Goal: Task Accomplishment & Management: Complete application form

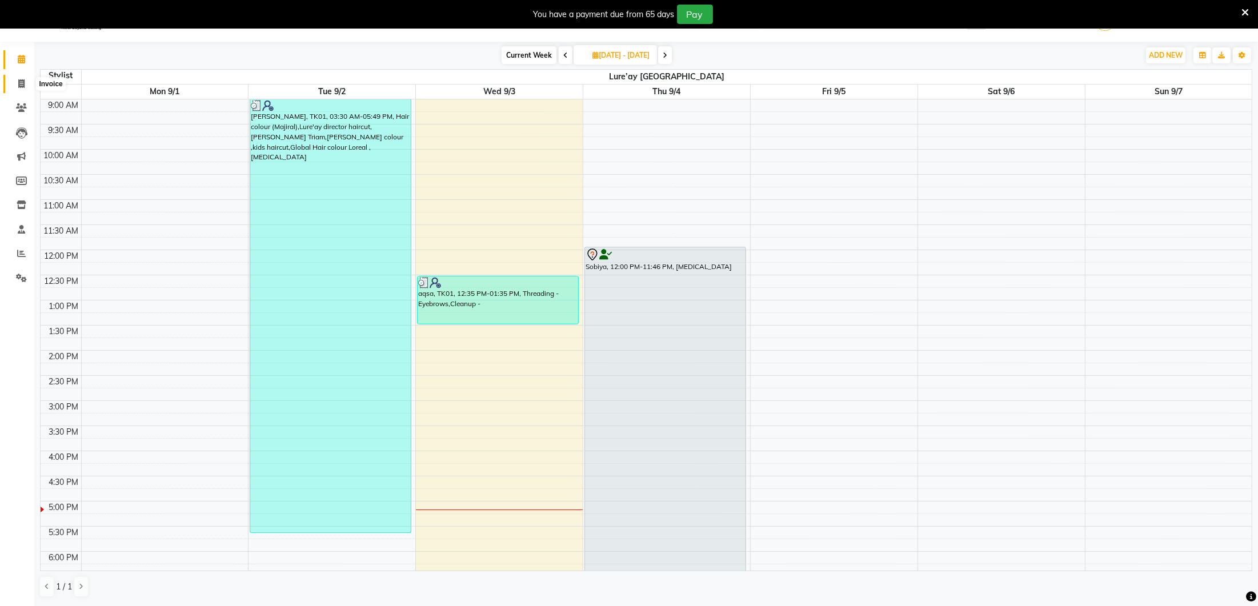
click at [23, 81] on icon at bounding box center [21, 83] width 6 height 9
select select "4075"
select select "service"
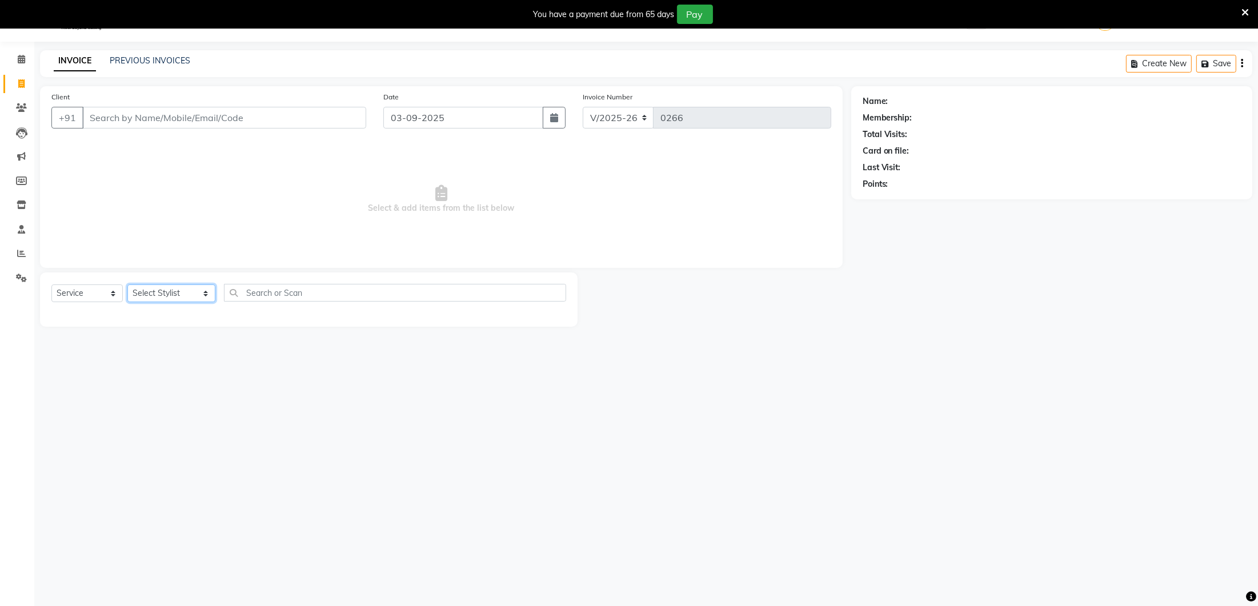
click at [161, 288] on select "Select Stylist [PERSON_NAME] [GEOGRAPHIC_DATA] [PERSON_NAME]" at bounding box center [171, 293] width 88 height 18
select select "27184"
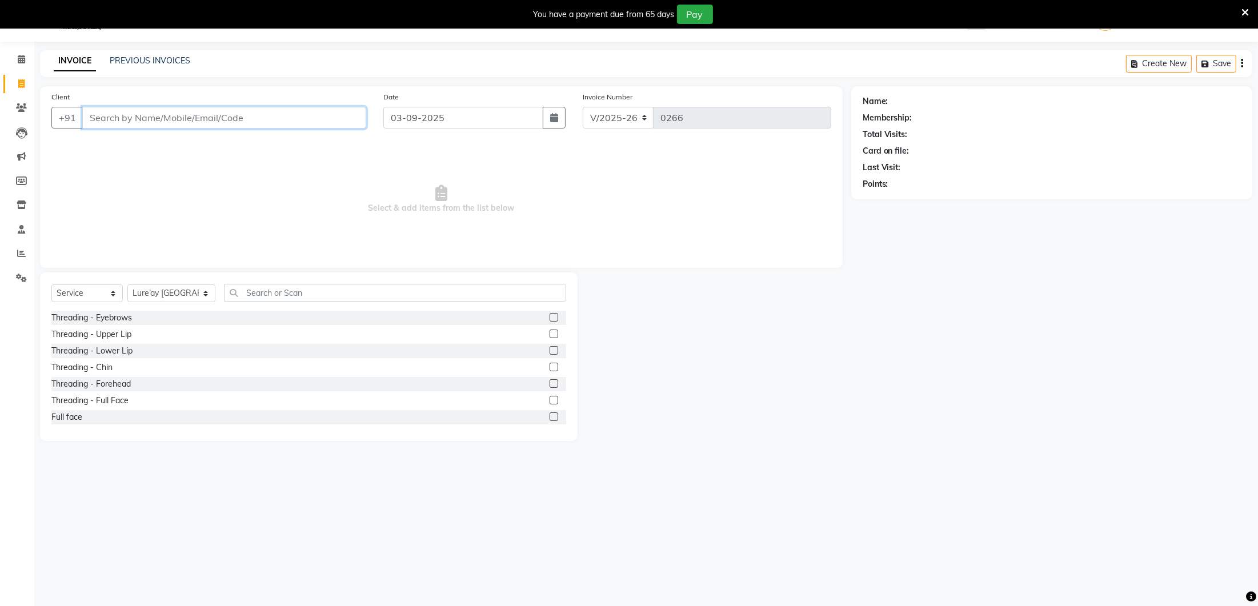
click at [115, 115] on input "Client" at bounding box center [224, 118] width 284 height 22
type input "7799244508"
click at [352, 120] on span "Add Client" at bounding box center [336, 117] width 45 height 11
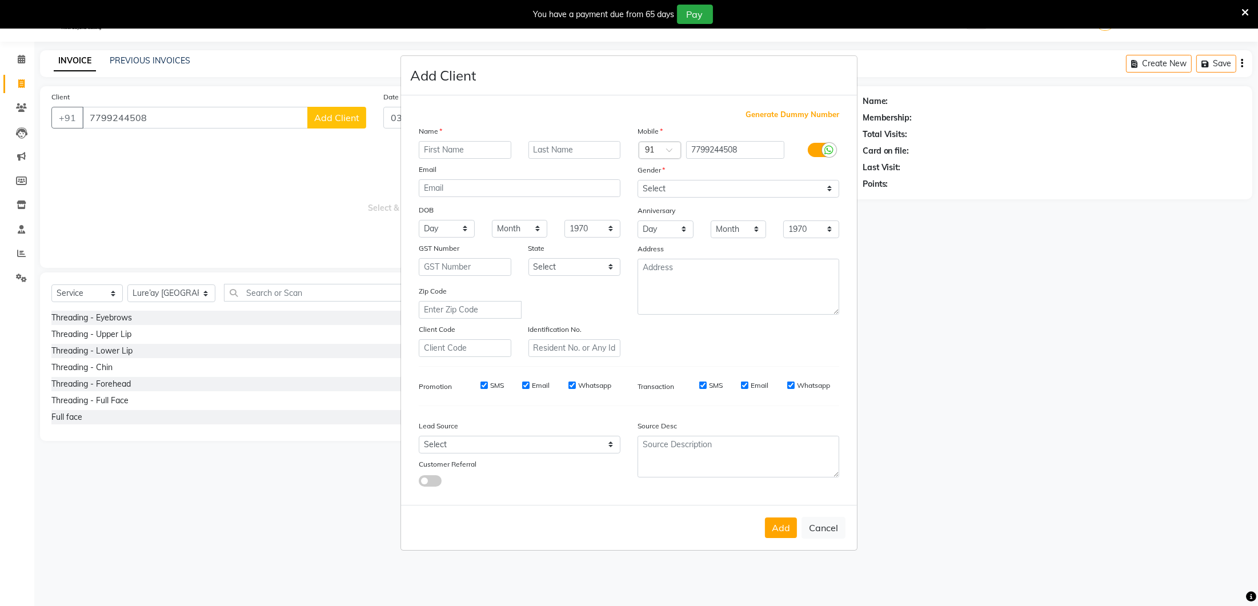
click at [435, 147] on input "text" at bounding box center [465, 150] width 93 height 18
type input "mrs [PERSON_NAME]"
click at [779, 193] on select "Select [DEMOGRAPHIC_DATA] [DEMOGRAPHIC_DATA] Other Prefer Not To Say" at bounding box center [739, 189] width 202 height 18
select select "[DEMOGRAPHIC_DATA]"
drag, startPoint x: 767, startPoint y: 527, endPoint x: 758, endPoint y: 524, distance: 9.0
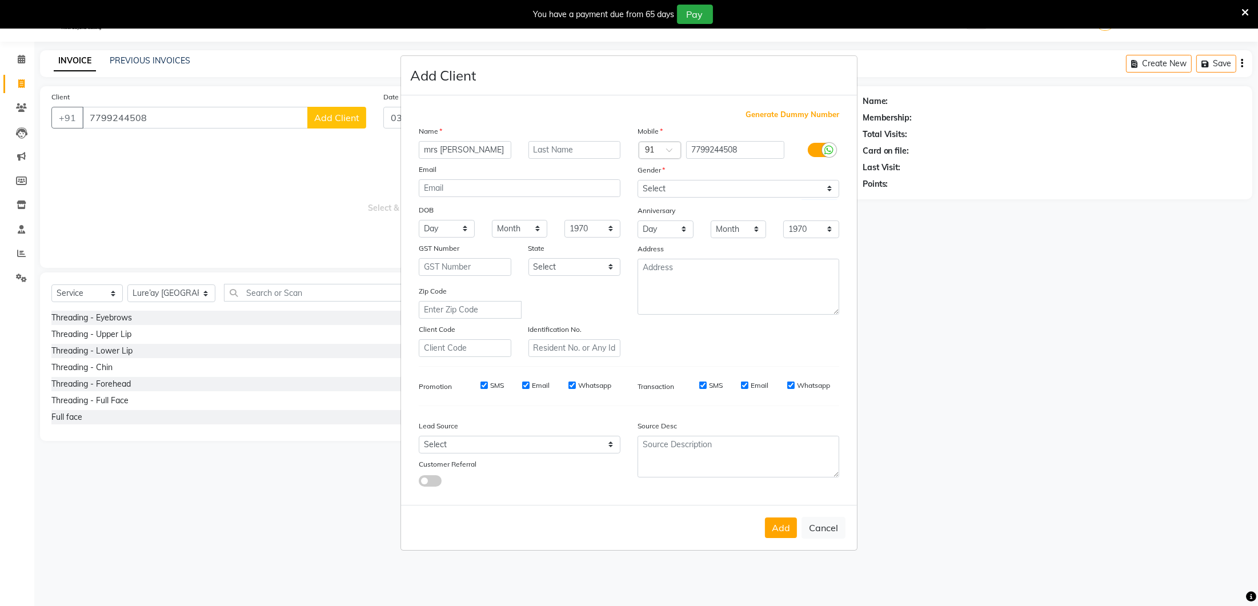
click at [765, 527] on div "Add Cancel" at bounding box center [629, 527] width 456 height 45
click at [785, 531] on button "Add" at bounding box center [781, 528] width 32 height 21
select select
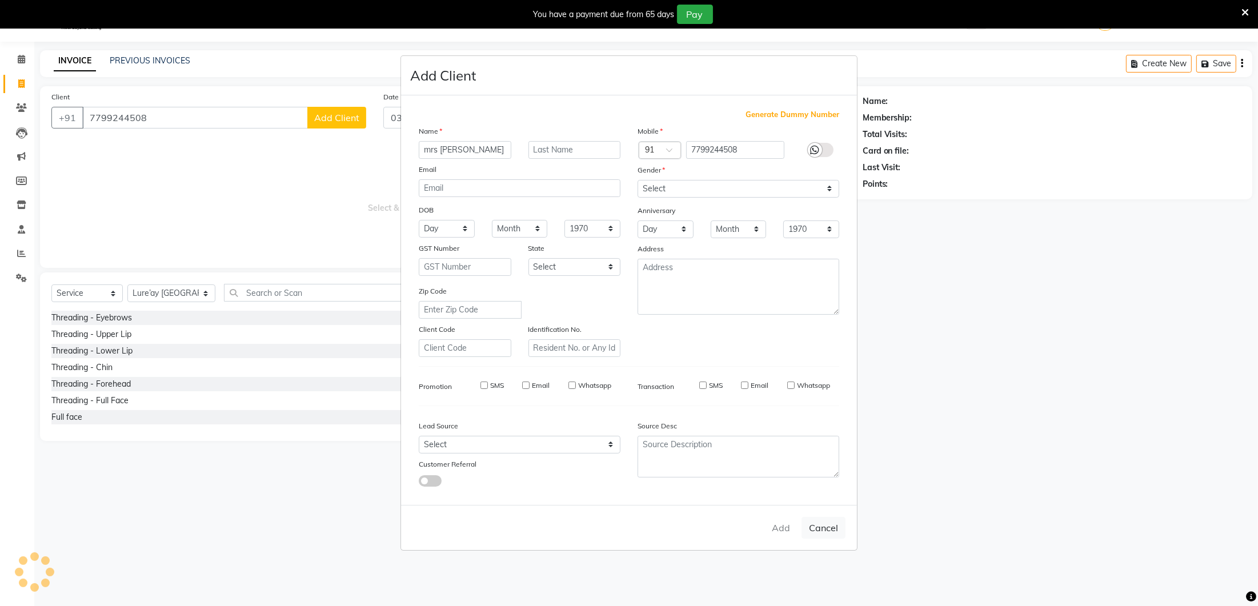
select select
checkbox input "false"
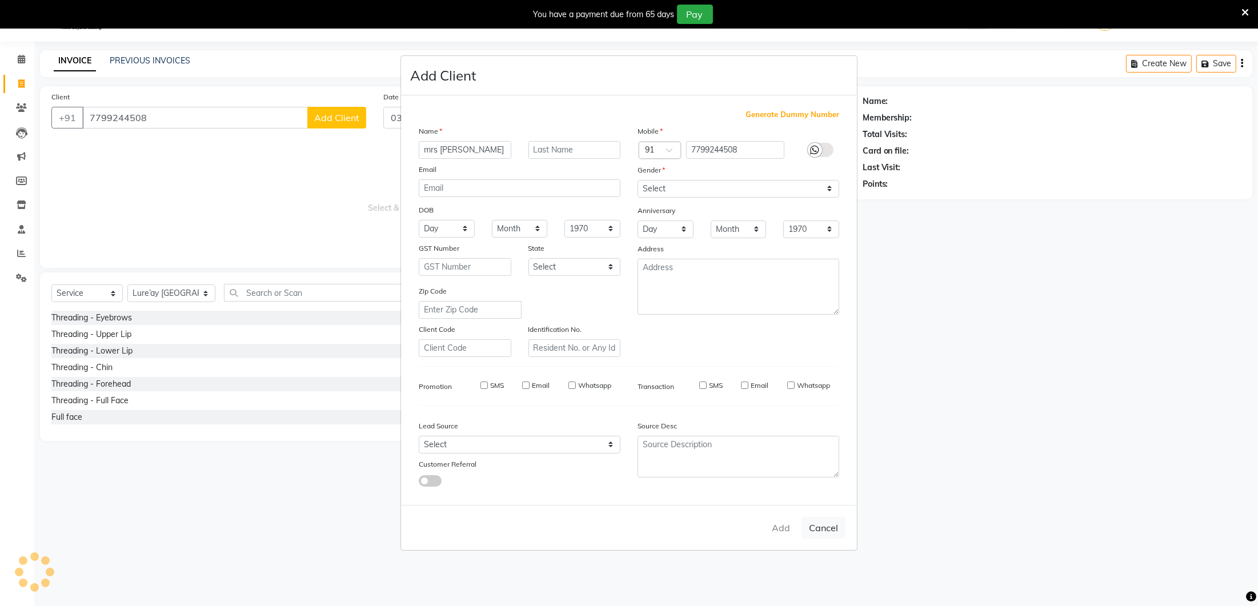
checkbox input "false"
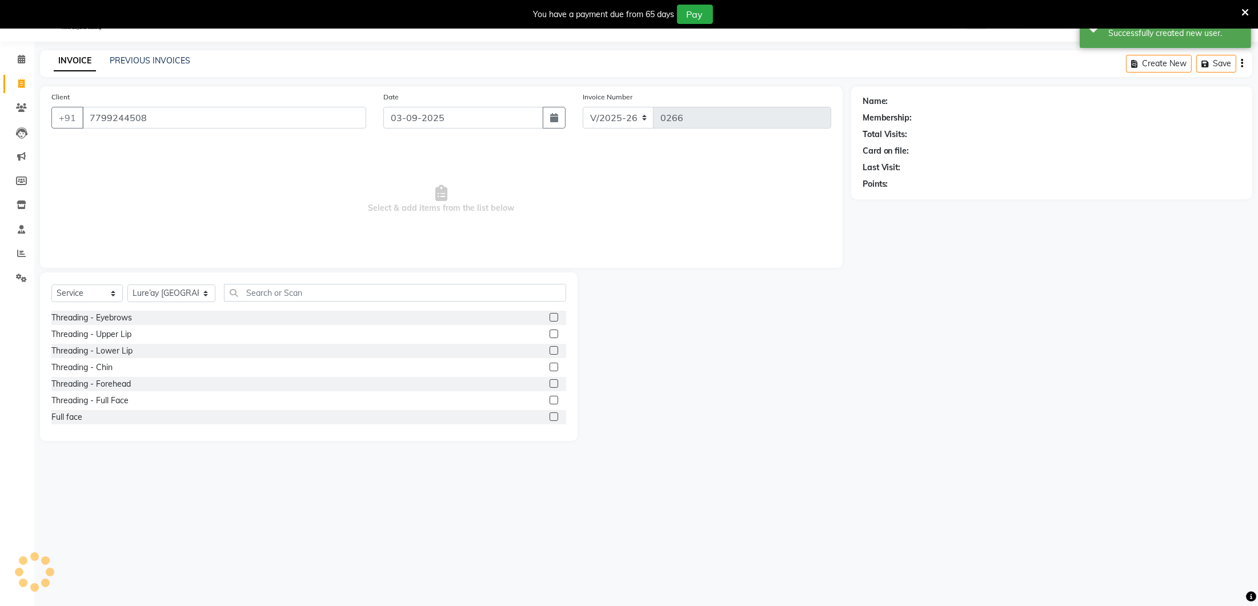
select select "1: Object"
click at [187, 290] on select "Select Stylist [PERSON_NAME] [GEOGRAPHIC_DATA] [PERSON_NAME]" at bounding box center [171, 293] width 88 height 18
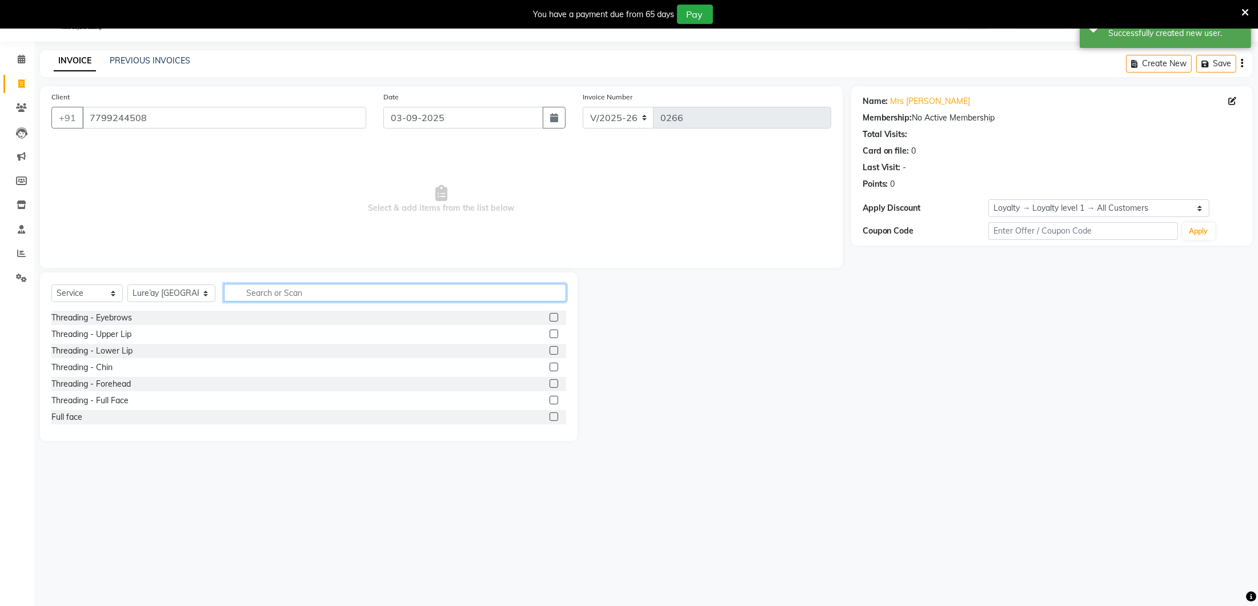
click at [224, 289] on input "text" at bounding box center [395, 293] width 342 height 18
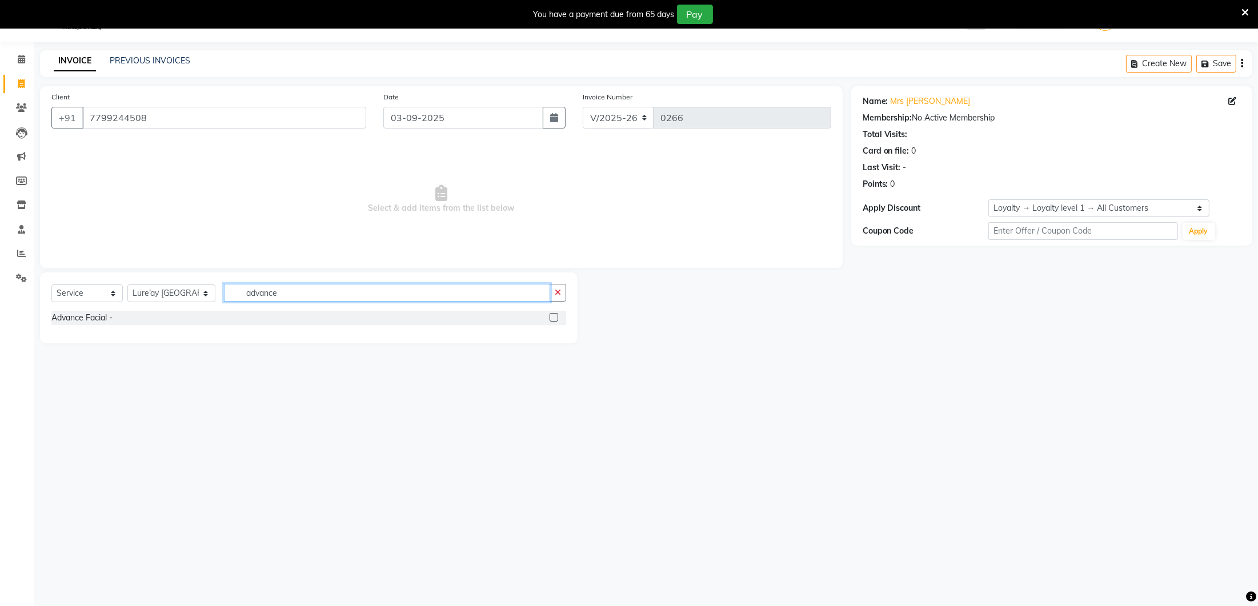
scroll to position [19, 0]
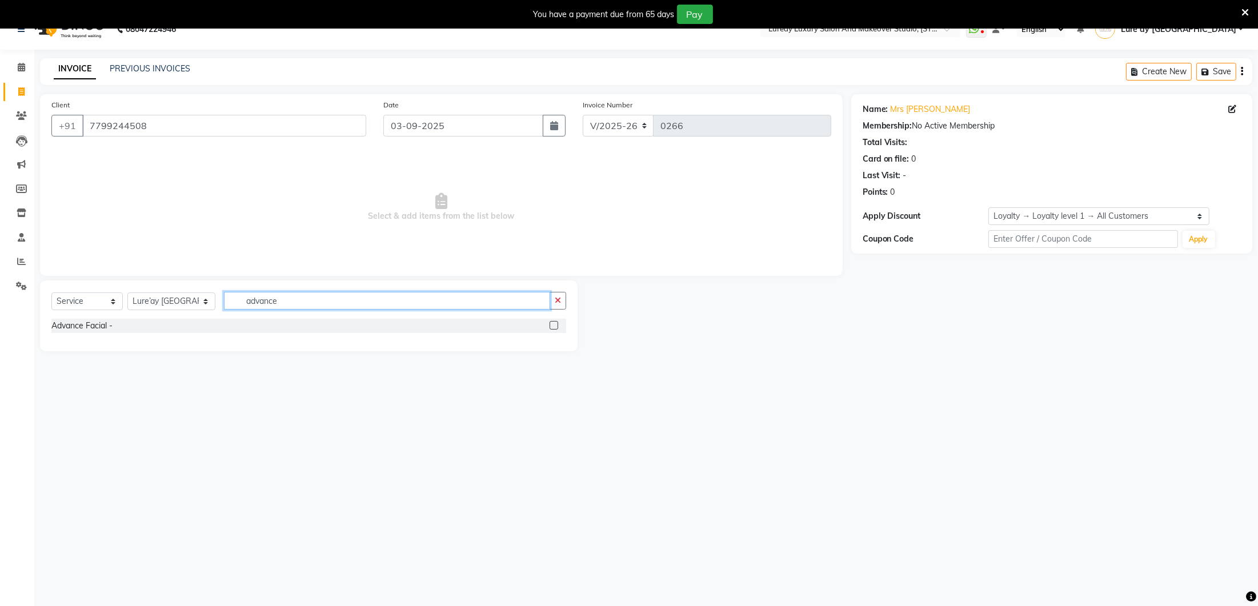
type input "advance"
click at [552, 323] on label at bounding box center [554, 325] width 9 height 9
click at [552, 323] on input "checkbox" at bounding box center [553, 325] width 7 height 7
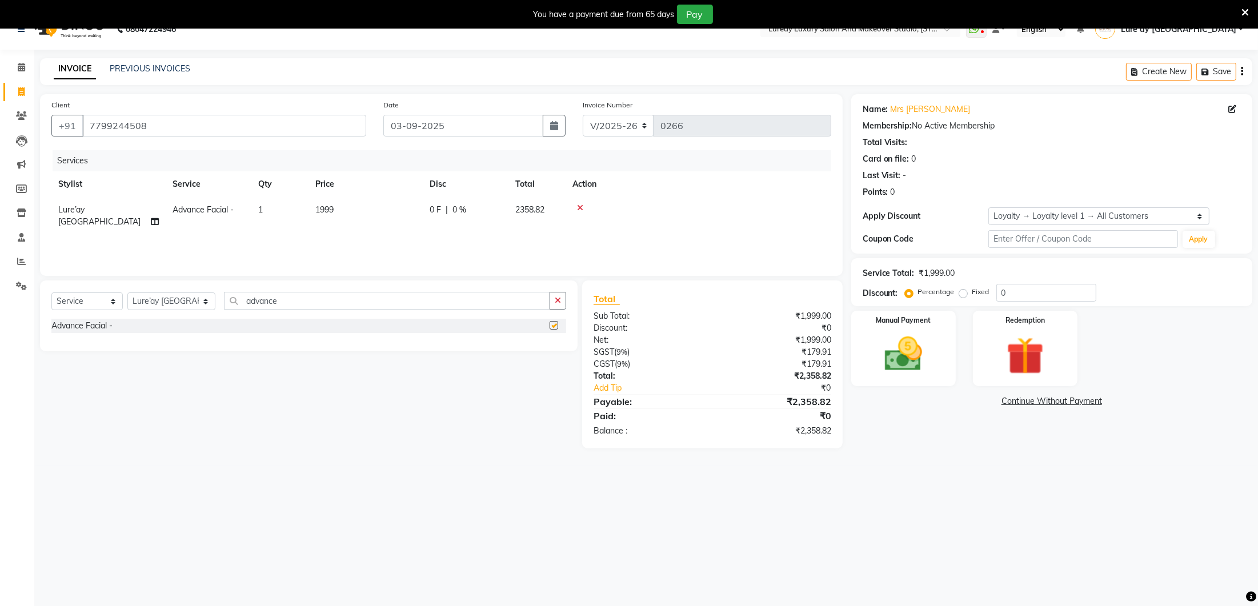
checkbox input "false"
click at [335, 216] on td "1999" at bounding box center [365, 216] width 114 height 38
select select "27184"
click at [405, 210] on input "1999" at bounding box center [419, 213] width 101 height 18
type input "1"
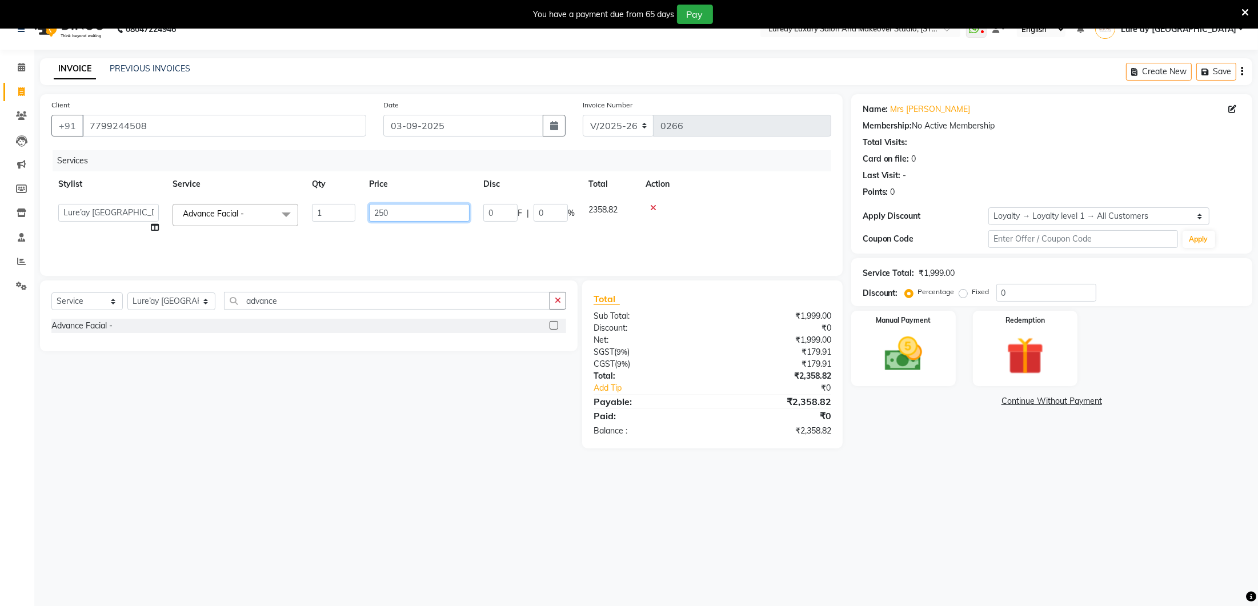
type input "2500"
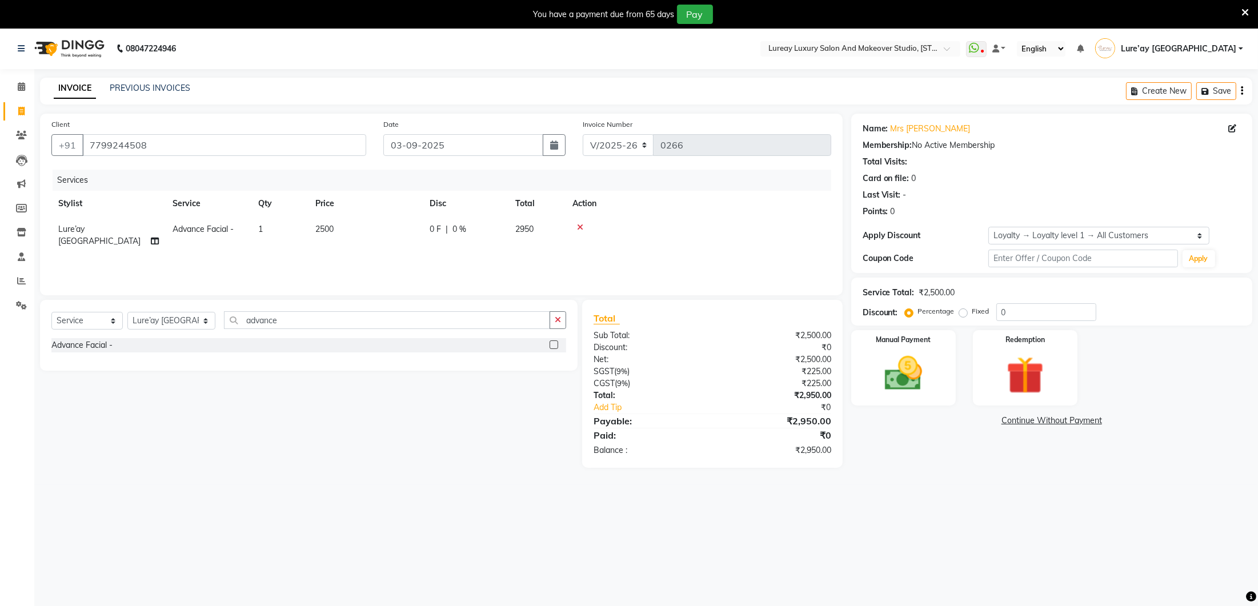
scroll to position [3, 0]
click at [440, 276] on div "Services Stylist Service Qty Price Disc Total Action Lure’ay India Advance Faci…" at bounding box center [441, 225] width 780 height 114
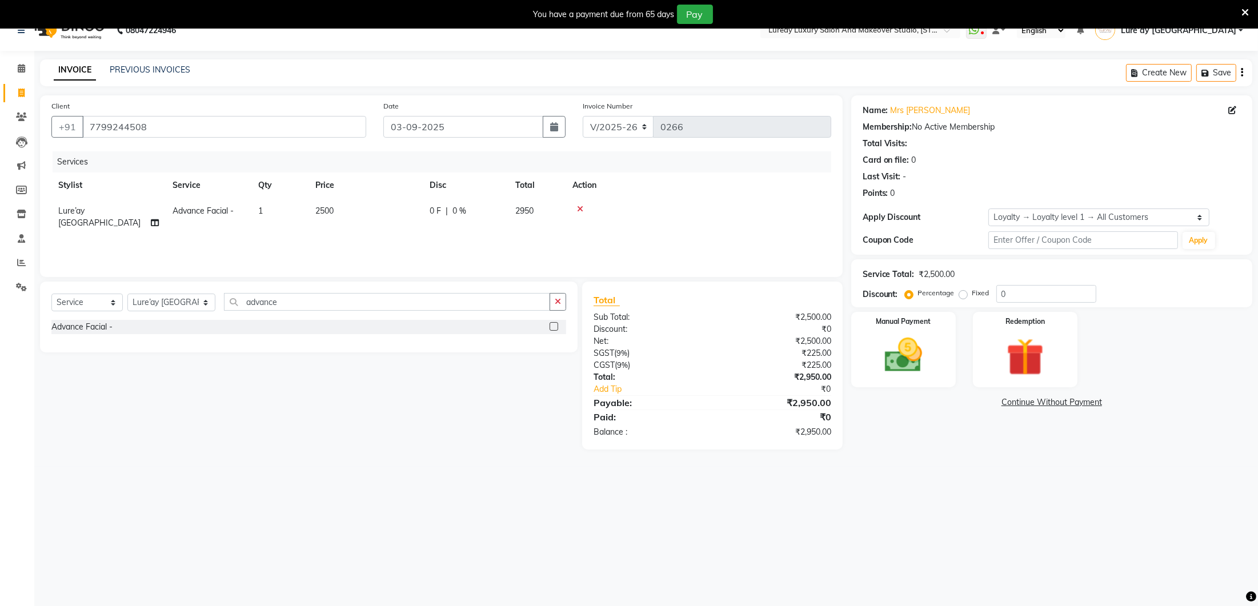
scroll to position [27, 0]
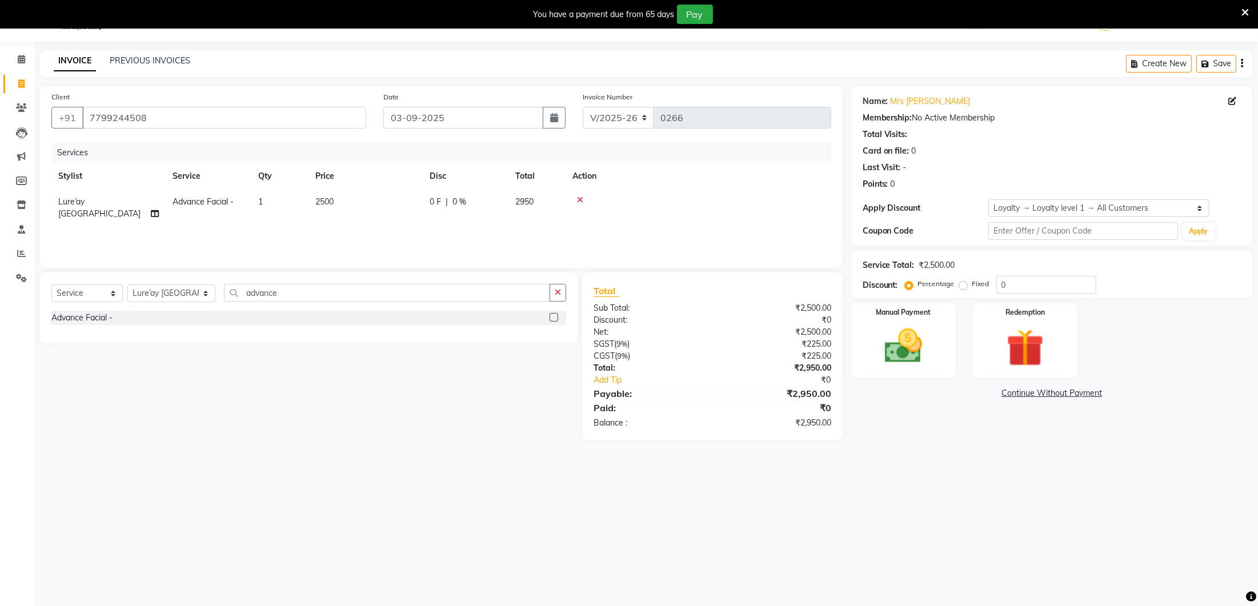
drag, startPoint x: 350, startPoint y: 207, endPoint x: 364, endPoint y: 202, distance: 15.7
click at [354, 205] on td "2500" at bounding box center [365, 208] width 114 height 38
select select "27184"
click at [396, 202] on input "2500" at bounding box center [419, 205] width 101 height 18
type input "2800"
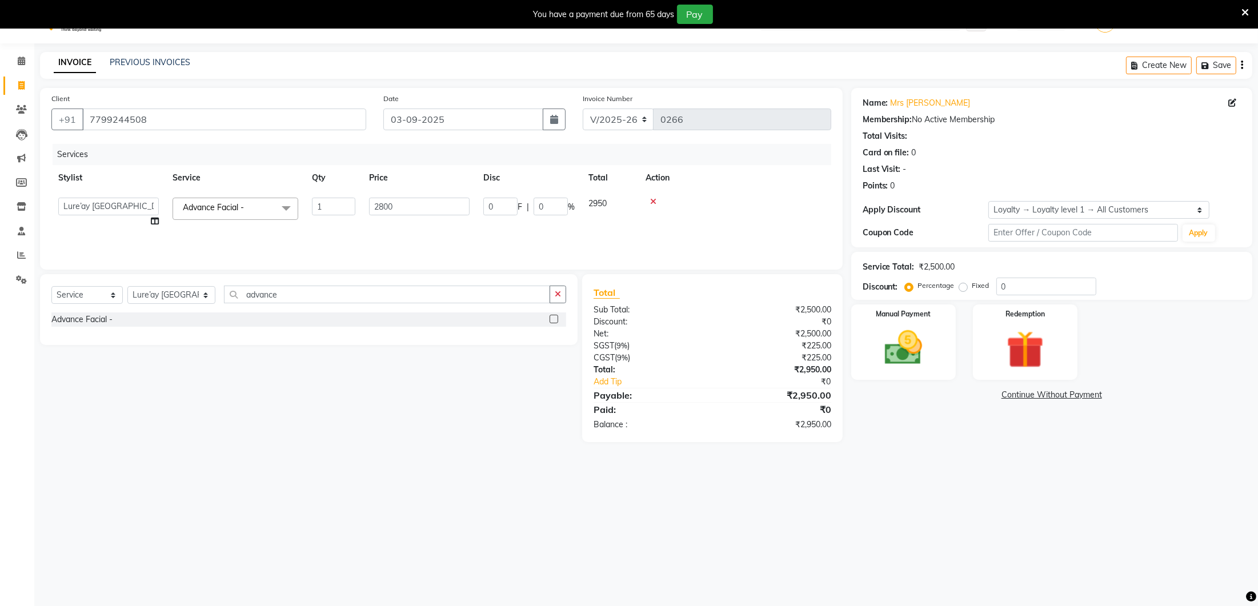
click at [391, 228] on div "Services Stylist Service Qty Price Disc Total Action Ancy Lure’ay [GEOGRAPHIC_D…" at bounding box center [441, 201] width 780 height 114
click at [351, 197] on td "2800" at bounding box center [357, 208] width 114 height 38
select select "27184"
drag, startPoint x: 374, startPoint y: 203, endPoint x: 392, endPoint y: 208, distance: 18.3
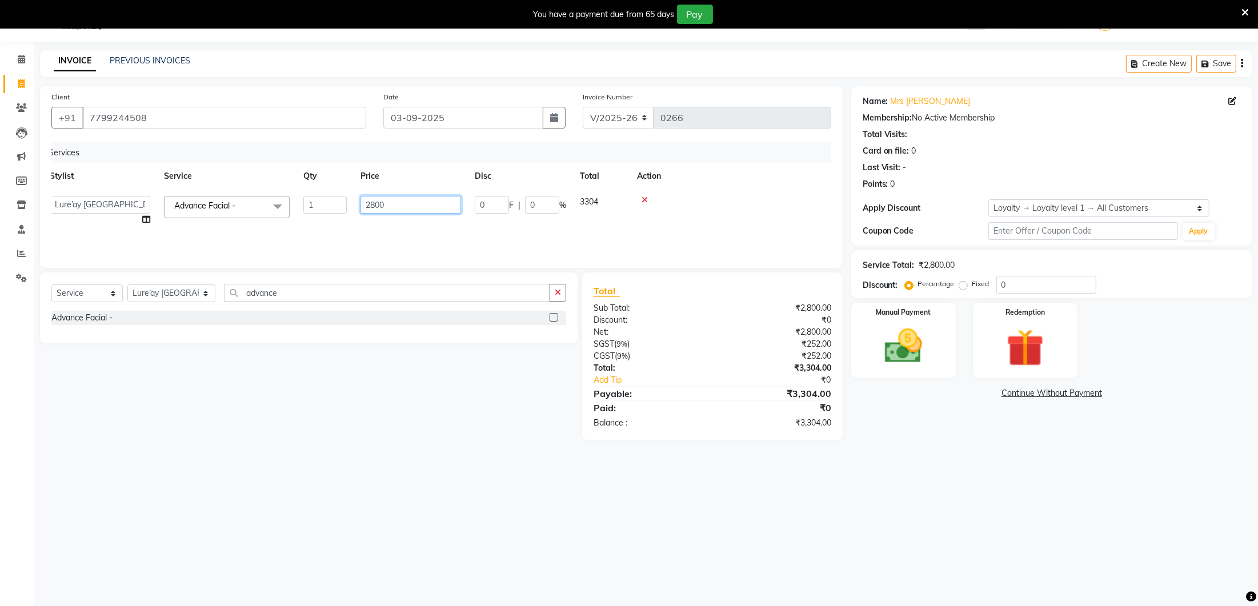
click at [375, 204] on input "2800" at bounding box center [410, 205] width 101 height 18
type input "2900"
click at [400, 232] on div "Services Stylist Service Qty Price Disc Total Action Ancy Lure’ay [GEOGRAPHIC_D…" at bounding box center [441, 199] width 780 height 114
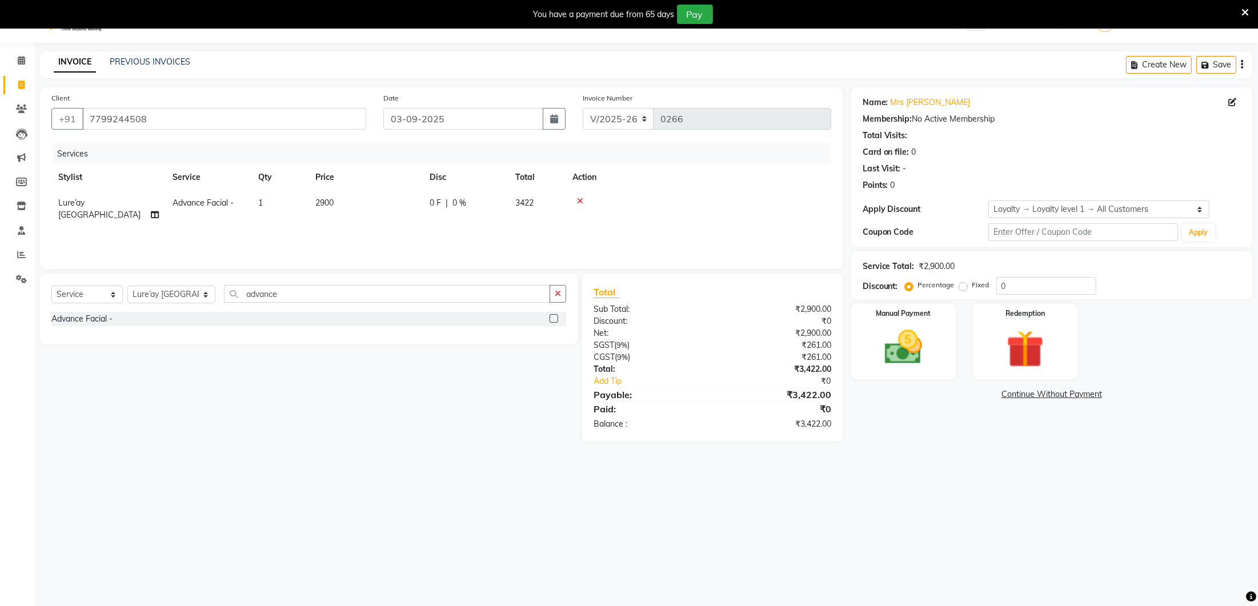
scroll to position [24, 0]
drag, startPoint x: 341, startPoint y: 202, endPoint x: 367, endPoint y: 199, distance: 25.9
click at [341, 202] on td "2900" at bounding box center [365, 212] width 114 height 38
select select "27184"
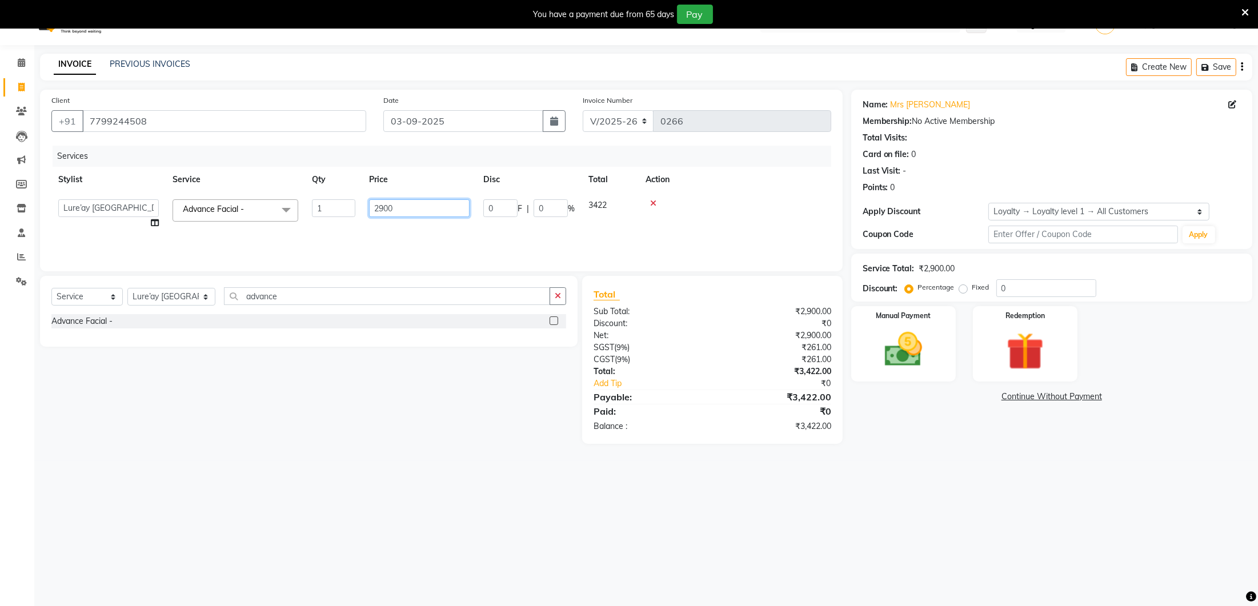
click at [402, 206] on input "2900" at bounding box center [419, 208] width 101 height 18
type input "2950"
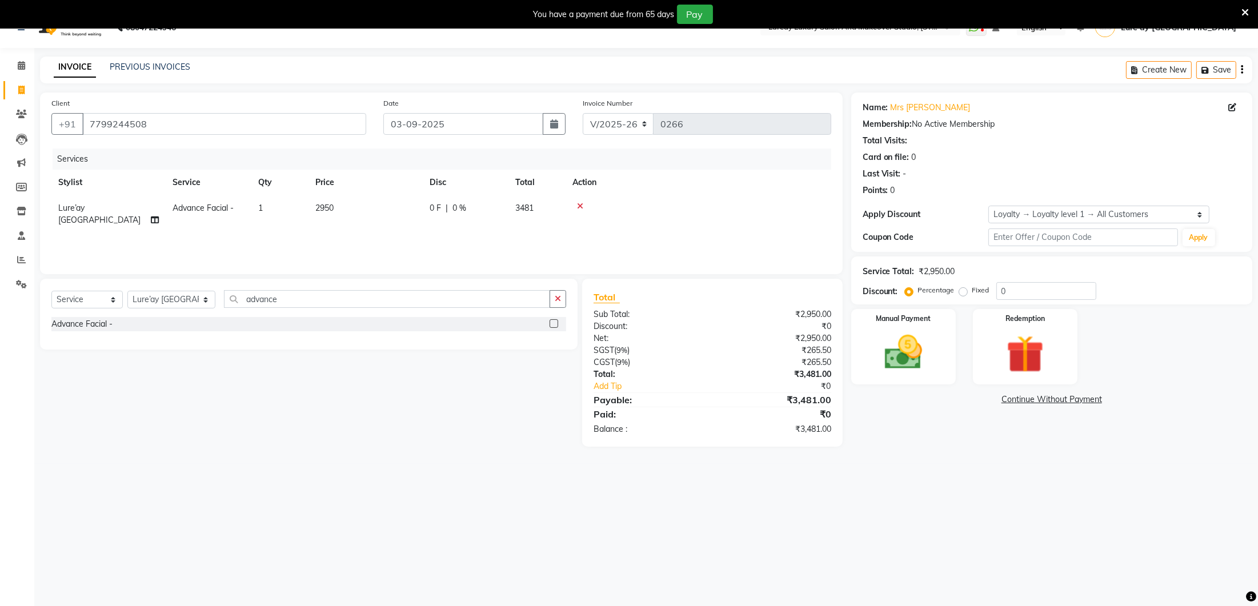
click at [401, 225] on div "Services Stylist Service Qty Price Disc Total Action Lure’ay India Advance Faci…" at bounding box center [441, 206] width 780 height 114
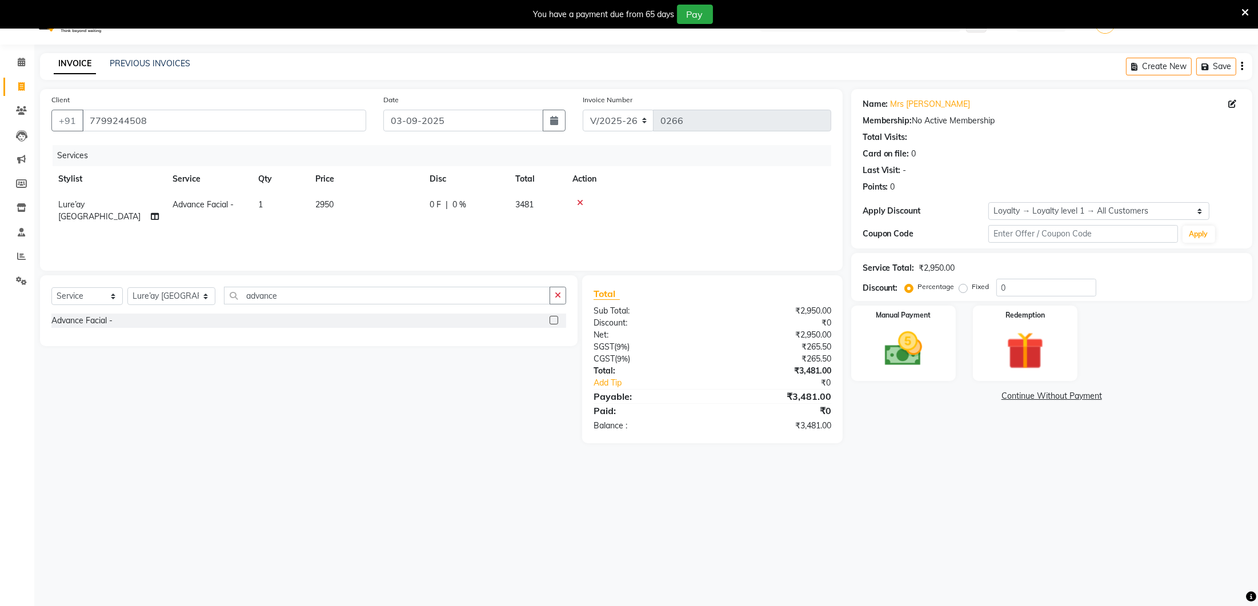
scroll to position [25, 0]
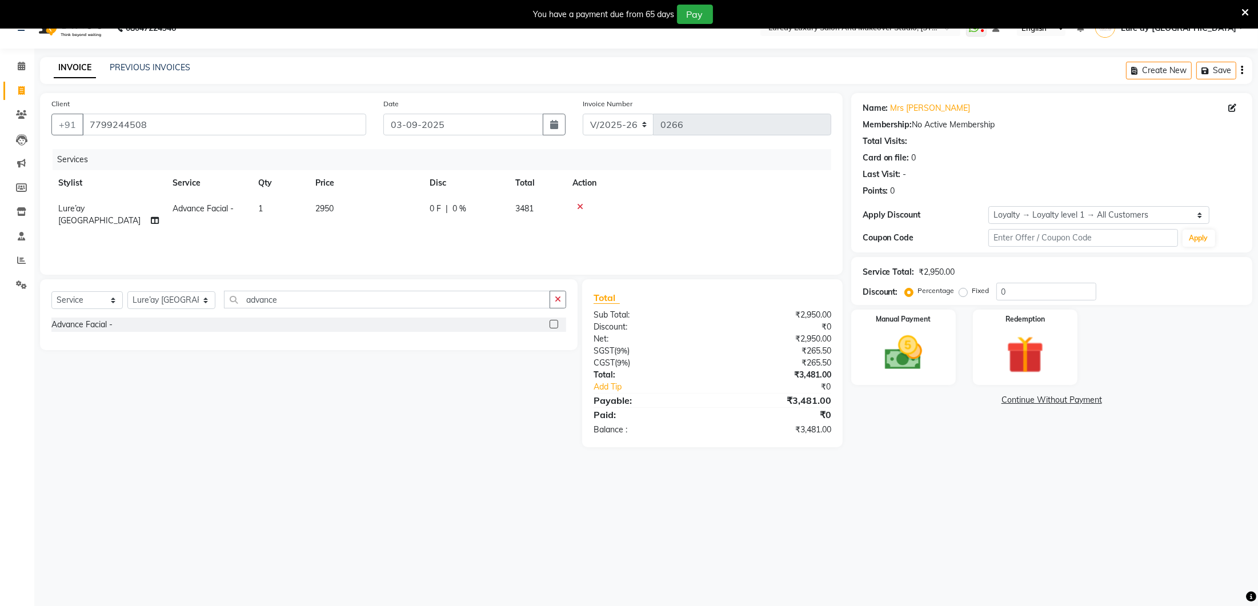
click at [356, 204] on td "2950" at bounding box center [365, 215] width 114 height 38
select select "27184"
click at [429, 214] on input "2950" at bounding box center [419, 213] width 101 height 18
type input "2"
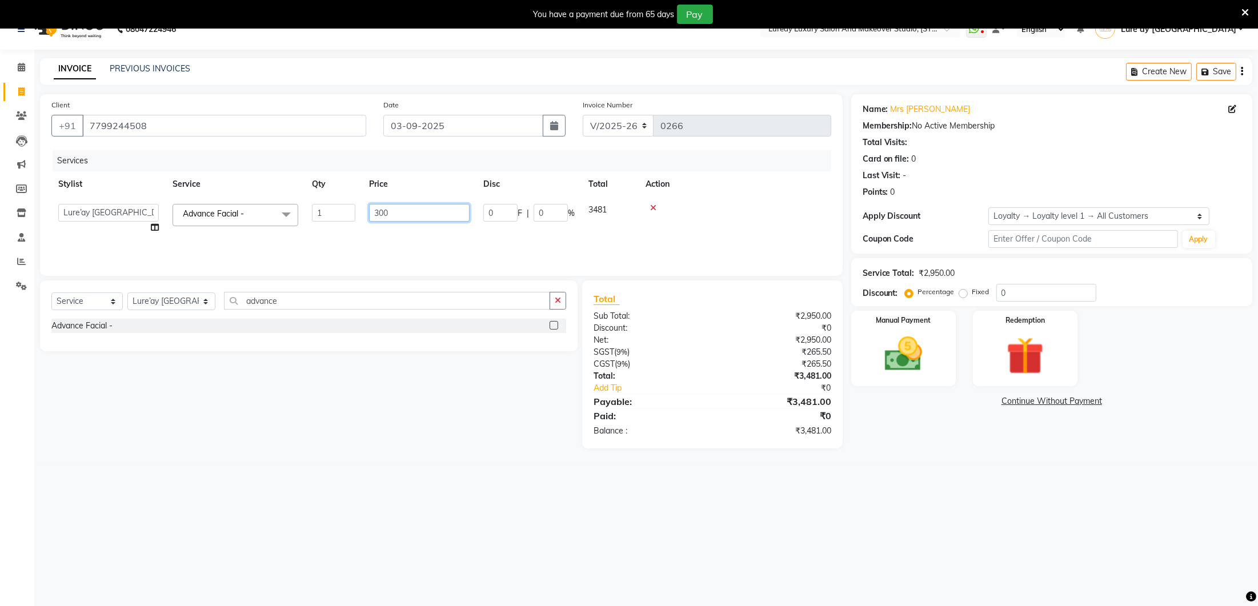
type input "3000"
click at [410, 234] on div "Services Stylist Service Qty Price Disc Total Action Ancy Lure’ay [GEOGRAPHIC_D…" at bounding box center [441, 207] width 780 height 114
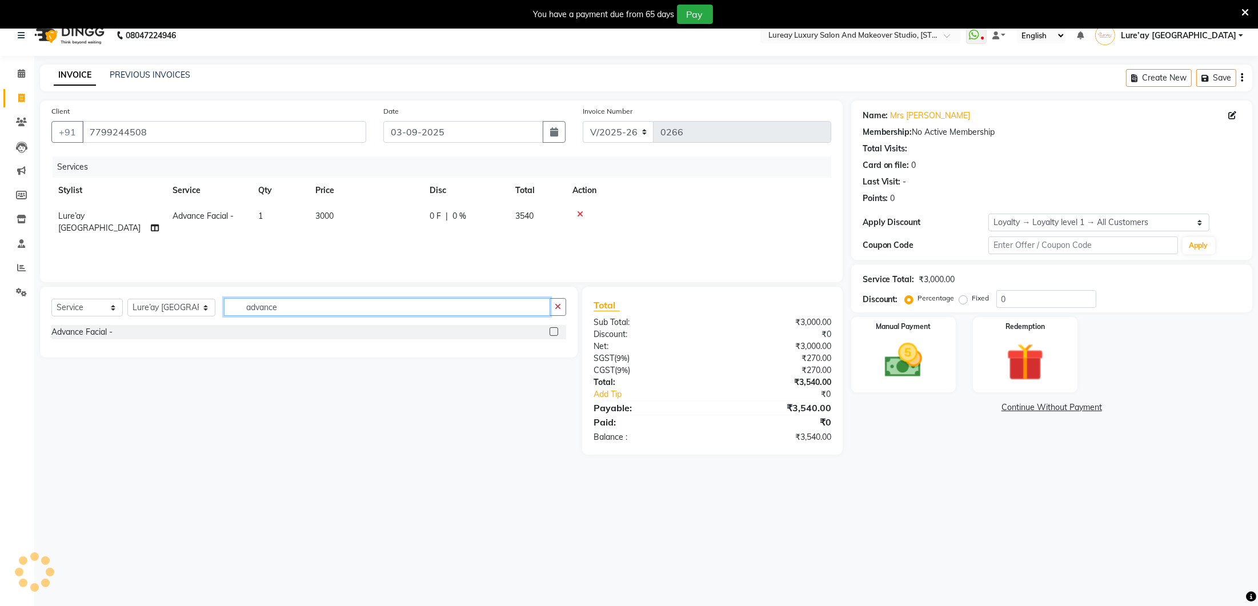
click at [335, 310] on input "advance" at bounding box center [387, 307] width 326 height 18
type input "a"
type input "thread"
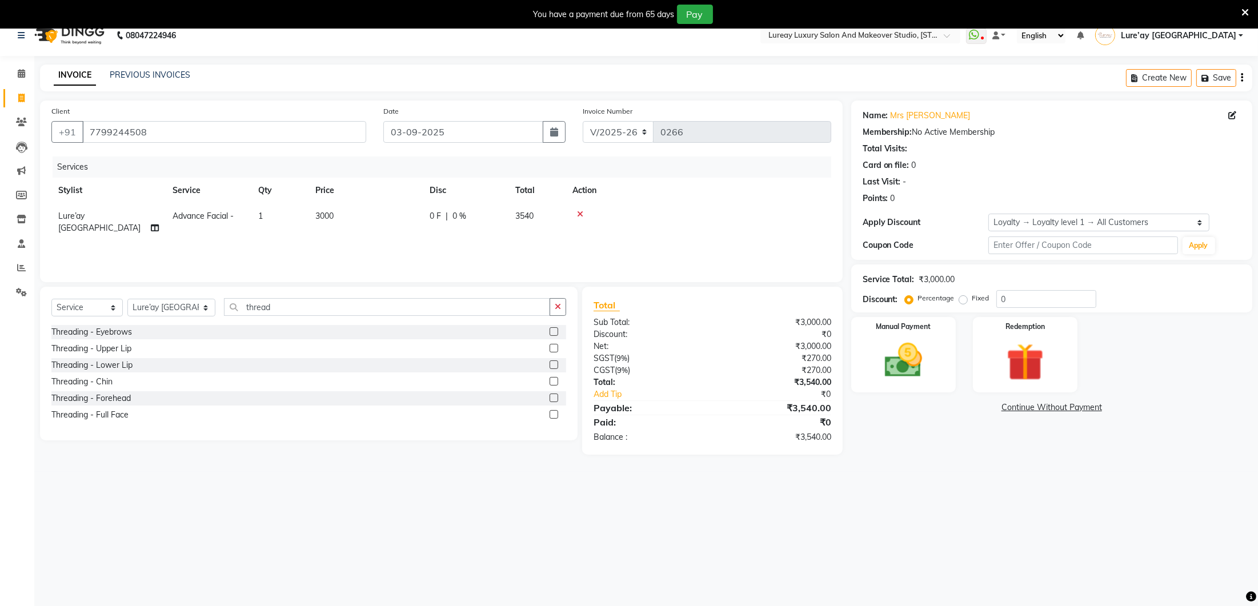
click at [554, 331] on label at bounding box center [554, 331] width 9 height 9
click at [554, 331] on input "checkbox" at bounding box center [553, 331] width 7 height 7
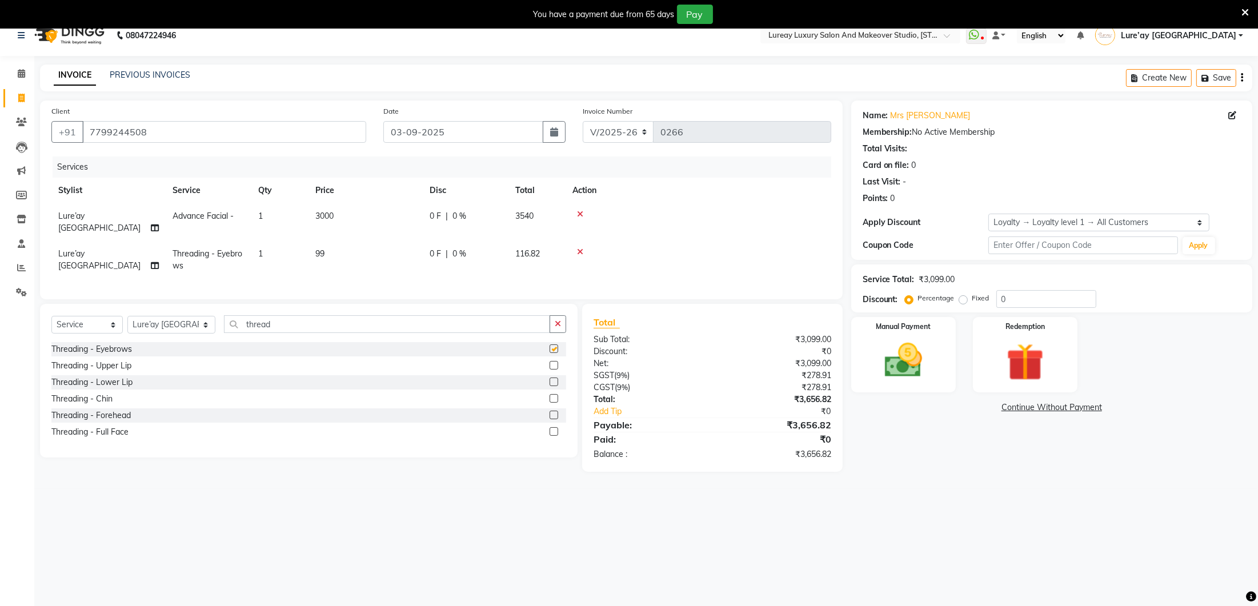
checkbox input "false"
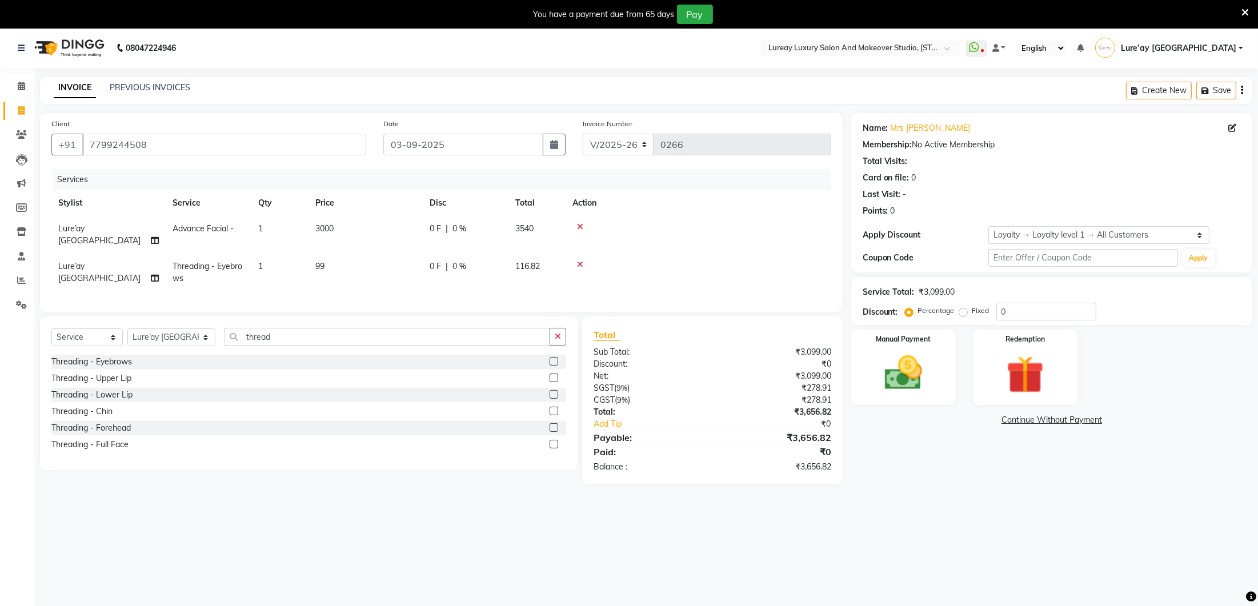
scroll to position [0, 9]
click at [334, 254] on td "99" at bounding box center [357, 273] width 114 height 38
select select "27184"
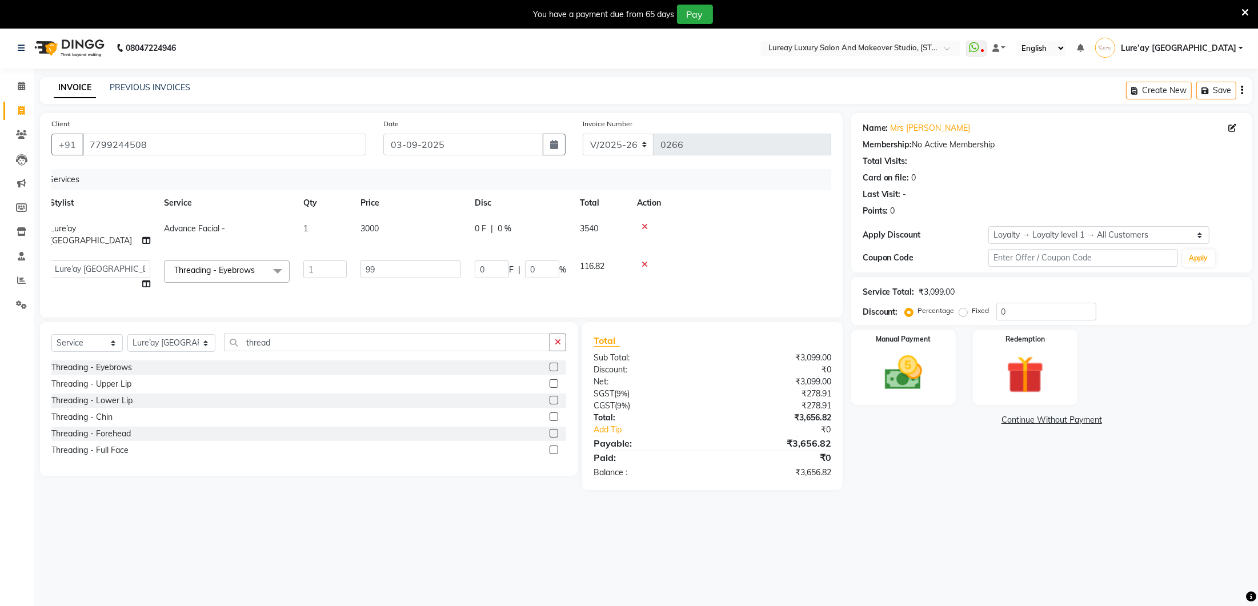
click at [400, 227] on td "3000" at bounding box center [411, 235] width 114 height 38
select select "27184"
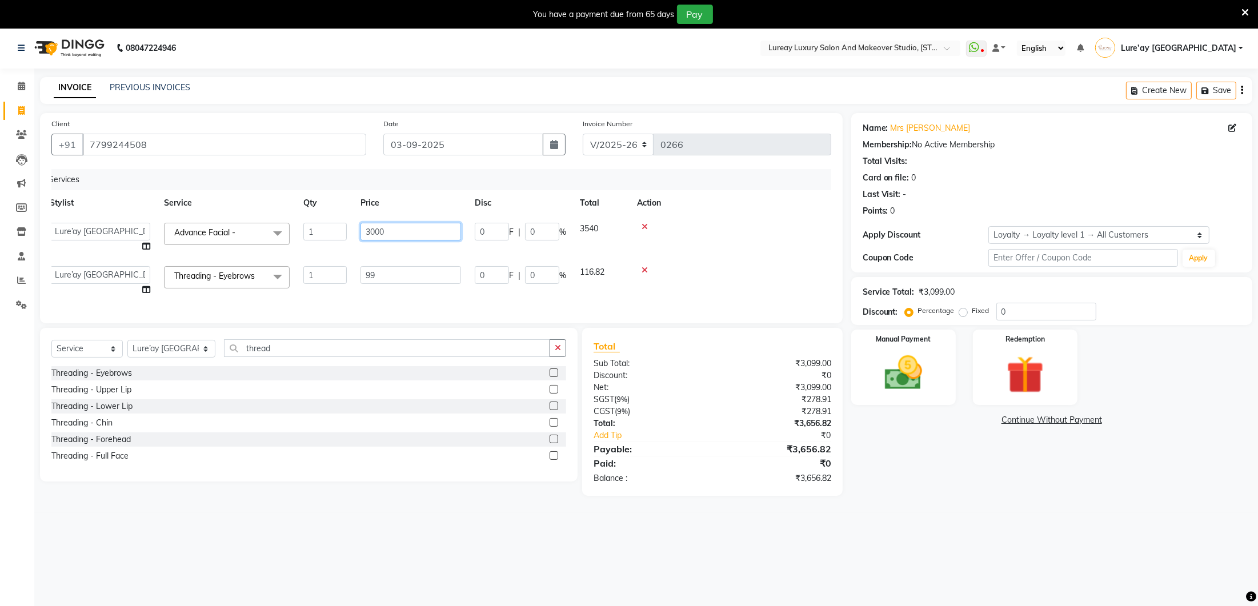
click at [412, 229] on input "3000" at bounding box center [410, 232] width 101 height 18
type input "3"
type input "2990"
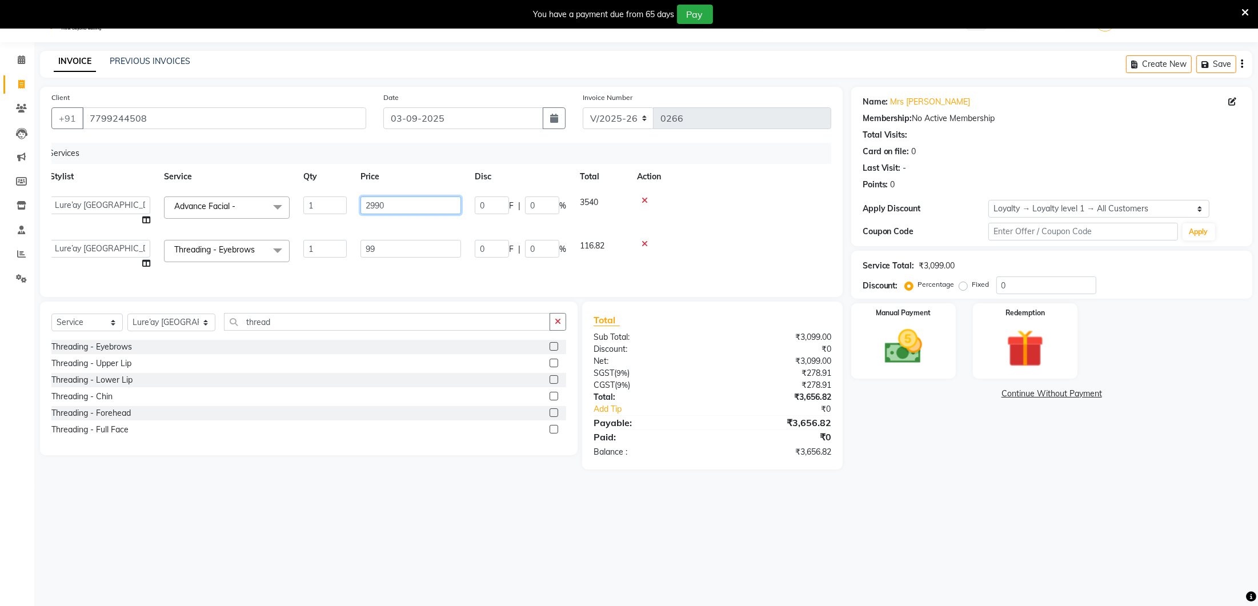
scroll to position [27, 0]
click at [721, 185] on th "Action" at bounding box center [726, 176] width 193 height 26
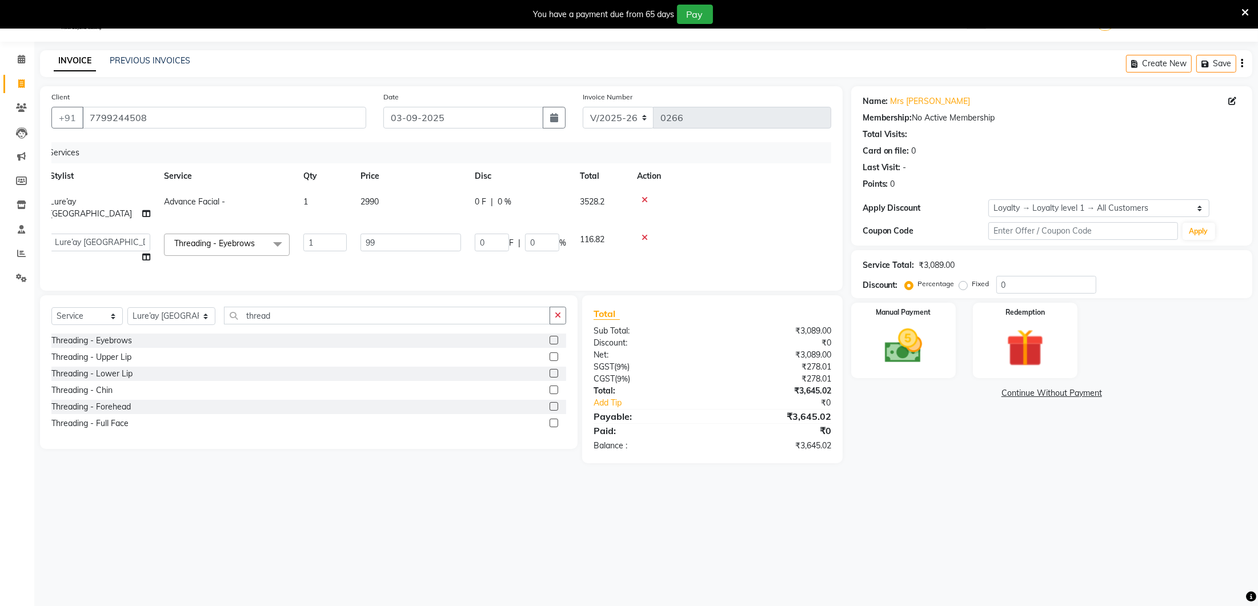
click at [387, 199] on td "2990" at bounding box center [411, 208] width 114 height 38
select select "27184"
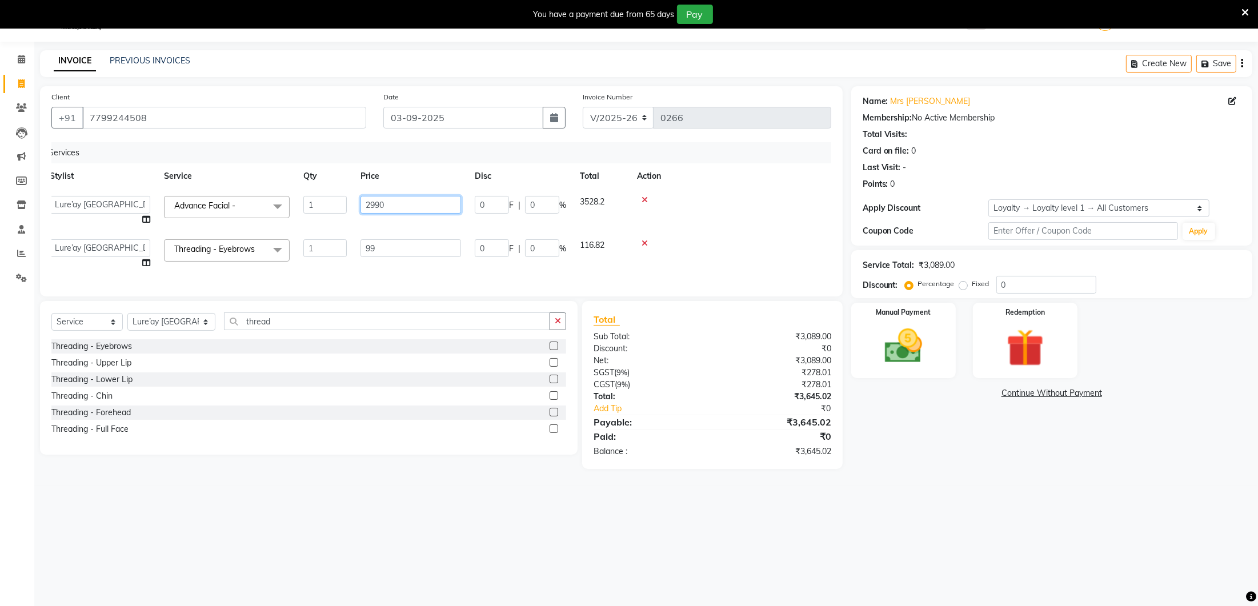
click at [414, 201] on input "2990" at bounding box center [410, 205] width 101 height 18
type input "2980"
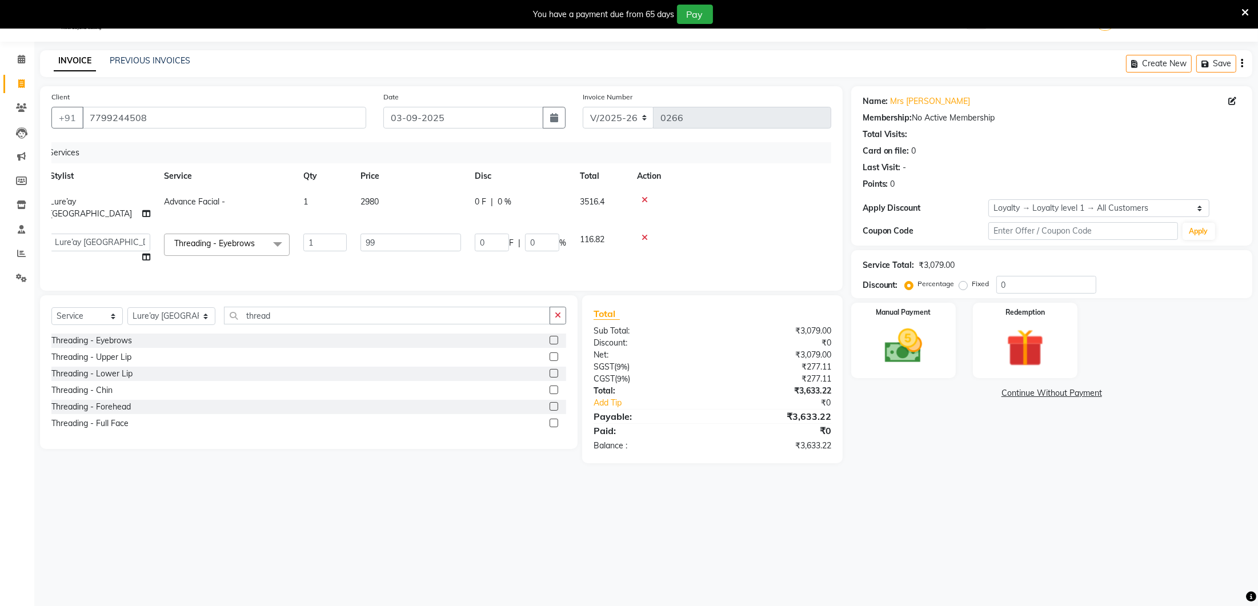
click at [758, 209] on td at bounding box center [726, 208] width 193 height 38
click at [399, 201] on td "2980" at bounding box center [411, 208] width 114 height 38
select select "27184"
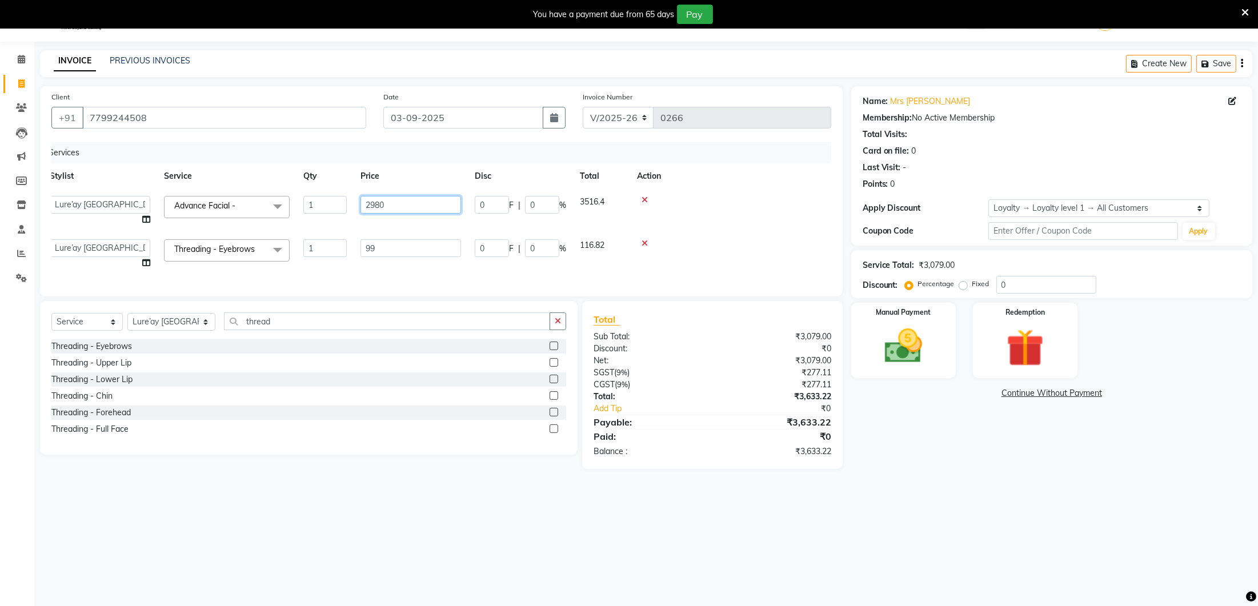
click at [399, 205] on input "2980" at bounding box center [410, 205] width 101 height 18
type input "2970"
click at [816, 240] on td at bounding box center [726, 253] width 193 height 43
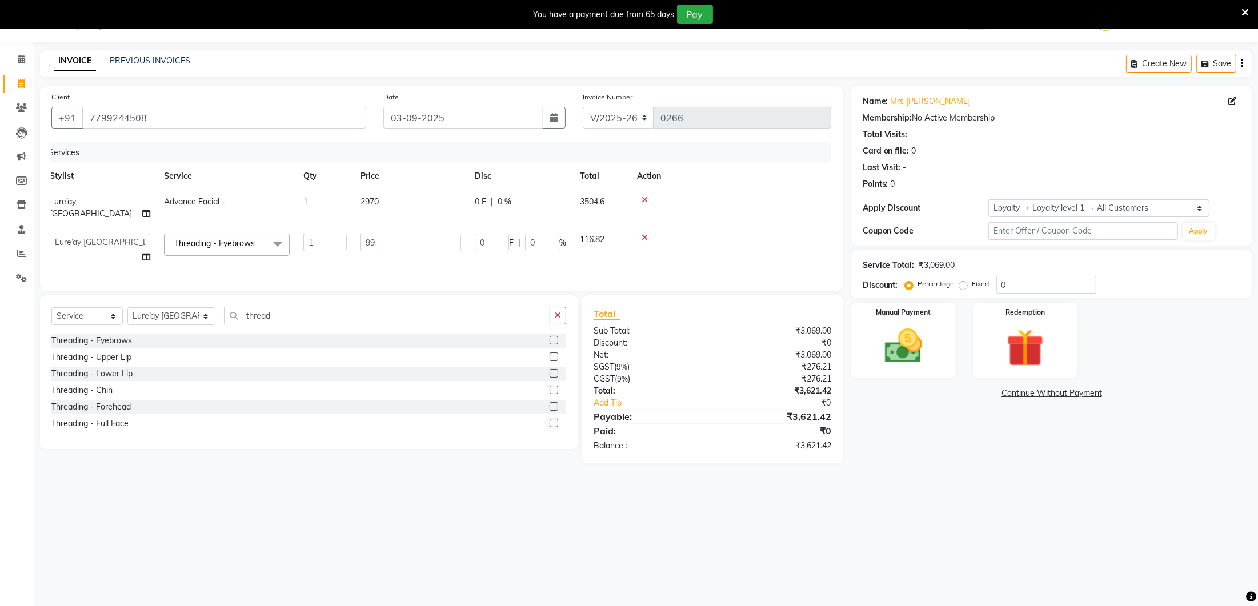
scroll to position [27, 0]
click at [388, 200] on td "2970" at bounding box center [411, 209] width 114 height 38
select select "27184"
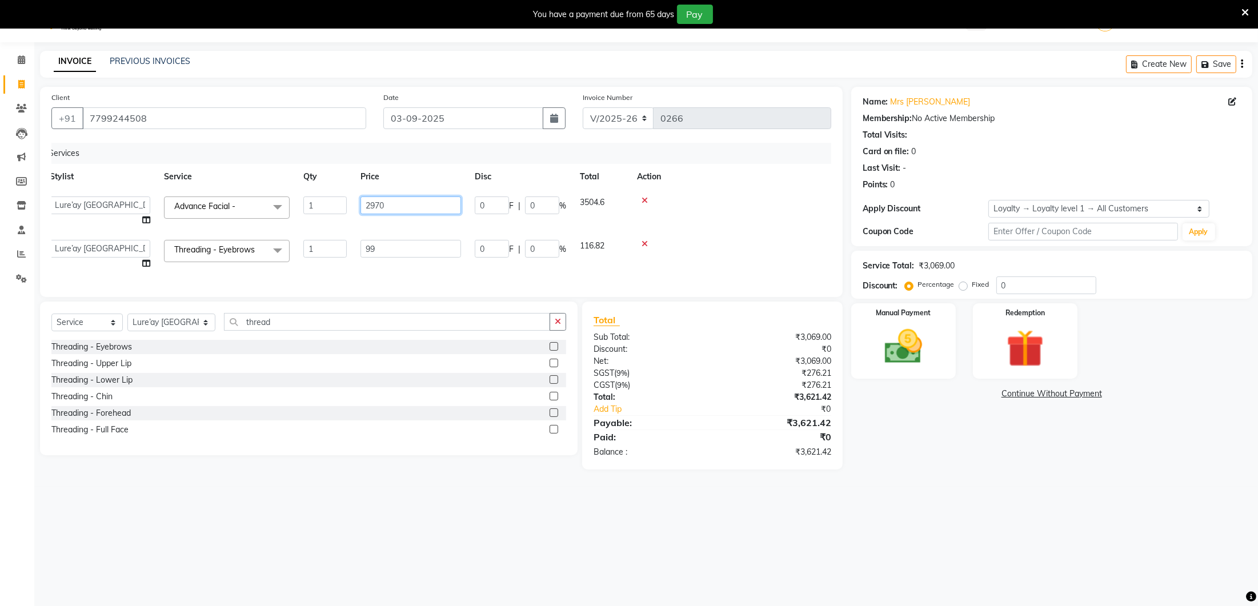
click at [382, 202] on input "2970" at bounding box center [410, 206] width 101 height 18
type input "2960"
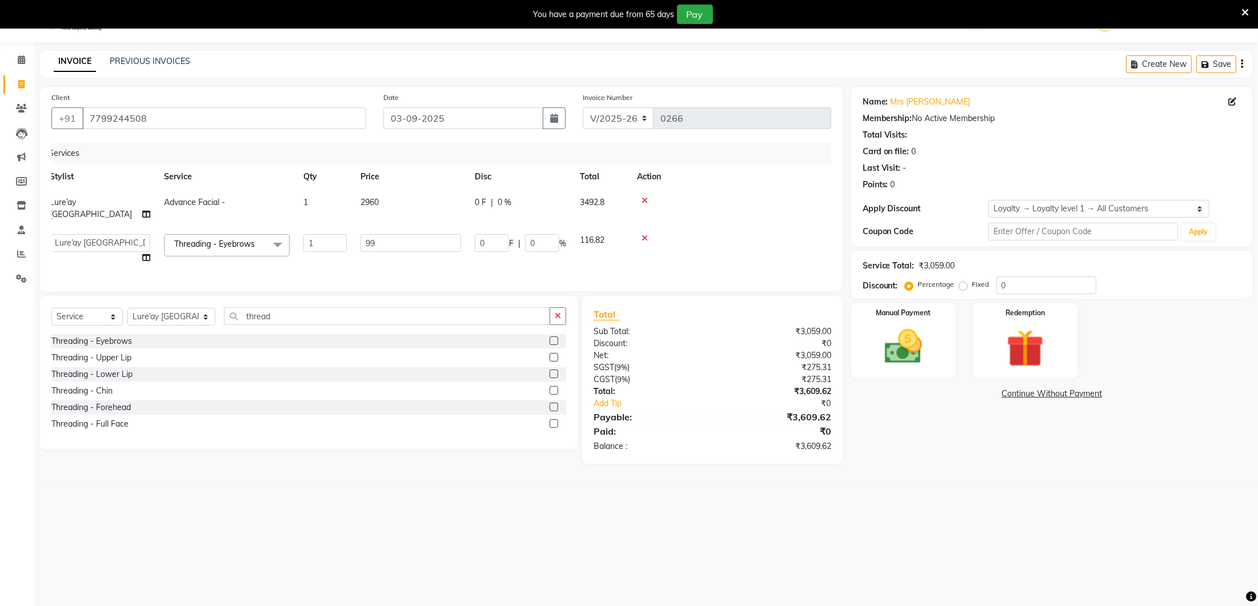
click at [748, 226] on tbody "Lure’ay India Advance Facial - 1 2960 0 F | 0 % 3492.8 Ancy Lure’ay [GEOGRAPHIC…" at bounding box center [433, 230] width 780 height 81
click at [422, 236] on input "99" at bounding box center [410, 243] width 101 height 18
type input "9"
type input "95"
click at [425, 250] on tr "Ancy Lure’ay India [PERSON_NAME] Threading - Eyebrows x Threading - Eyebrows Th…" at bounding box center [433, 248] width 780 height 43
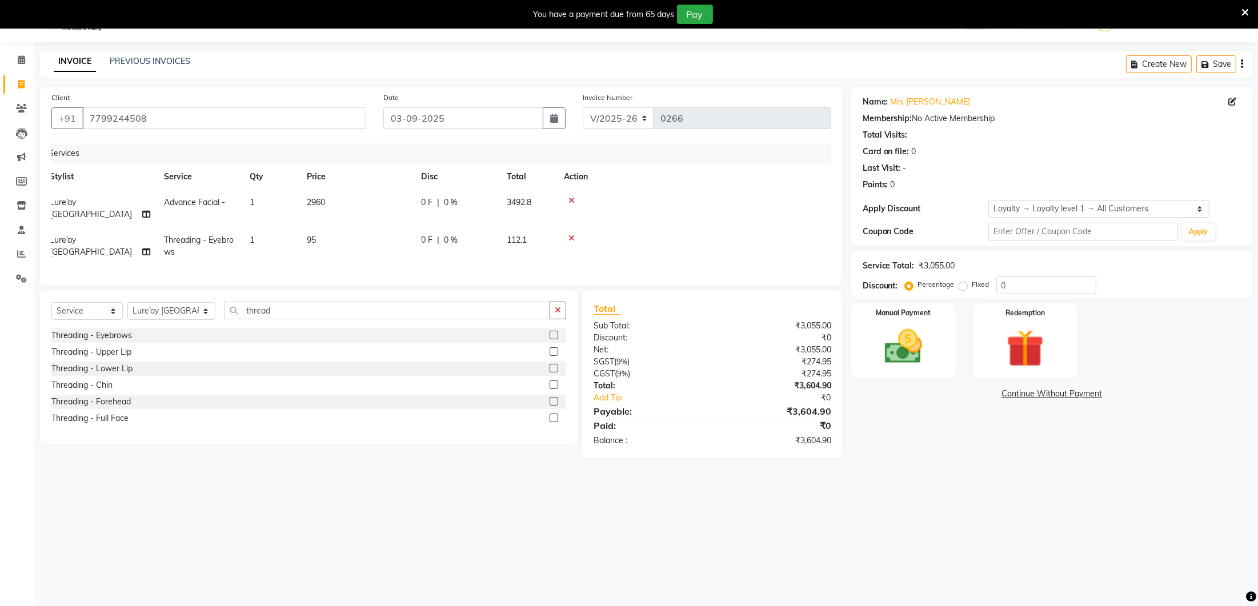
click at [345, 227] on td "95" at bounding box center [357, 246] width 114 height 38
select select "27184"
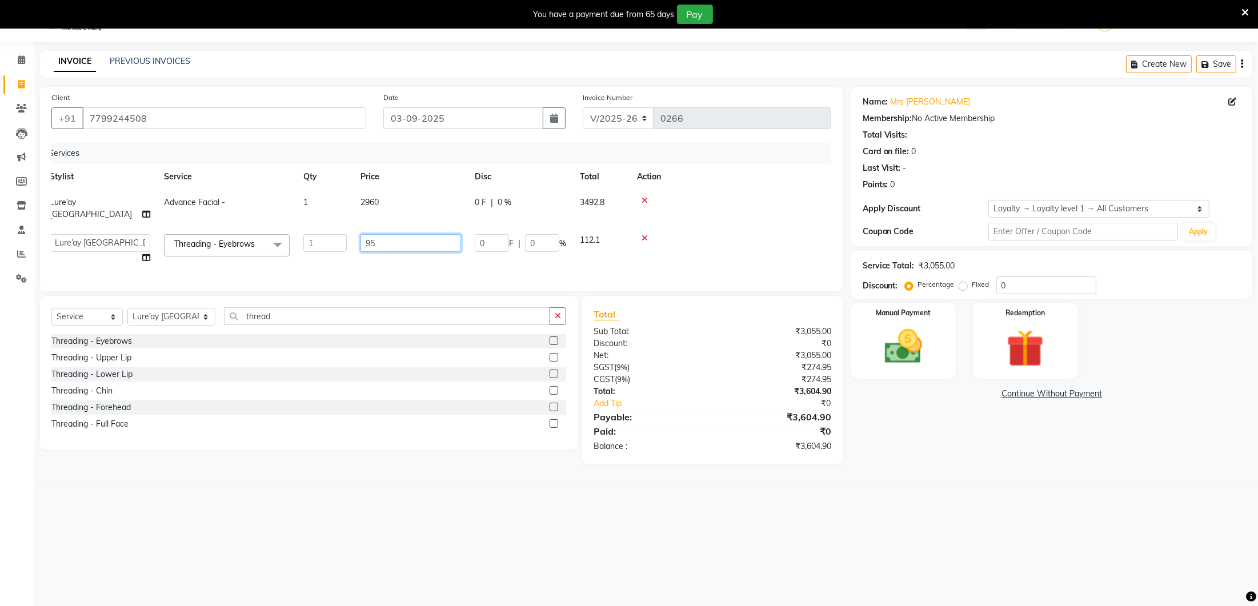
click at [382, 234] on input "95" at bounding box center [410, 243] width 101 height 18
type input "93"
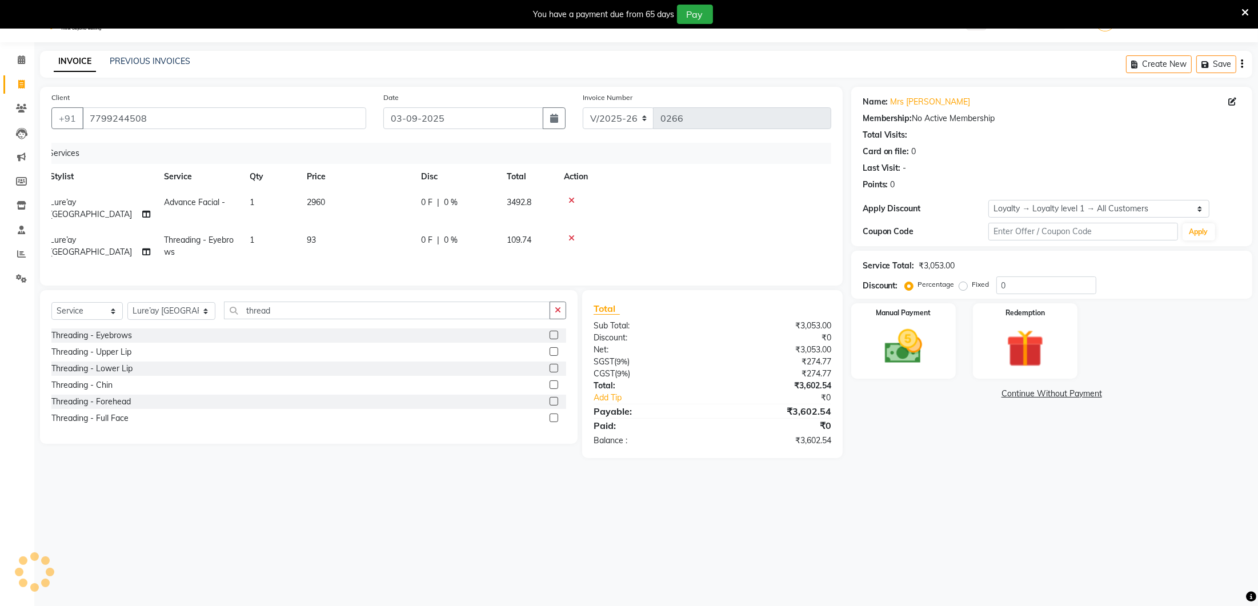
click at [396, 263] on div "Client [PHONE_NUMBER] Date [DATE] Invoice Number V/2025 V/[PHONE_NUMBER] Servic…" at bounding box center [441, 186] width 803 height 199
click at [381, 227] on td "93" at bounding box center [357, 246] width 114 height 38
select select "27184"
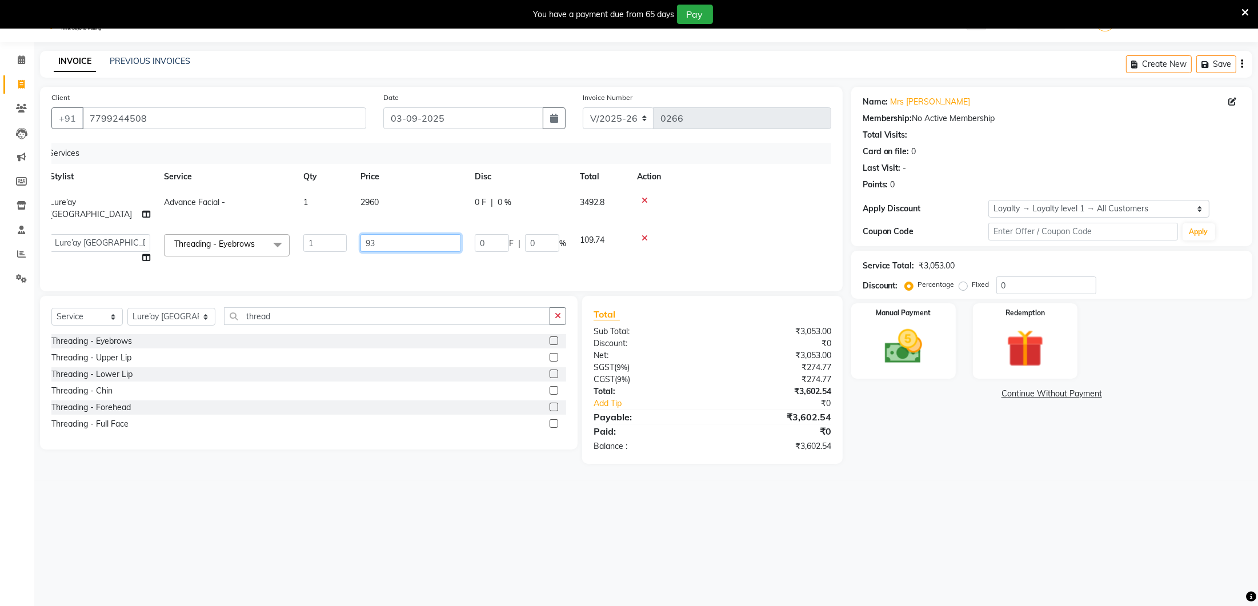
click at [386, 234] on input "93" at bounding box center [410, 243] width 101 height 18
type input "90"
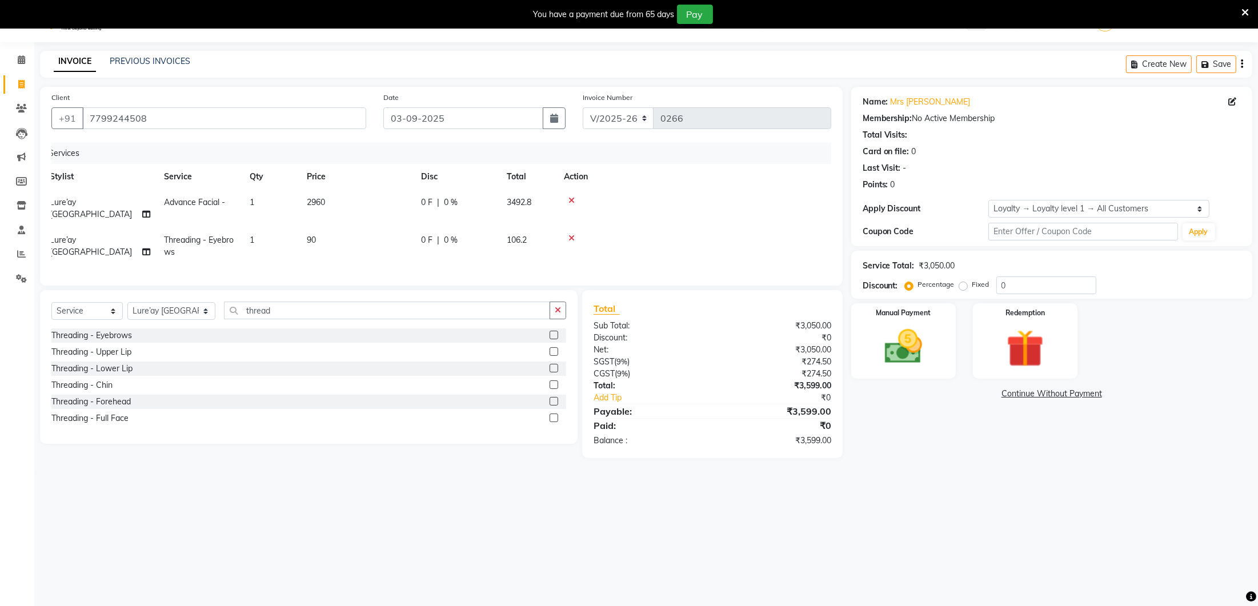
click at [385, 248] on td "90" at bounding box center [357, 246] width 114 height 38
select select "27184"
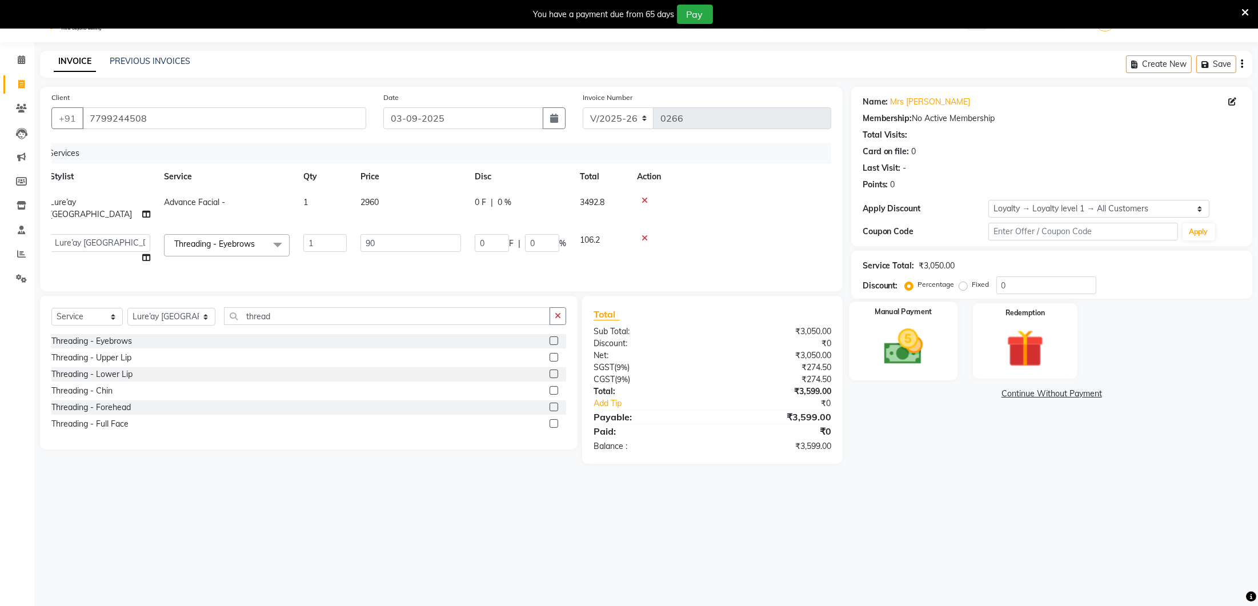
click at [901, 338] on img at bounding box center [903, 346] width 64 height 45
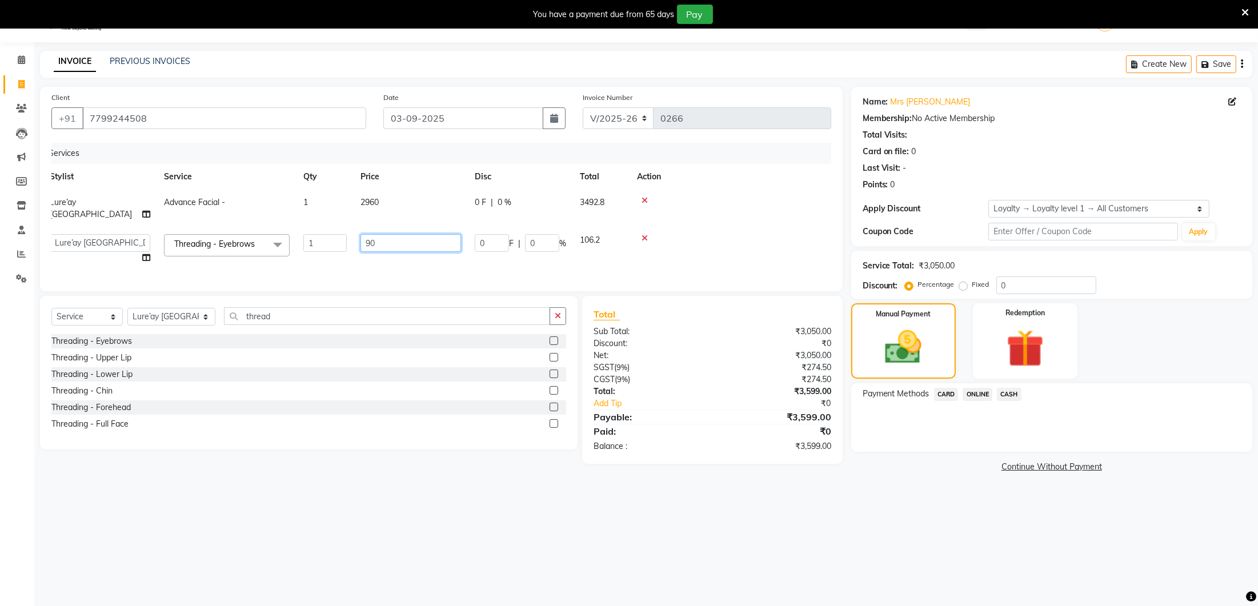
click at [427, 234] on input "90" at bounding box center [410, 243] width 101 height 18
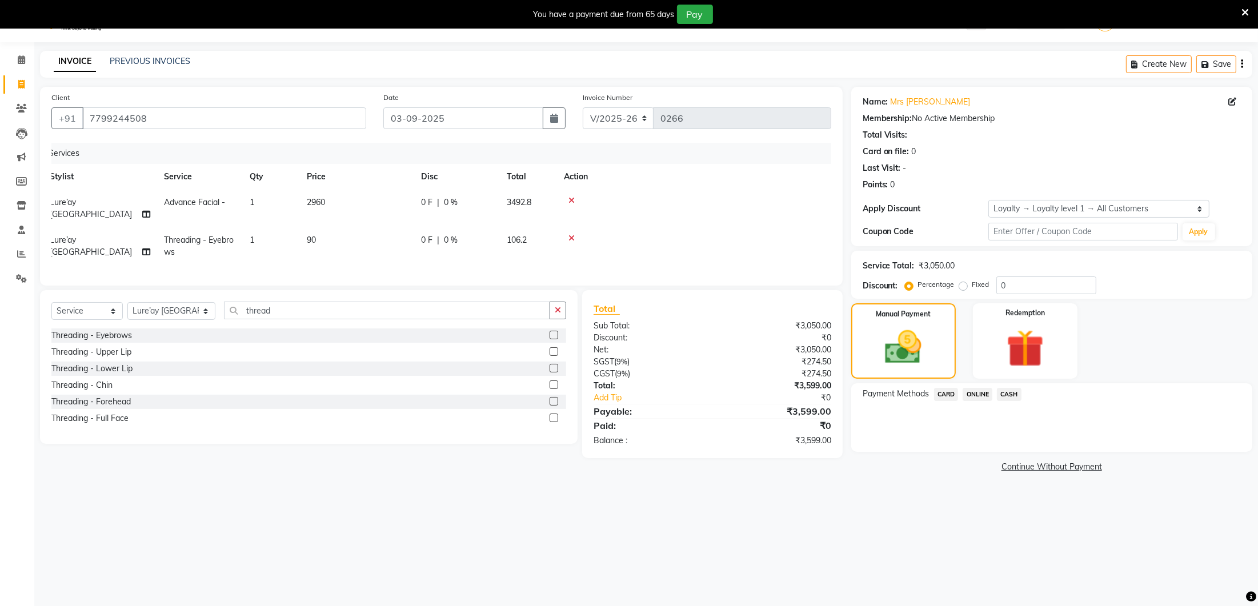
click at [951, 394] on span "CARD" at bounding box center [946, 394] width 25 height 13
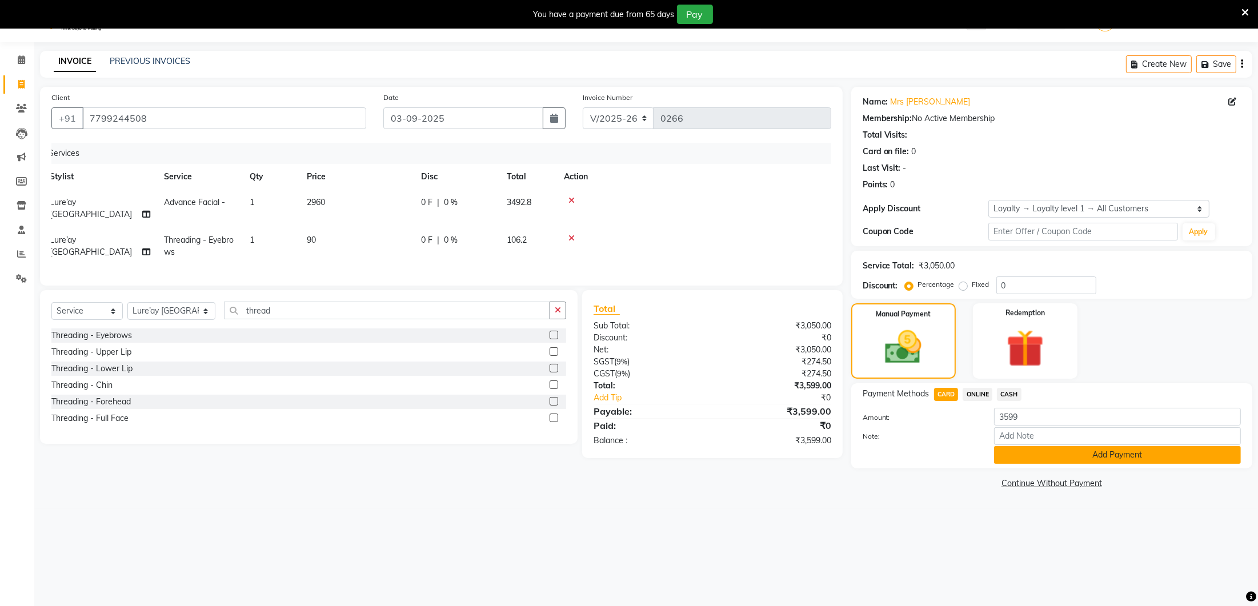
click at [1005, 450] on button "Add Payment" at bounding box center [1117, 455] width 247 height 18
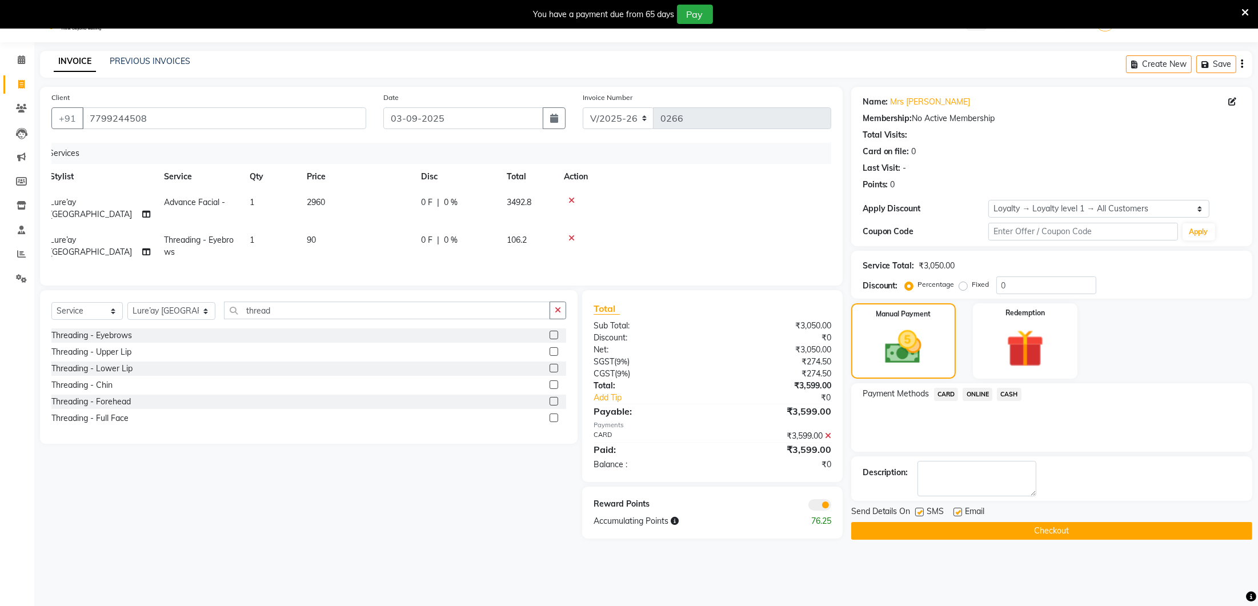
click at [943, 526] on button "Checkout" at bounding box center [1051, 531] width 401 height 18
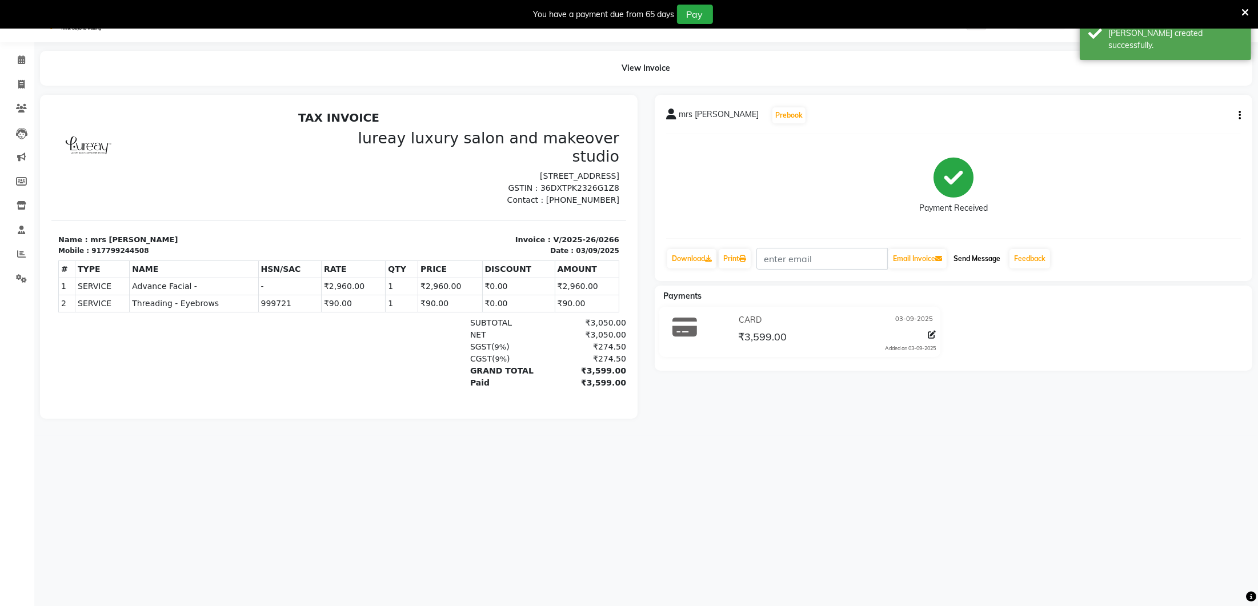
click at [976, 259] on button "Send Message" at bounding box center [977, 258] width 56 height 19
click at [18, 86] on icon at bounding box center [21, 83] width 6 height 9
select select "4075"
select select "service"
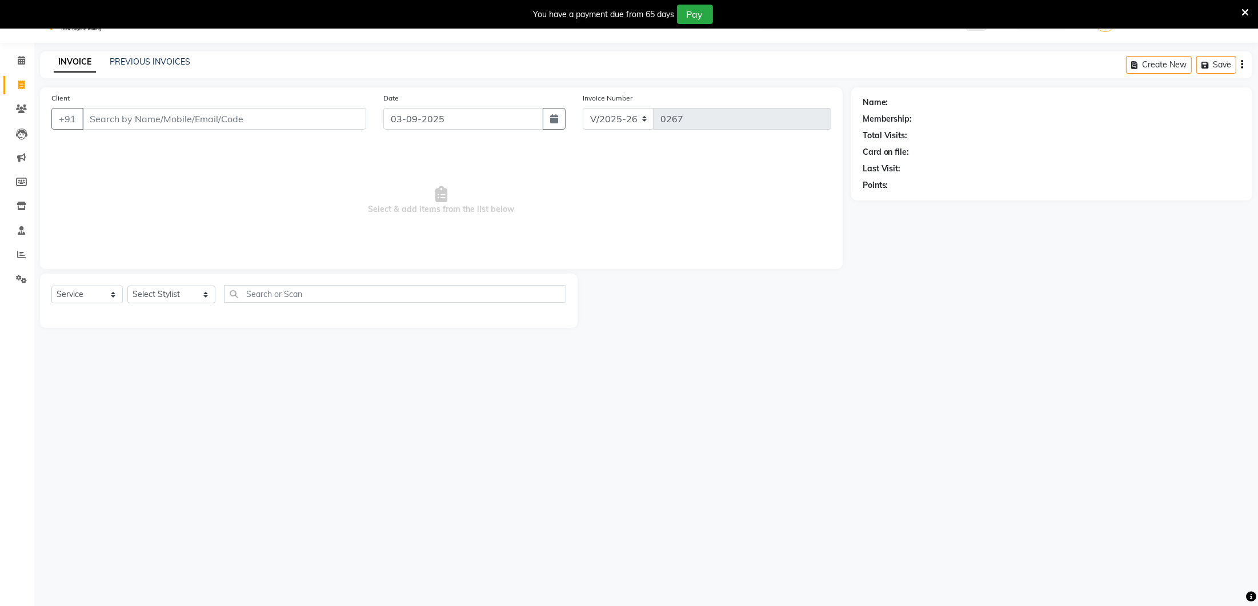
scroll to position [22, 0]
click at [179, 298] on select "Select Stylist [PERSON_NAME] [GEOGRAPHIC_DATA] [PERSON_NAME]" at bounding box center [171, 299] width 88 height 18
select select "27184"
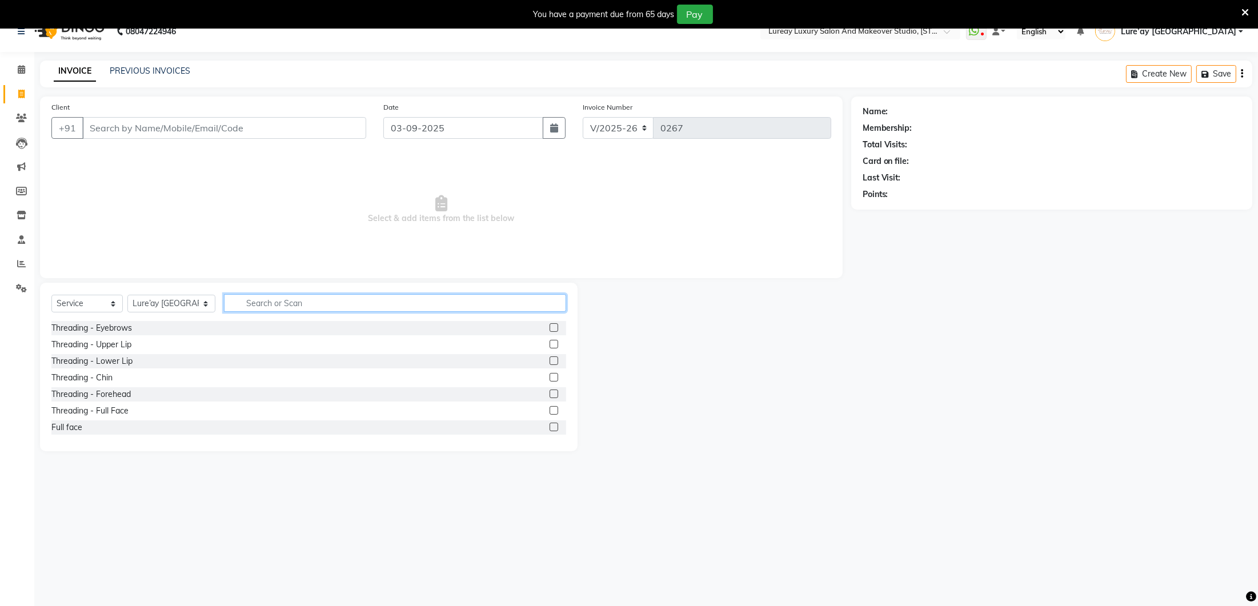
click at [247, 299] on input "text" at bounding box center [395, 303] width 342 height 18
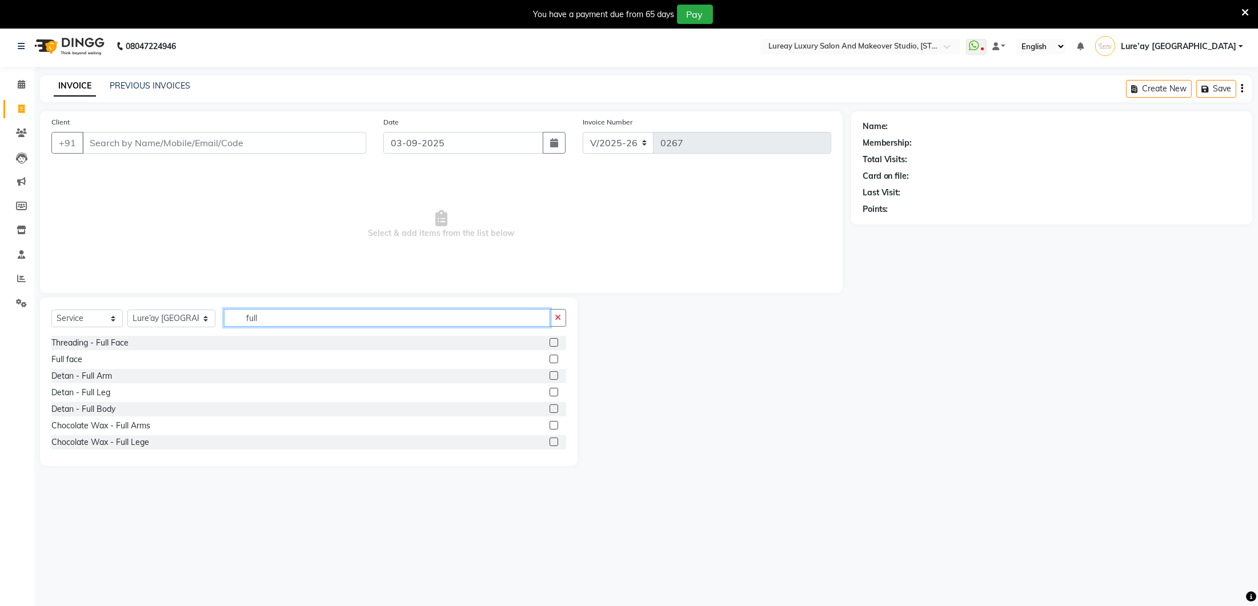
scroll to position [0, 0]
type input "f"
type input "oil"
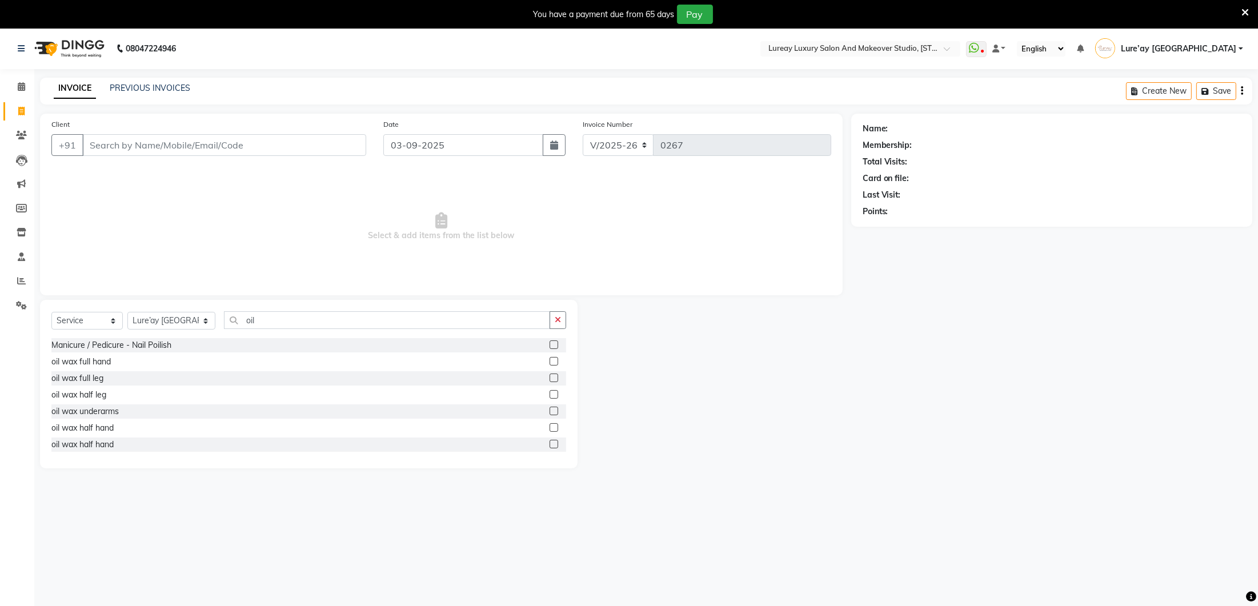
click at [555, 360] on label at bounding box center [554, 361] width 9 height 9
click at [555, 360] on input "checkbox" at bounding box center [553, 361] width 7 height 7
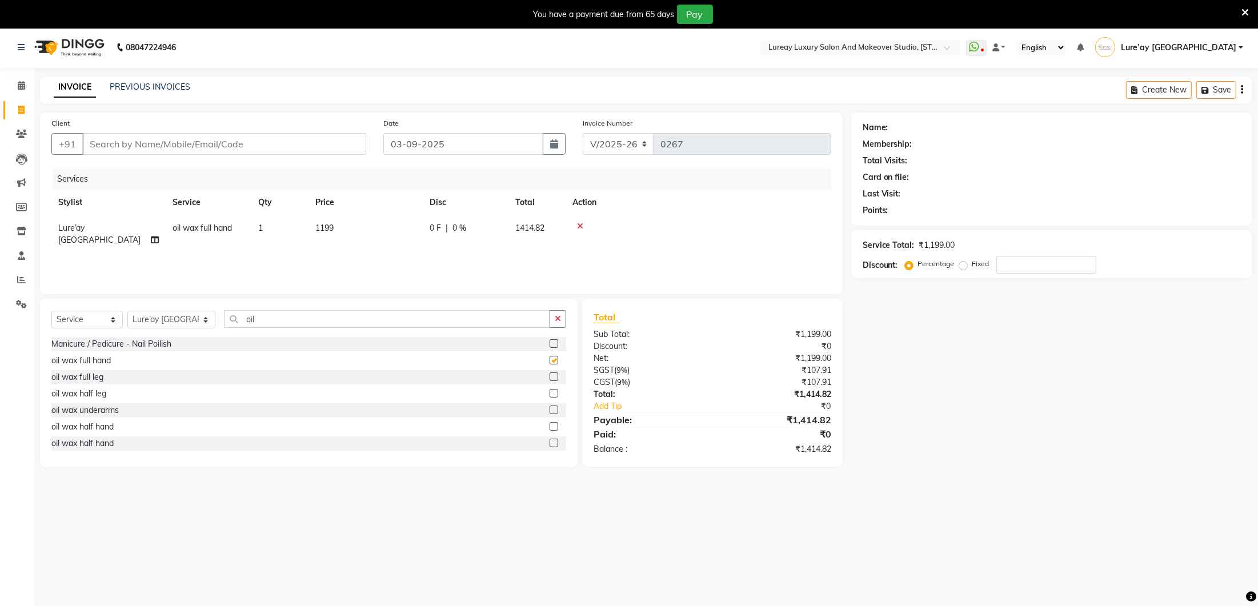
checkbox input "false"
click at [555, 372] on label at bounding box center [554, 376] width 9 height 9
click at [555, 374] on input "checkbox" at bounding box center [553, 377] width 7 height 7
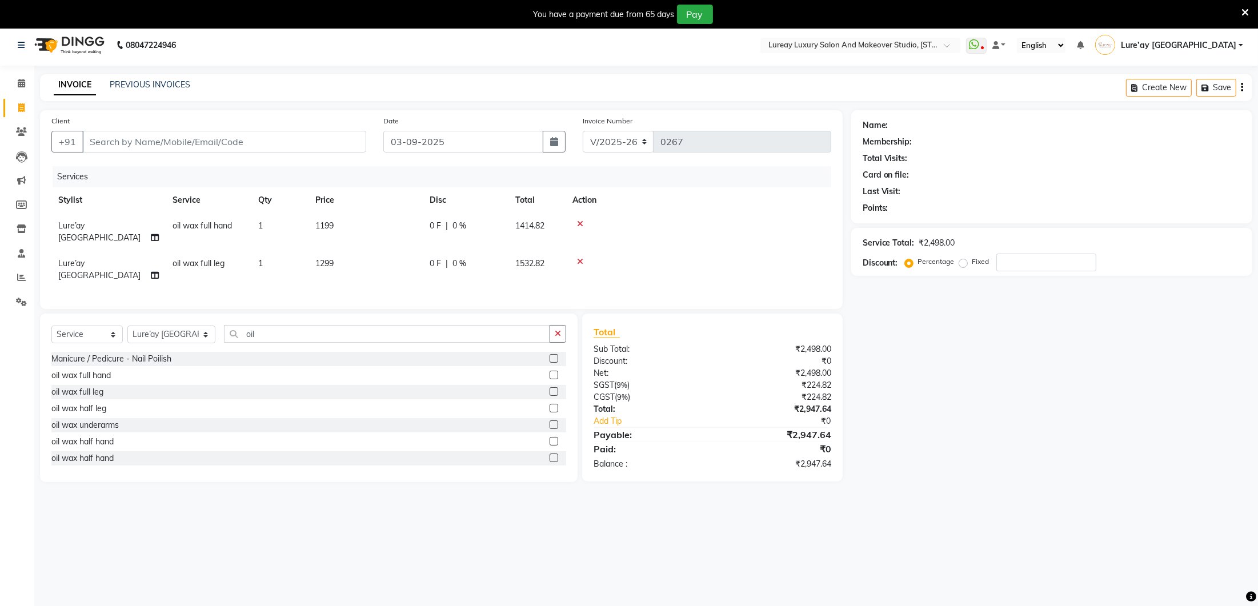
checkbox input "false"
click at [554, 420] on label at bounding box center [554, 424] width 9 height 9
click at [554, 422] on input "checkbox" at bounding box center [553, 425] width 7 height 7
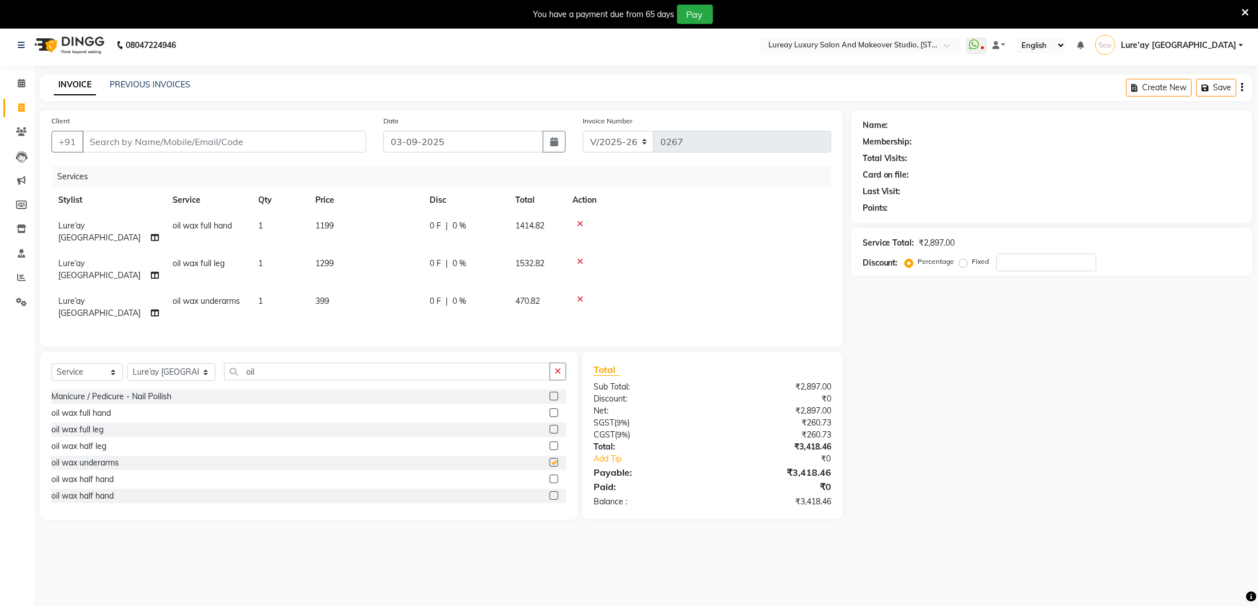
scroll to position [6, 0]
checkbox input "false"
click at [366, 217] on td "1199" at bounding box center [365, 230] width 114 height 38
select select "27184"
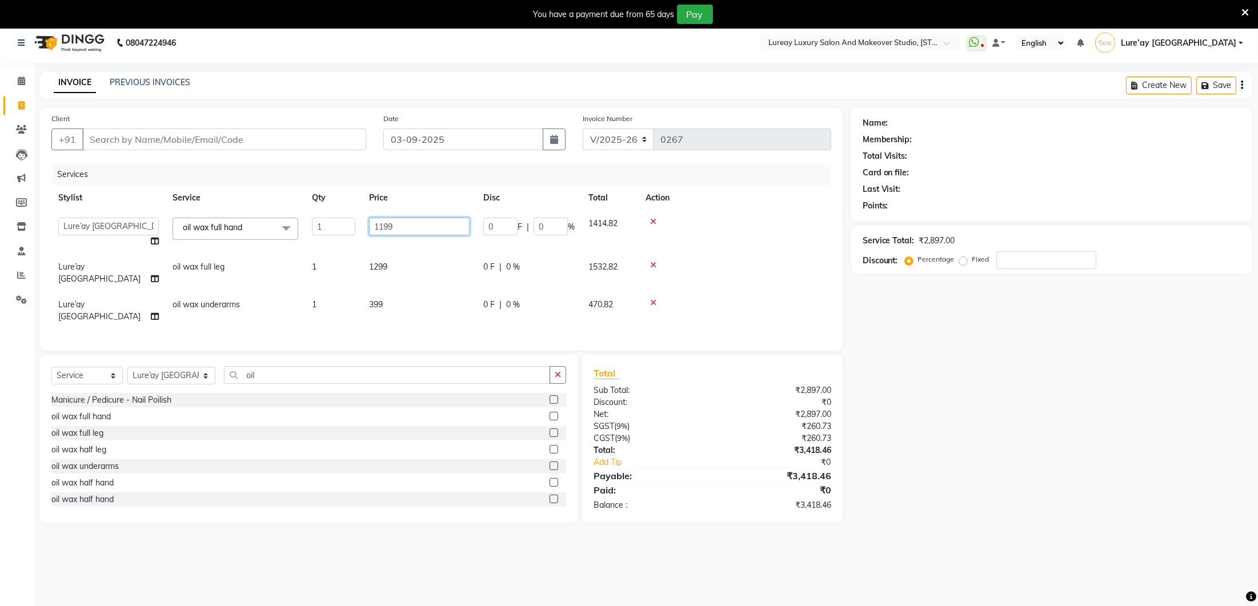
click at [403, 225] on input "1199" at bounding box center [419, 227] width 101 height 18
type input "1200"
click at [416, 305] on div "Client +91 Date [DATE] Invoice Number V/2025 V/[PHONE_NUMBER] Services Stylist …" at bounding box center [441, 229] width 803 height 242
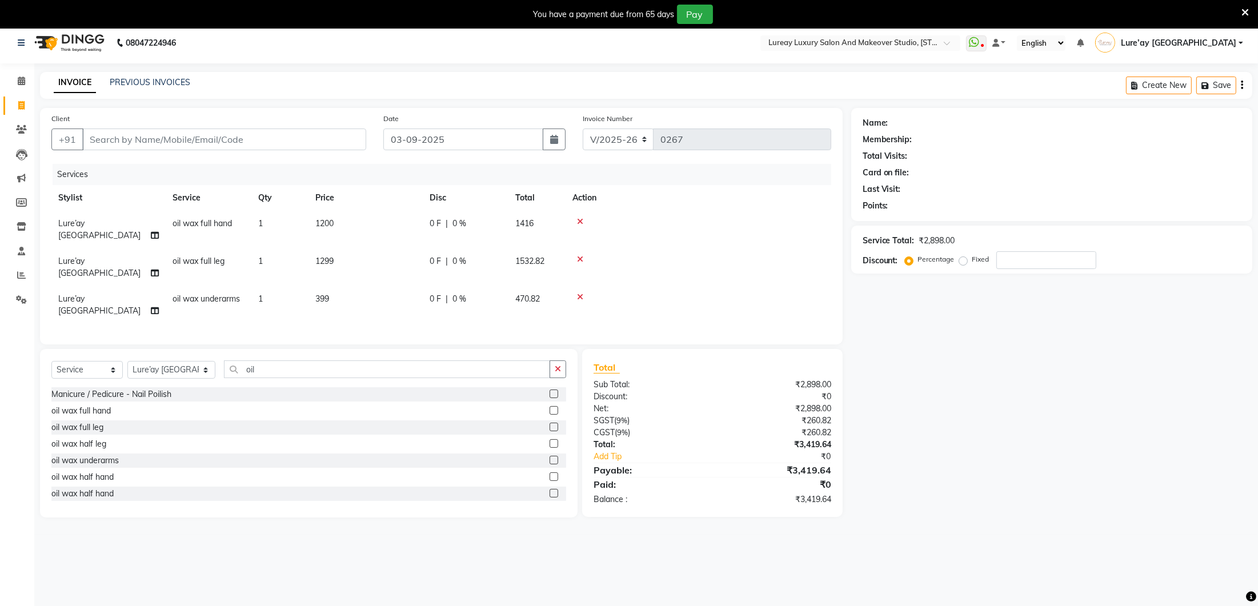
click at [371, 248] on td "1299" at bounding box center [365, 267] width 114 height 38
select select "27184"
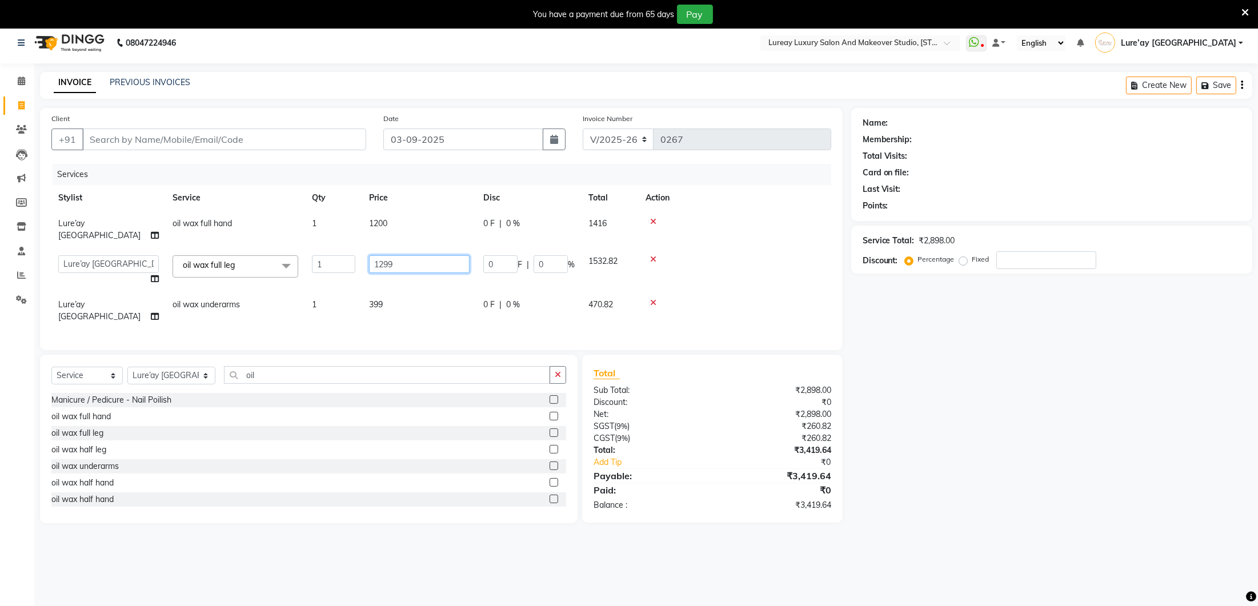
click at [401, 255] on input "1299" at bounding box center [419, 264] width 101 height 18
type input "1300"
click at [394, 308] on div "Client +91 Date [DATE] Invoice Number V/2025 V/[PHONE_NUMBER] Services Stylist …" at bounding box center [441, 231] width 803 height 242
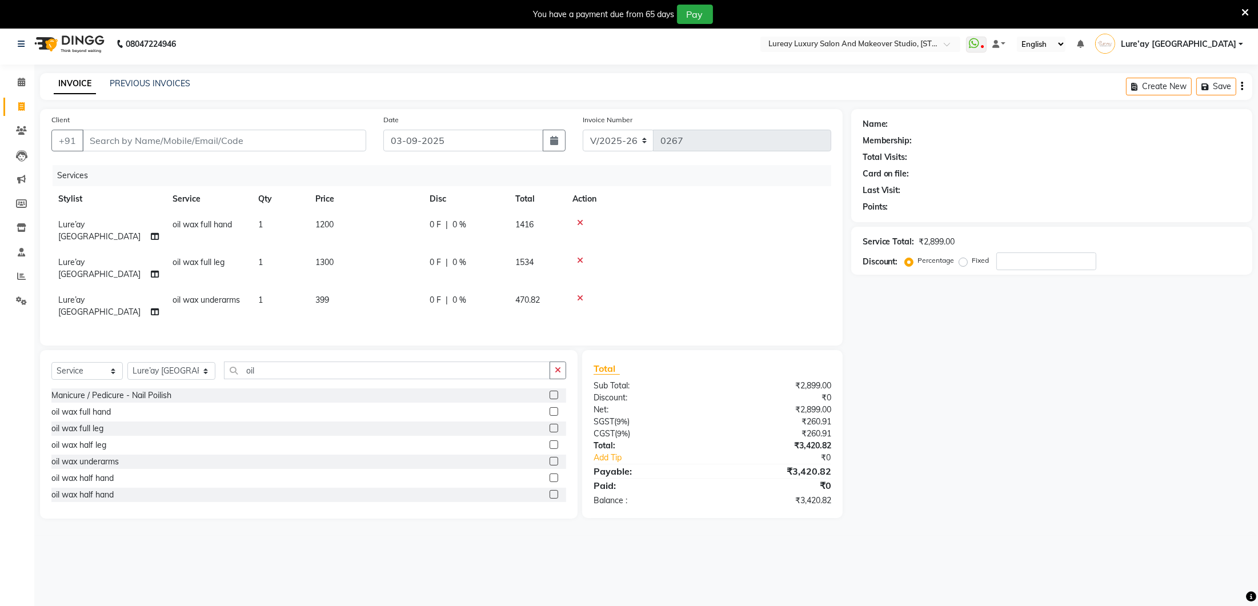
click at [371, 287] on td "399" at bounding box center [365, 306] width 114 height 38
select select "27184"
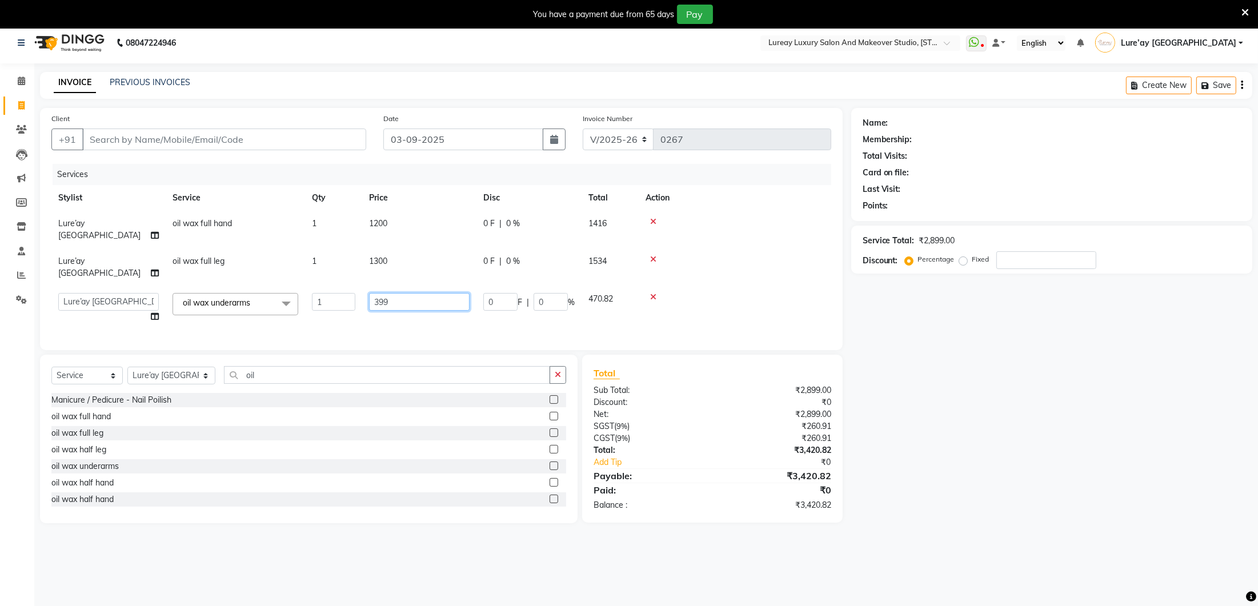
click at [401, 293] on input "399" at bounding box center [419, 302] width 101 height 18
type input "3"
type input "400"
click at [399, 309] on div "Client +91 Date [DATE] Invoice Number V/2025 V/[PHONE_NUMBER] Services Stylist …" at bounding box center [441, 315] width 820 height 415
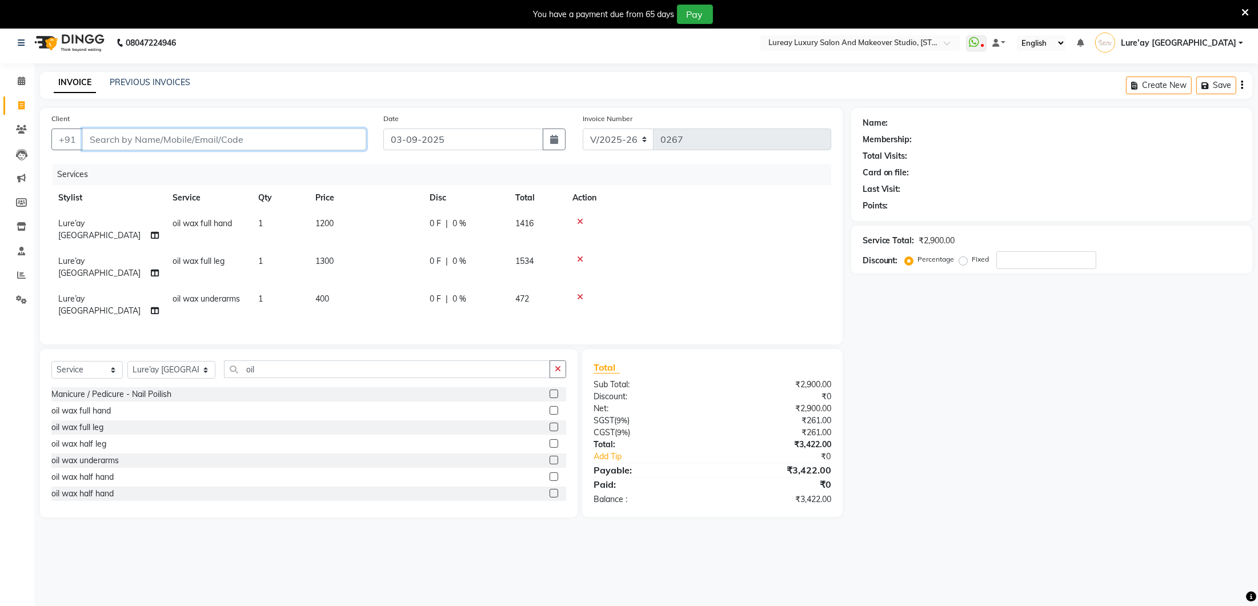
click at [211, 139] on input "Client" at bounding box center [224, 140] width 284 height 22
click at [101, 130] on input "Client" at bounding box center [224, 140] width 284 height 22
type input "8"
type input "0"
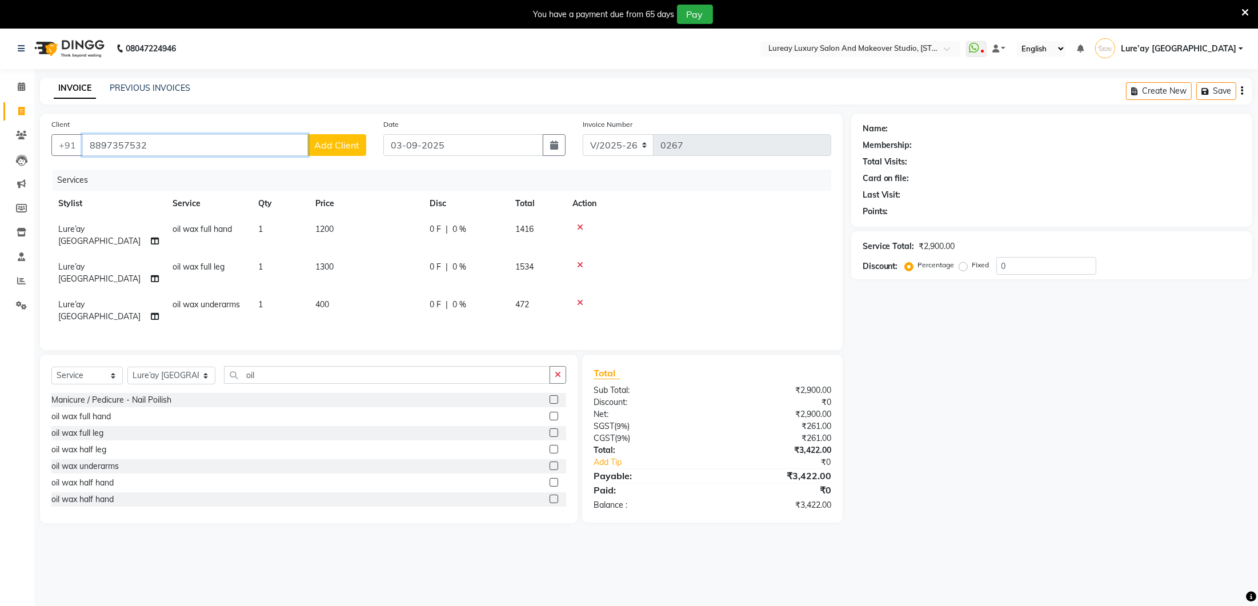
type input "8897357532"
click at [323, 139] on span "Add Client" at bounding box center [336, 144] width 45 height 11
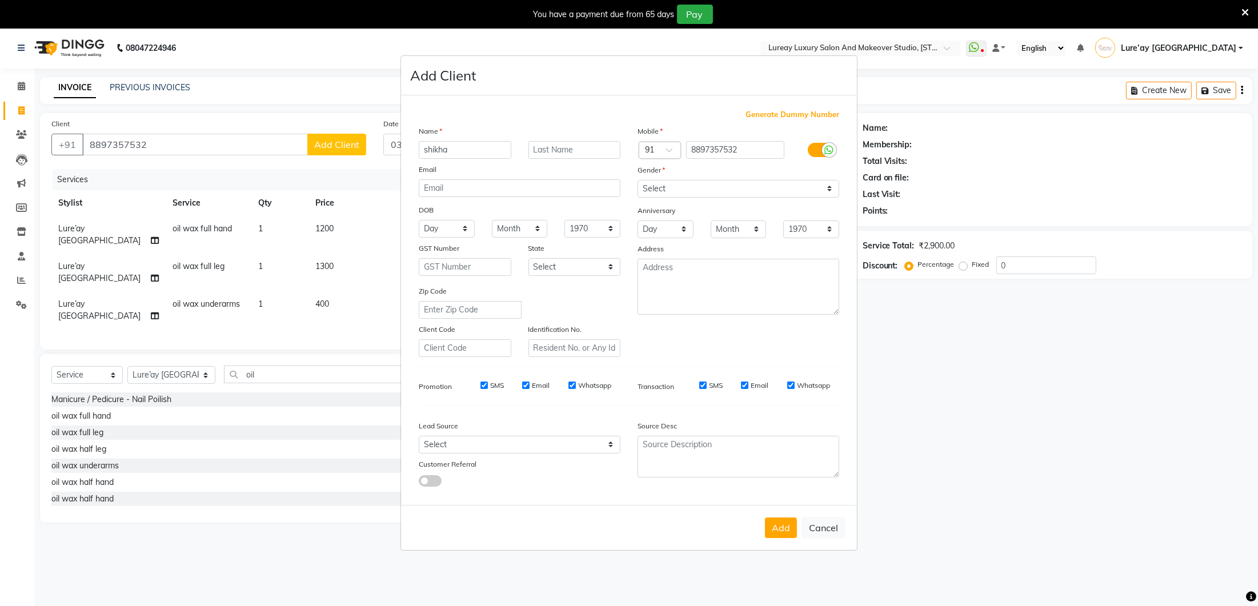
type input "shikha"
click at [652, 187] on select "Select [DEMOGRAPHIC_DATA] [DEMOGRAPHIC_DATA] Other Prefer Not To Say" at bounding box center [739, 189] width 202 height 18
select select "[DEMOGRAPHIC_DATA]"
click at [782, 526] on button "Add" at bounding box center [781, 528] width 32 height 21
select select
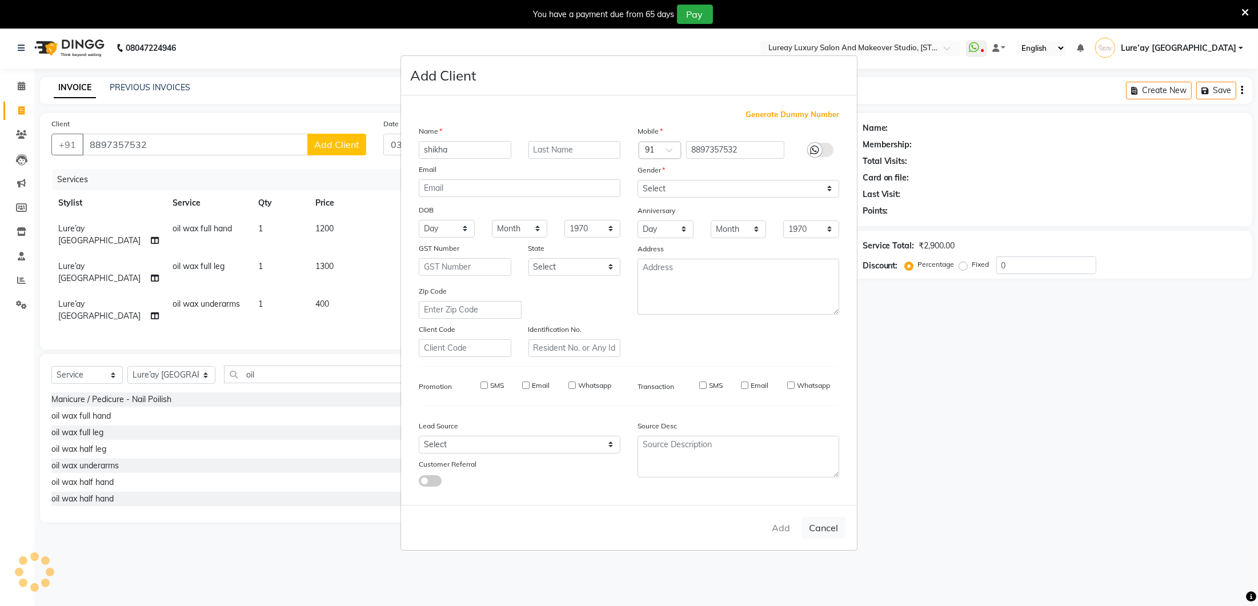
select select
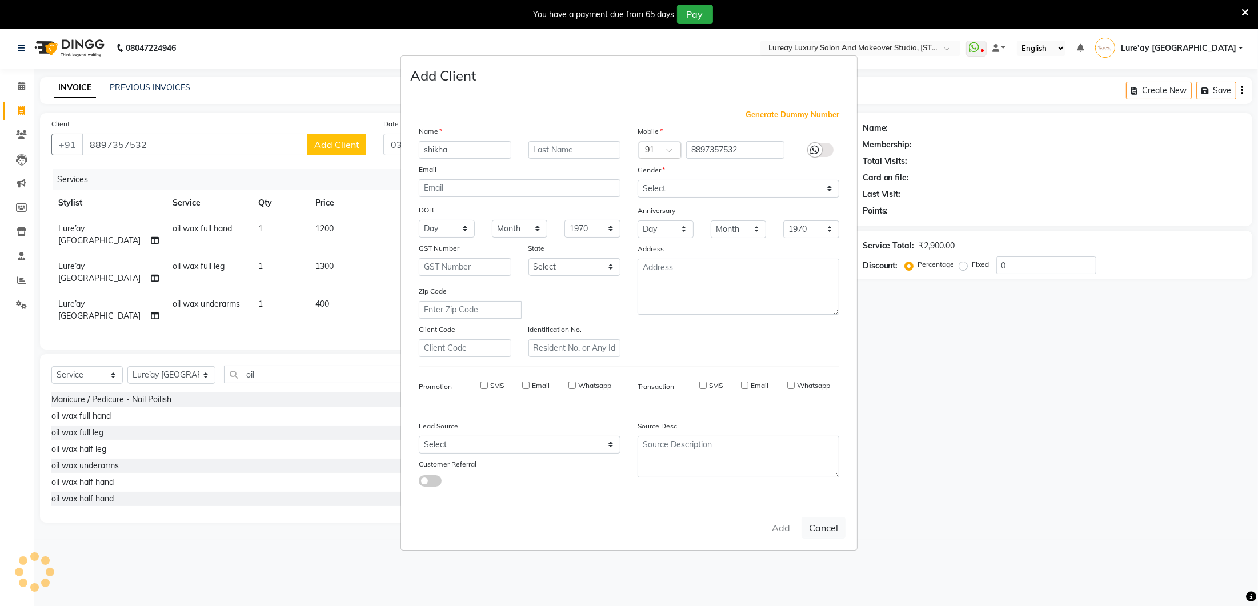
select select
checkbox input "false"
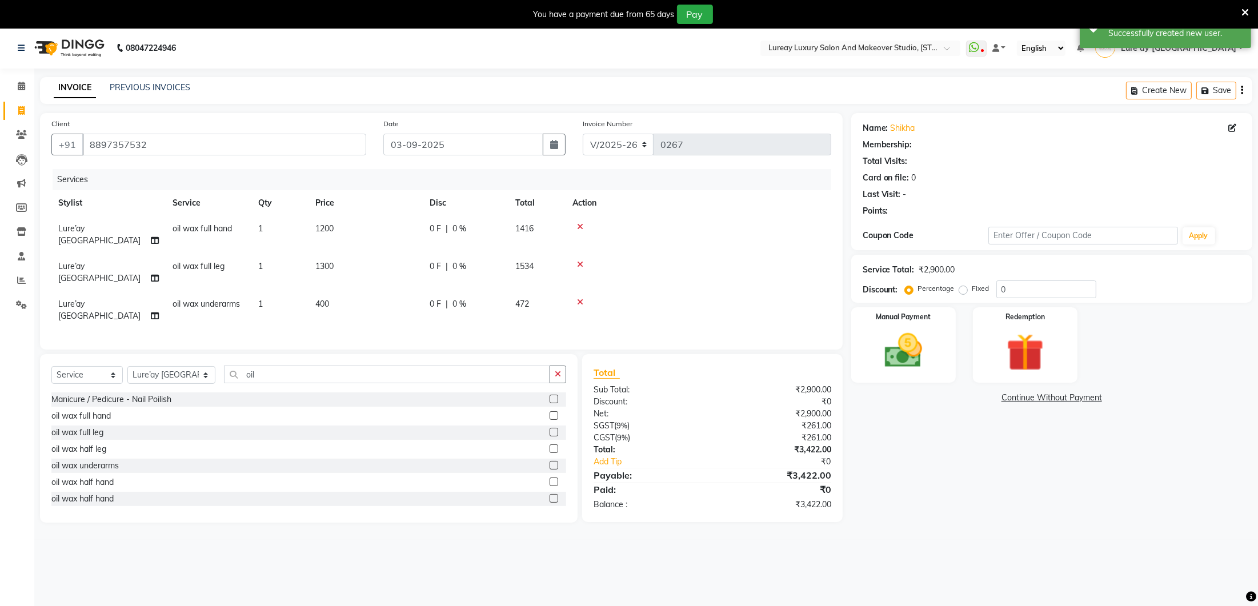
select select "1: Object"
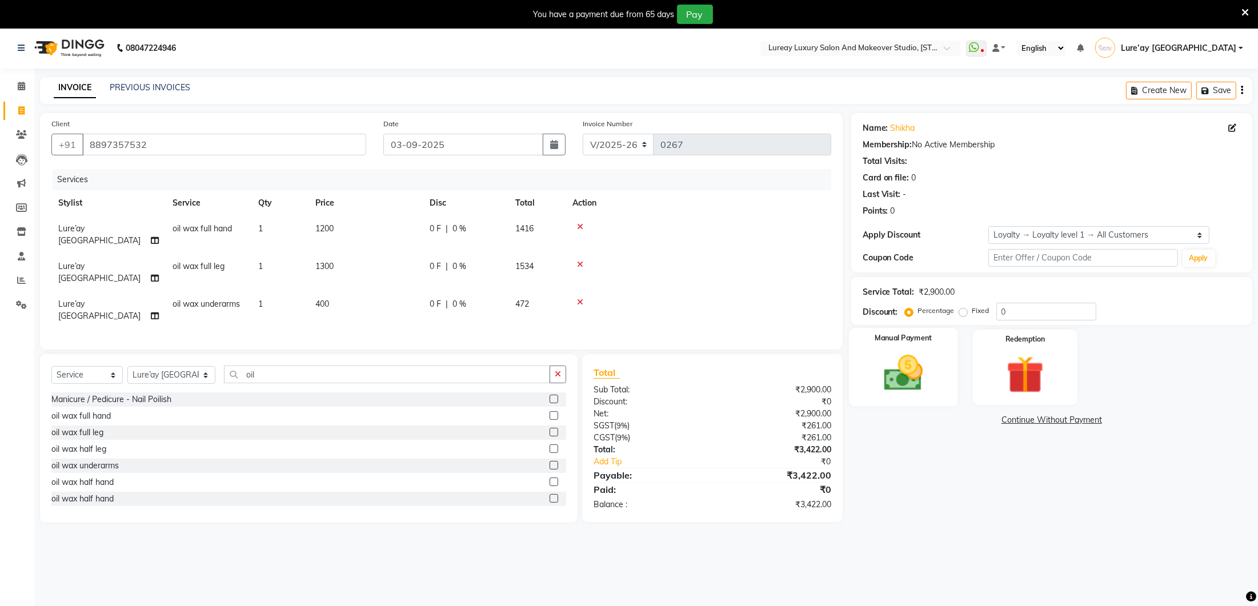
click at [900, 380] on img at bounding box center [903, 373] width 64 height 45
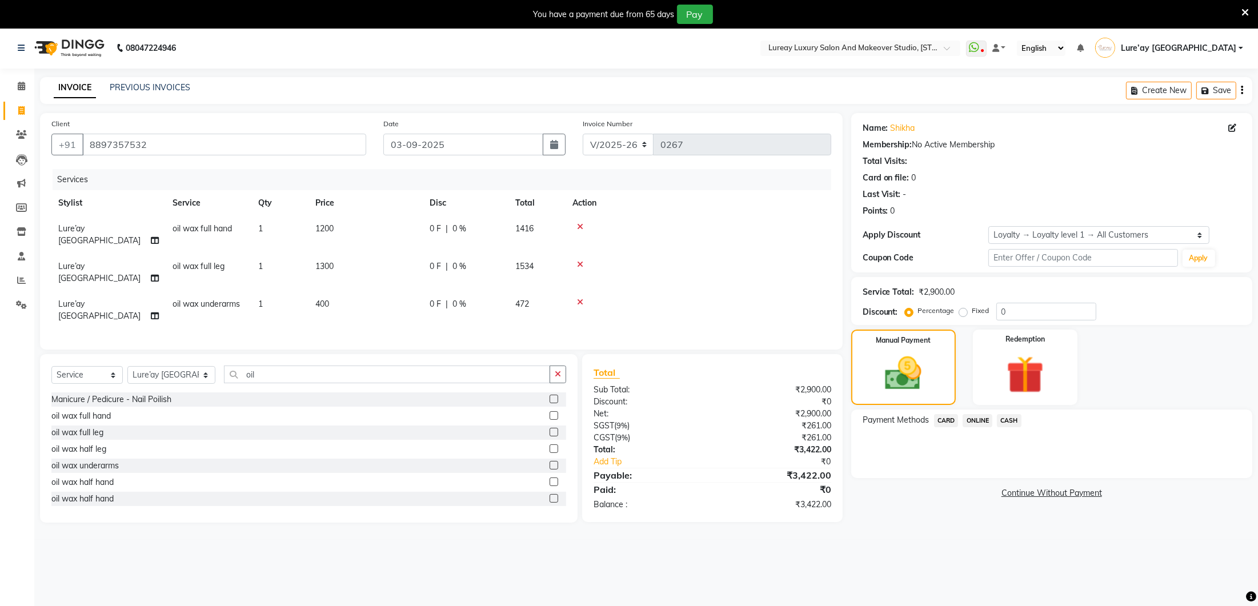
click at [1006, 416] on span "CASH" at bounding box center [1009, 420] width 25 height 13
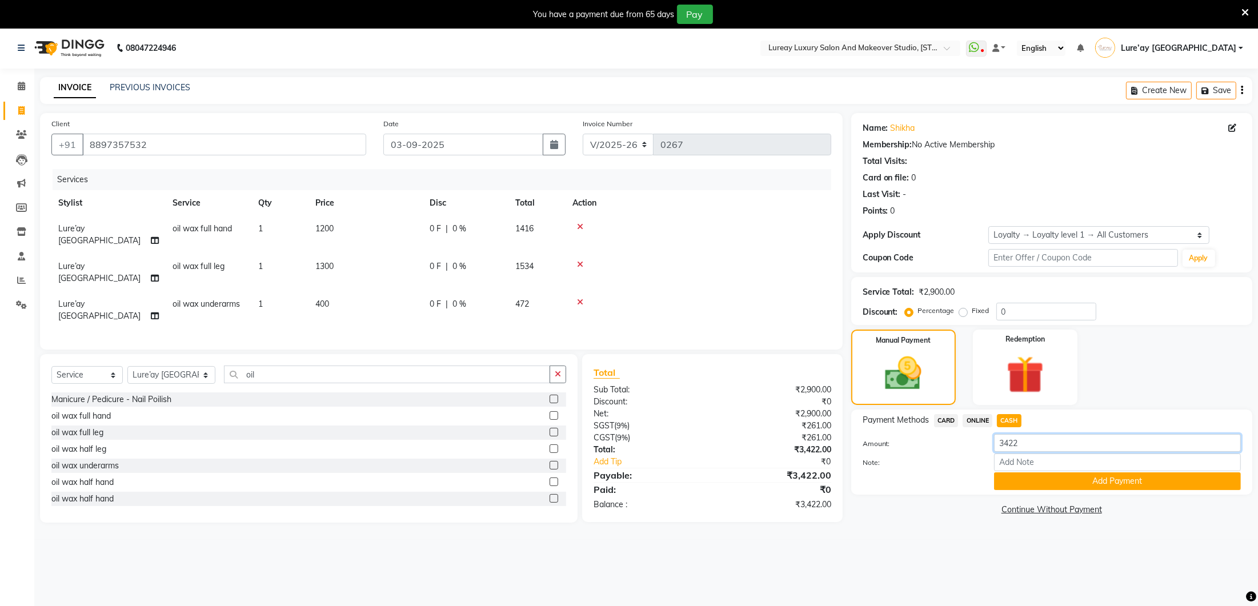
drag, startPoint x: 1020, startPoint y: 443, endPoint x: 1075, endPoint y: 440, distance: 54.9
click at [1020, 442] on input "3422" at bounding box center [1117, 443] width 247 height 18
type input "3000"
click at [1109, 484] on button "Add Payment" at bounding box center [1117, 481] width 247 height 18
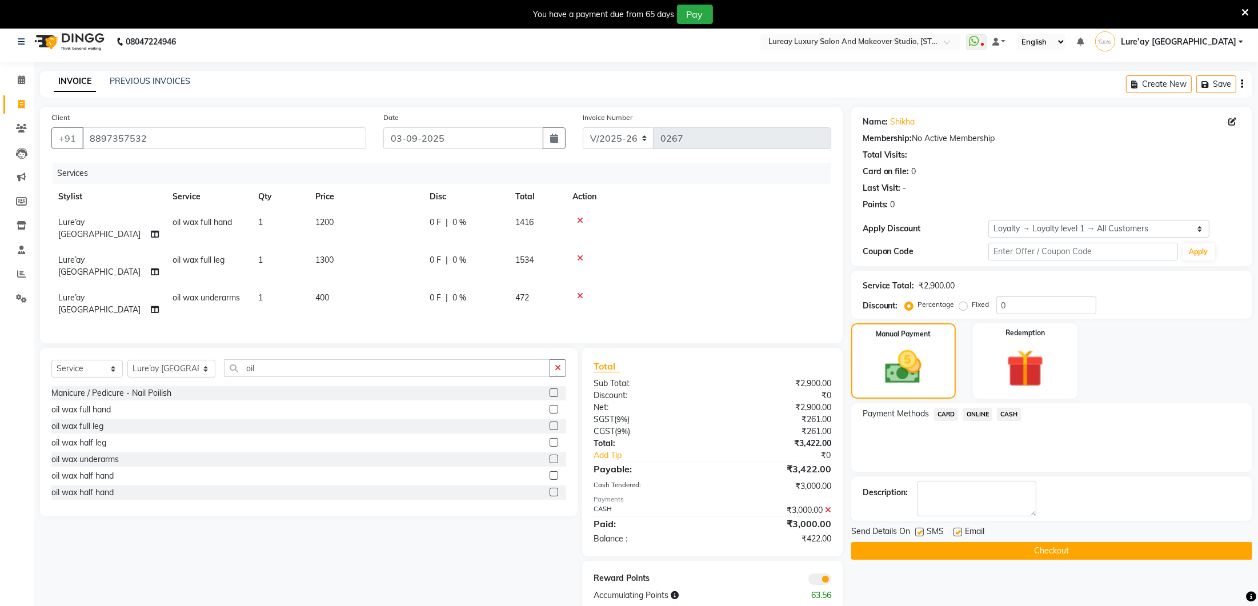
scroll to position [9, 0]
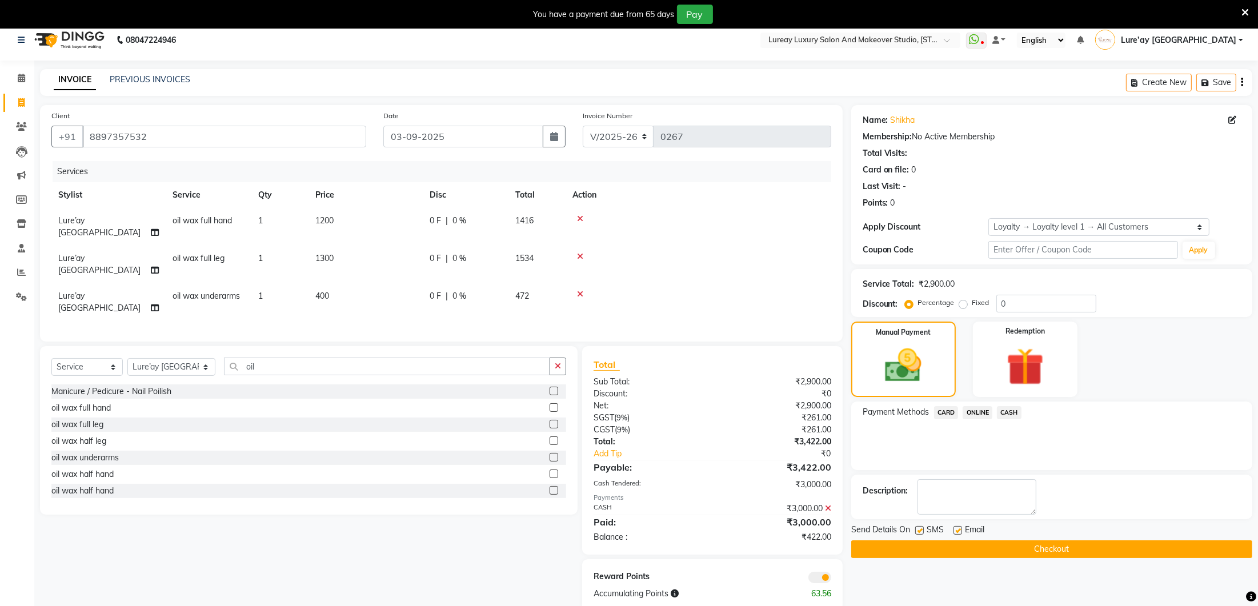
click at [977, 414] on span "ONLINE" at bounding box center [978, 412] width 30 height 13
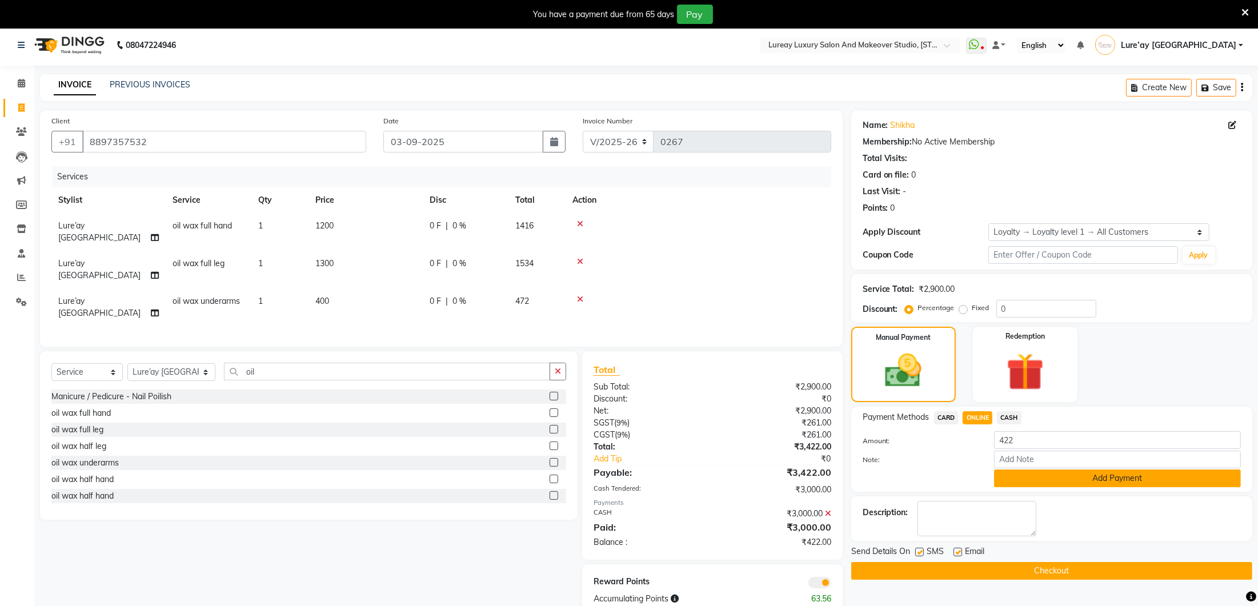
click at [1012, 471] on button "Add Payment" at bounding box center [1117, 479] width 247 height 18
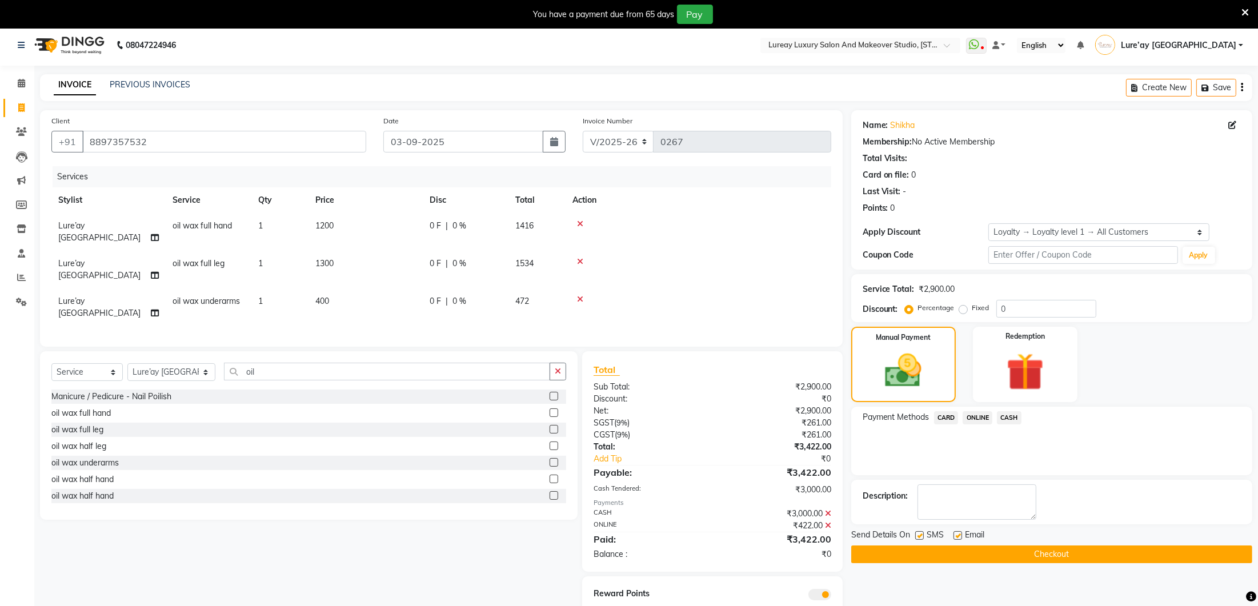
scroll to position [8, 0]
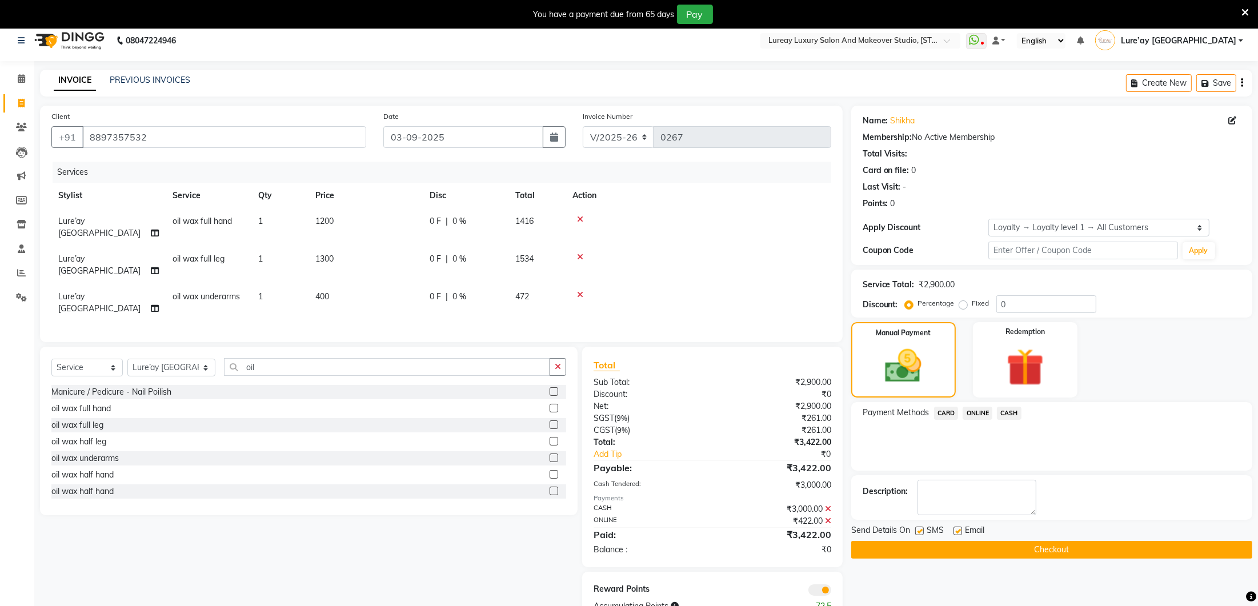
click at [1013, 545] on button "Checkout" at bounding box center [1051, 550] width 401 height 18
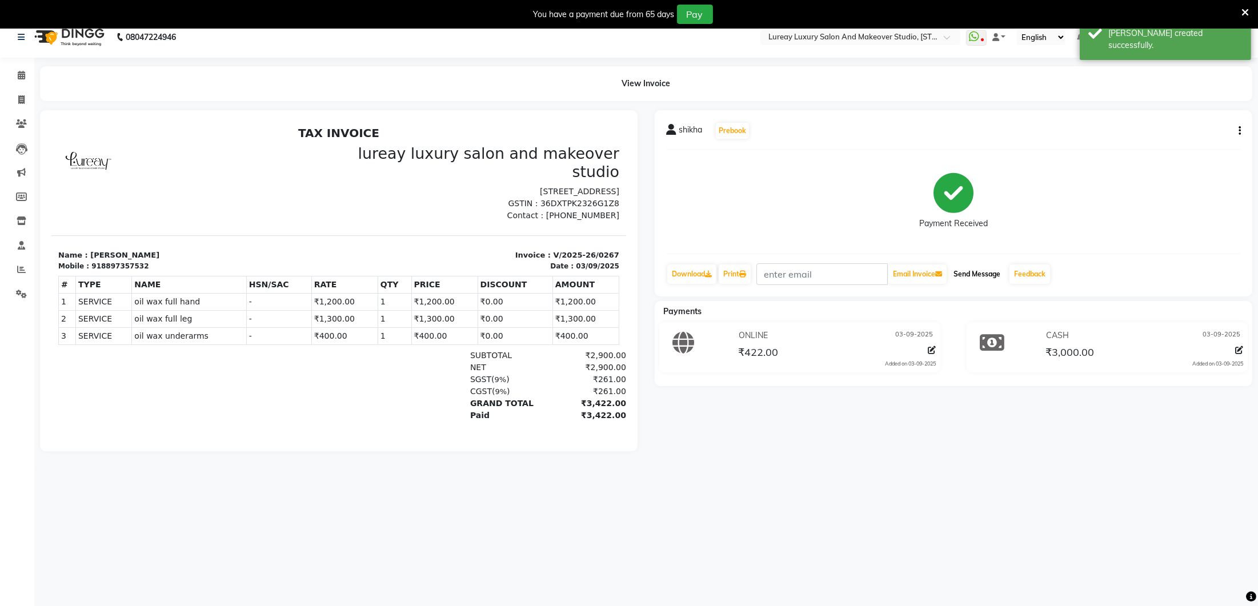
click at [984, 274] on button "Send Message" at bounding box center [977, 273] width 56 height 19
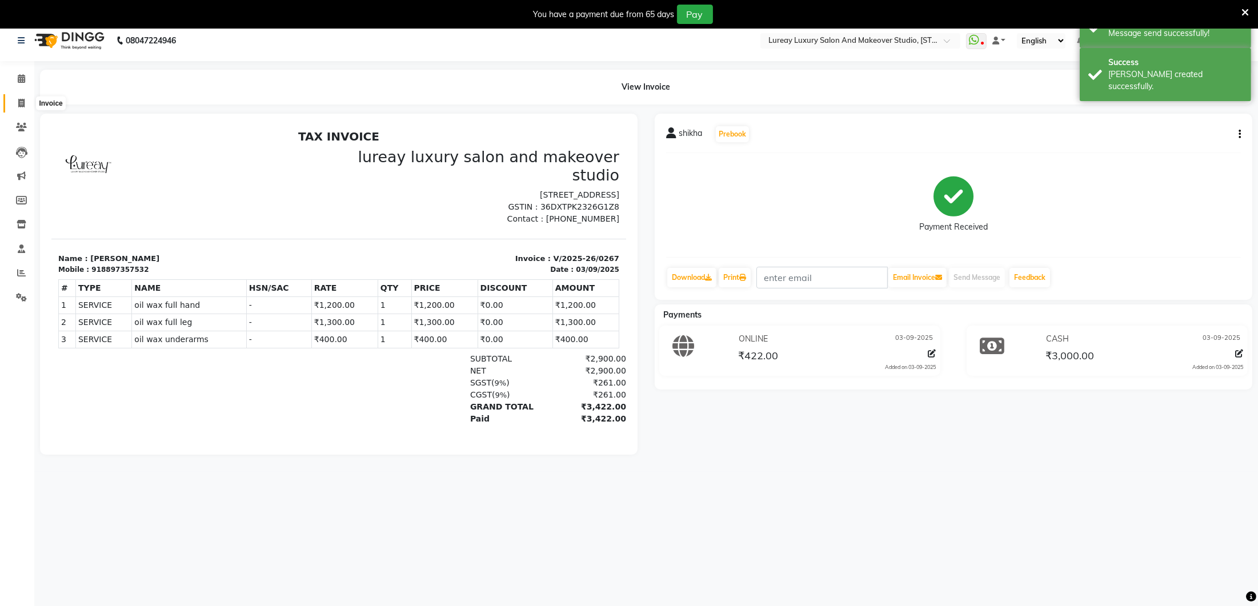
click at [20, 99] on icon at bounding box center [21, 103] width 6 height 9
select select "service"
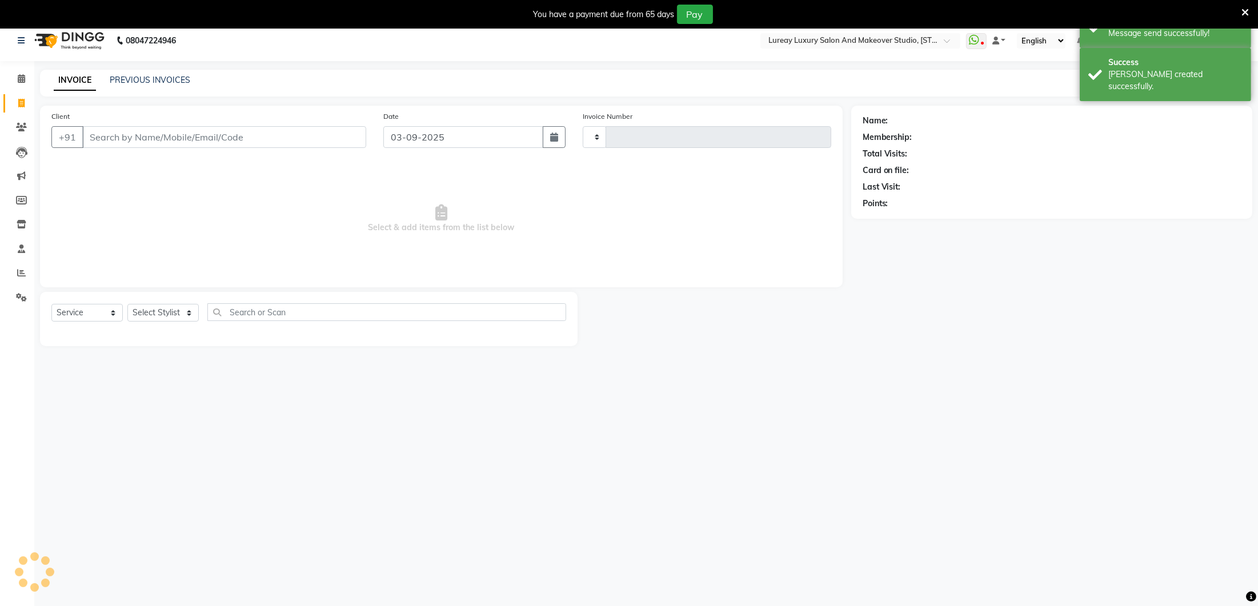
scroll to position [14, 0]
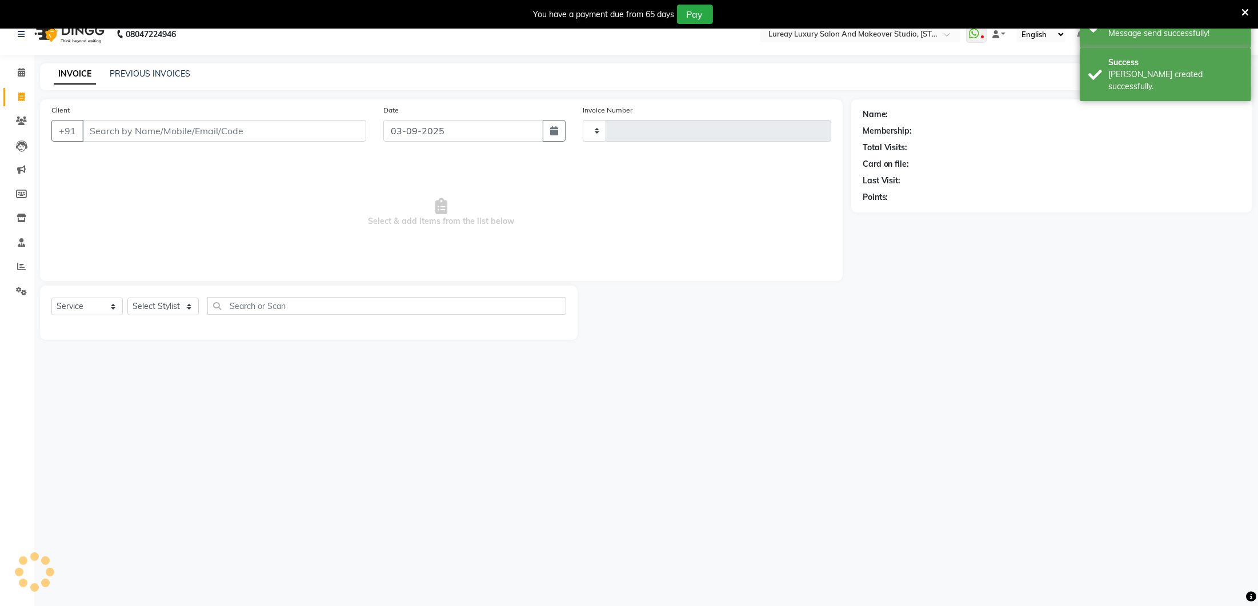
type input "0268"
select select "4075"
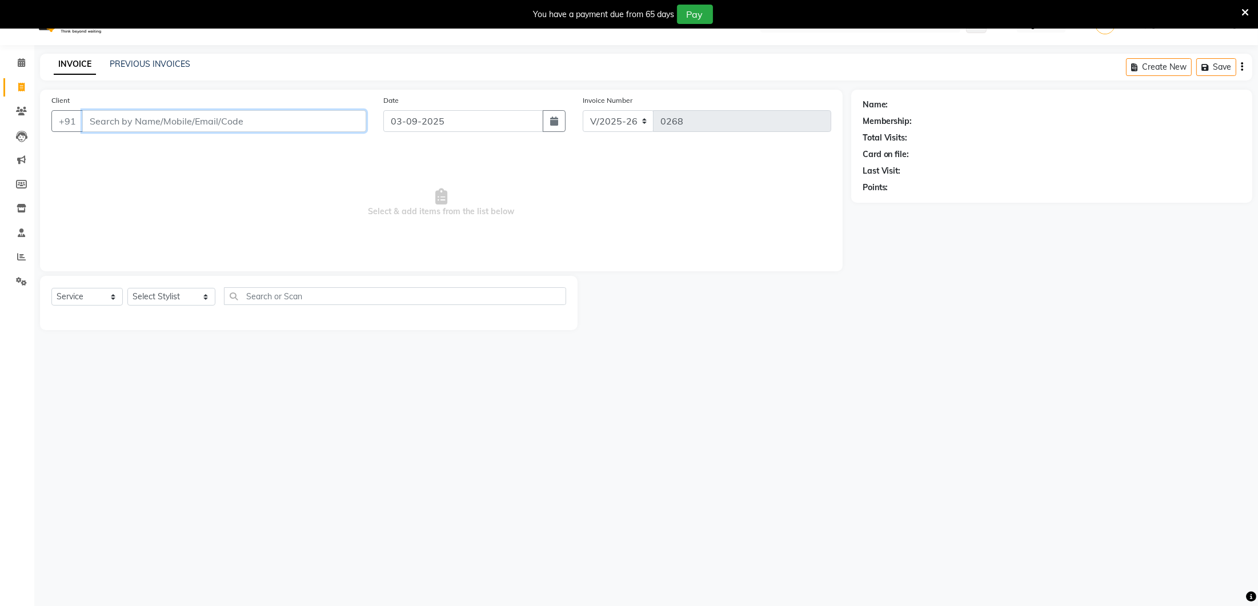
scroll to position [26, 0]
click at [25, 61] on span at bounding box center [21, 61] width 20 height 13
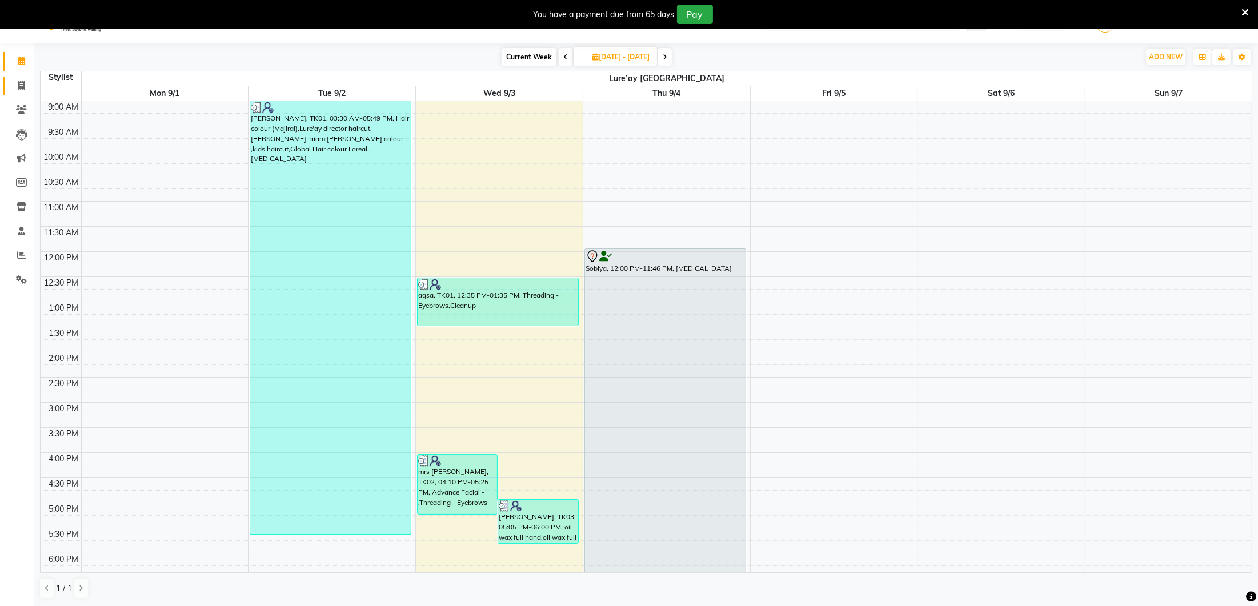
click at [22, 82] on icon at bounding box center [21, 85] width 6 height 9
select select "service"
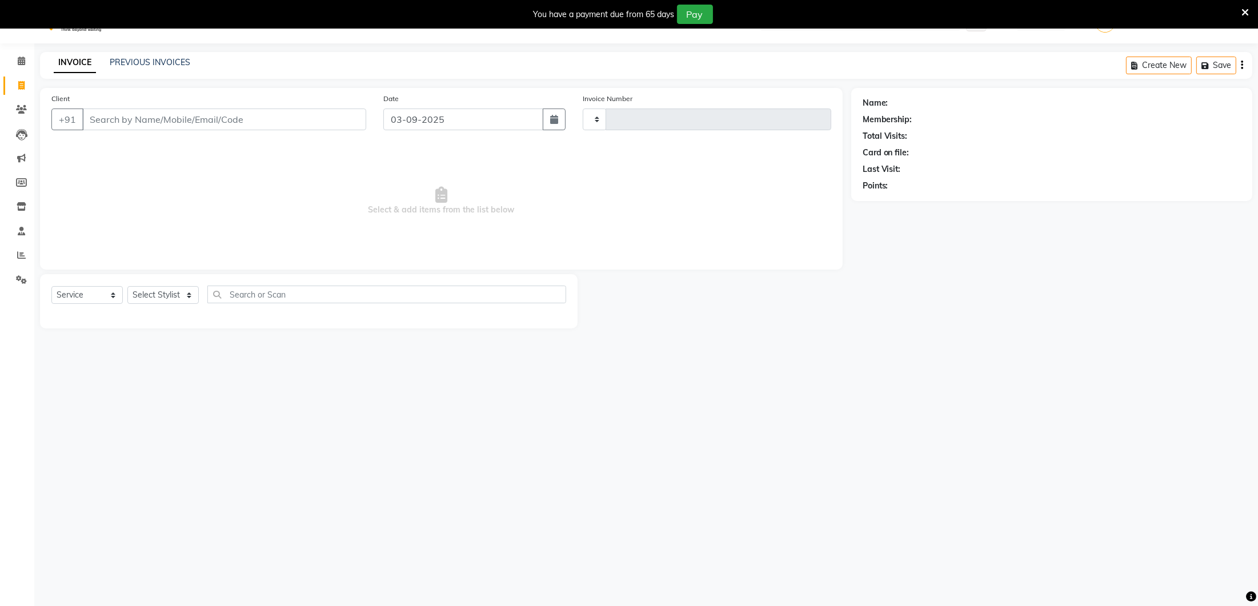
type input "0268"
select select "4075"
click at [167, 295] on select "Select Stylist" at bounding box center [162, 295] width 71 height 18
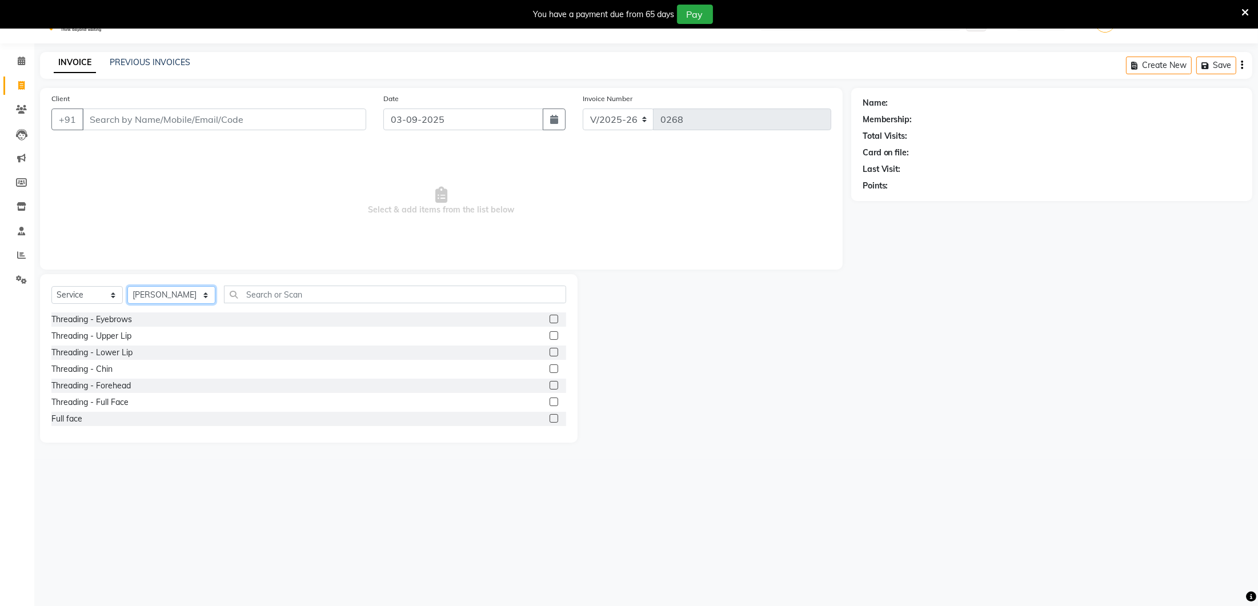
click at [173, 292] on select "Select Stylist [PERSON_NAME] [GEOGRAPHIC_DATA] [PERSON_NAME]" at bounding box center [171, 295] width 88 height 18
select select "27184"
click at [270, 291] on input "text" at bounding box center [395, 295] width 342 height 18
type input "h"
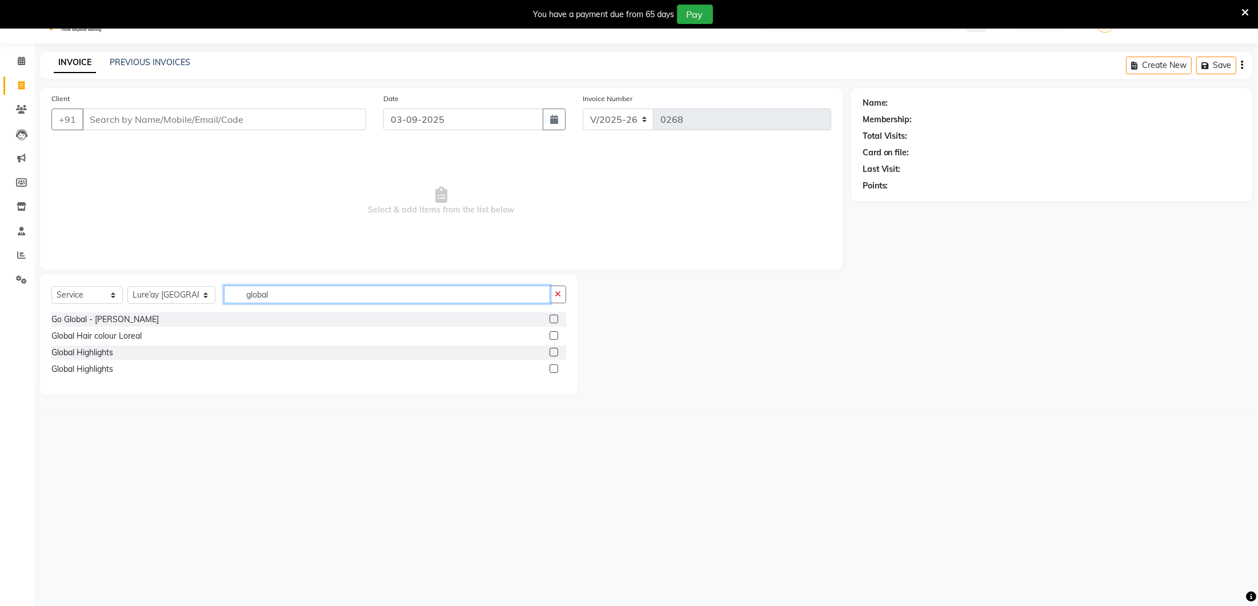
type input "global"
click at [556, 333] on label at bounding box center [554, 335] width 9 height 9
click at [556, 333] on input "checkbox" at bounding box center [553, 335] width 7 height 7
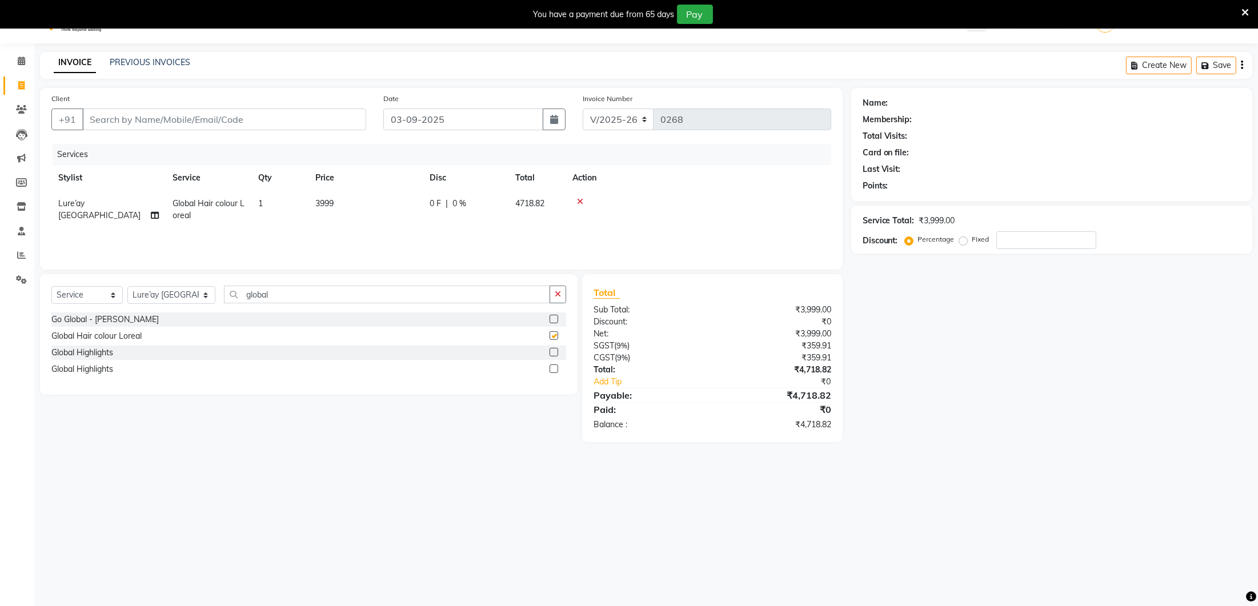
checkbox input "false"
click at [374, 207] on td "3999" at bounding box center [365, 210] width 114 height 38
select select "27184"
click at [409, 206] on input "3999" at bounding box center [419, 207] width 101 height 18
type input "3"
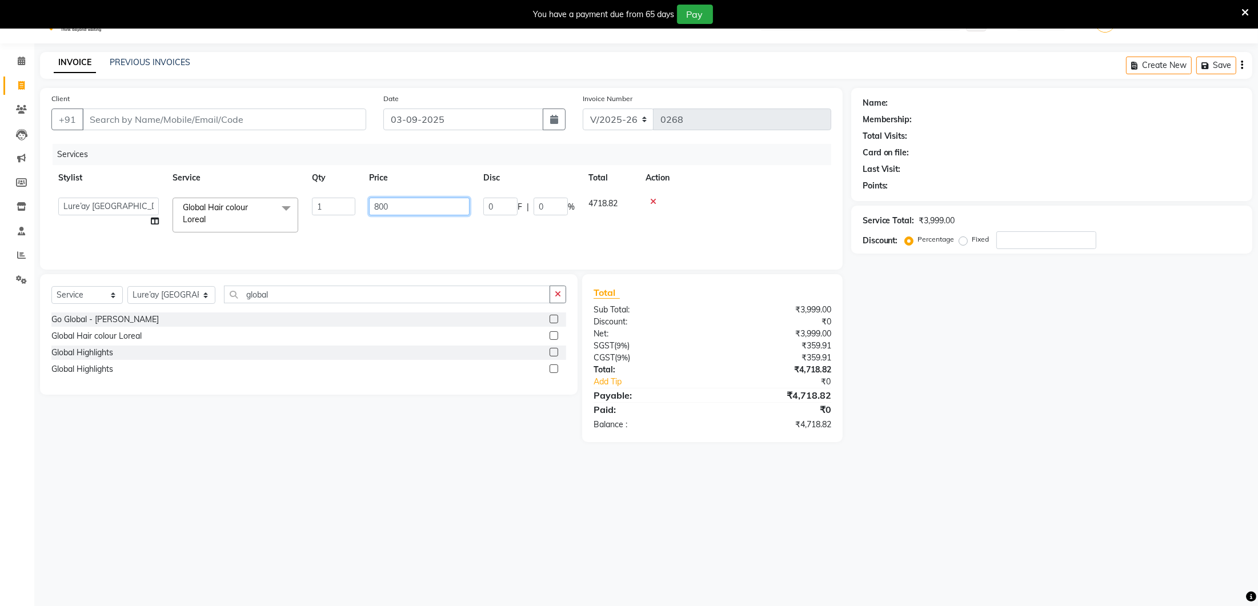
type input "8000"
click at [374, 250] on div "Services Stylist Service Qty Price Disc Total Action Ancy Lure’ay [GEOGRAPHIC_D…" at bounding box center [441, 201] width 780 height 114
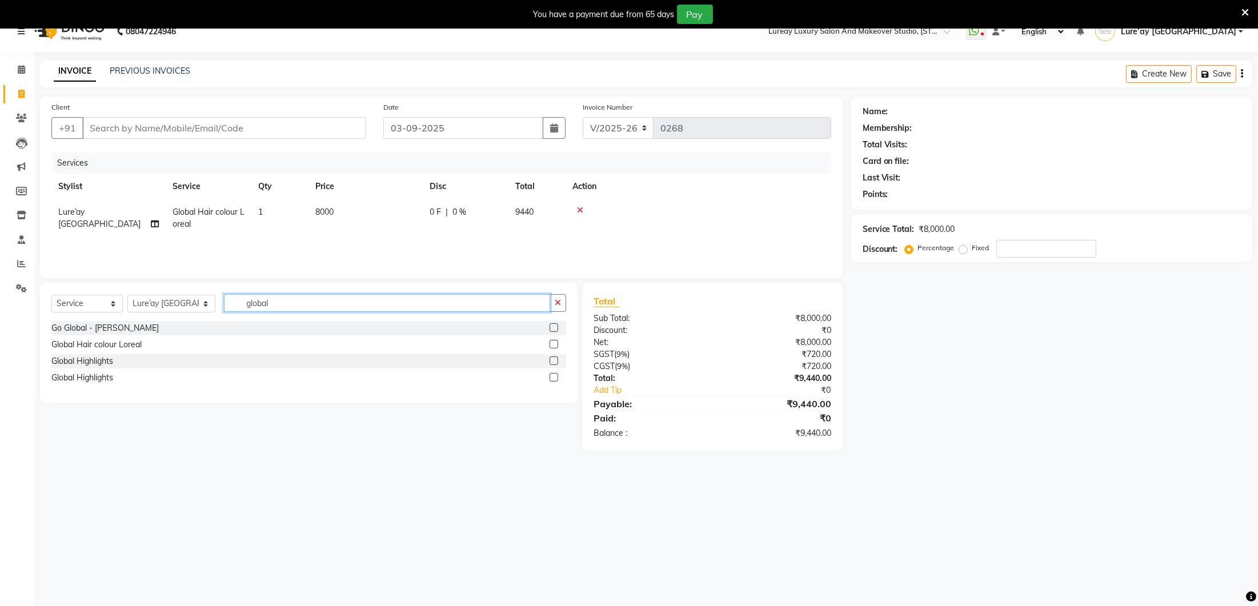
click at [329, 300] on input "global" at bounding box center [387, 303] width 326 height 18
type input "g"
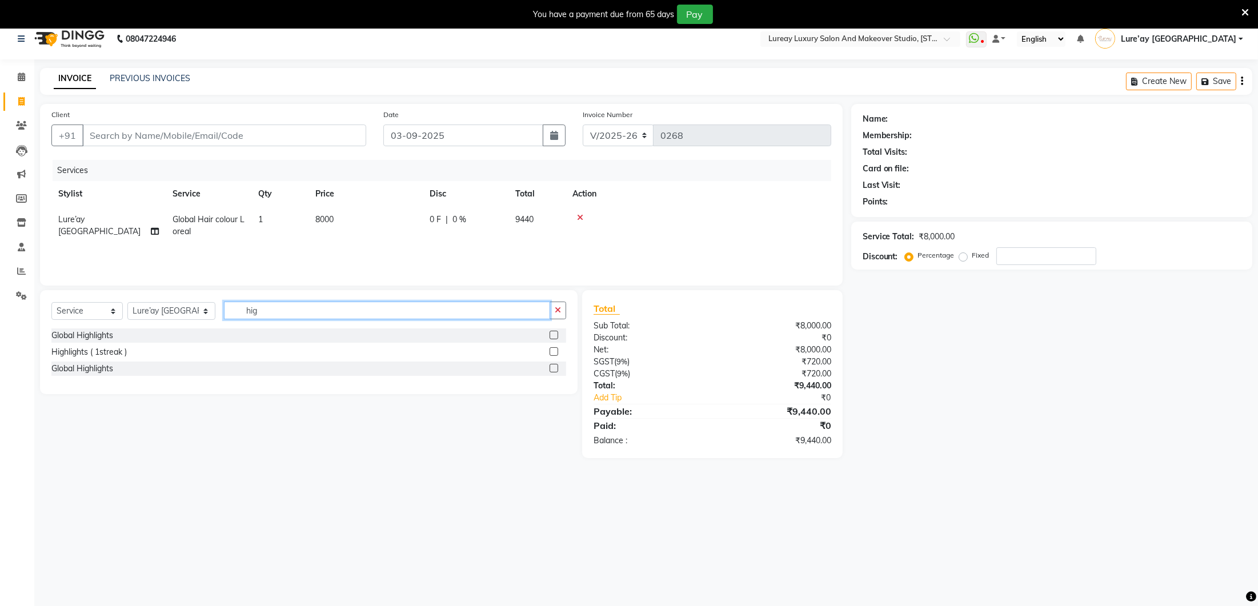
scroll to position [9, 0]
type input "hig"
click at [556, 334] on label at bounding box center [554, 335] width 9 height 9
click at [556, 334] on input "checkbox" at bounding box center [553, 335] width 7 height 7
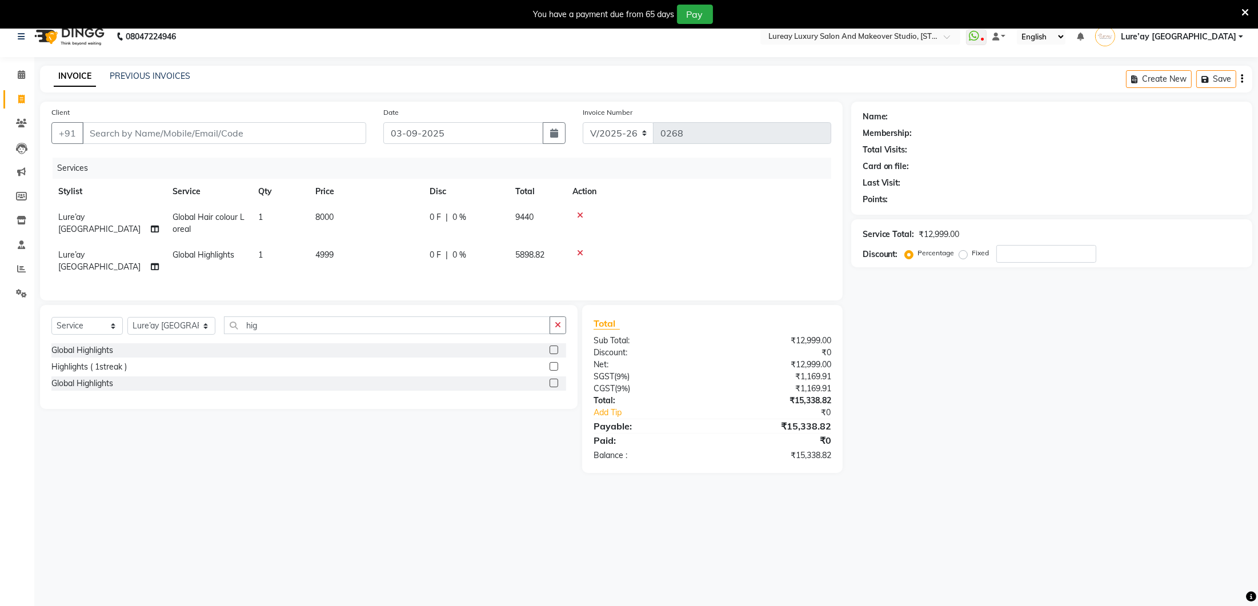
checkbox input "false"
click at [347, 258] on td "4999" at bounding box center [365, 261] width 114 height 38
select select "27184"
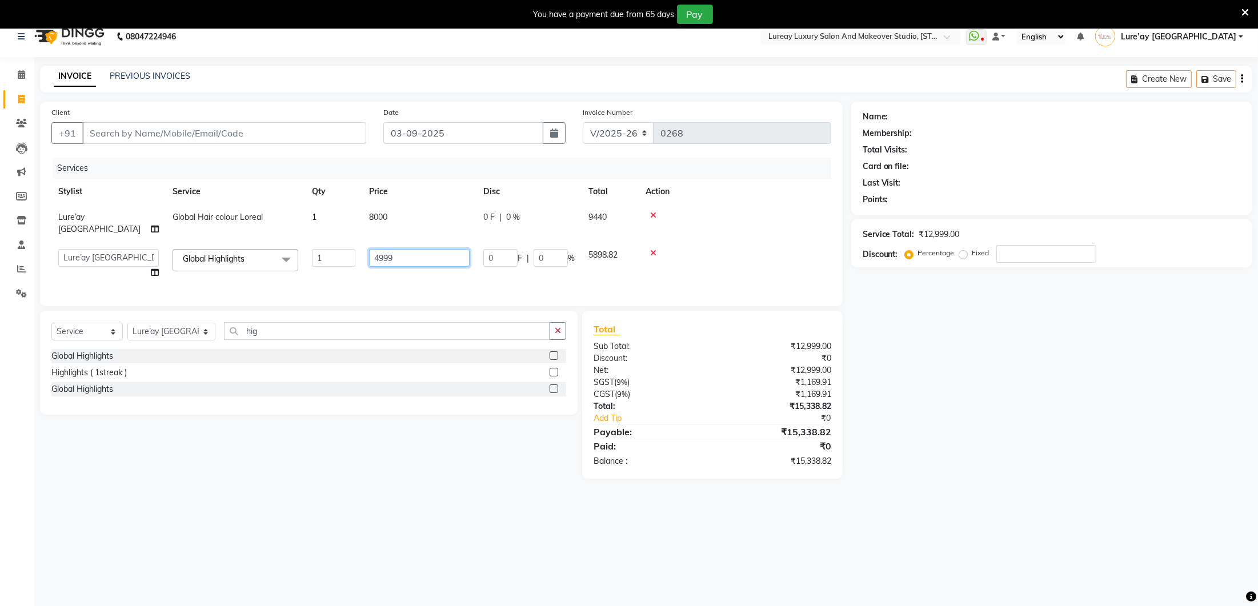
click at [404, 249] on input "4999" at bounding box center [419, 258] width 101 height 18
type input "4"
type input "8500"
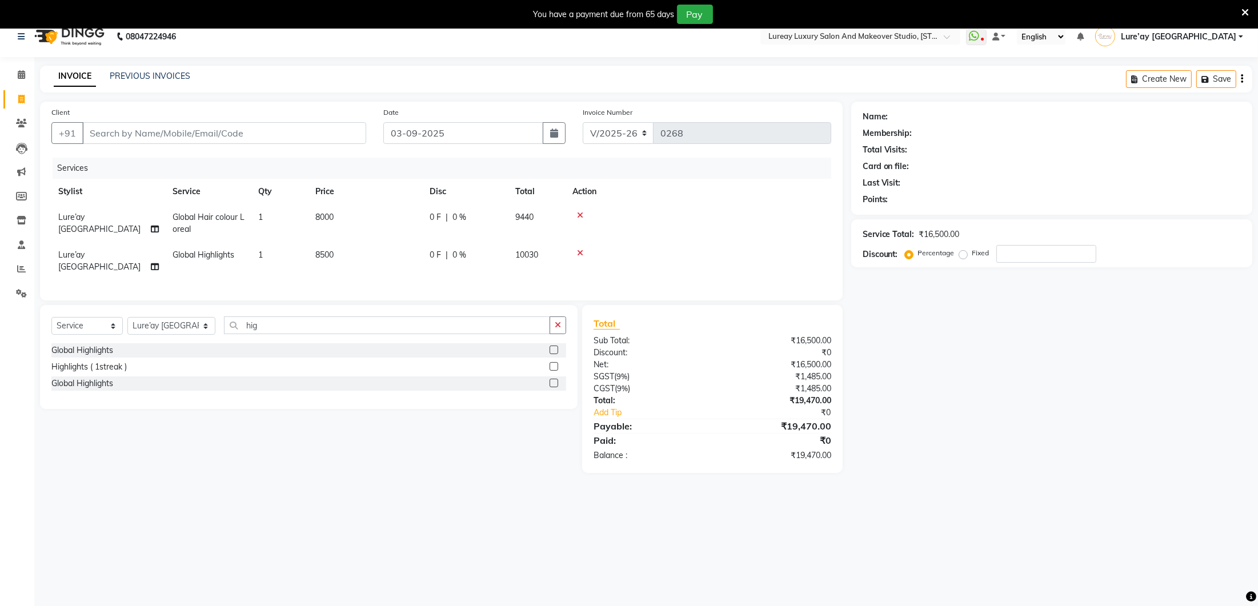
click at [428, 276] on div "Client +91 Date [DATE] Invoice Number V/2025 V/[PHONE_NUMBER] Services Stylist …" at bounding box center [441, 201] width 803 height 199
click at [356, 247] on td "8500" at bounding box center [365, 261] width 114 height 38
select select "27184"
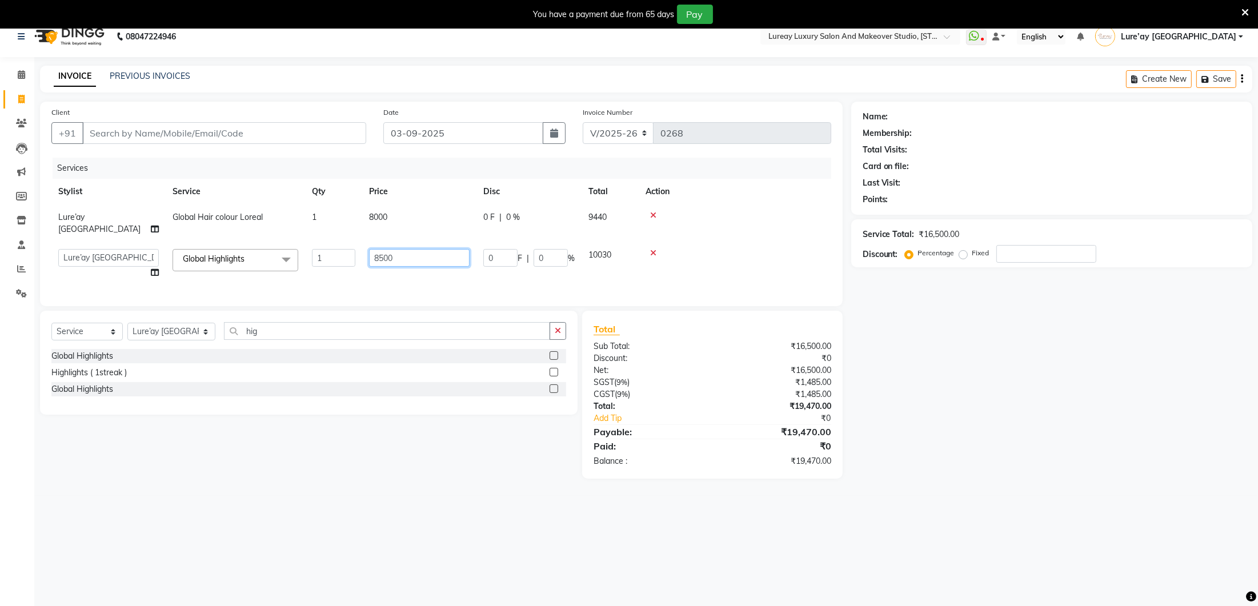
click at [420, 249] on input "8500" at bounding box center [419, 258] width 101 height 18
type input "8000"
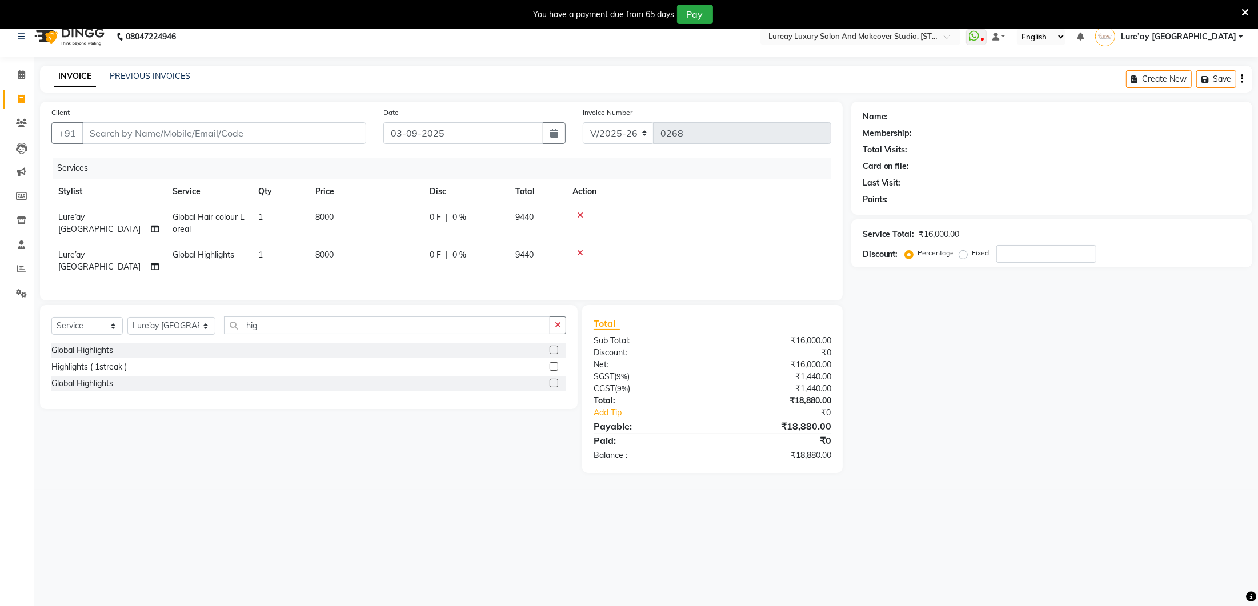
click at [404, 270] on div "Services Stylist Service Qty Price Disc Total Action Lure’ay [GEOGRAPHIC_DATA] …" at bounding box center [441, 223] width 780 height 131
click at [345, 250] on td "8000" at bounding box center [365, 258] width 114 height 38
select select "27184"
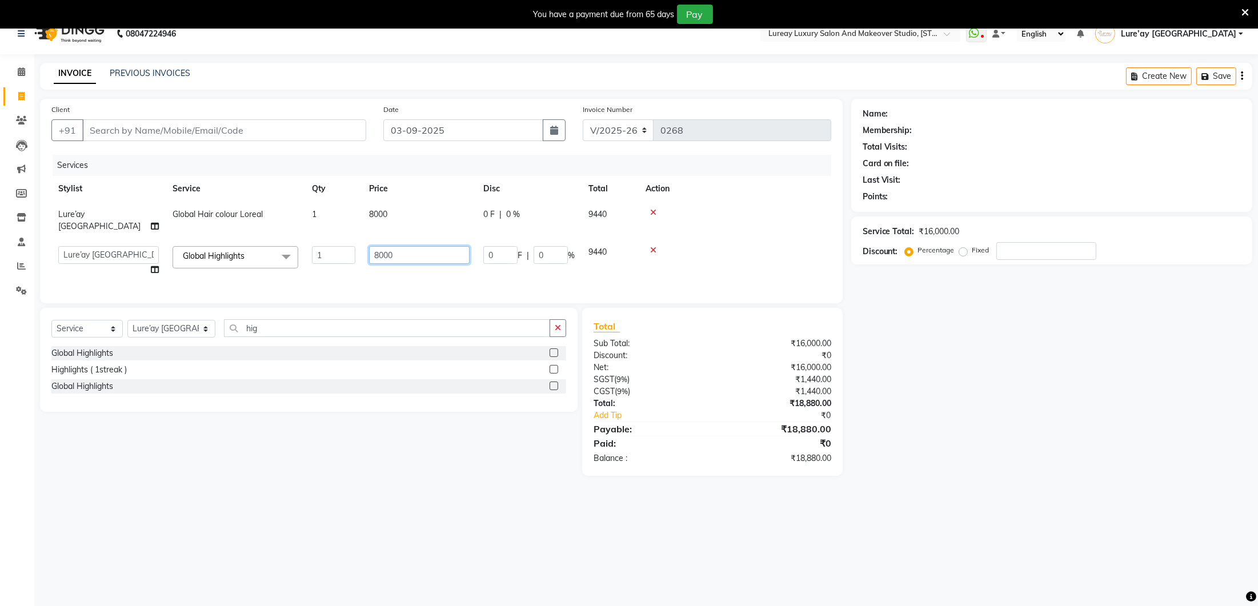
click at [416, 246] on input "8000" at bounding box center [419, 255] width 101 height 18
type input "8"
type input "7000"
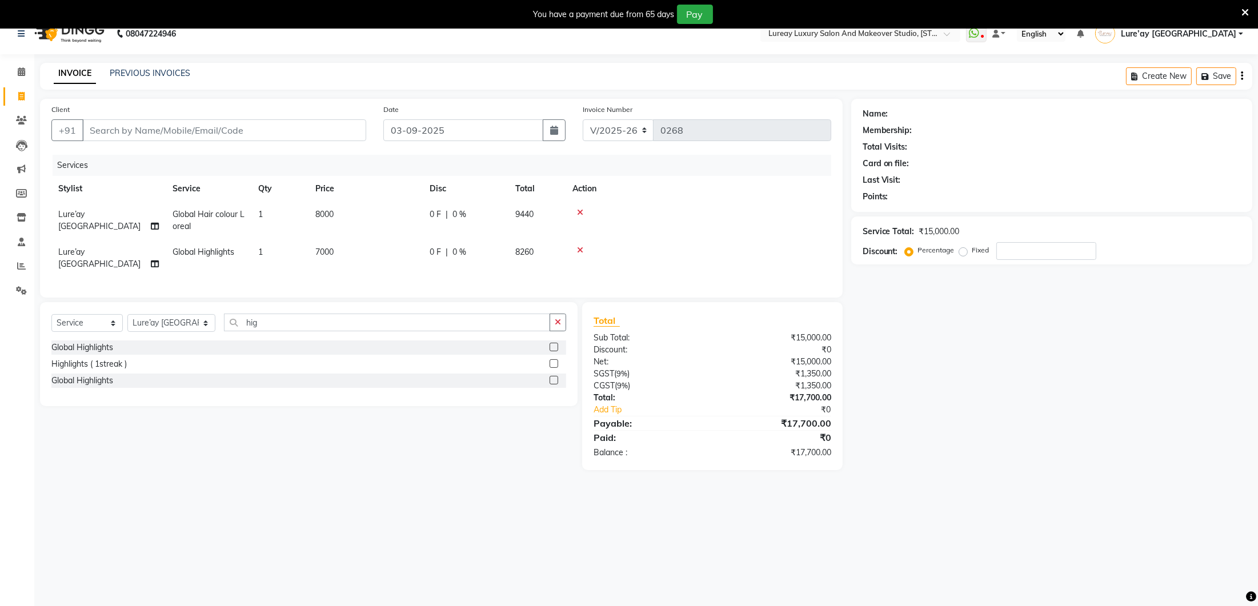
click at [394, 263] on td "7000" at bounding box center [365, 258] width 114 height 38
select select "27184"
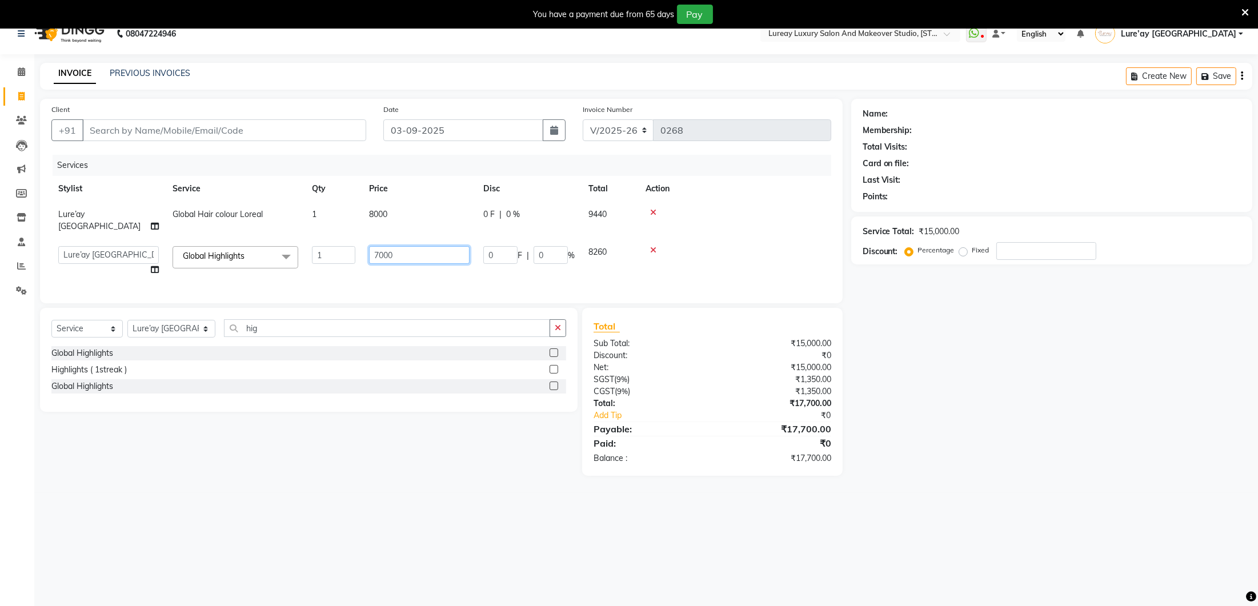
click at [400, 246] on input "7000" at bounding box center [419, 255] width 101 height 18
type input "7500"
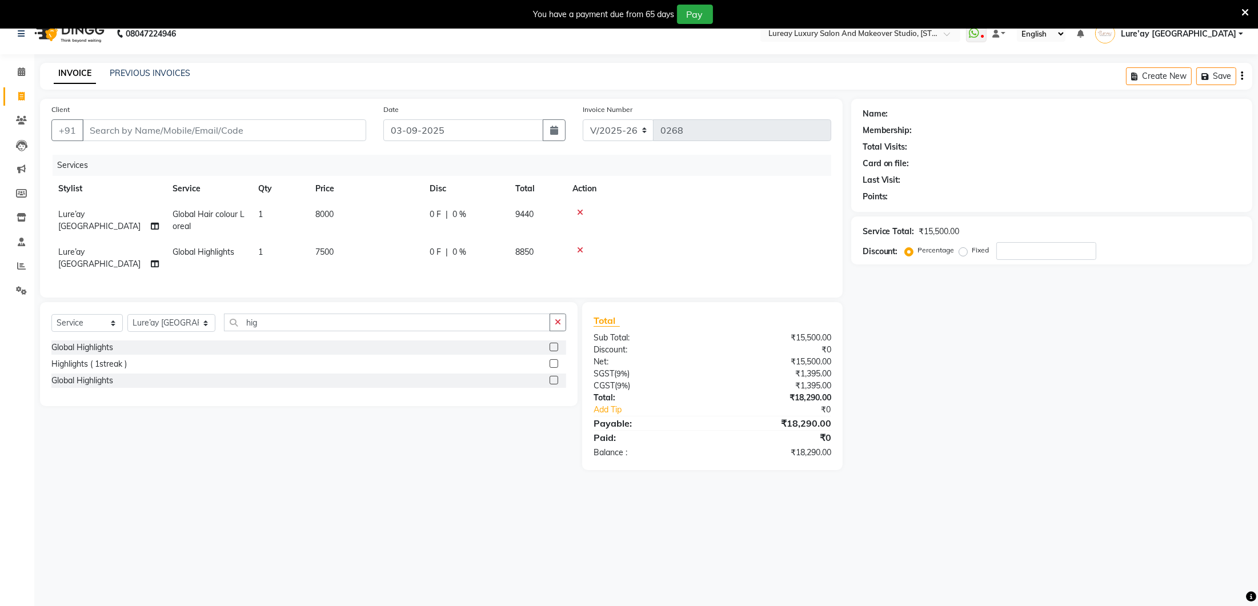
click at [396, 260] on td "7500" at bounding box center [365, 258] width 114 height 38
select select "27184"
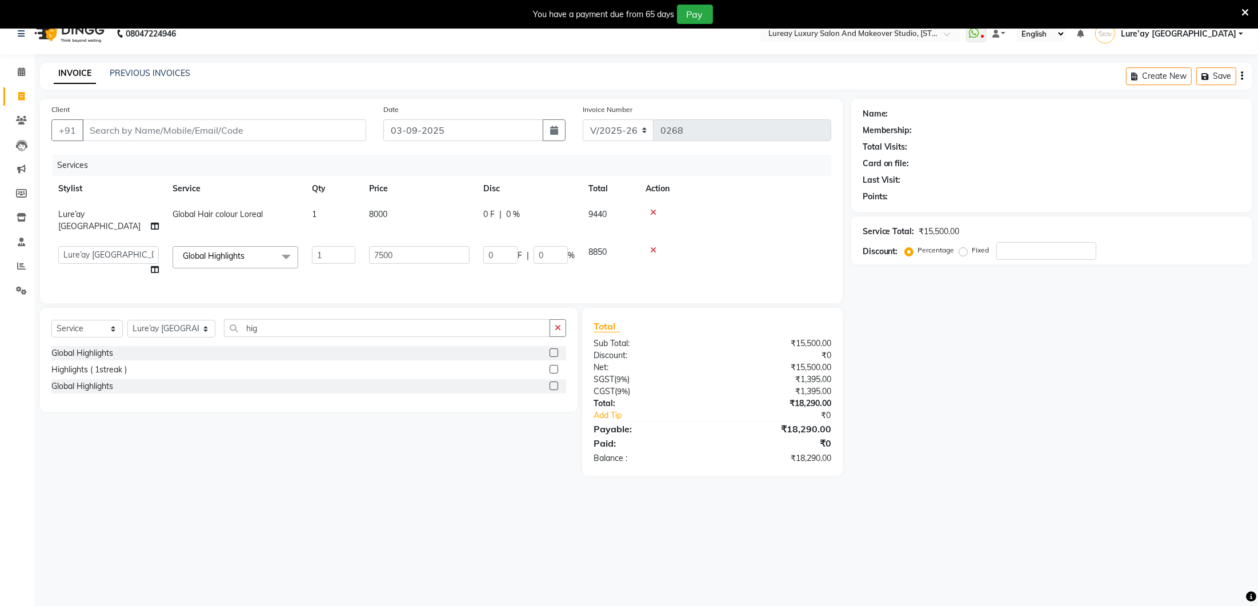
click at [1241, 76] on icon "button" at bounding box center [1242, 76] width 2 height 1
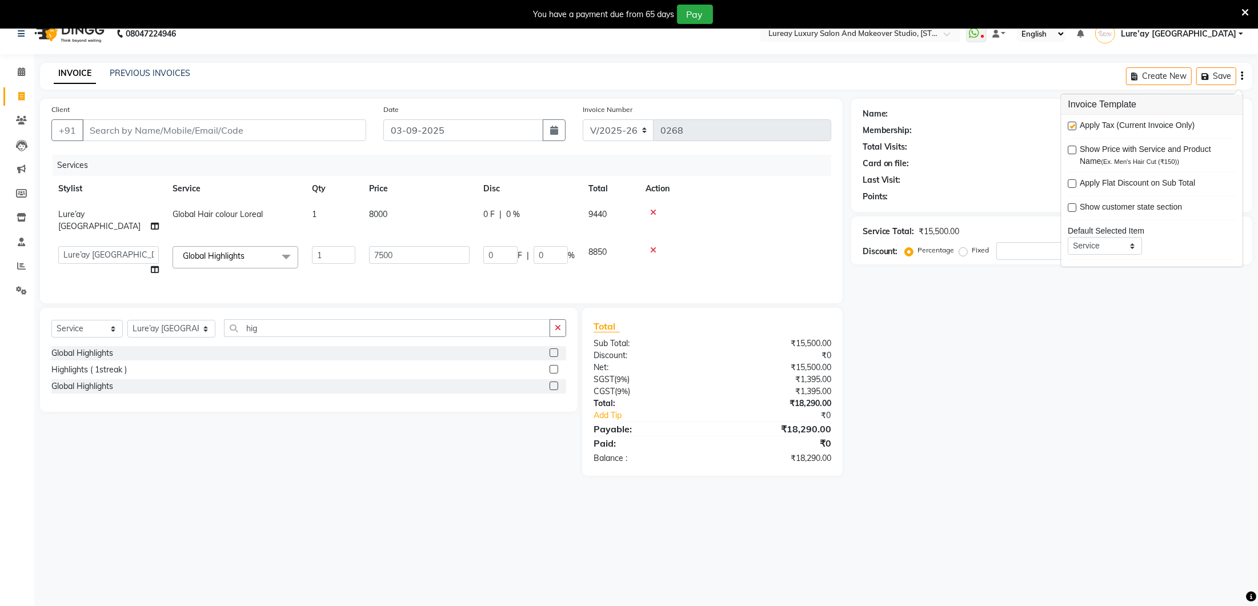
click at [1074, 125] on label at bounding box center [1072, 126] width 9 height 9
click at [1074, 125] on input "checkbox" at bounding box center [1071, 126] width 7 height 7
checkbox input "false"
click at [1242, 74] on icon "button" at bounding box center [1242, 74] width 2 height 1
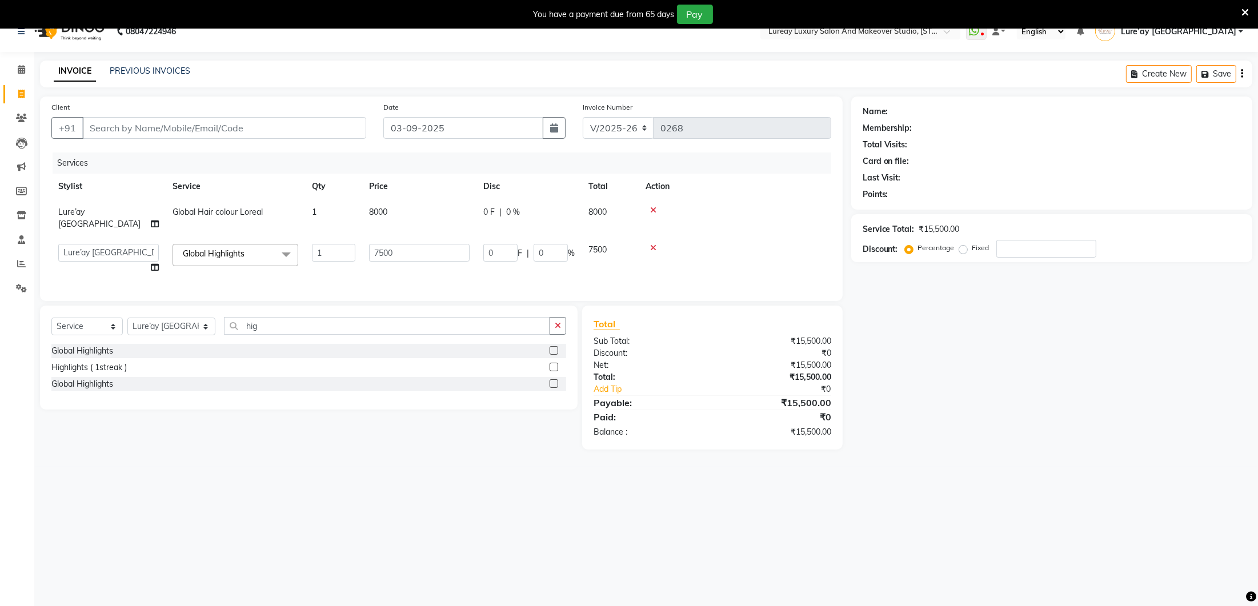
click at [1243, 76] on div "Create New Save" at bounding box center [1189, 74] width 126 height 27
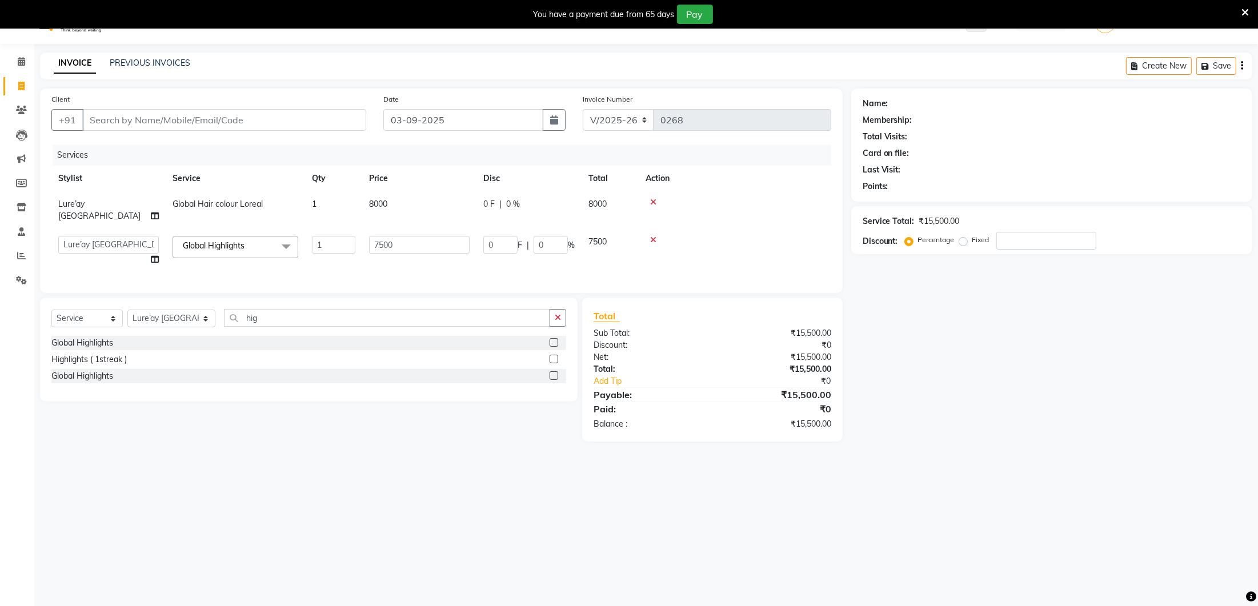
click at [1243, 76] on div "Create New Save" at bounding box center [1189, 66] width 126 height 27
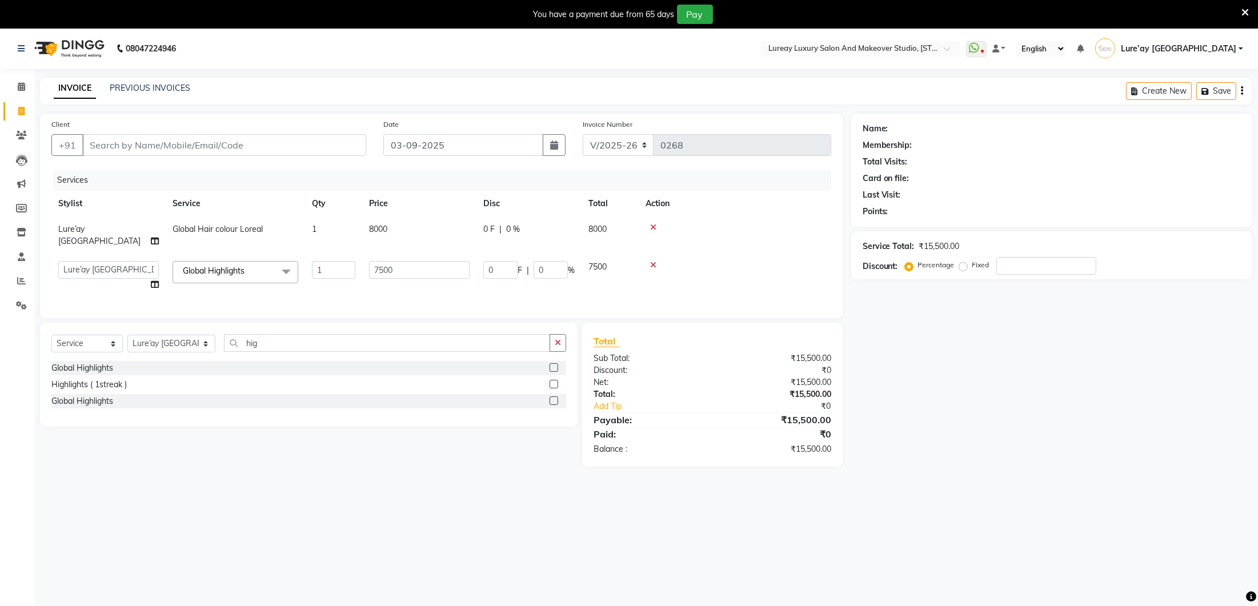
click at [1242, 91] on icon "button" at bounding box center [1242, 91] width 2 height 1
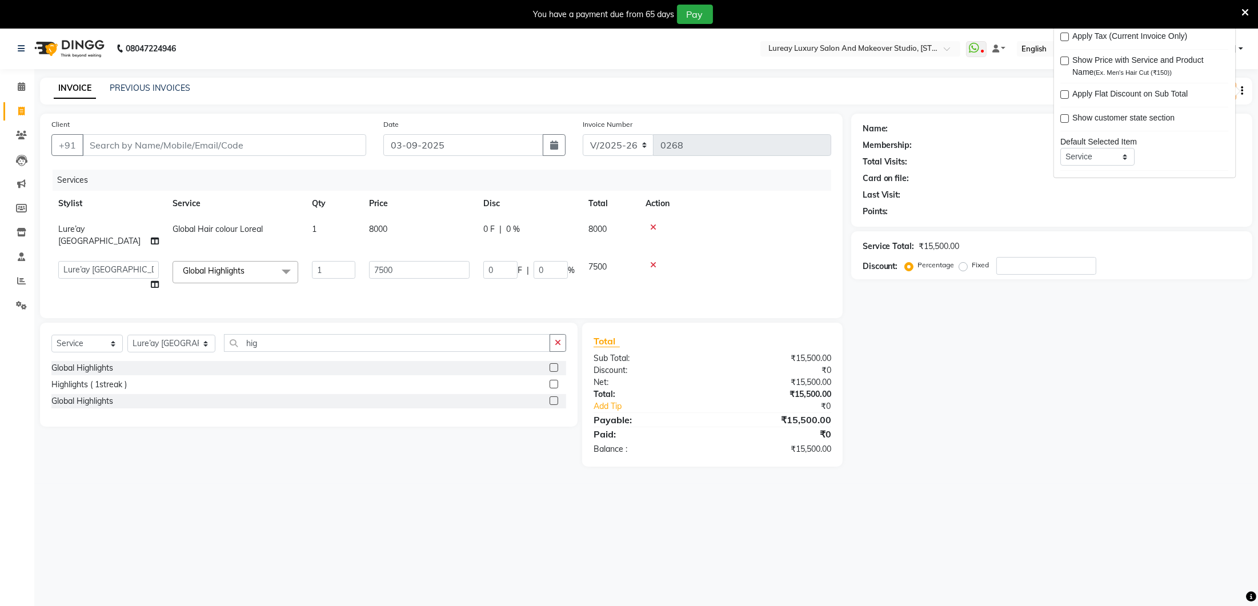
click at [1066, 35] on label at bounding box center [1065, 37] width 9 height 9
click at [1066, 35] on input "checkbox" at bounding box center [1064, 37] width 7 height 7
checkbox input "true"
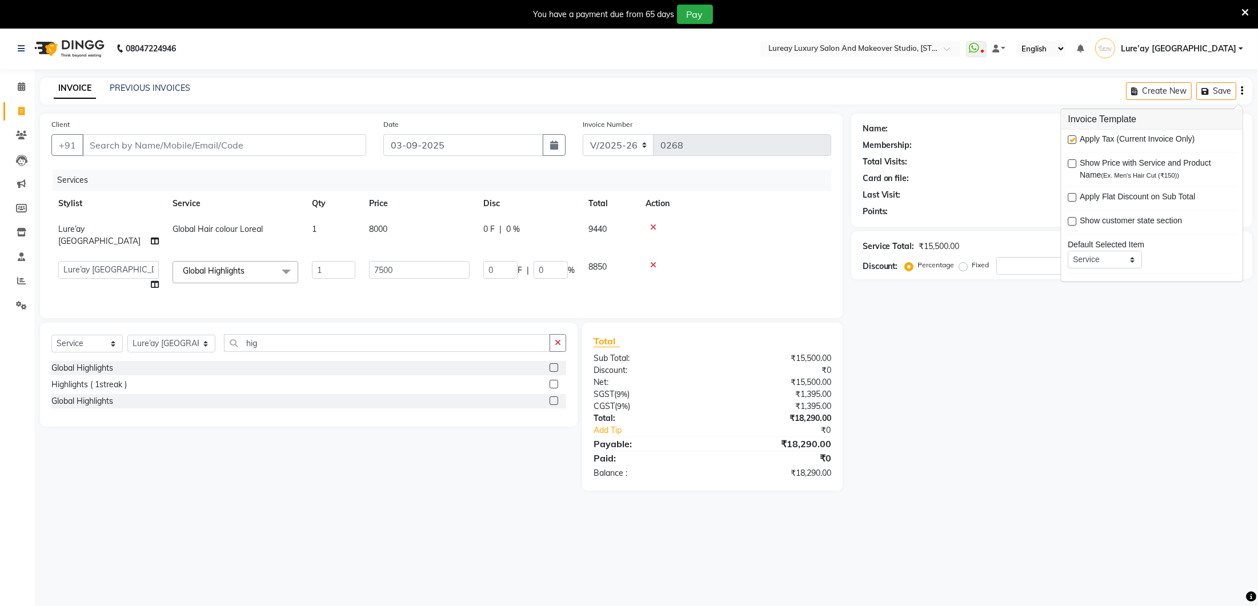
scroll to position [7, 0]
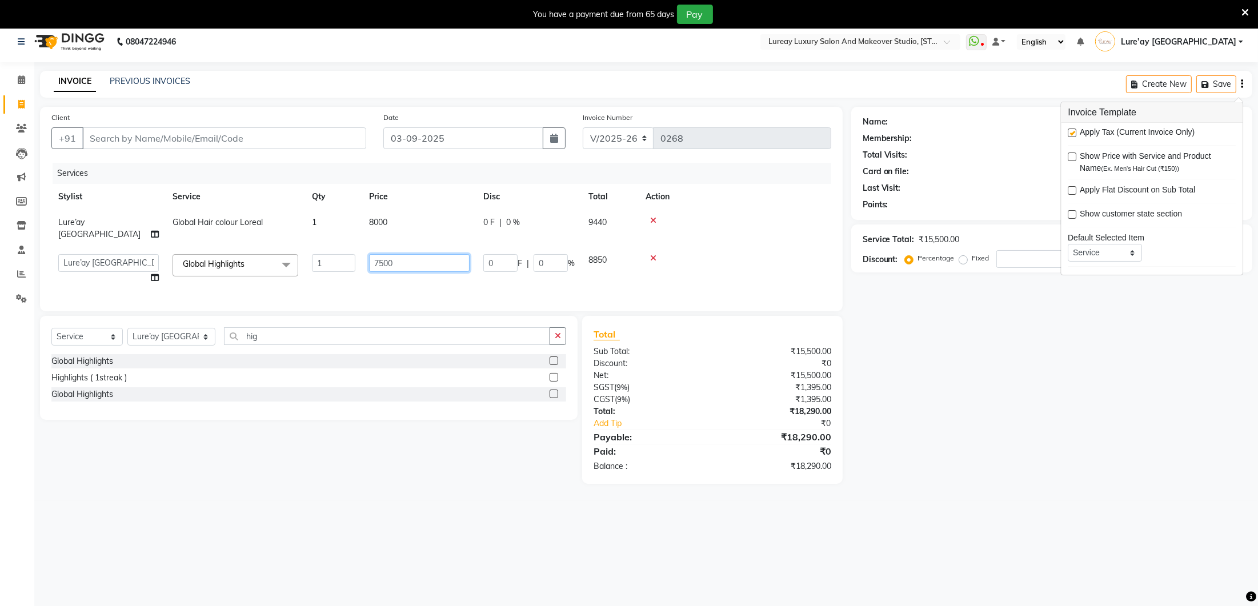
click at [434, 254] on input "7500" at bounding box center [419, 263] width 101 height 18
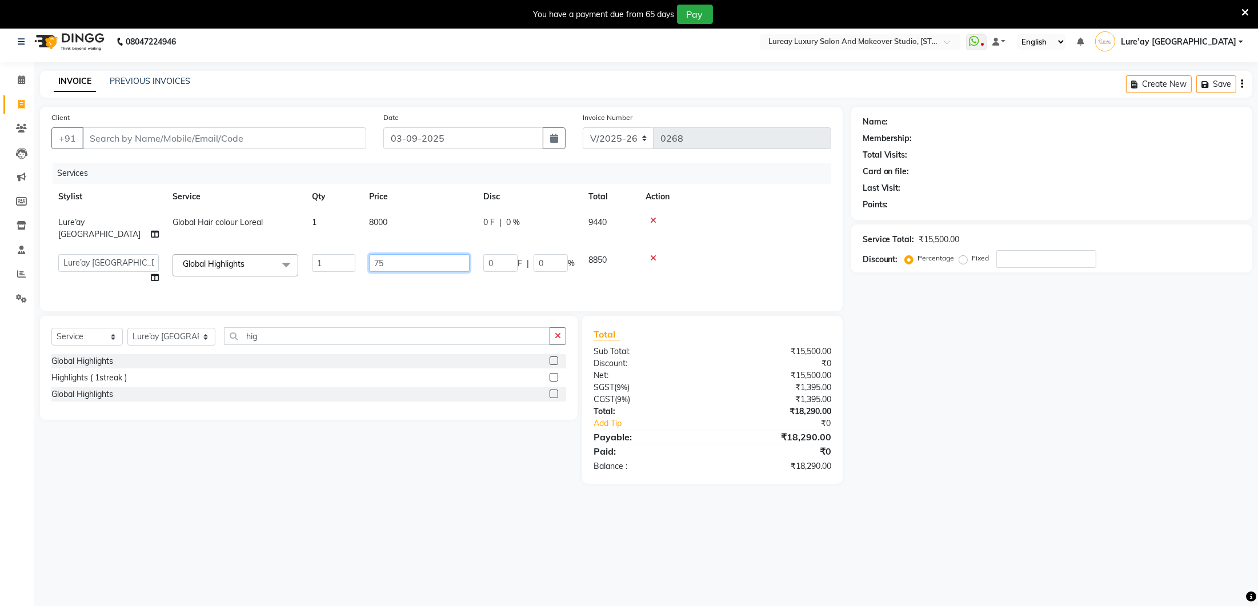
type input "7"
type input "8500"
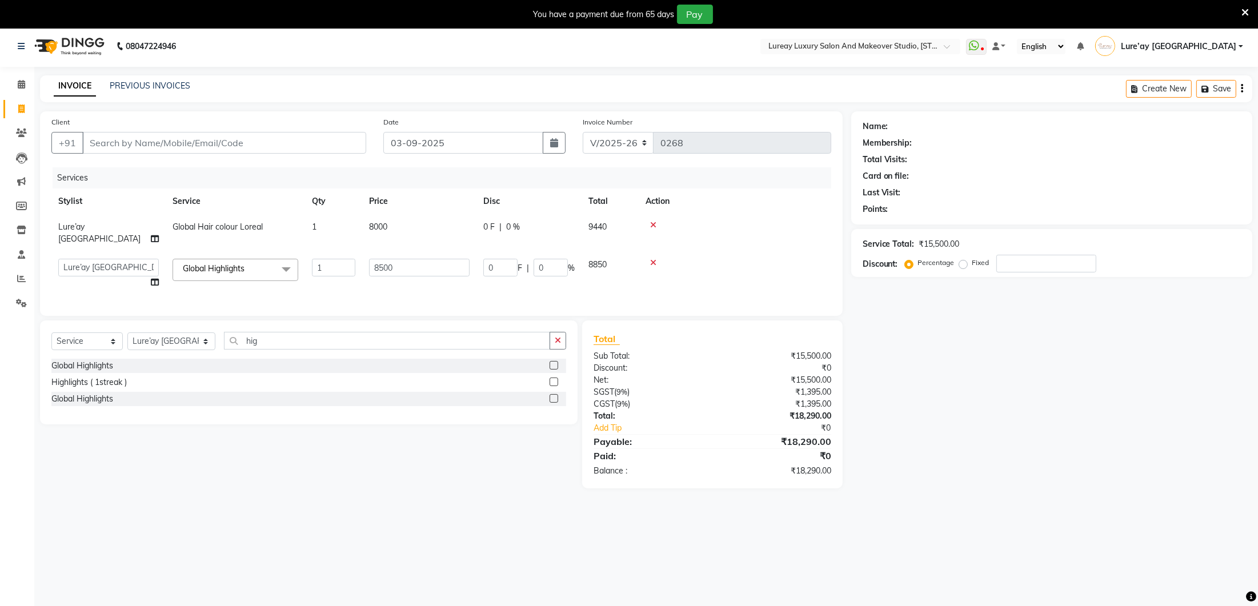
scroll to position [0, 0]
click at [429, 275] on tr "Ancy Lure’ay [GEOGRAPHIC_DATA] [PERSON_NAME] Global Highlights x Threading - Ey…" at bounding box center [441, 275] width 780 height 43
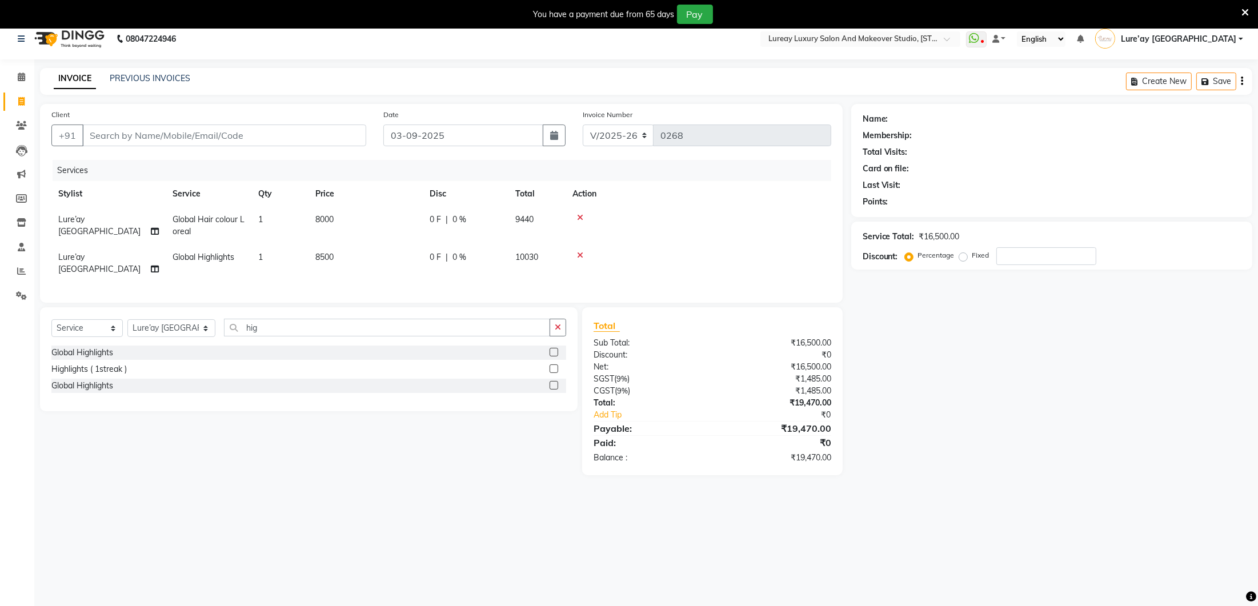
scroll to position [10, 0]
click at [336, 213] on td "8000" at bounding box center [365, 225] width 114 height 38
select select "27184"
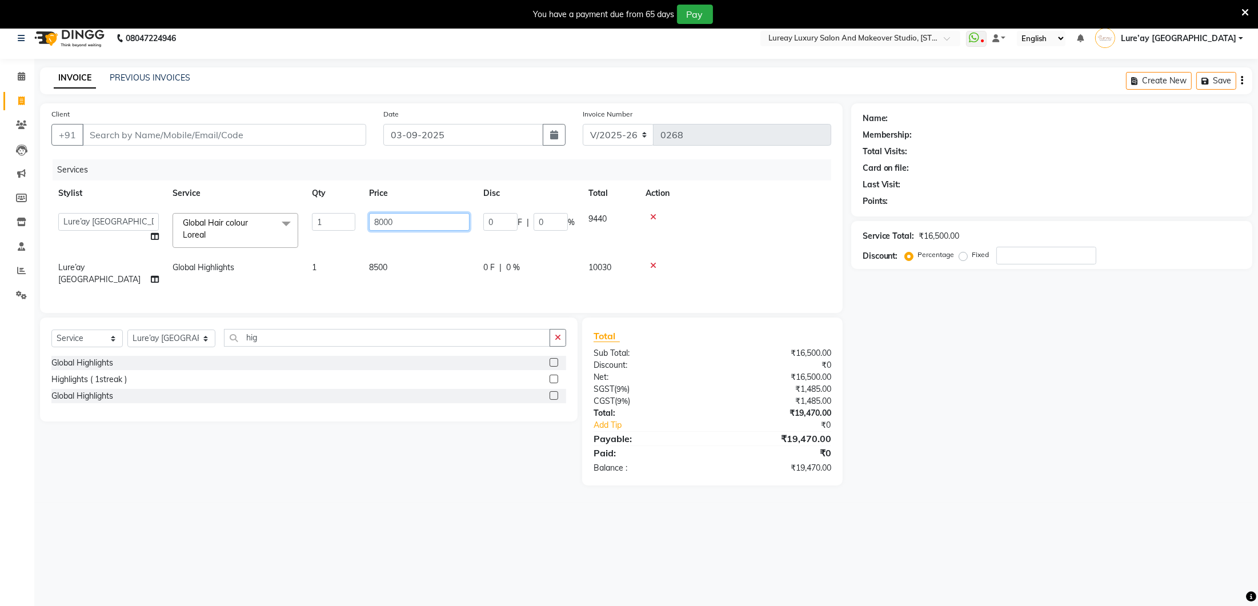
click at [425, 226] on input "8000" at bounding box center [419, 222] width 101 height 18
type input "8"
type input "9000"
click at [770, 265] on td at bounding box center [735, 274] width 193 height 38
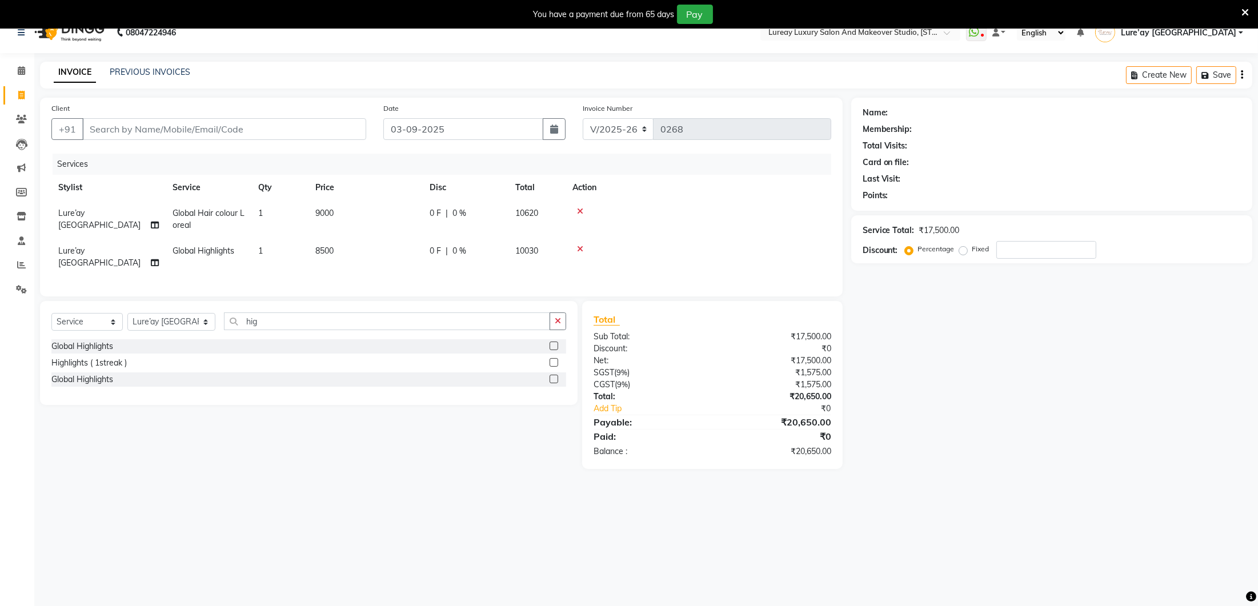
scroll to position [15, 0]
click at [360, 245] on td "8500" at bounding box center [365, 258] width 114 height 38
select select "27184"
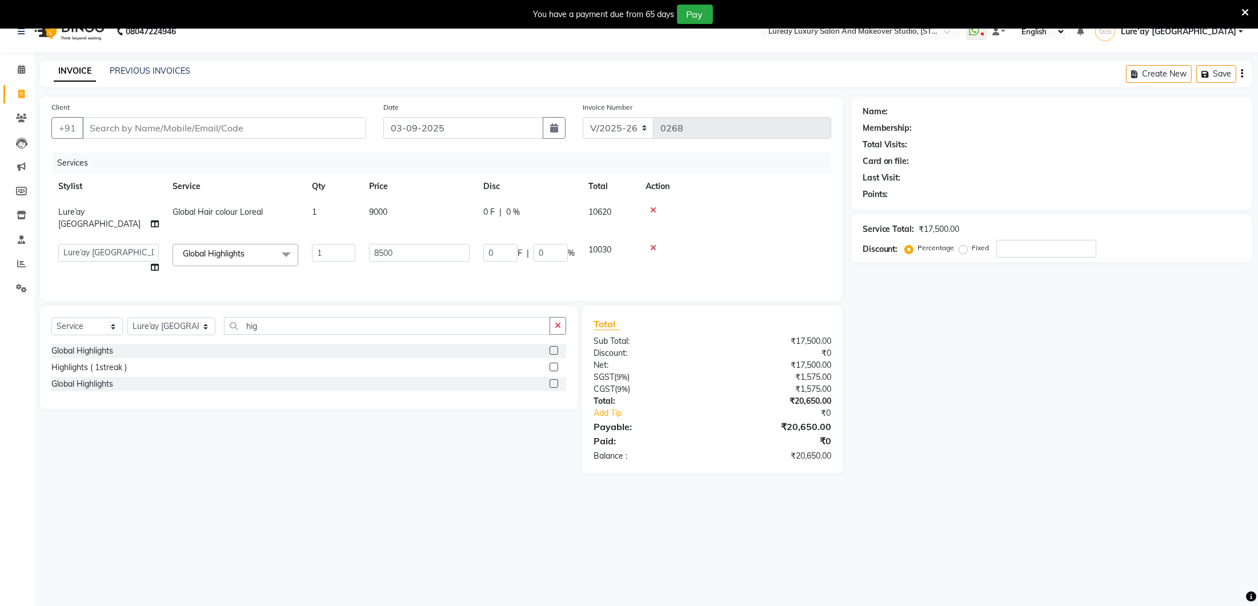
scroll to position [20, 0]
click at [421, 210] on td "9000" at bounding box center [419, 218] width 114 height 38
select select "27184"
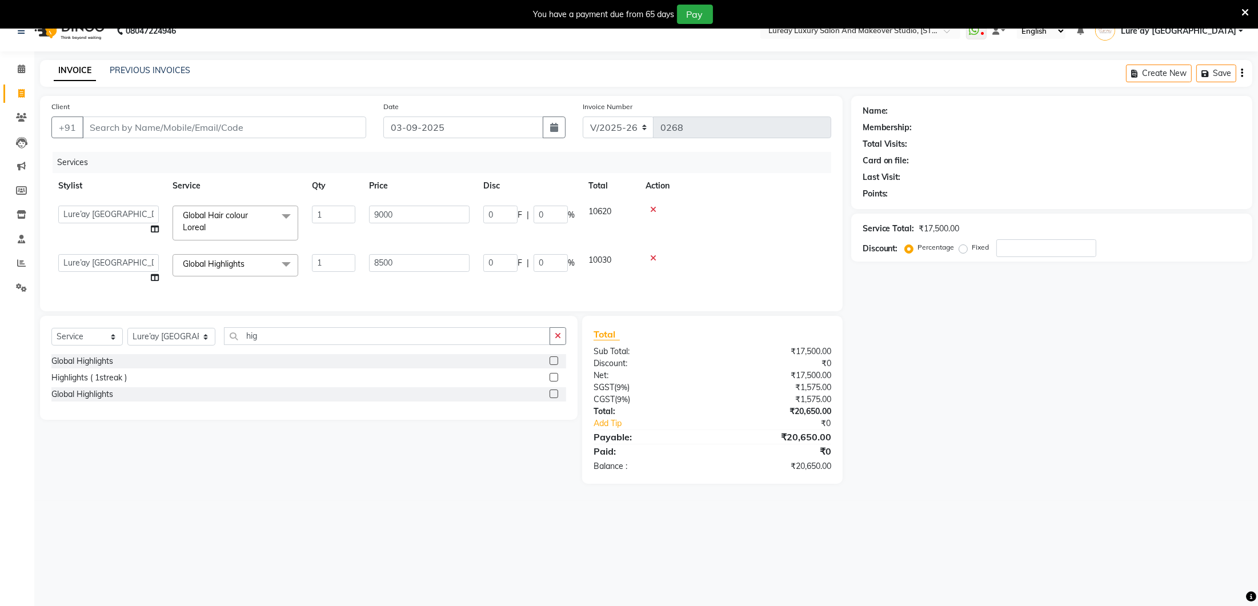
scroll to position [19, 0]
click at [421, 211] on input "9000" at bounding box center [419, 213] width 101 height 18
type input "9500"
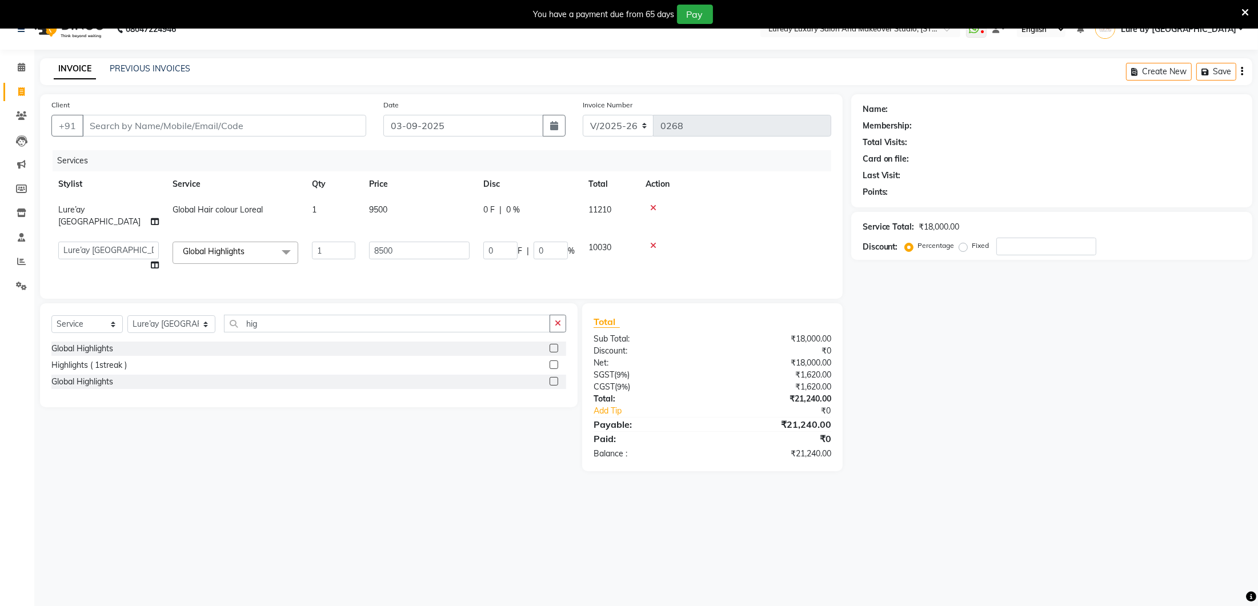
click at [751, 241] on tbody "Lure’ay [GEOGRAPHIC_DATA] Global Hair colour Loreal 1 9500 0 F | 0 % 11210 Ancy…" at bounding box center [441, 237] width 780 height 81
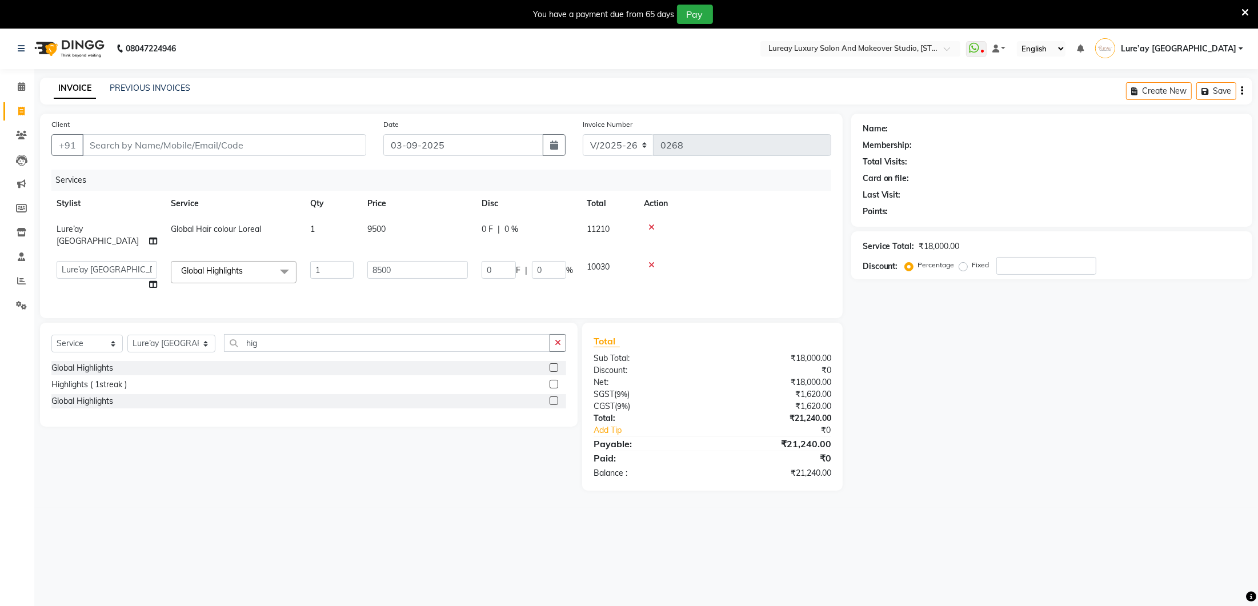
scroll to position [0, 0]
click at [1240, 89] on div "Create New Save" at bounding box center [1189, 91] width 126 height 27
click at [1241, 91] on icon "button" at bounding box center [1242, 91] width 2 height 1
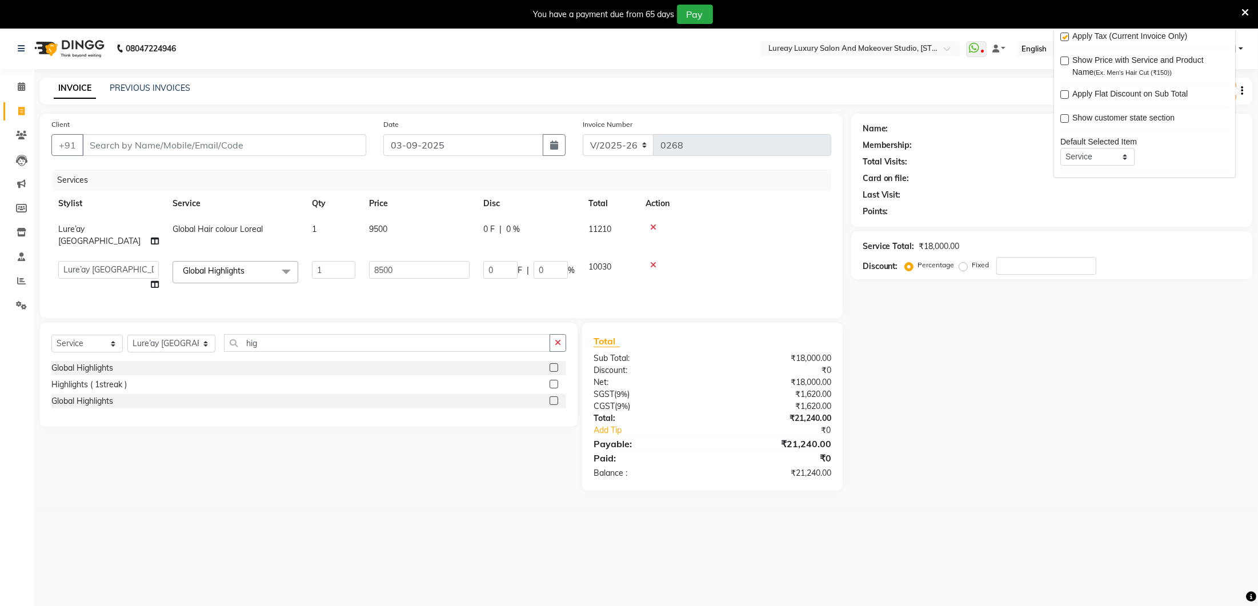
click at [1103, 201] on div "Name: Membership: Total Visits: Card on file: Last Visit: Points:" at bounding box center [1052, 167] width 378 height 99
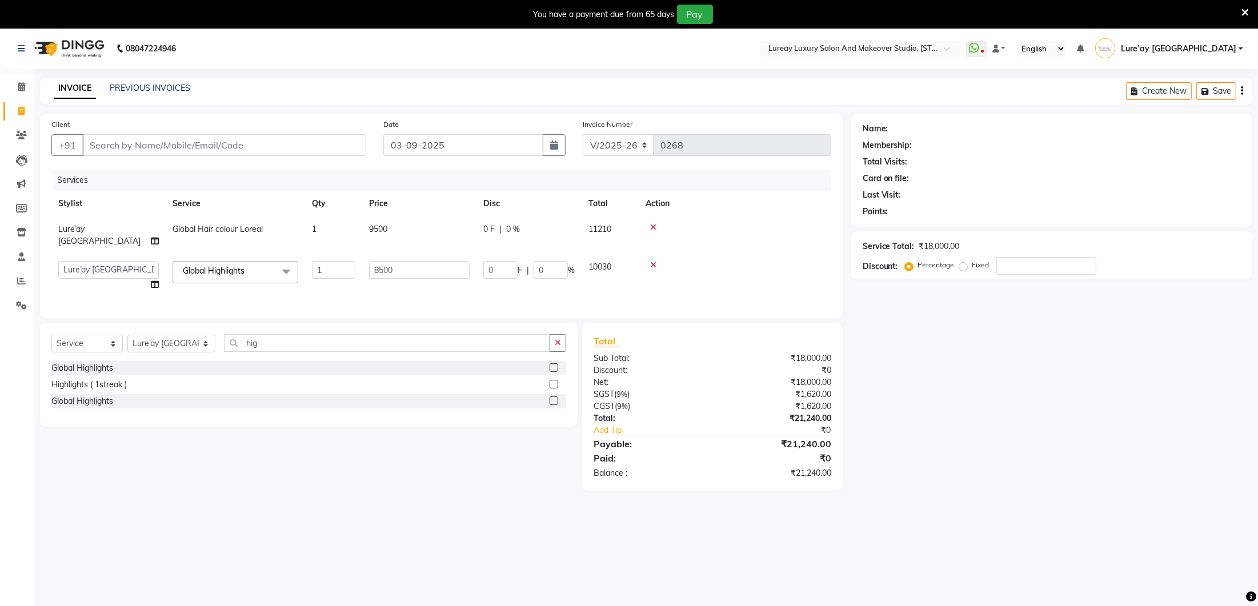
scroll to position [1, 0]
click at [912, 396] on div "Name: Membership: Total Visits: Card on file: Last Visit: Points: Service Total…" at bounding box center [1056, 301] width 410 height 377
click at [1241, 90] on icon "button" at bounding box center [1242, 90] width 2 height 1
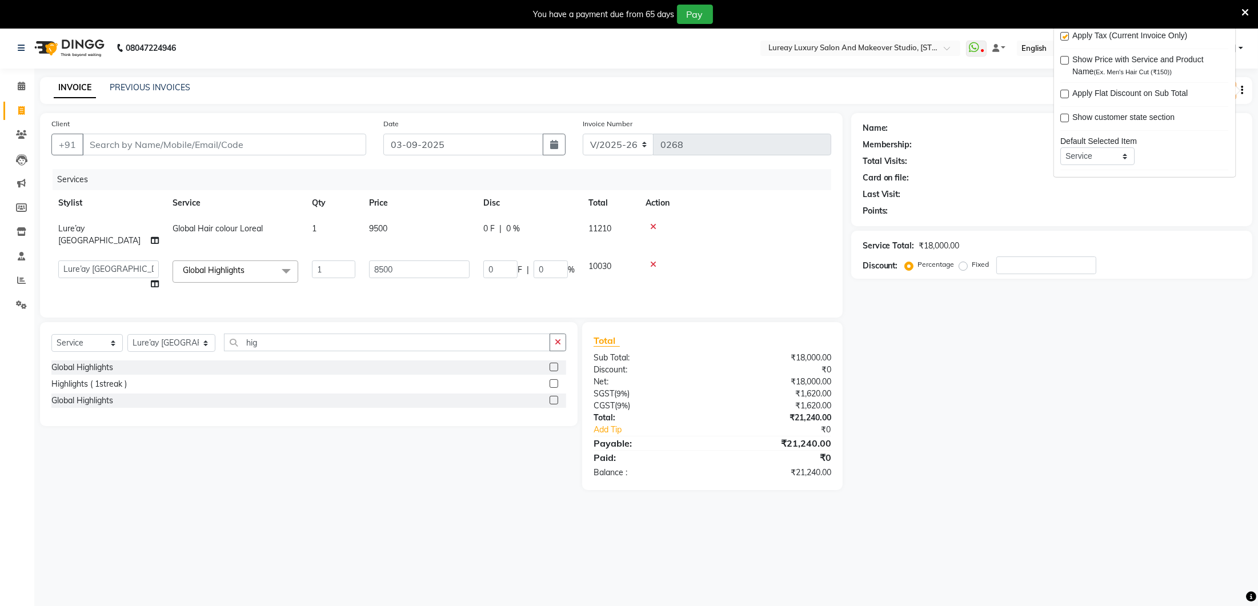
click at [1091, 282] on div "Name: Membership: Total Visits: Card on file: Last Visit: Points: Service Total…" at bounding box center [1056, 301] width 410 height 377
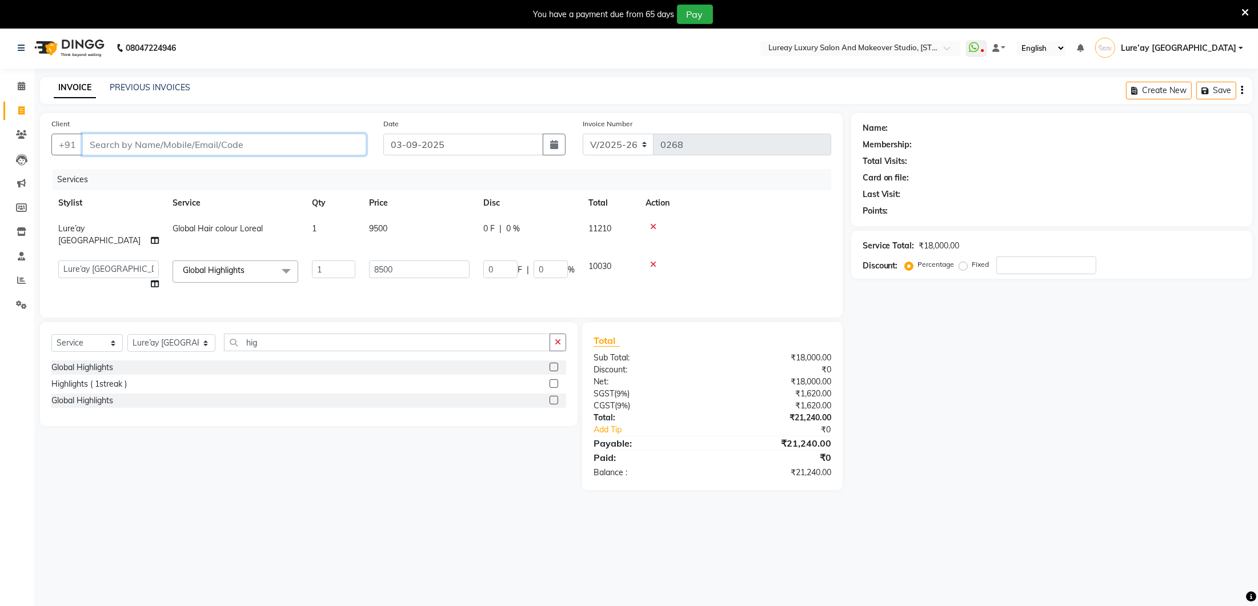
click at [287, 146] on input "Client" at bounding box center [224, 145] width 284 height 22
click at [238, 148] on input "Client" at bounding box center [224, 145] width 284 height 22
type input "9"
type input "0"
type input "9381752110"
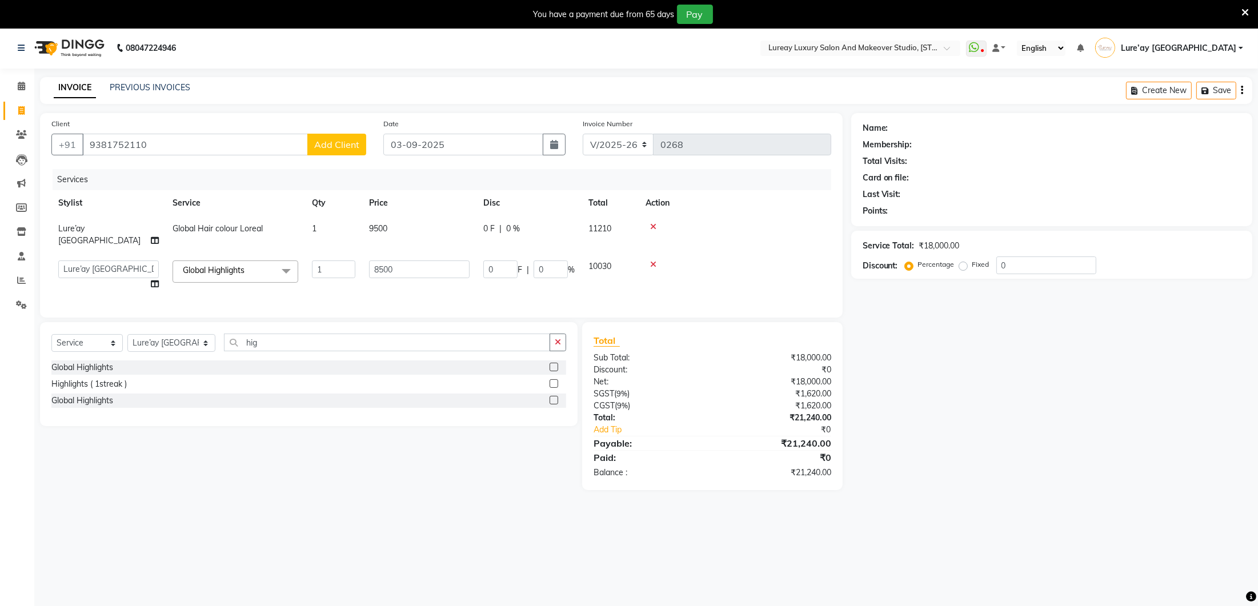
click at [315, 142] on span "Add Client" at bounding box center [336, 144] width 45 height 11
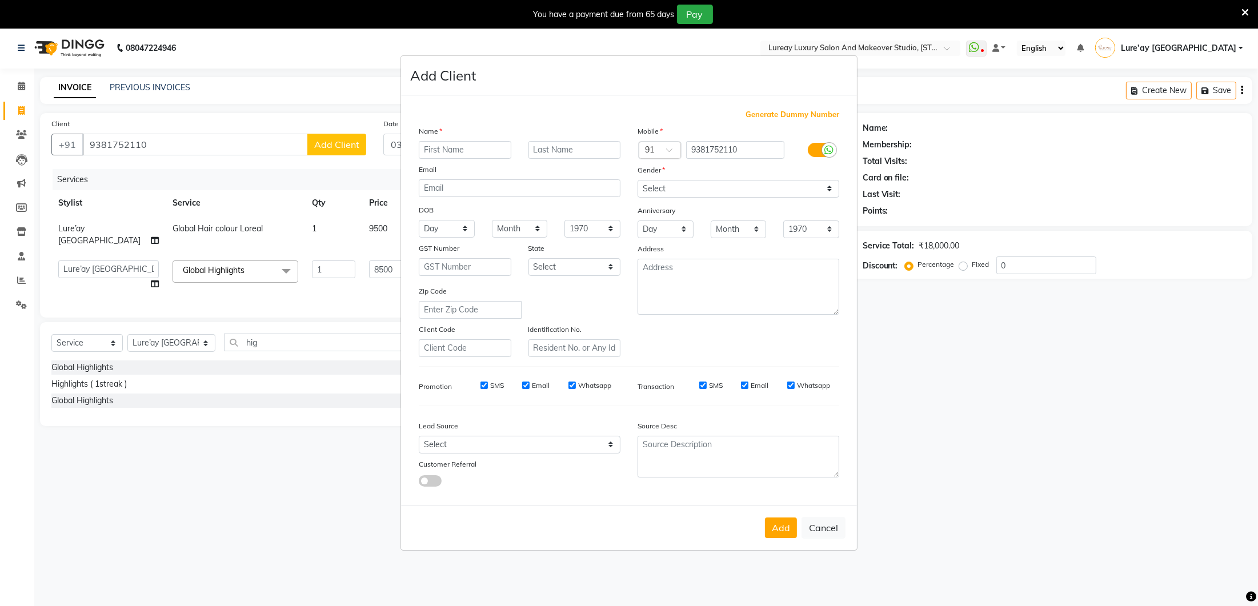
click at [494, 152] on input "text" at bounding box center [465, 150] width 93 height 18
type input "akhil"
click at [815, 184] on select "Select [DEMOGRAPHIC_DATA] [DEMOGRAPHIC_DATA] Other Prefer Not To Say" at bounding box center [739, 189] width 202 height 18
select select "[DEMOGRAPHIC_DATA]"
click at [779, 524] on button "Add" at bounding box center [781, 528] width 32 height 21
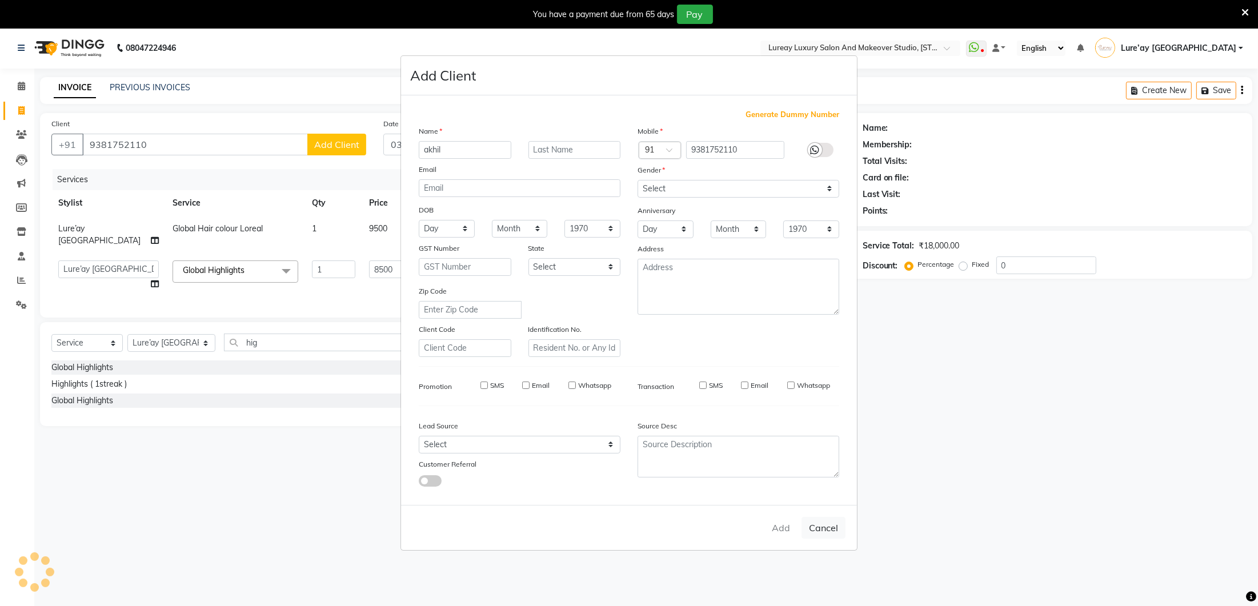
select select
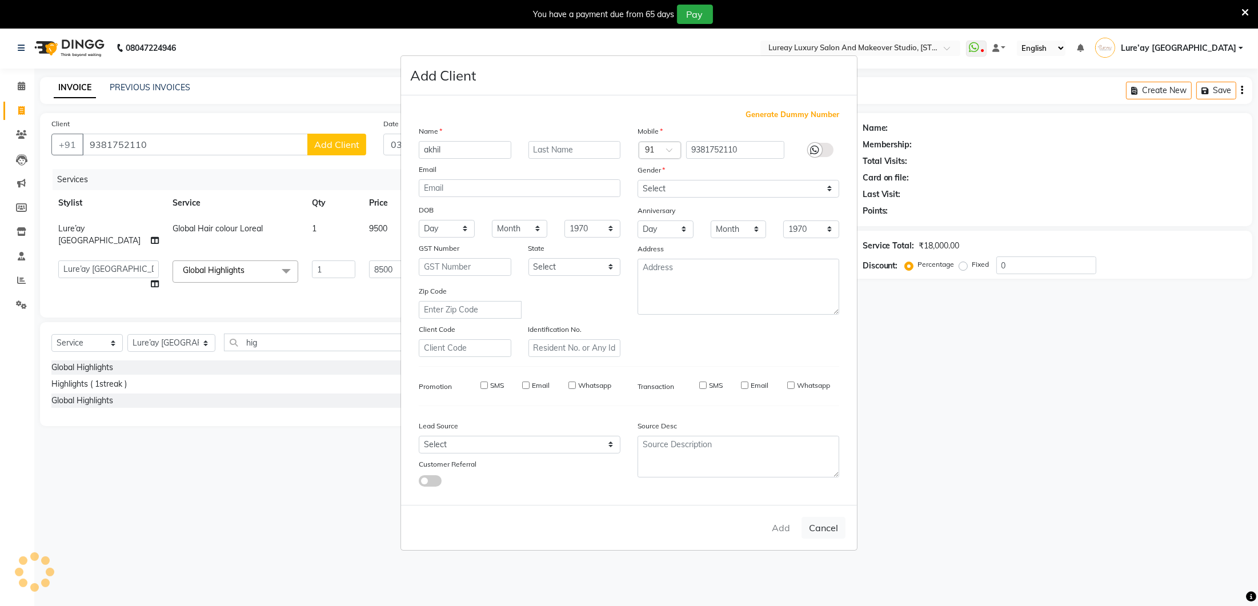
select select
checkbox input "false"
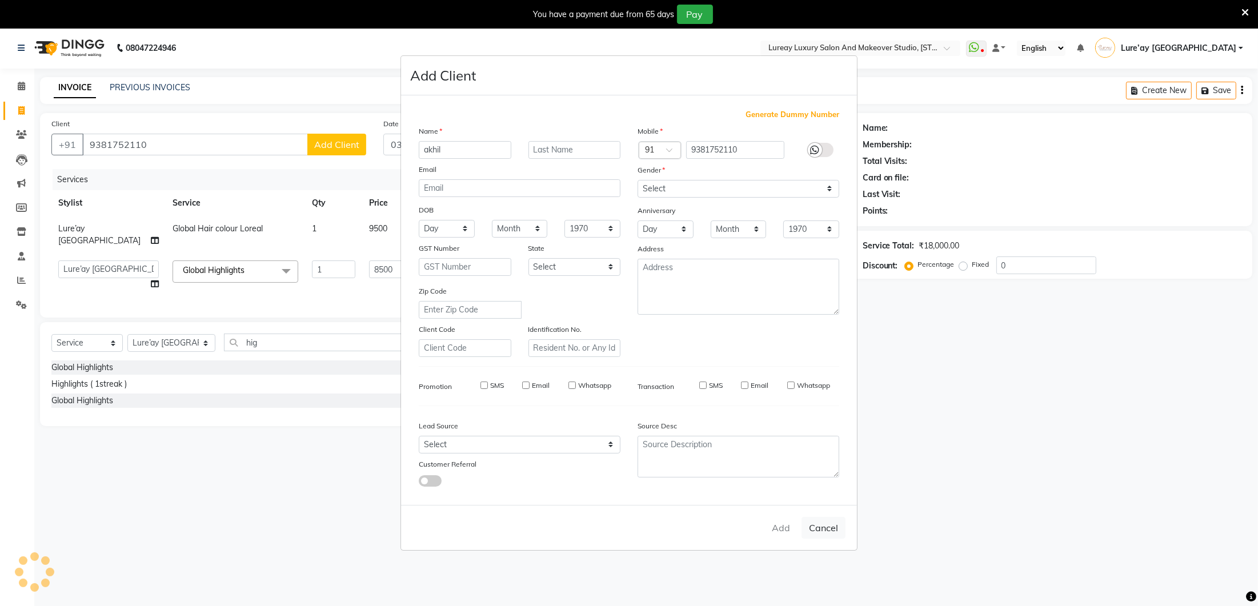
checkbox input "false"
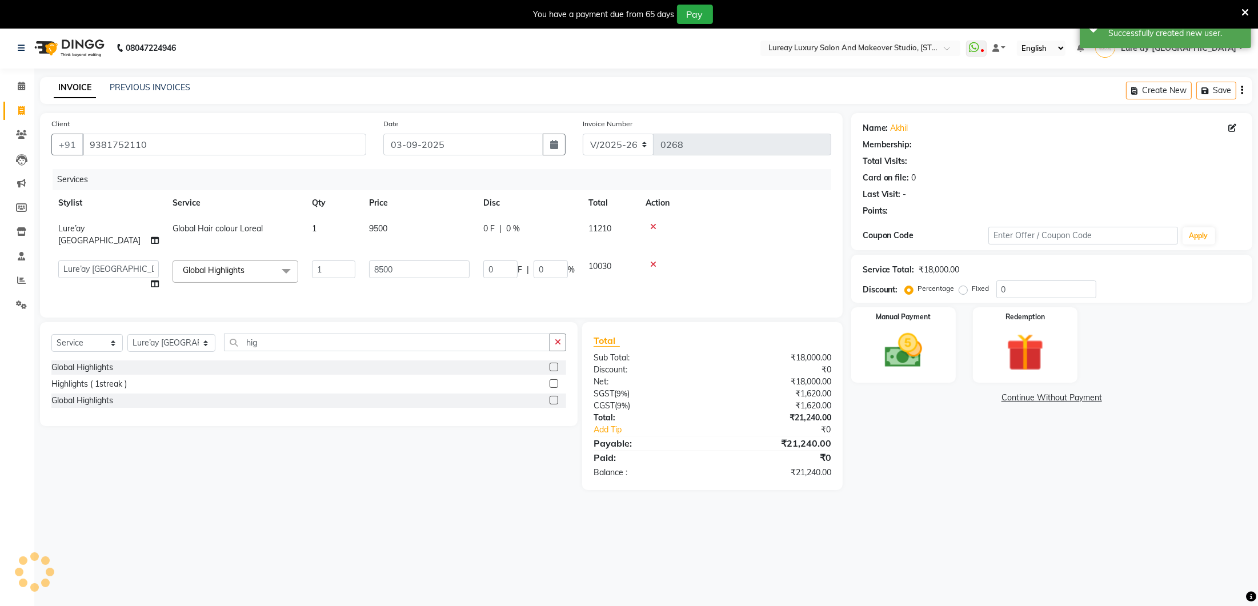
select select "1: Object"
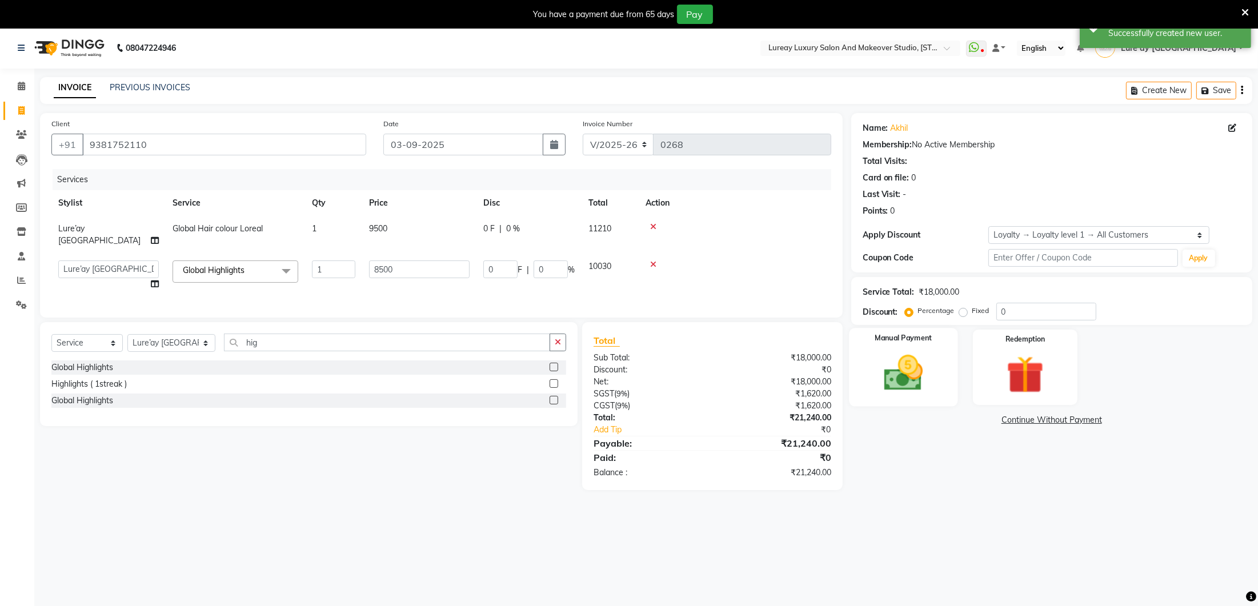
click at [883, 360] on img at bounding box center [903, 373] width 64 height 45
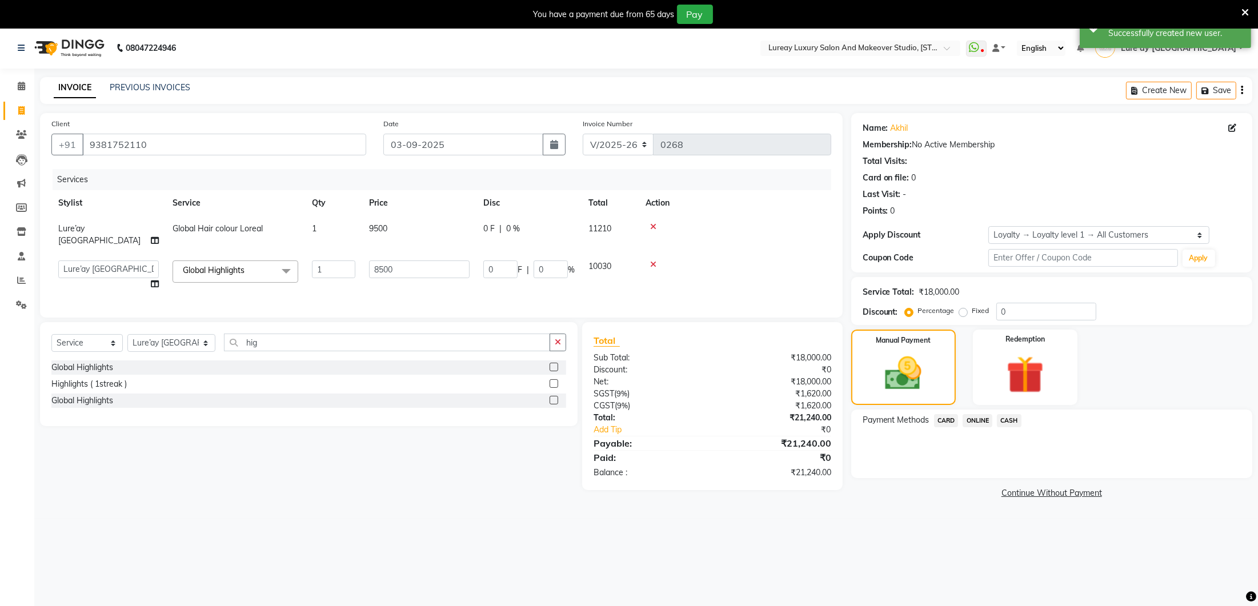
click at [1013, 492] on link "Continue Without Payment" at bounding box center [1051, 493] width 396 height 12
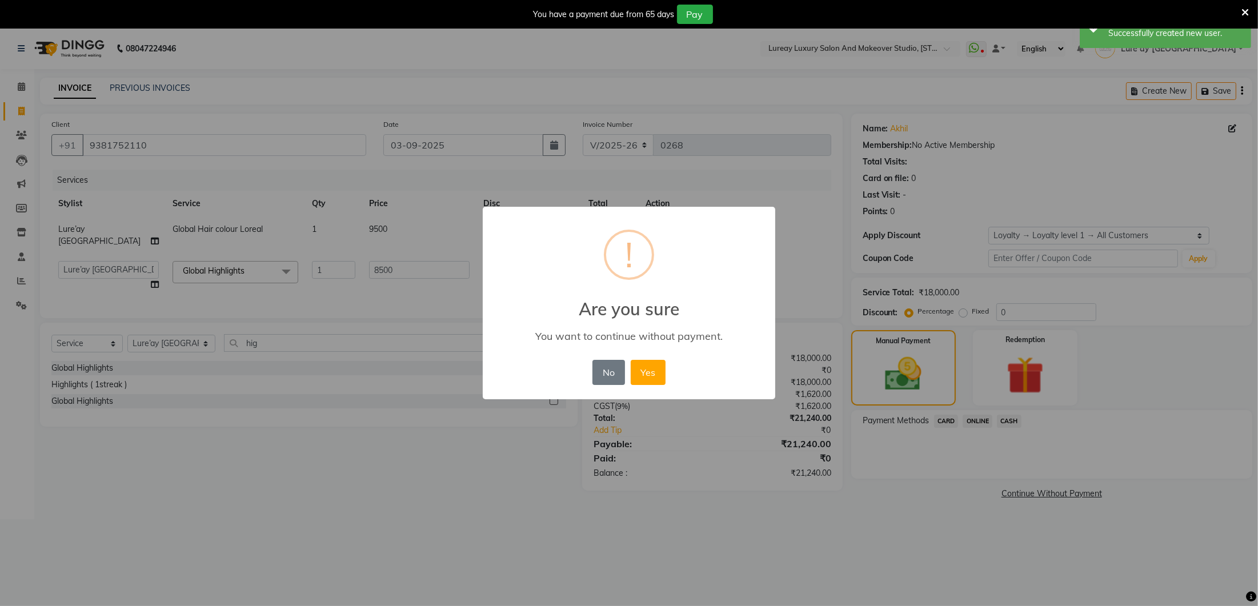
scroll to position [0, 0]
click at [651, 373] on button "Yes" at bounding box center [648, 372] width 35 height 25
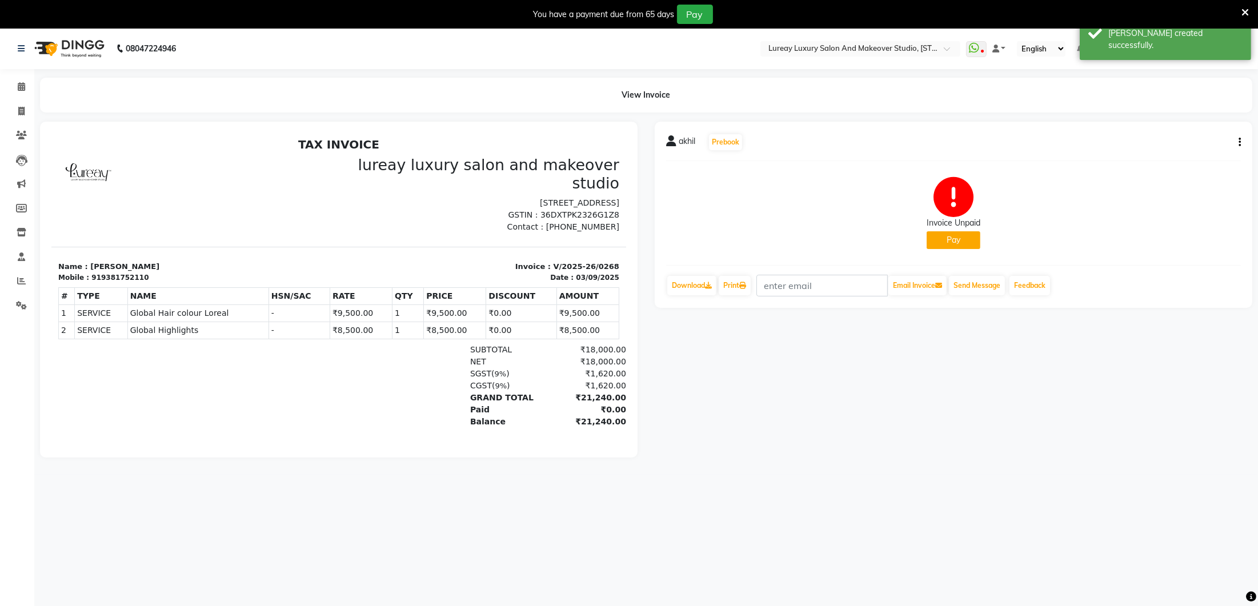
click at [1238, 142] on icon "button" at bounding box center [1239, 142] width 2 height 1
drag, startPoint x: 932, startPoint y: 199, endPoint x: 801, endPoint y: 269, distance: 148.2
click at [932, 199] on div "Invoice Unpaid Pay" at bounding box center [954, 213] width 54 height 72
click at [712, 284] on icon at bounding box center [708, 285] width 7 height 7
click at [708, 282] on icon at bounding box center [708, 285] width 7 height 7
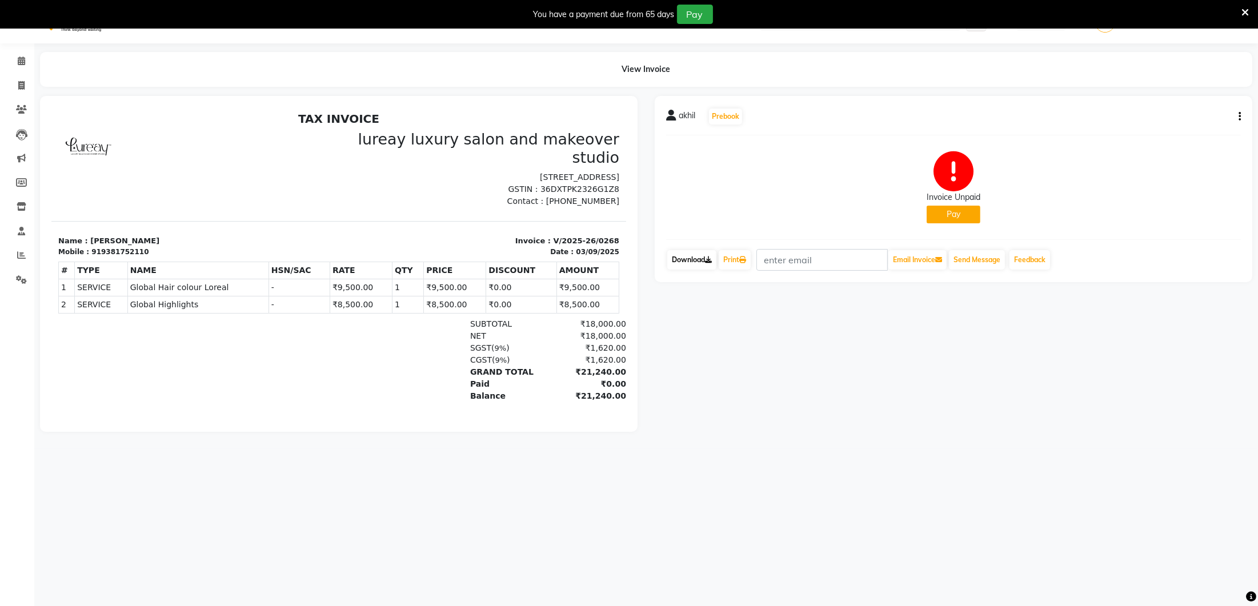
scroll to position [27, 0]
click at [16, 84] on span at bounding box center [21, 84] width 20 height 13
select select "service"
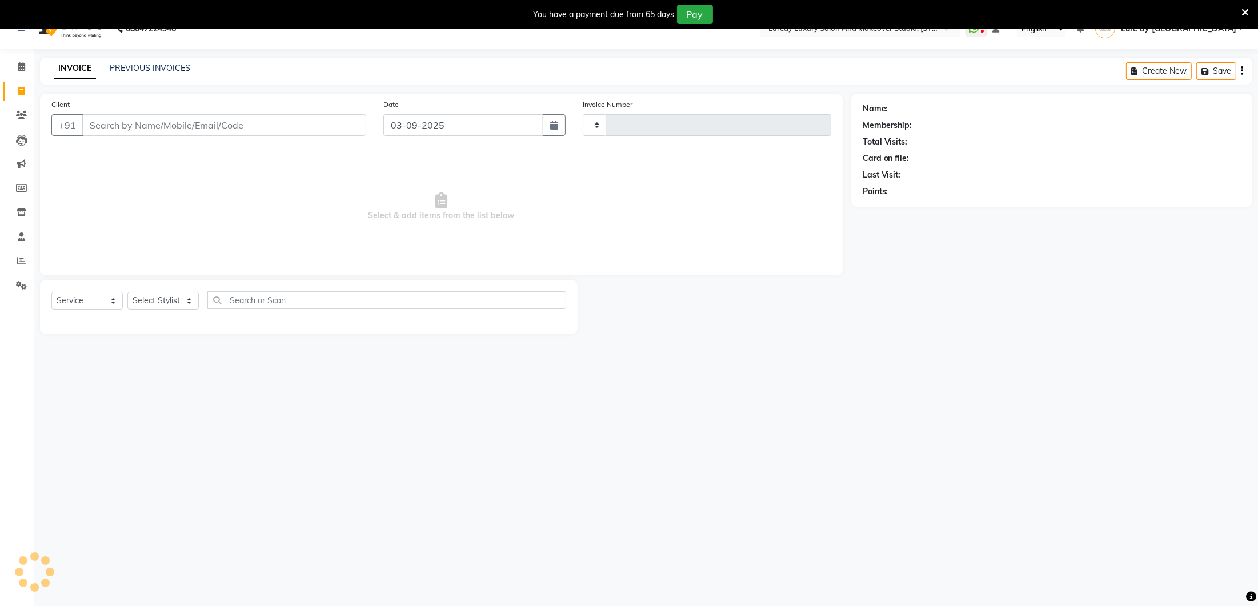
type input "0269"
select select "4075"
click at [128, 129] on input "Client" at bounding box center [224, 124] width 284 height 22
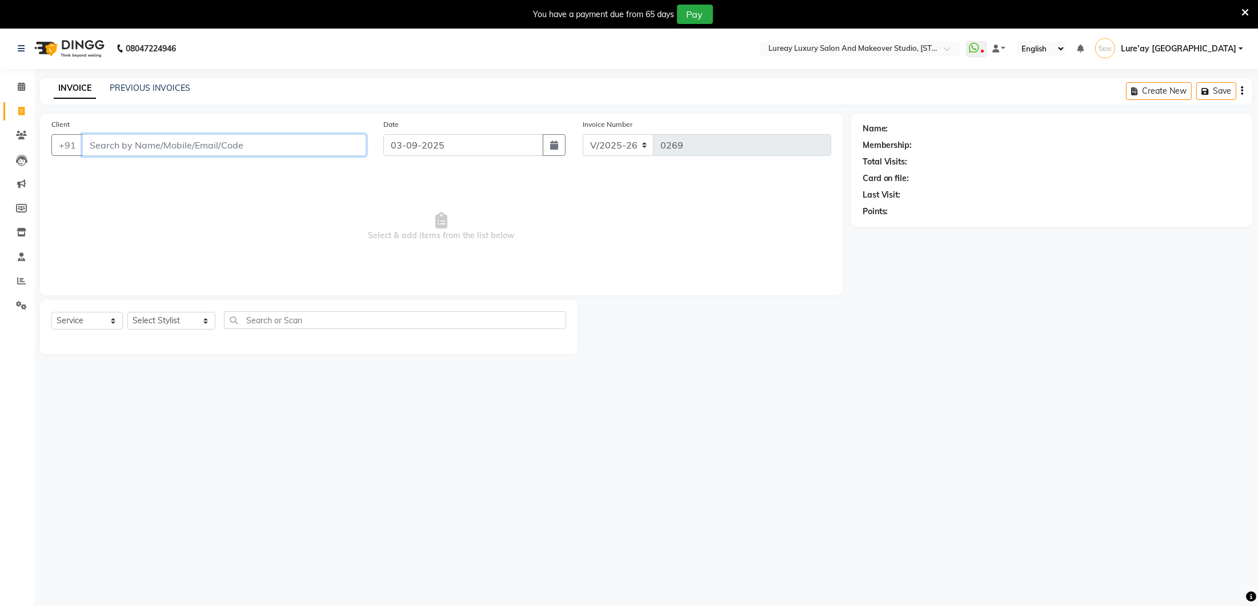
click at [128, 143] on input "Client" at bounding box center [224, 145] width 284 height 22
click at [177, 142] on input "889735" at bounding box center [195, 145] width 226 height 22
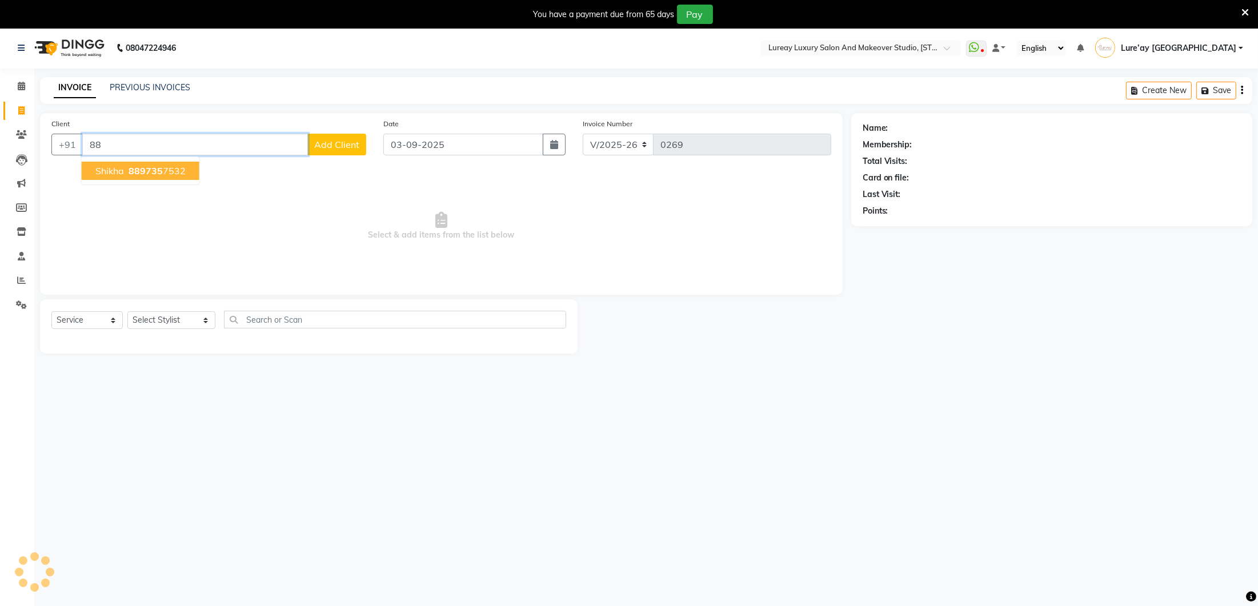
type input "8"
type input "9885189796"
click at [337, 146] on span "Add Client" at bounding box center [336, 144] width 45 height 11
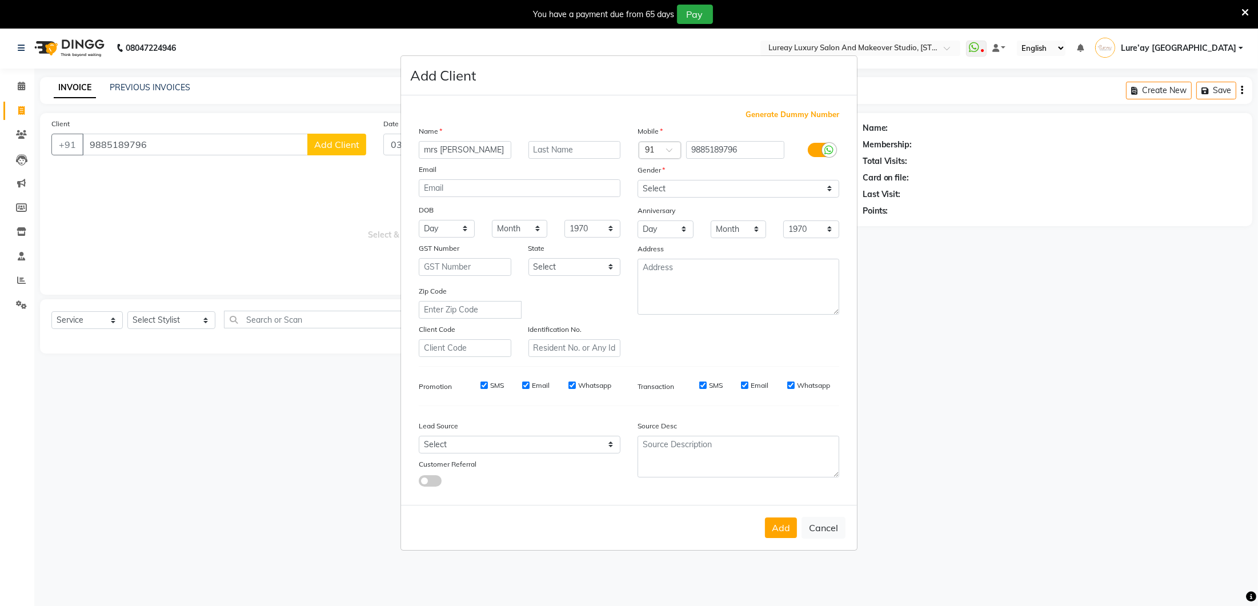
type input "mrs [PERSON_NAME]"
click at [651, 185] on select "Select [DEMOGRAPHIC_DATA] [DEMOGRAPHIC_DATA] Other Prefer Not To Say" at bounding box center [739, 189] width 202 height 18
select select "[DEMOGRAPHIC_DATA]"
click at [326, 165] on ngb-modal-window "Add Client Generate Dummy Number Name mrs [PERSON_NAME] Email DOB Day 01 02 03 …" at bounding box center [629, 303] width 1258 height 606
click at [782, 527] on button "Add" at bounding box center [781, 528] width 32 height 21
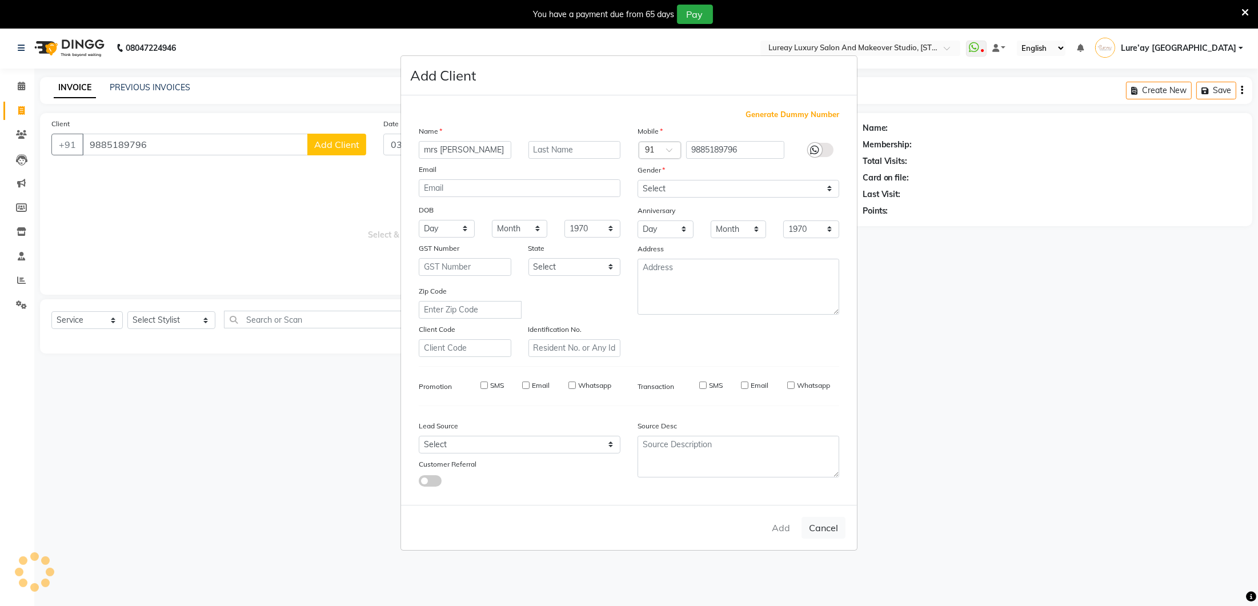
select select
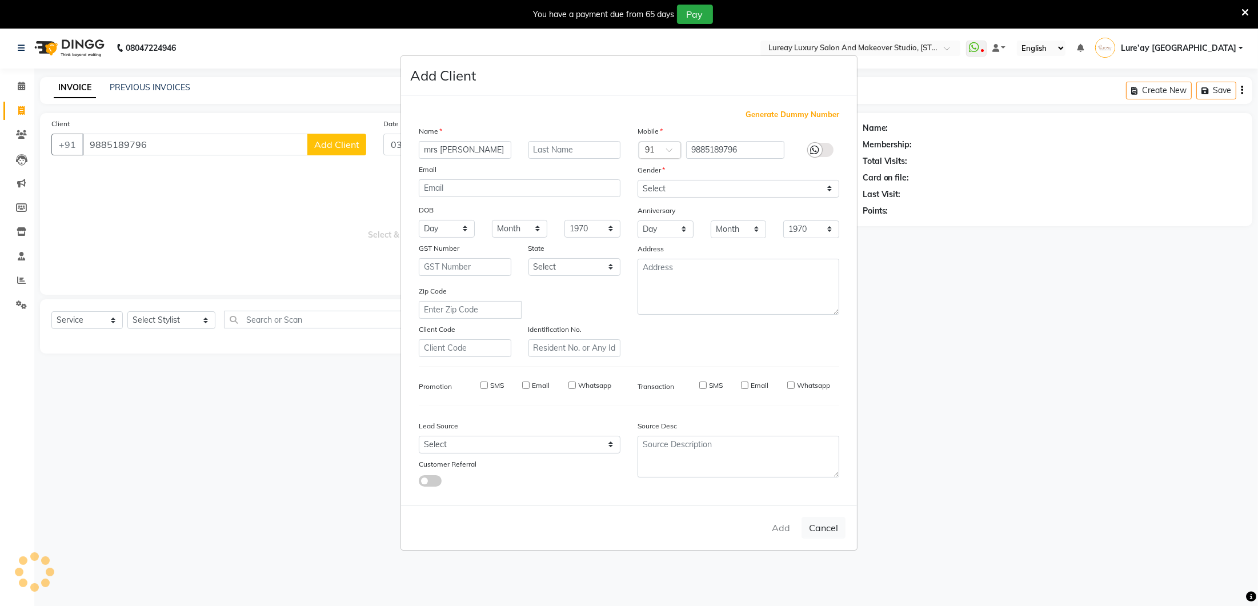
select select
checkbox input "false"
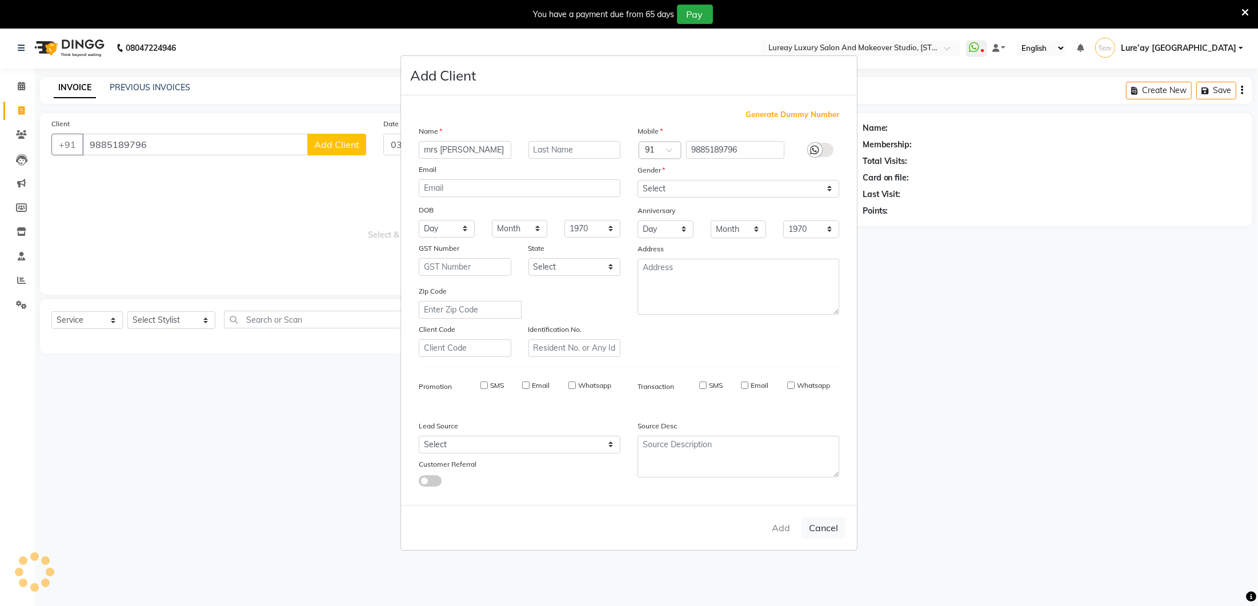
checkbox input "false"
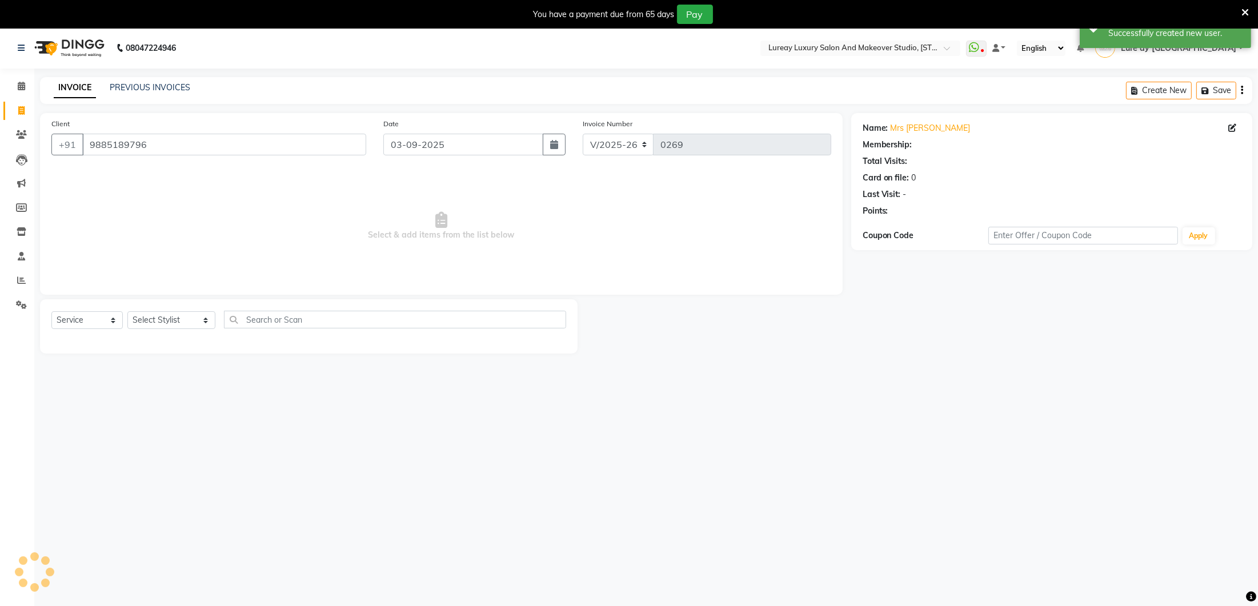
select select "1: Object"
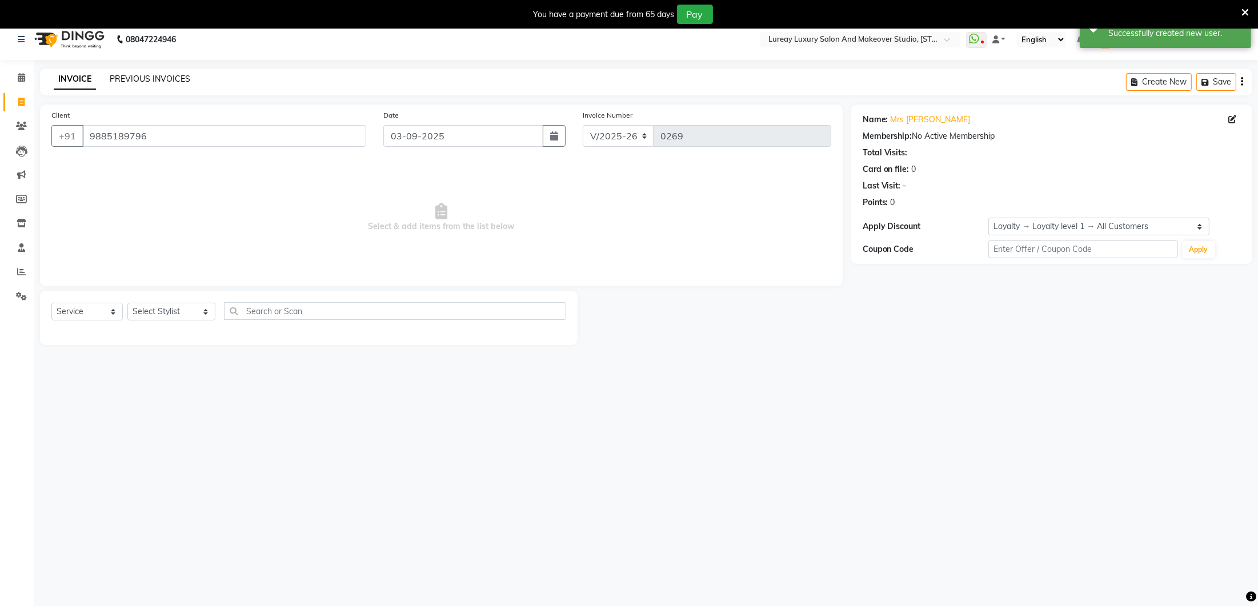
click at [173, 79] on link "PREVIOUS INVOICES" at bounding box center [150, 79] width 81 height 10
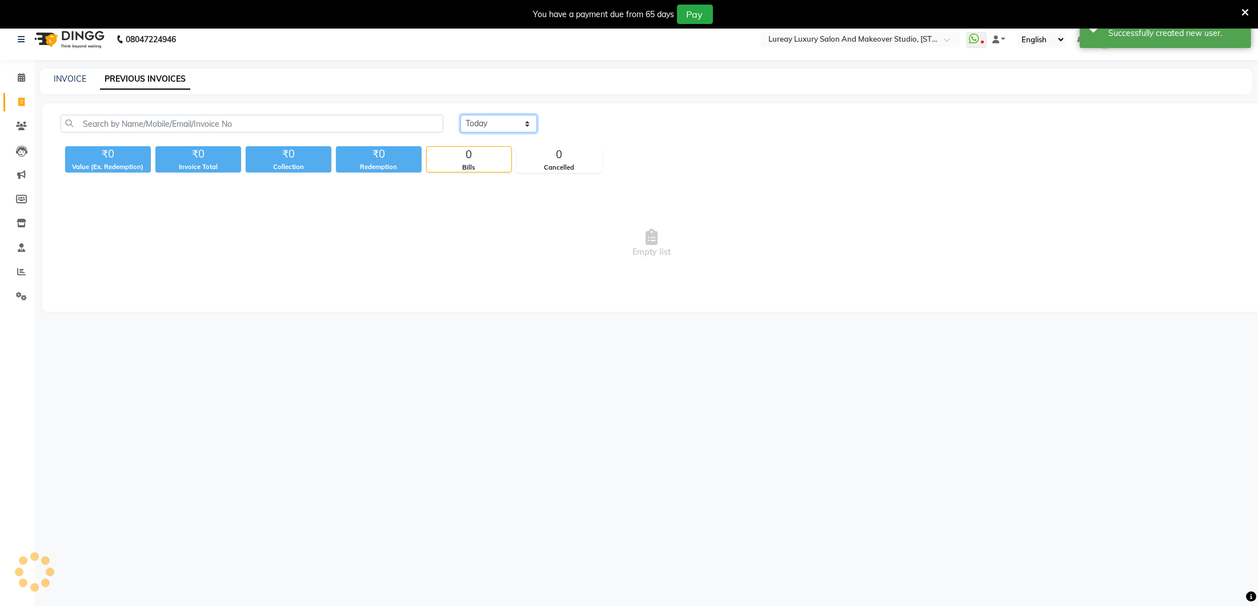
click at [494, 118] on select "[DATE] [DATE] Custom Range" at bounding box center [498, 124] width 77 height 18
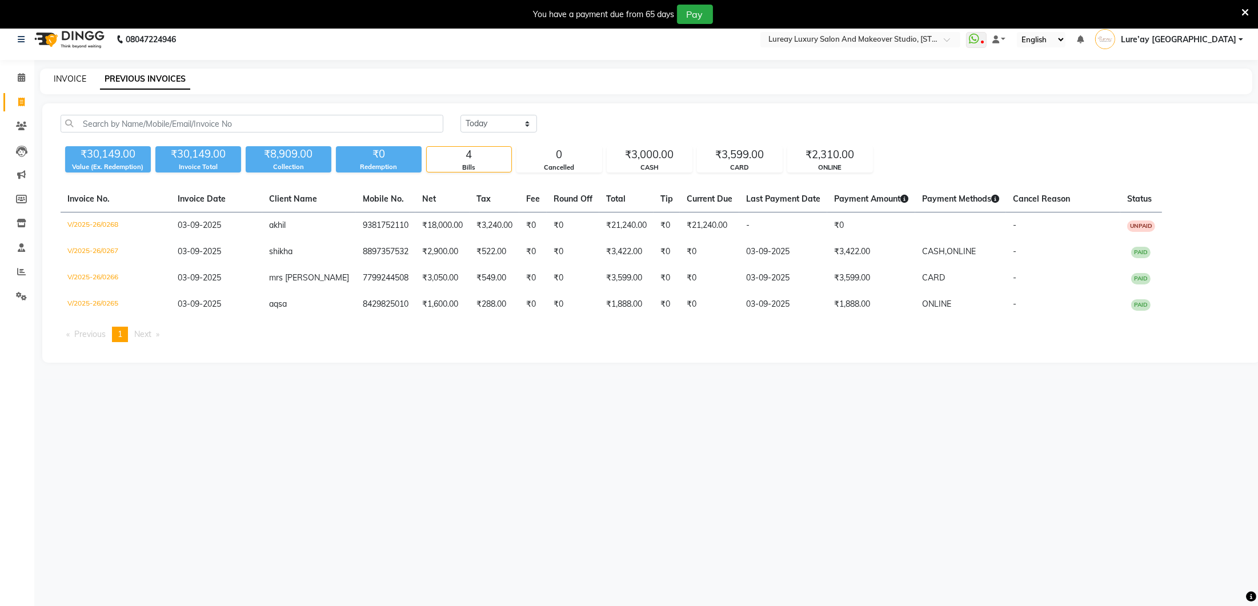
click at [75, 79] on link "INVOICE" at bounding box center [70, 79] width 33 height 10
select select "service"
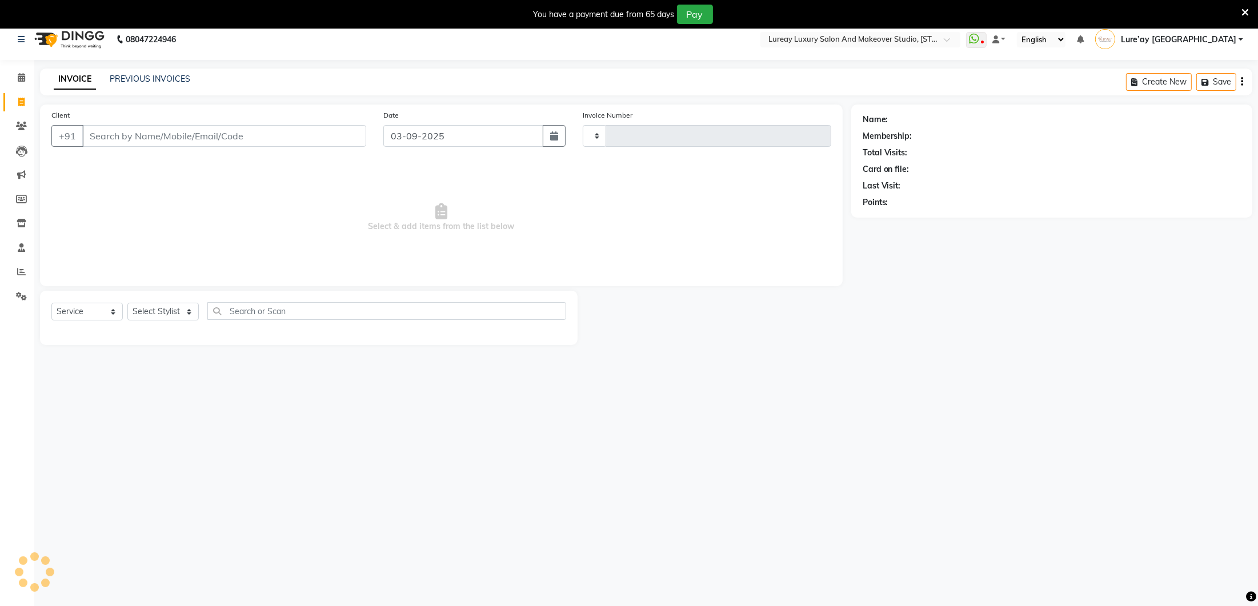
type input "0269"
select select "4075"
click at [96, 135] on input "Client" at bounding box center [224, 136] width 284 height 22
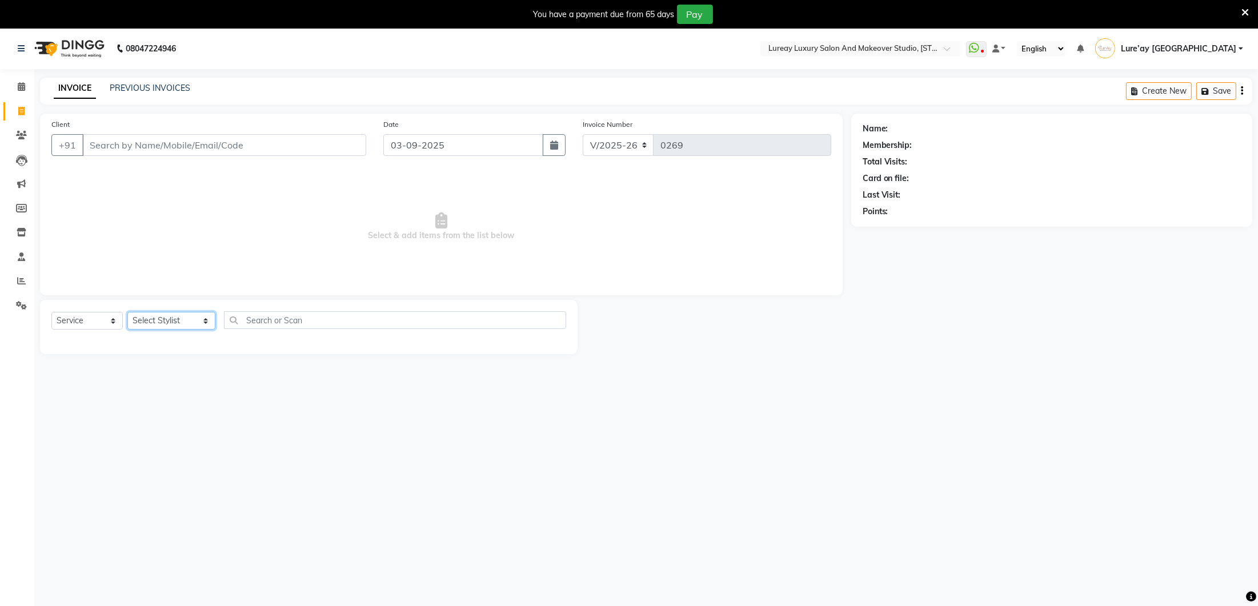
click at [187, 322] on select "Select Stylist [PERSON_NAME] [GEOGRAPHIC_DATA] [PERSON_NAME]" at bounding box center [171, 321] width 88 height 18
select select "27184"
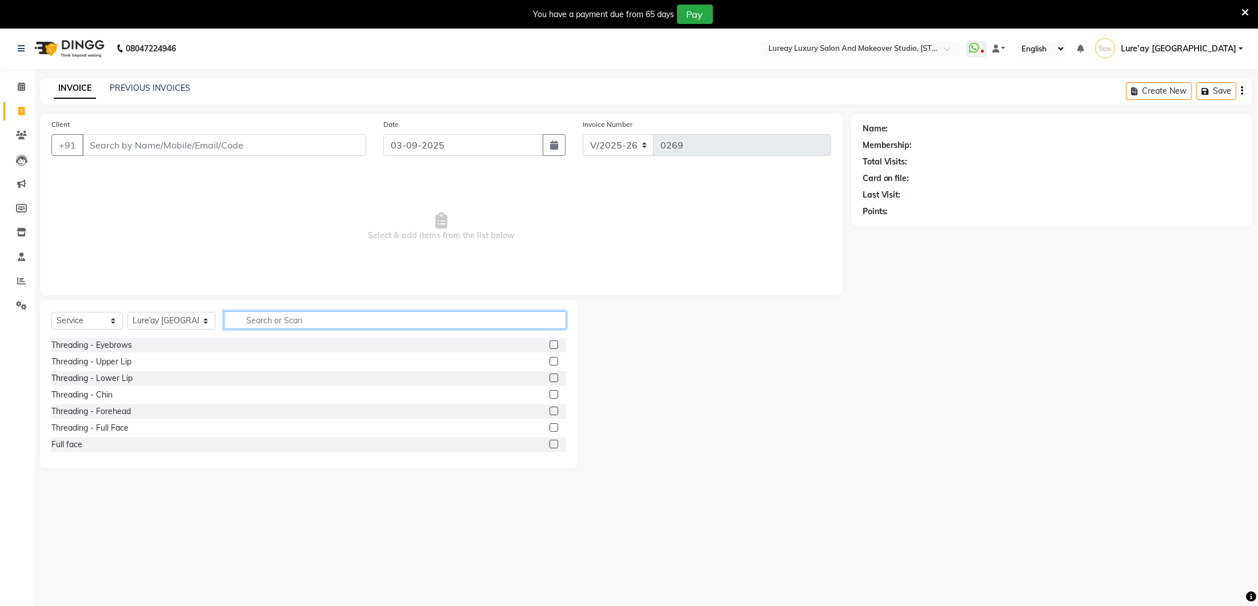
click at [305, 325] on input "text" at bounding box center [395, 320] width 342 height 18
type input "h"
click at [149, 320] on select "Select Stylist [PERSON_NAME] [GEOGRAPHIC_DATA] [PERSON_NAME]" at bounding box center [171, 321] width 88 height 18
click at [187, 322] on select "Select Stylist [PERSON_NAME] [GEOGRAPHIC_DATA] [PERSON_NAME]" at bounding box center [171, 321] width 88 height 18
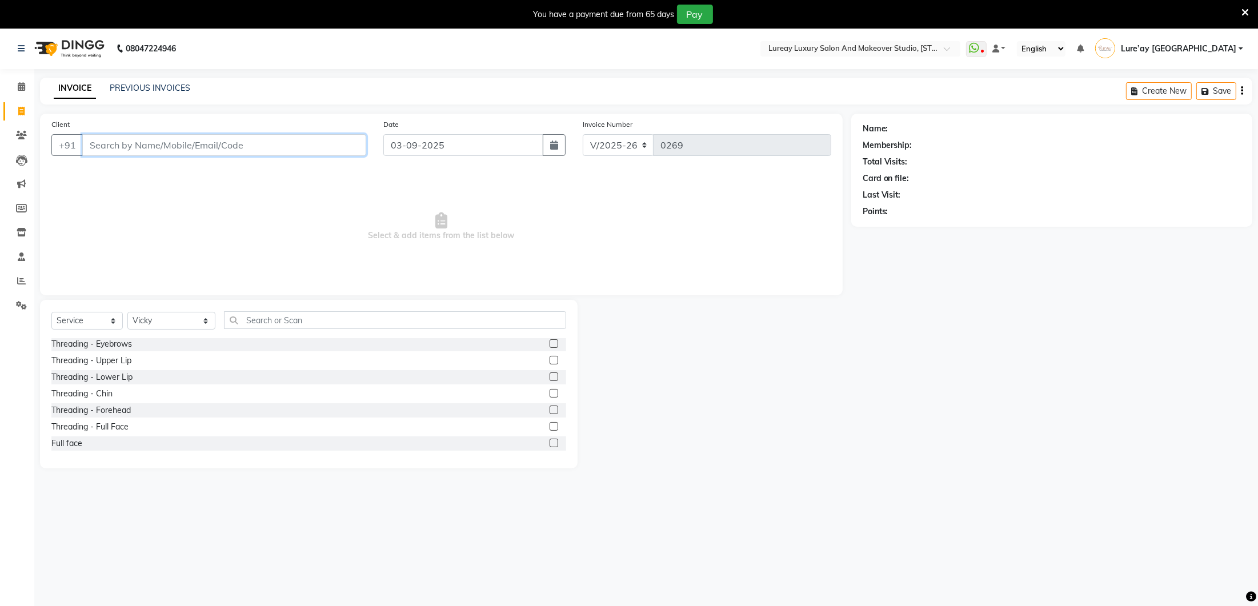
click at [170, 147] on input "Client" at bounding box center [224, 145] width 284 height 22
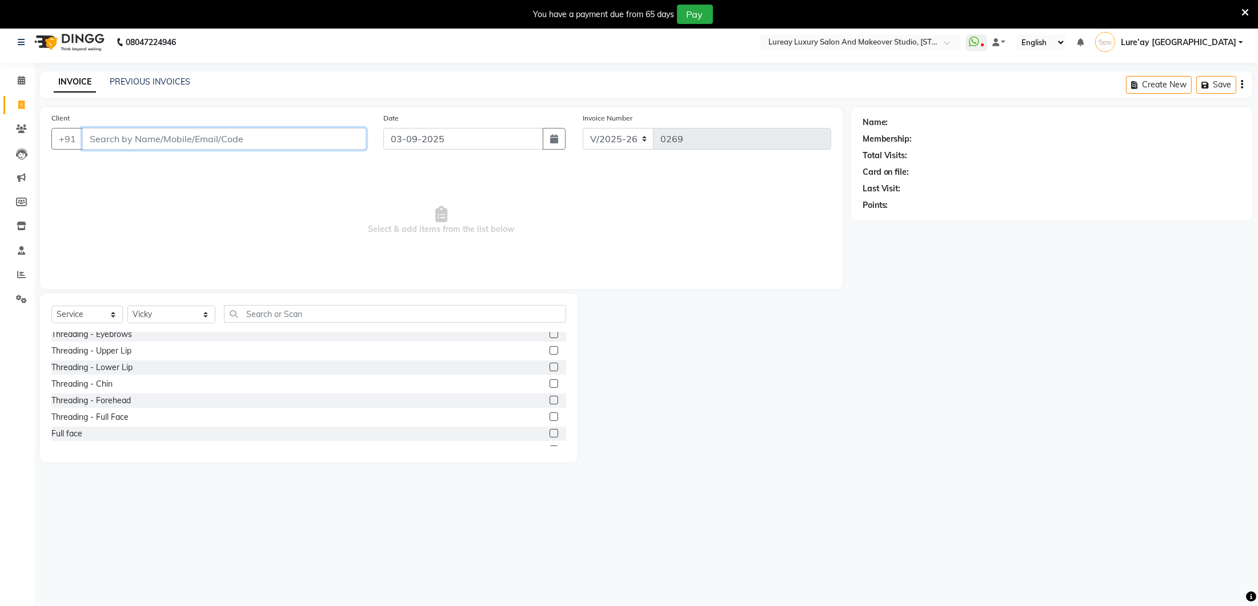
click at [161, 142] on input "Client" at bounding box center [224, 139] width 284 height 22
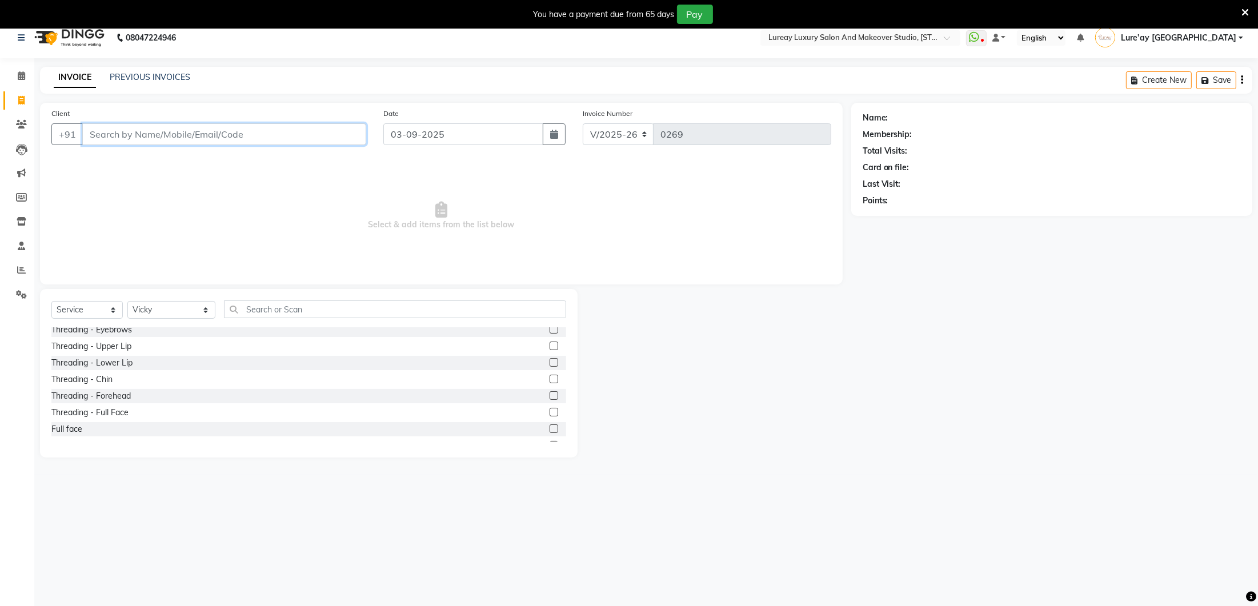
scroll to position [0, 0]
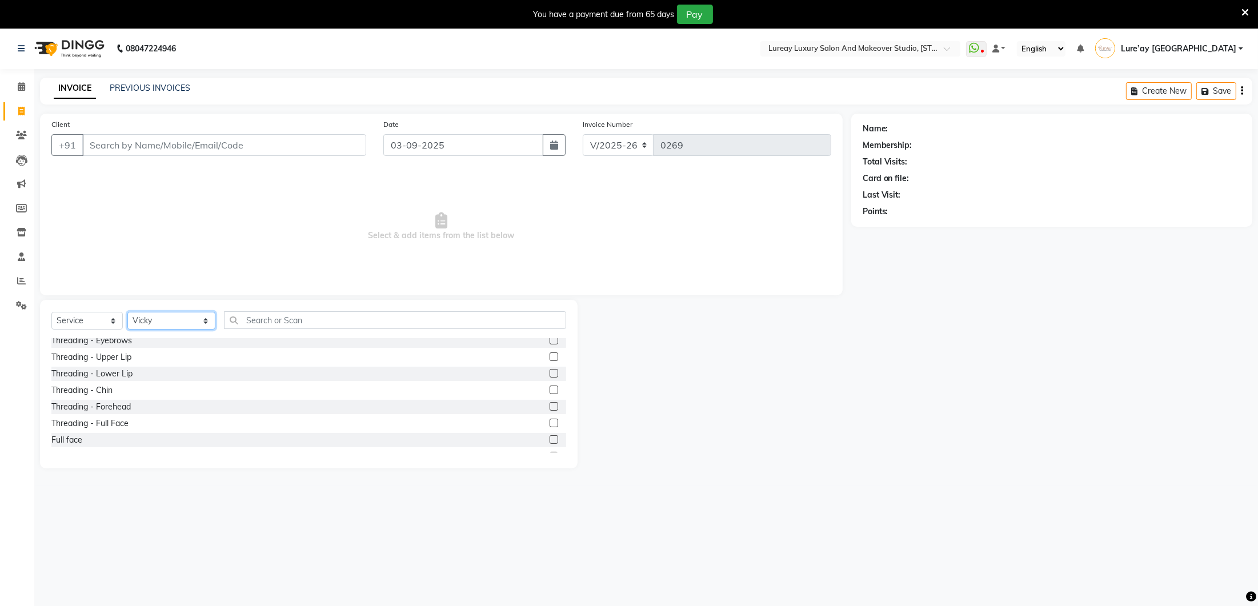
click at [193, 320] on select "Select Stylist [PERSON_NAME] [GEOGRAPHIC_DATA] [PERSON_NAME]" at bounding box center [171, 321] width 88 height 18
select select "70812"
click at [248, 320] on input "text" at bounding box center [395, 317] width 342 height 18
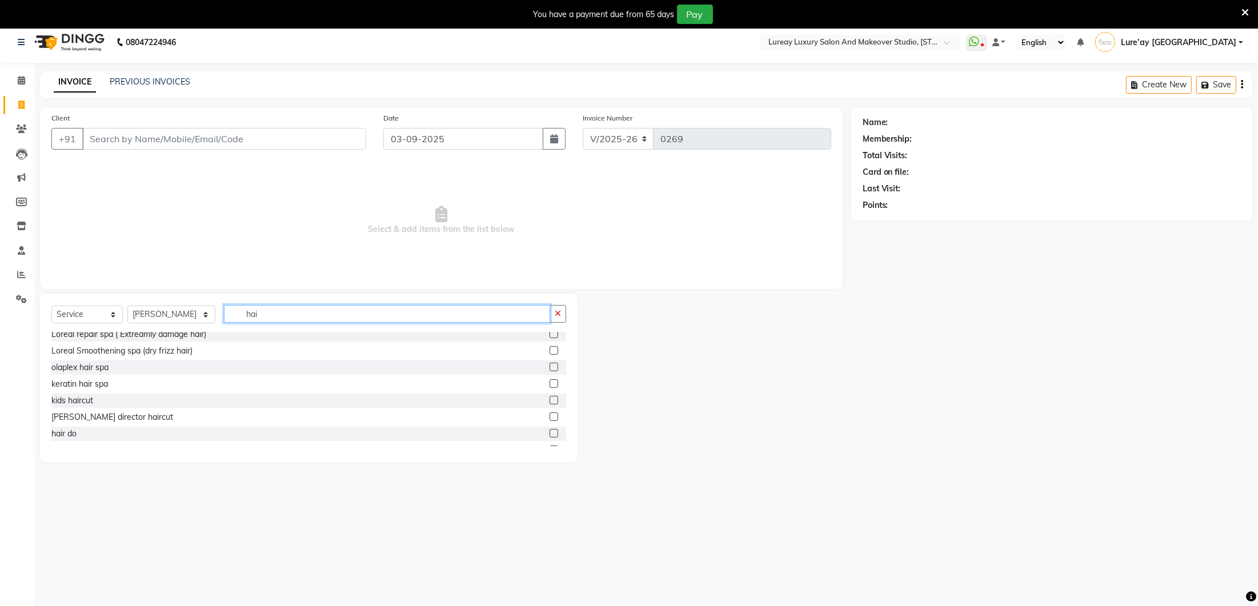
scroll to position [0, 0]
type input "hair cut"
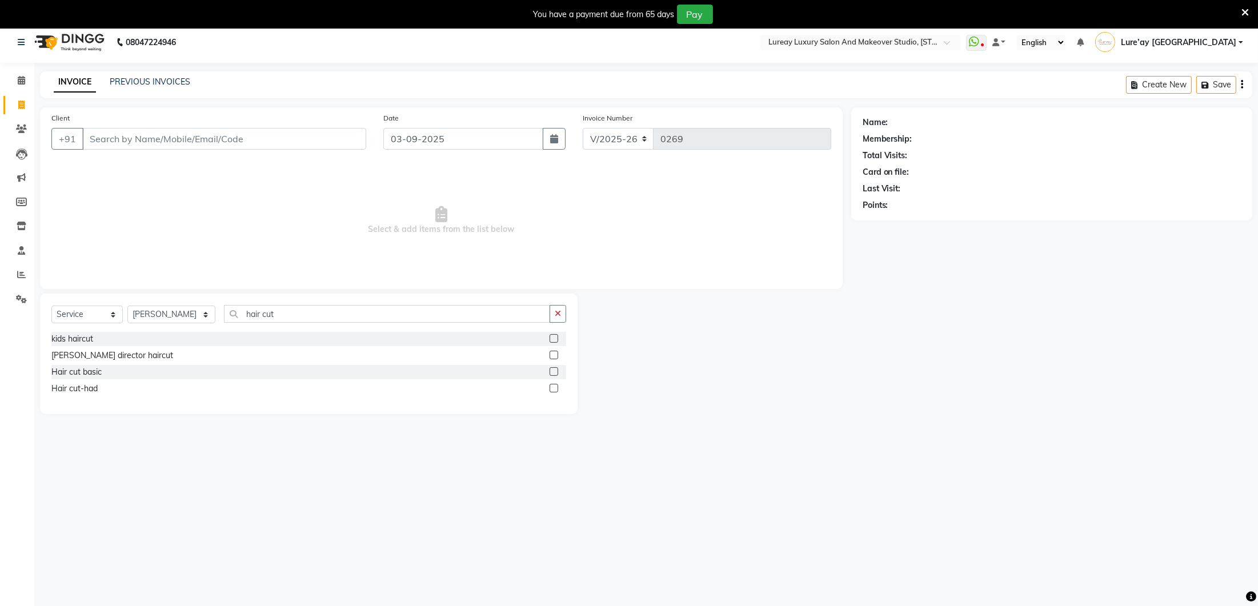
click at [556, 356] on label at bounding box center [554, 355] width 9 height 9
click at [556, 356] on input "checkbox" at bounding box center [553, 355] width 7 height 7
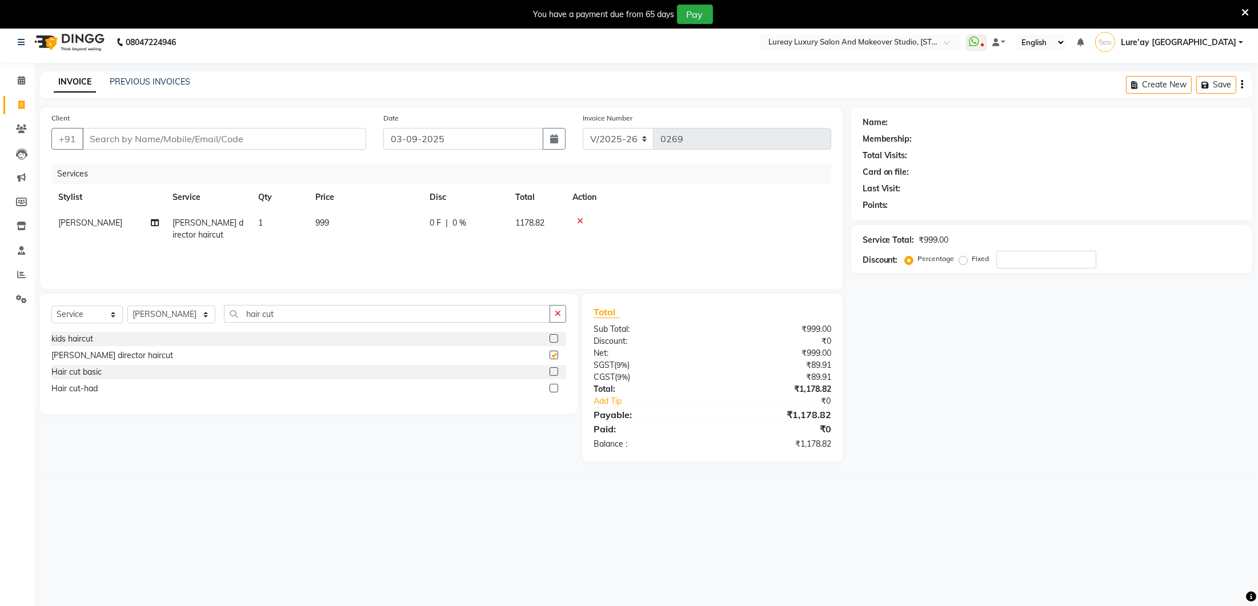
checkbox input "false"
click at [375, 223] on td "999" at bounding box center [365, 229] width 114 height 38
select select "70812"
click at [398, 215] on td "999" at bounding box center [419, 234] width 114 height 49
click at [408, 231] on input "999" at bounding box center [419, 226] width 101 height 18
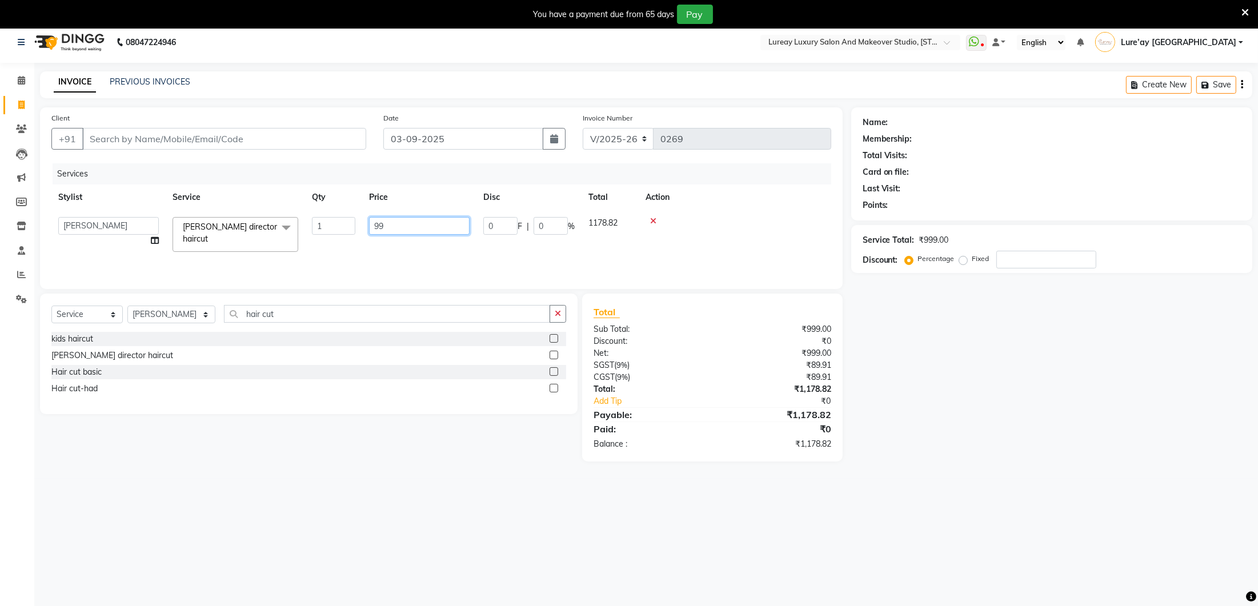
type input "9"
type input "1500"
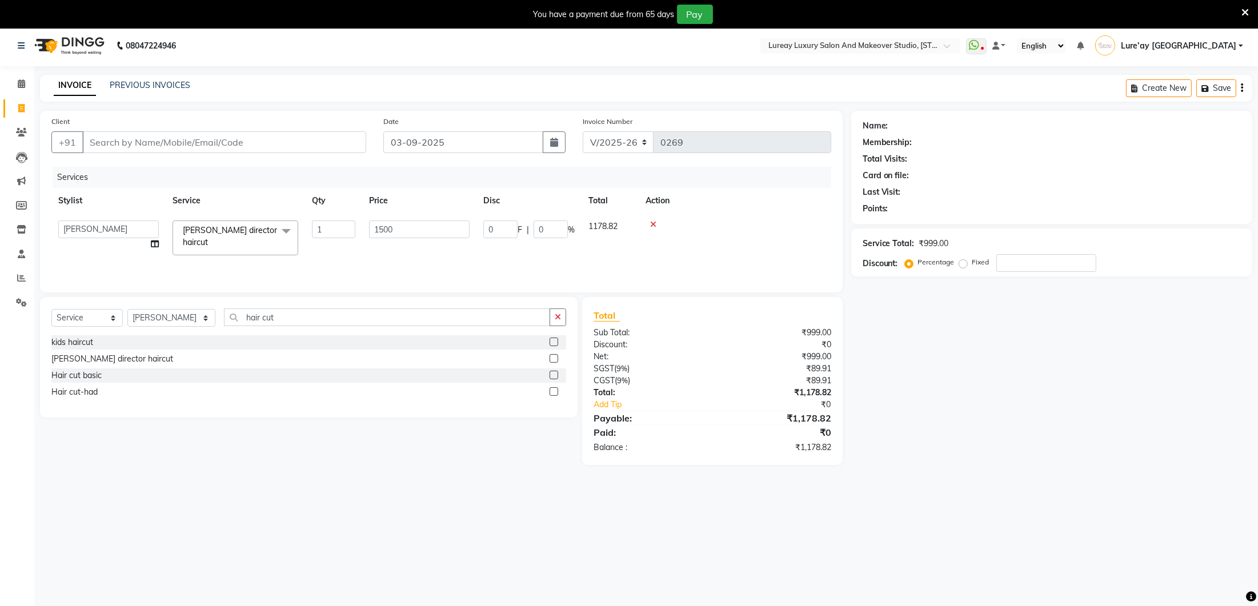
click at [403, 258] on div "Services Stylist Service Qty Price Disc Total Action Ancy Lure’ay [GEOGRAPHIC_D…" at bounding box center [441, 224] width 780 height 114
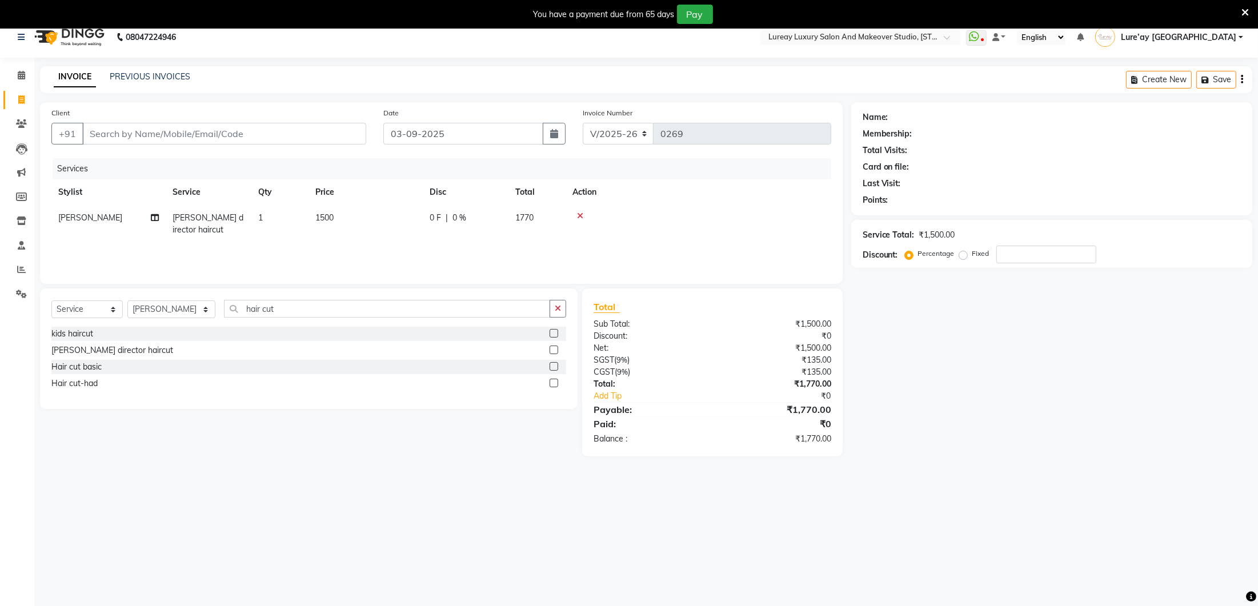
click at [347, 221] on td "1500" at bounding box center [365, 224] width 114 height 38
select select "70812"
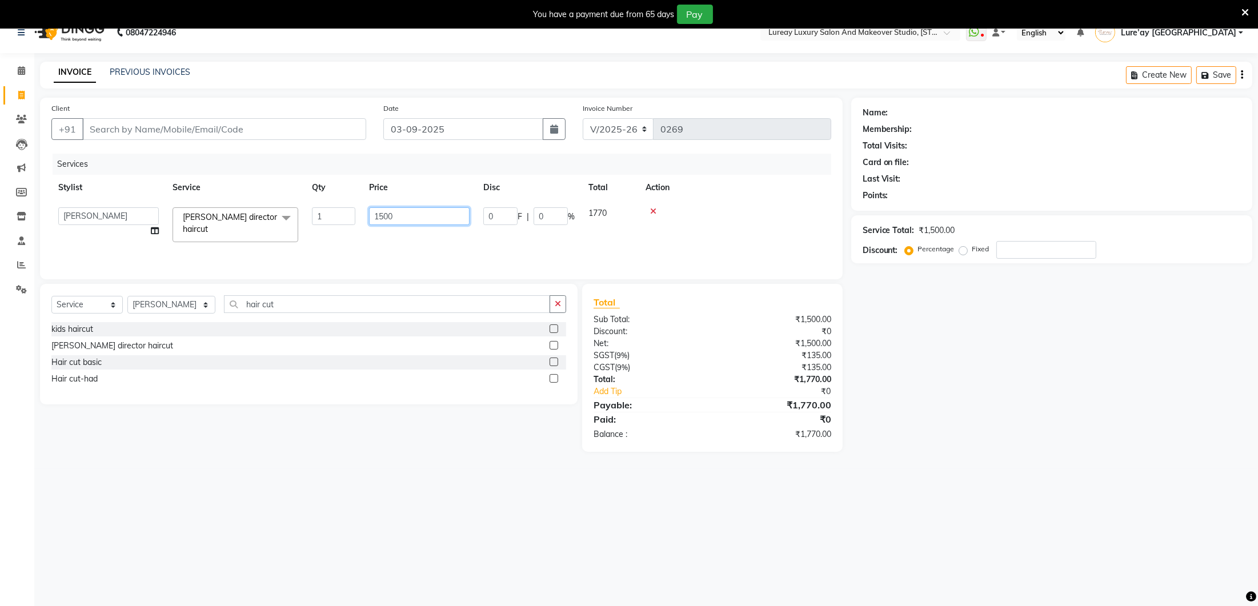
scroll to position [18, 0]
click at [427, 218] on input "1500" at bounding box center [419, 215] width 101 height 18
type input "1"
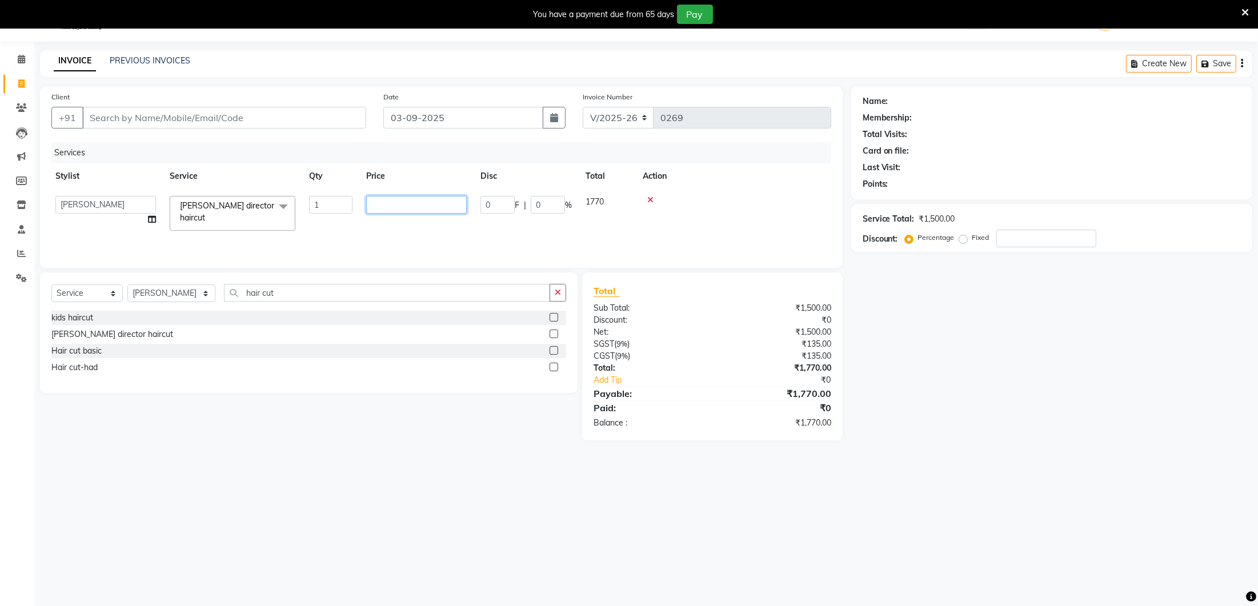
scroll to position [0, 4]
click at [418, 207] on input "number" at bounding box center [415, 205] width 101 height 18
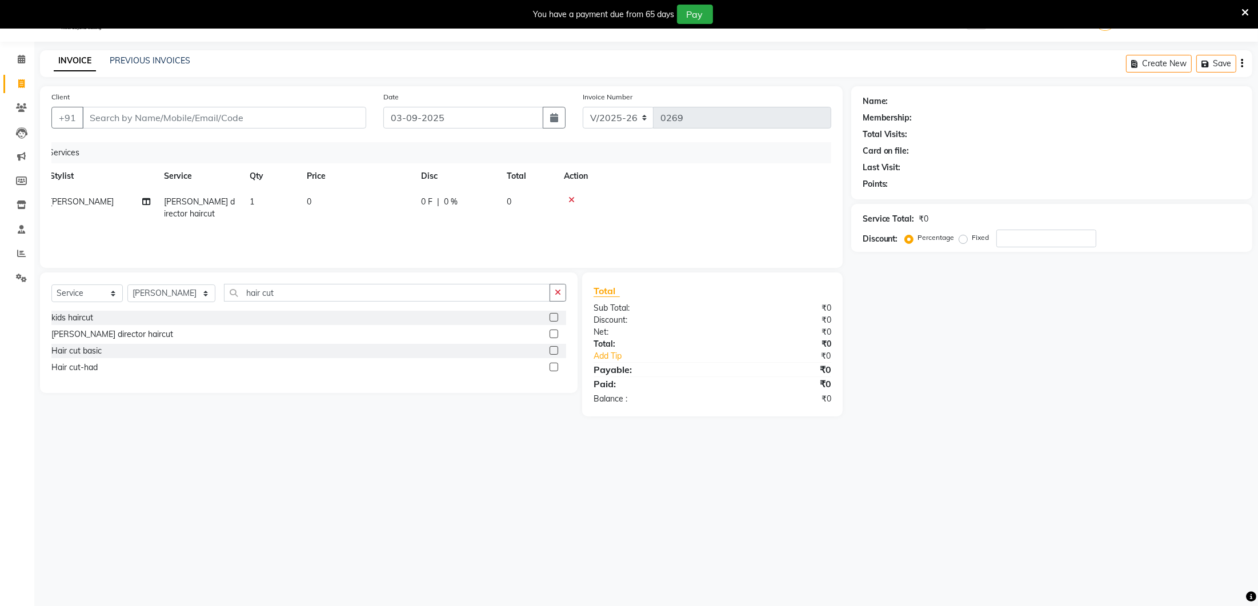
click at [644, 197] on div at bounding box center [690, 200] width 252 height 8
click at [571, 197] on icon at bounding box center [571, 200] width 6 height 8
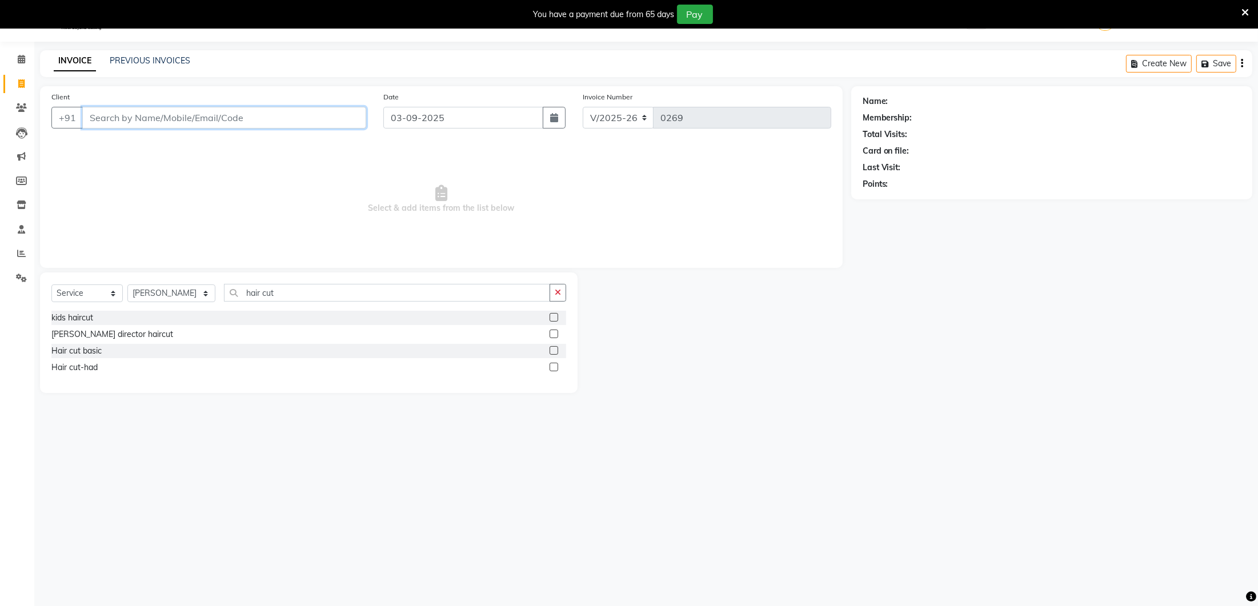
click at [286, 117] on input "Client" at bounding box center [224, 118] width 284 height 22
type input "9542954276"
click at [358, 123] on button "Add Client" at bounding box center [336, 118] width 59 height 22
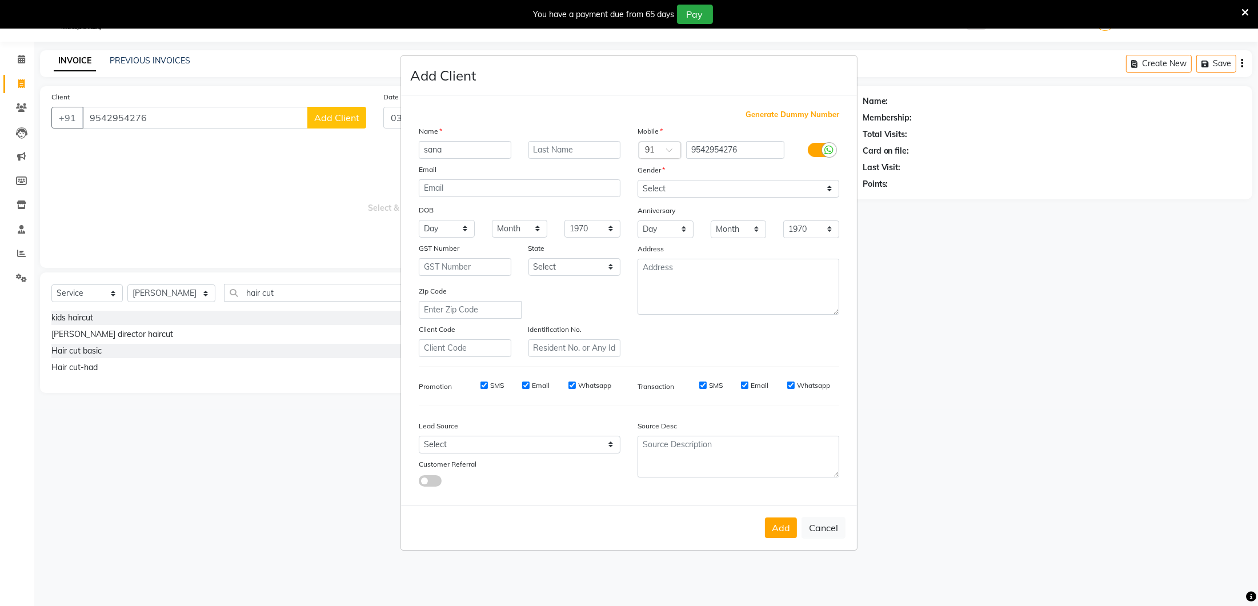
type input "sana"
click at [672, 192] on select "Select [DEMOGRAPHIC_DATA] [DEMOGRAPHIC_DATA] Other Prefer Not To Say" at bounding box center [739, 189] width 202 height 18
select select "[DEMOGRAPHIC_DATA]"
click at [778, 524] on button "Add" at bounding box center [781, 528] width 32 height 21
select select
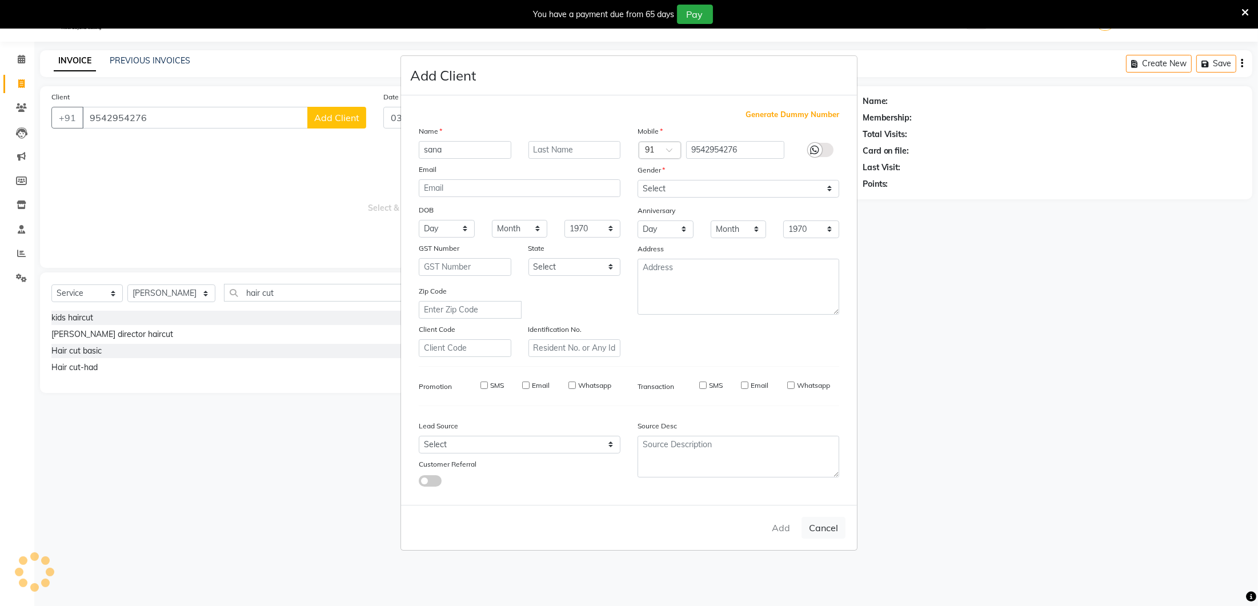
select select
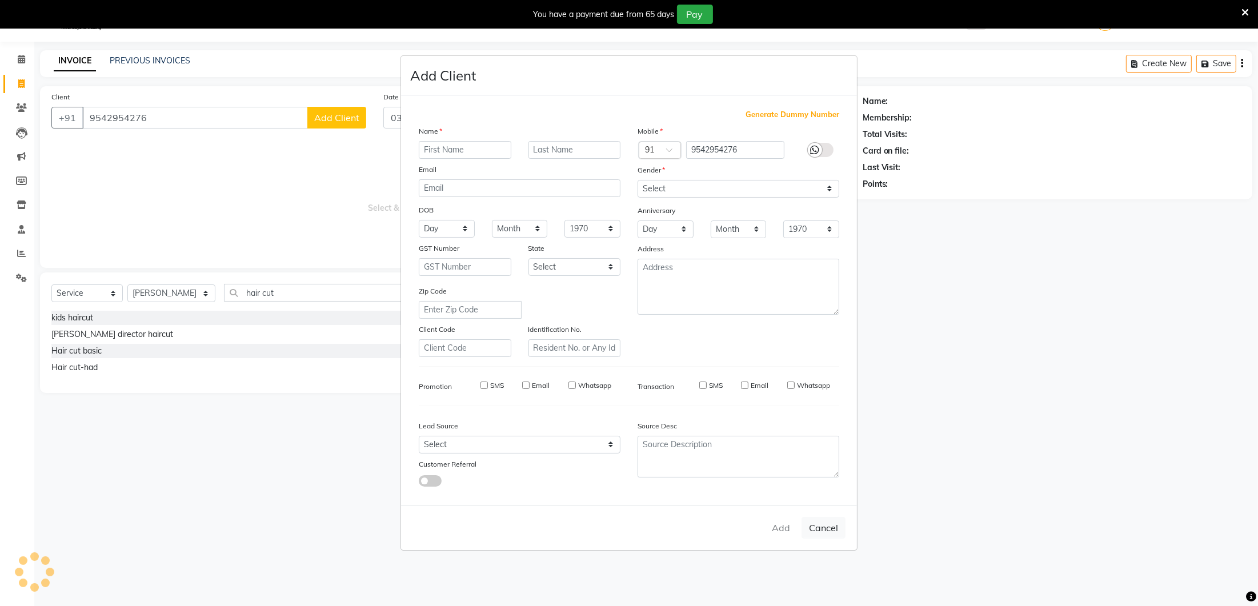
select select
checkbox input "false"
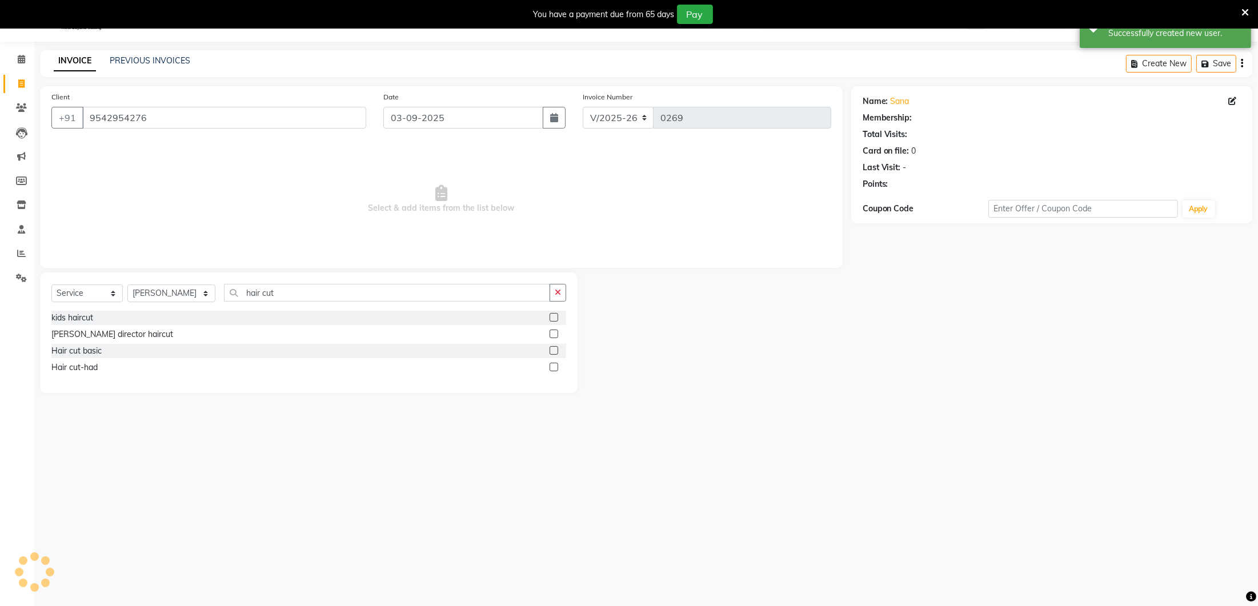
select select "1: Object"
click at [163, 287] on select "Select Stylist [PERSON_NAME] [GEOGRAPHIC_DATA] [PERSON_NAME]" at bounding box center [171, 293] width 88 height 18
select select "70810"
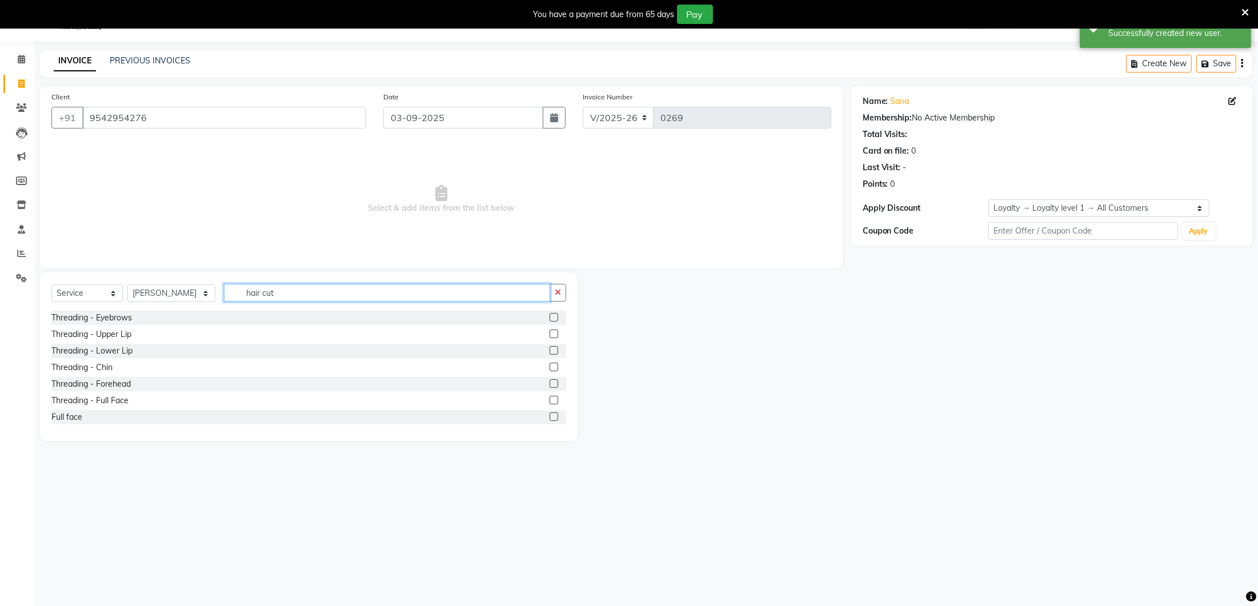
click at [272, 294] on input "hair cut" at bounding box center [387, 293] width 326 height 18
type input "h"
click at [555, 313] on label at bounding box center [554, 317] width 9 height 9
click at [555, 314] on input "checkbox" at bounding box center [553, 317] width 7 height 7
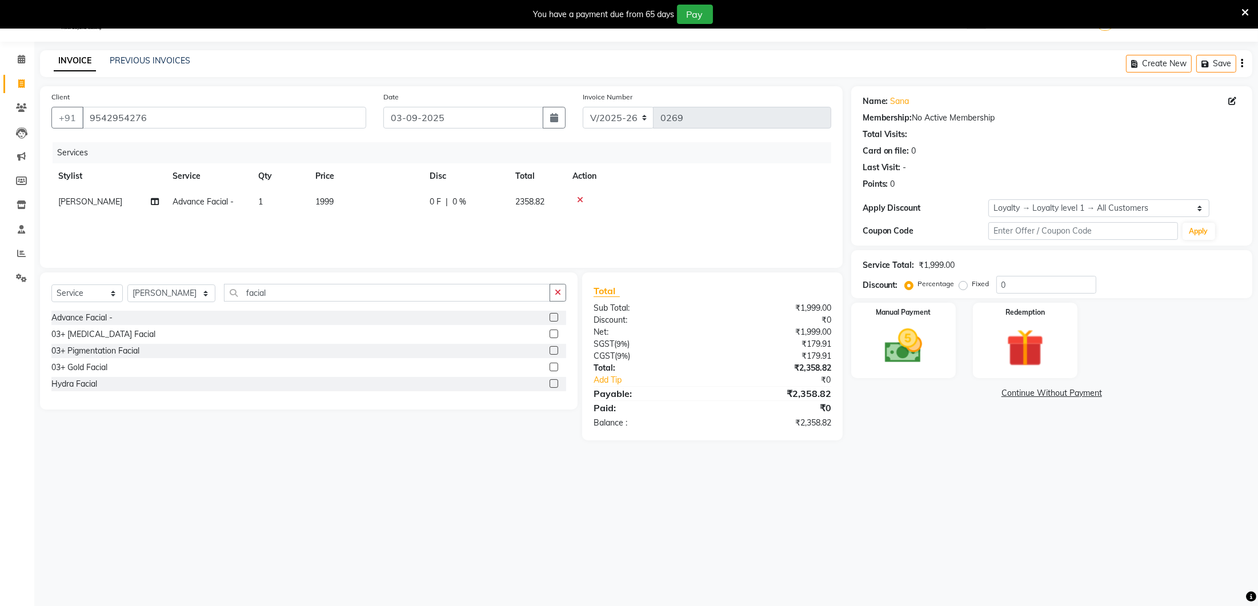
click at [386, 203] on td "1999" at bounding box center [365, 202] width 114 height 26
click at [398, 198] on input "1999" at bounding box center [419, 205] width 101 height 18
click at [406, 203] on input "1999" at bounding box center [419, 205] width 101 height 18
click at [400, 227] on div "Services Stylist Service Qty Price Disc Total Action [PERSON_NAME] Advance Faci…" at bounding box center [441, 199] width 780 height 114
click at [372, 290] on input "facial" at bounding box center [387, 293] width 326 height 18
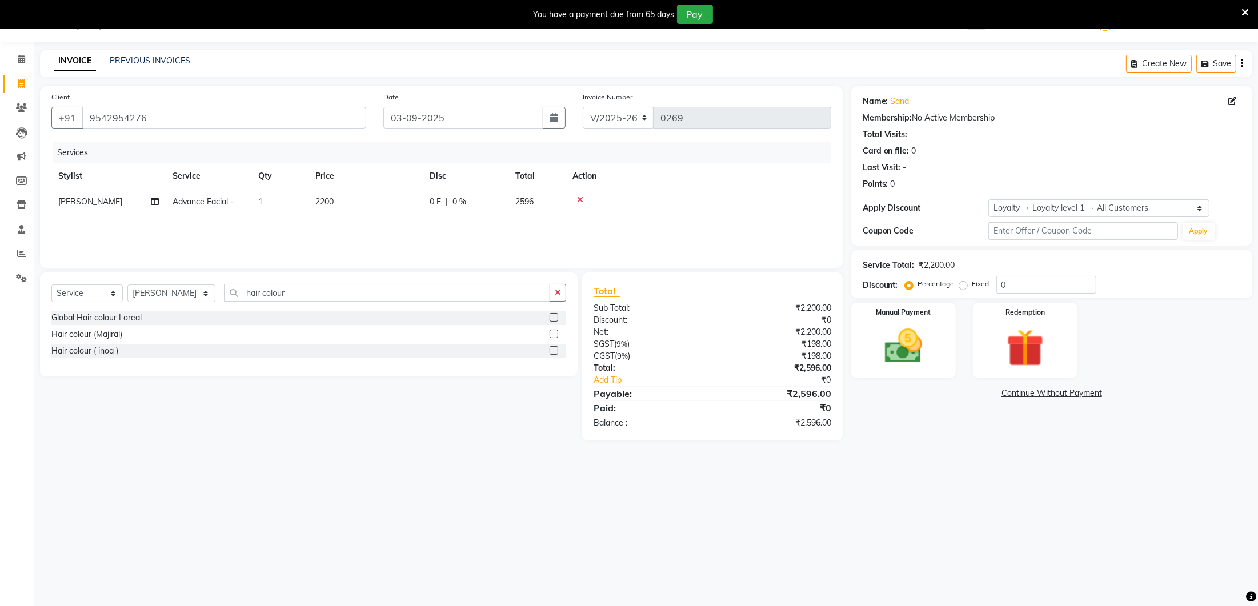
click at [555, 316] on label at bounding box center [554, 317] width 9 height 9
click at [555, 316] on input "checkbox" at bounding box center [553, 317] width 7 height 7
click at [355, 224] on td "3999" at bounding box center [365, 234] width 114 height 38
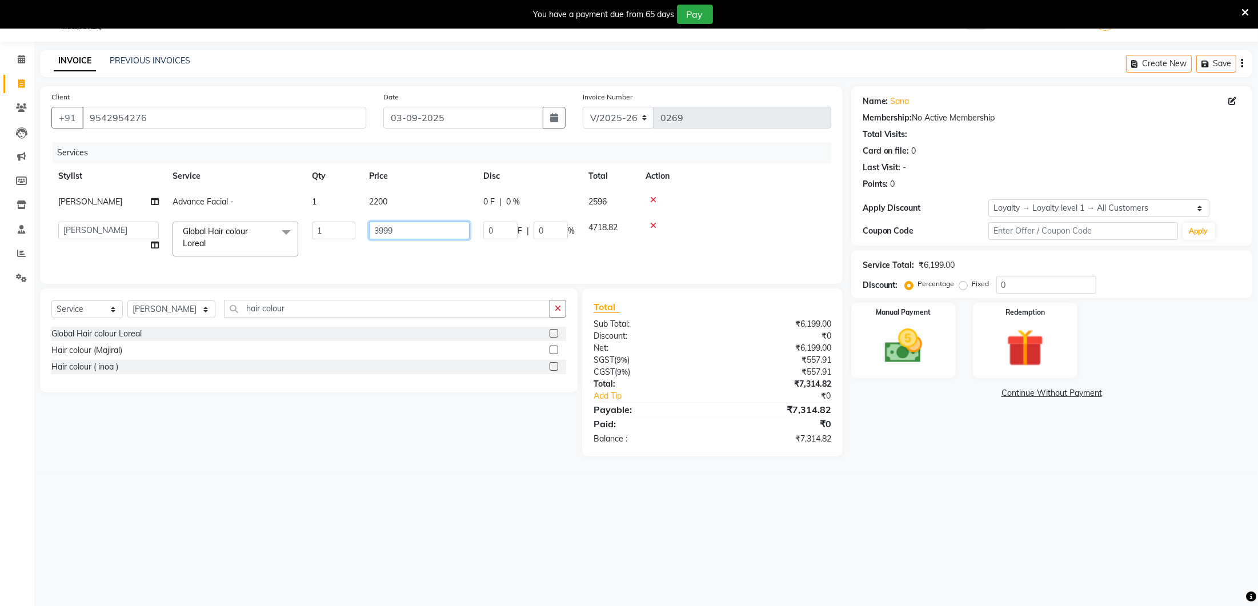
click at [420, 226] on input "3999" at bounding box center [419, 231] width 101 height 18
click at [409, 258] on div "Services Stylist Service Qty Price Disc Total Action [PERSON_NAME] Advance Faci…" at bounding box center [441, 207] width 780 height 130
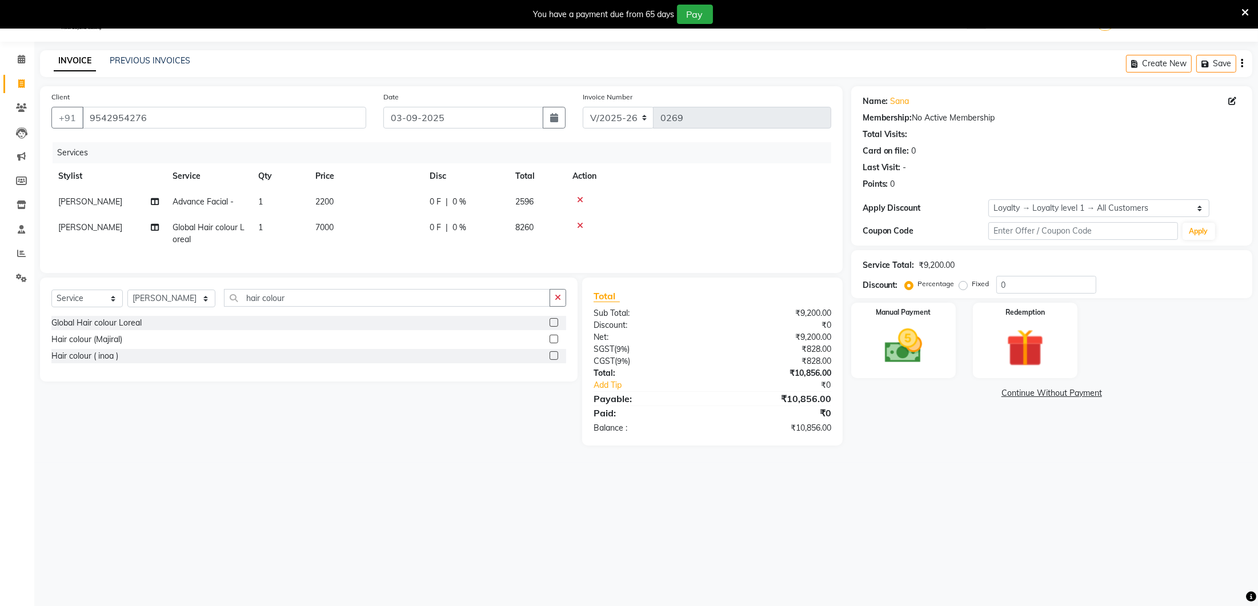
click at [368, 219] on td "7000" at bounding box center [365, 234] width 114 height 38
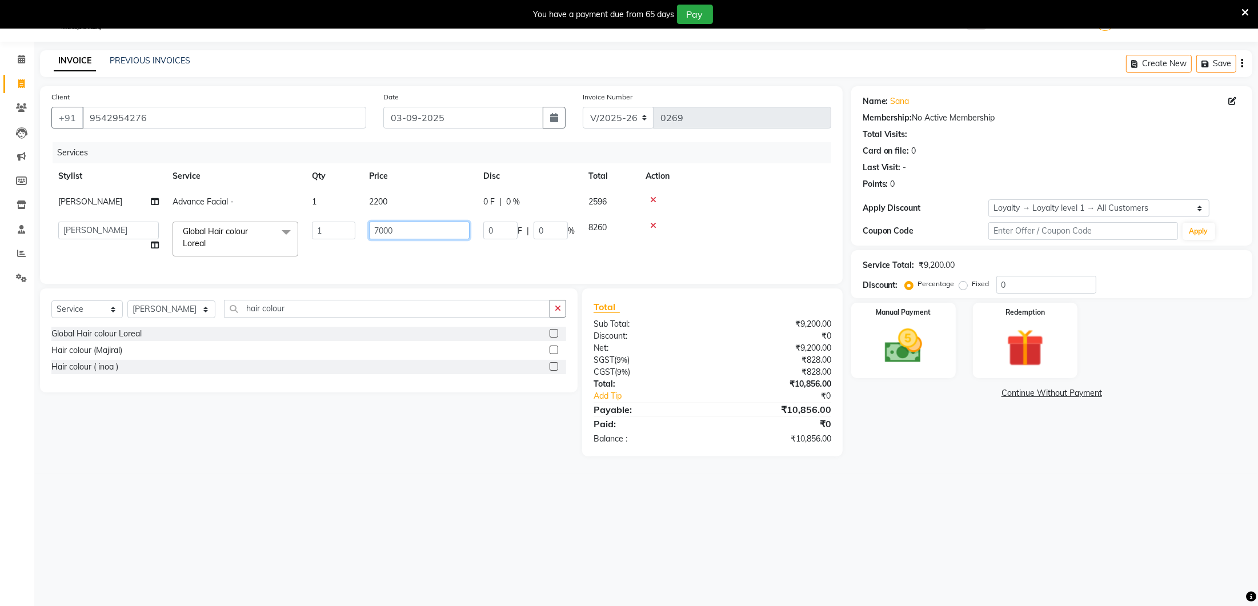
click at [400, 225] on input "7000" at bounding box center [419, 231] width 101 height 18
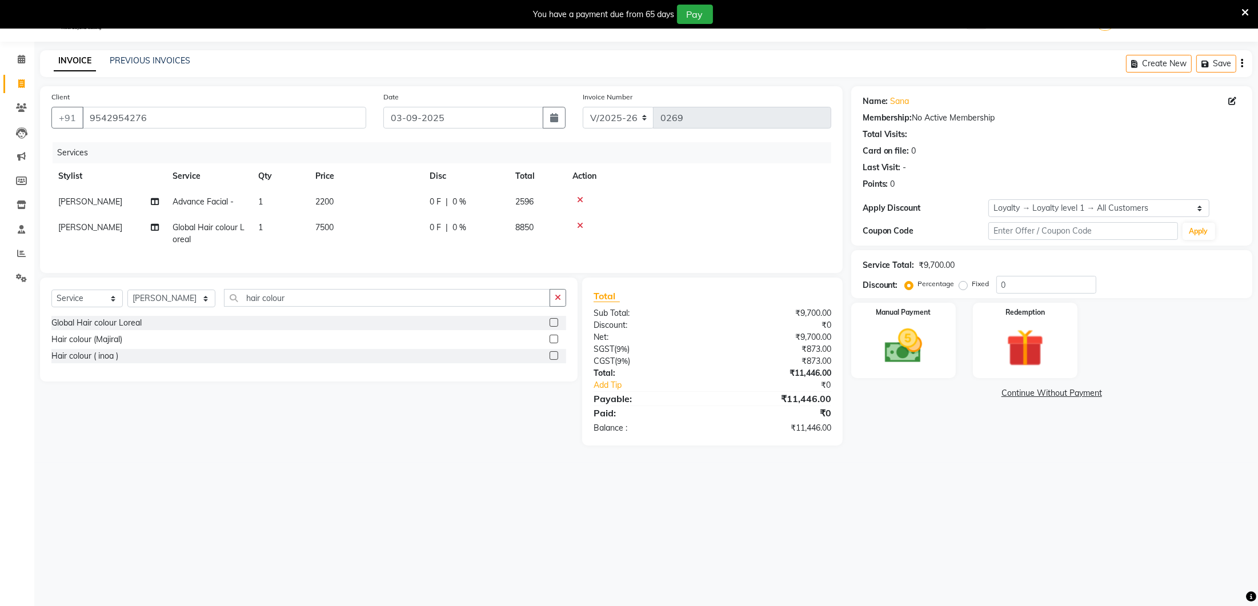
click at [395, 265] on div "Client [PHONE_NUMBER] Date [DATE] Invoice Number V/2025 V/[PHONE_NUMBER] Servic…" at bounding box center [441, 179] width 803 height 187
click at [357, 226] on td "7500" at bounding box center [365, 234] width 114 height 38
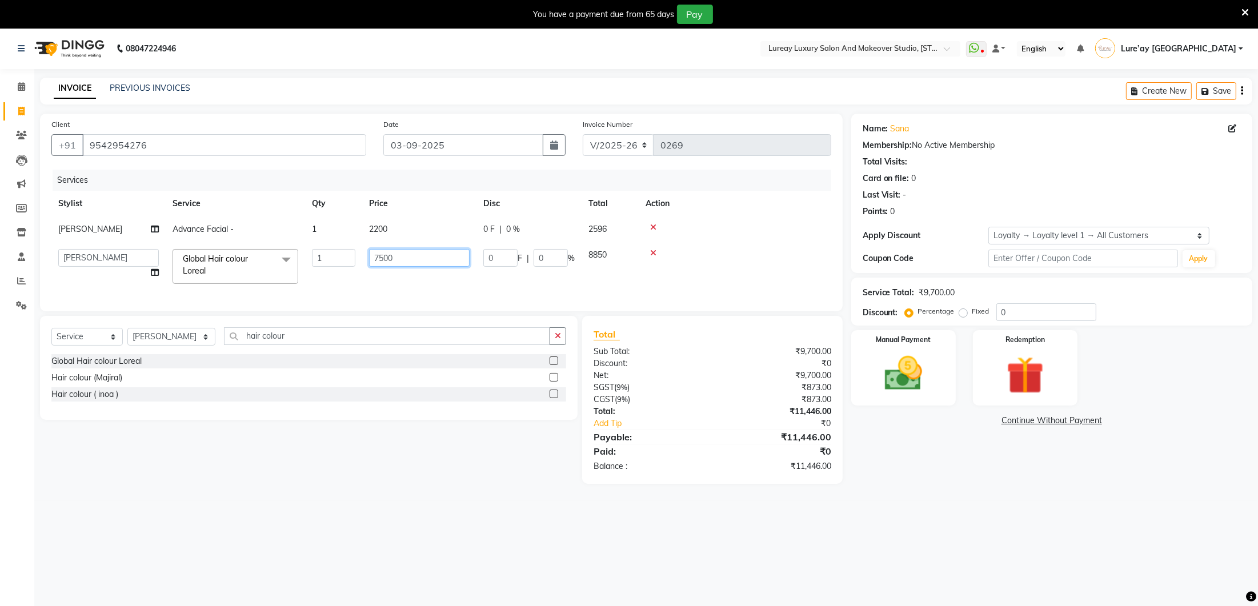
click at [402, 259] on input "7500" at bounding box center [419, 258] width 101 height 18
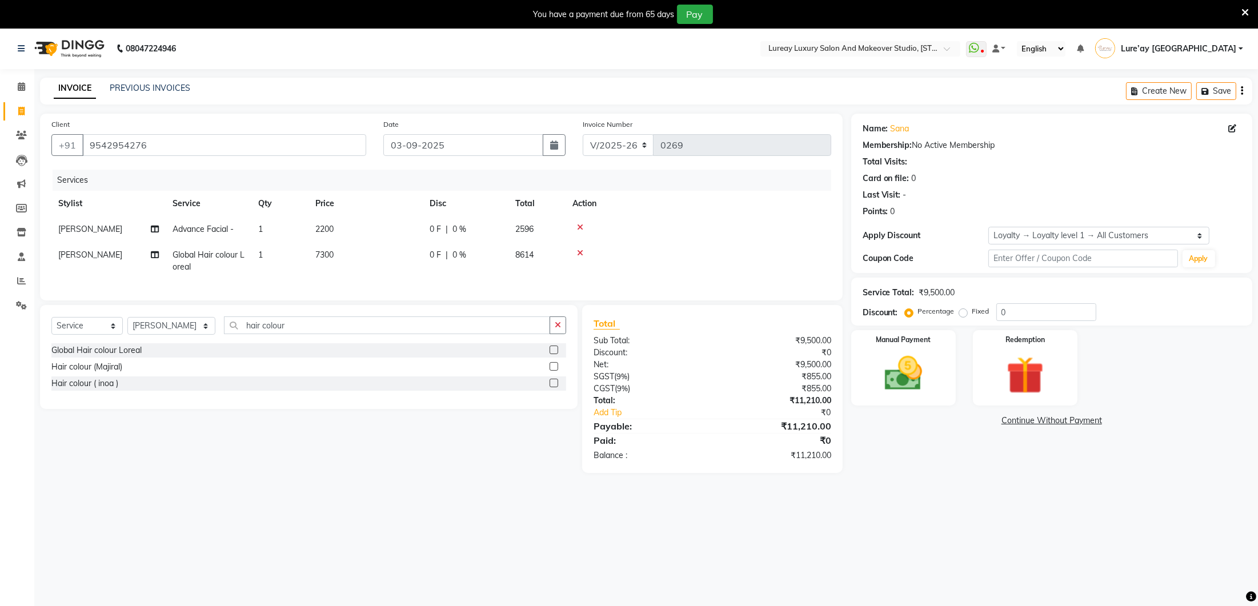
click at [364, 278] on td "7300" at bounding box center [365, 261] width 114 height 38
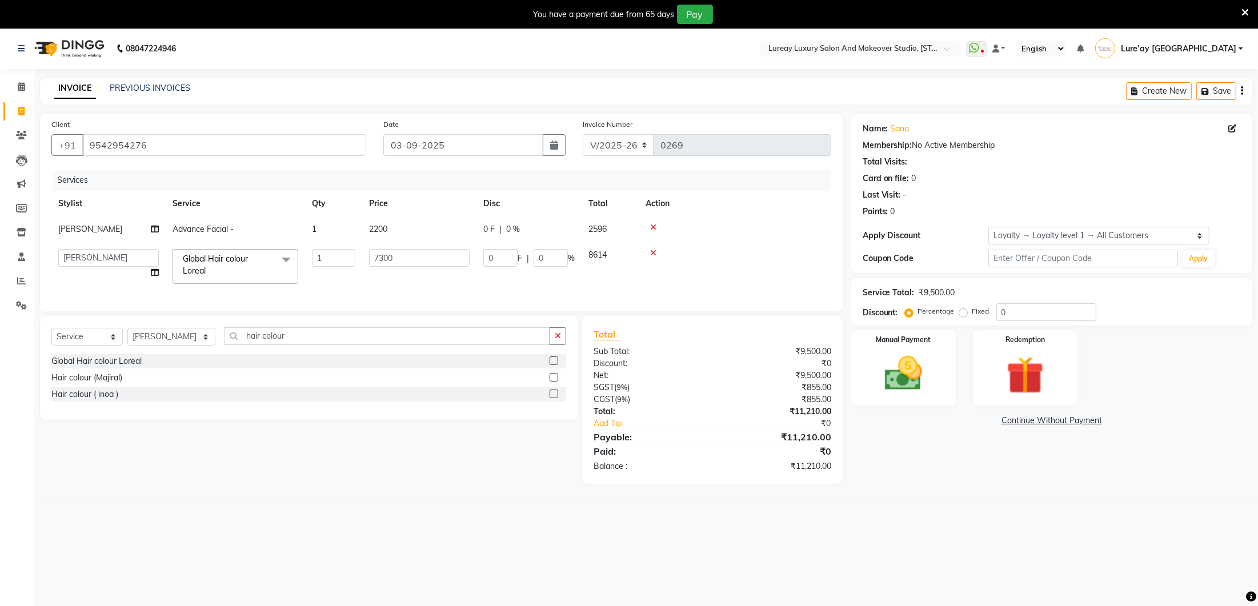
scroll to position [5, 0]
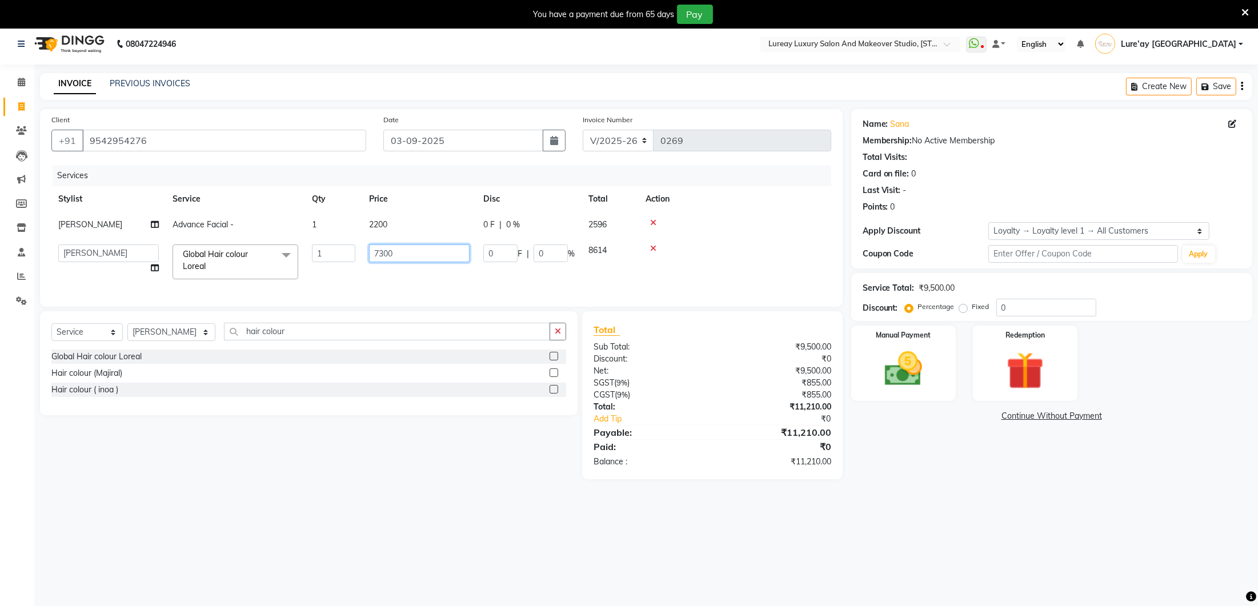
click at [407, 258] on input "7300" at bounding box center [419, 253] width 101 height 18
click at [406, 282] on div "Services Stylist Service Qty Price Disc Total Action [PERSON_NAME] Advance Faci…" at bounding box center [441, 230] width 780 height 130
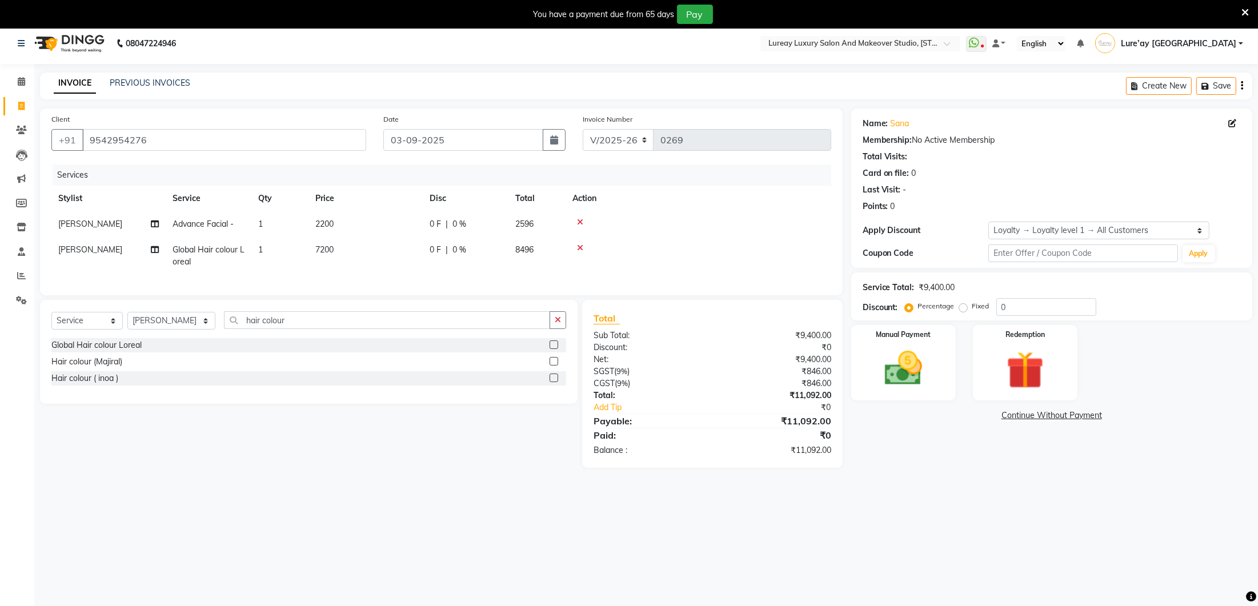
scroll to position [6, 0]
click at [366, 246] on td "7200" at bounding box center [365, 255] width 114 height 38
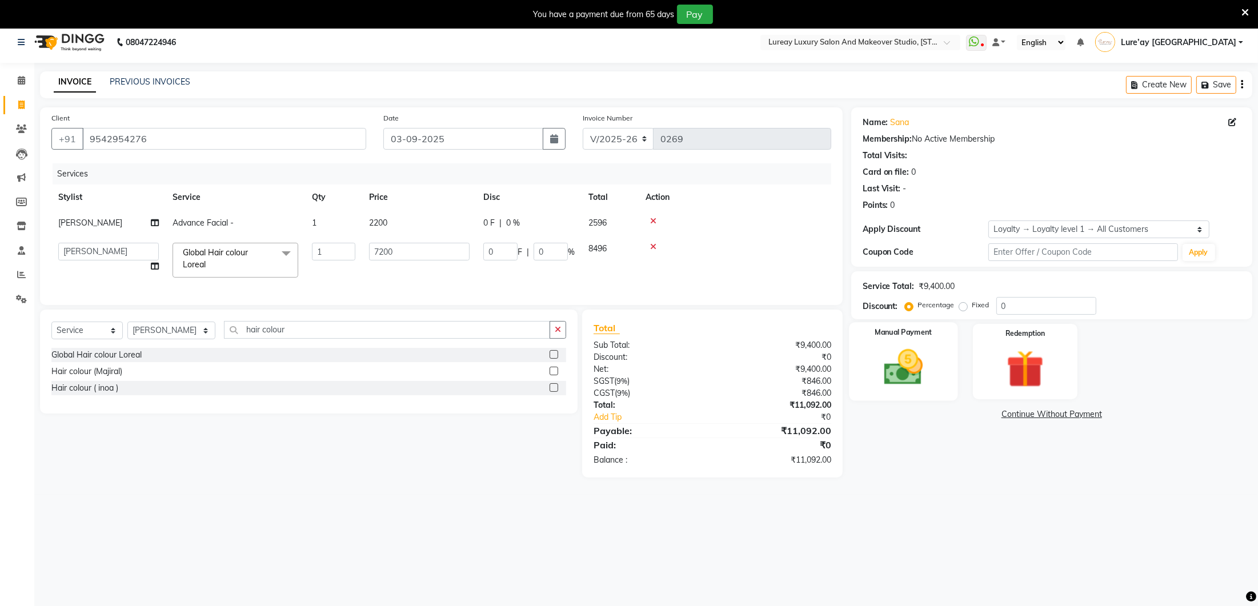
click at [904, 375] on img at bounding box center [903, 367] width 64 height 45
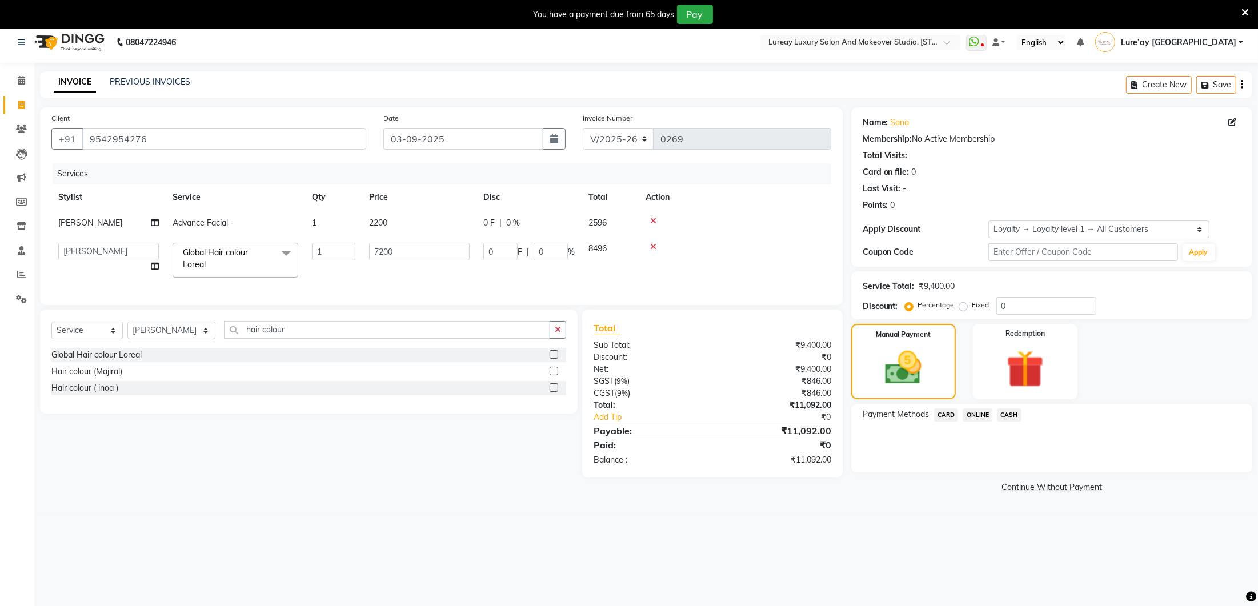
click at [979, 411] on span "ONLINE" at bounding box center [978, 414] width 30 height 13
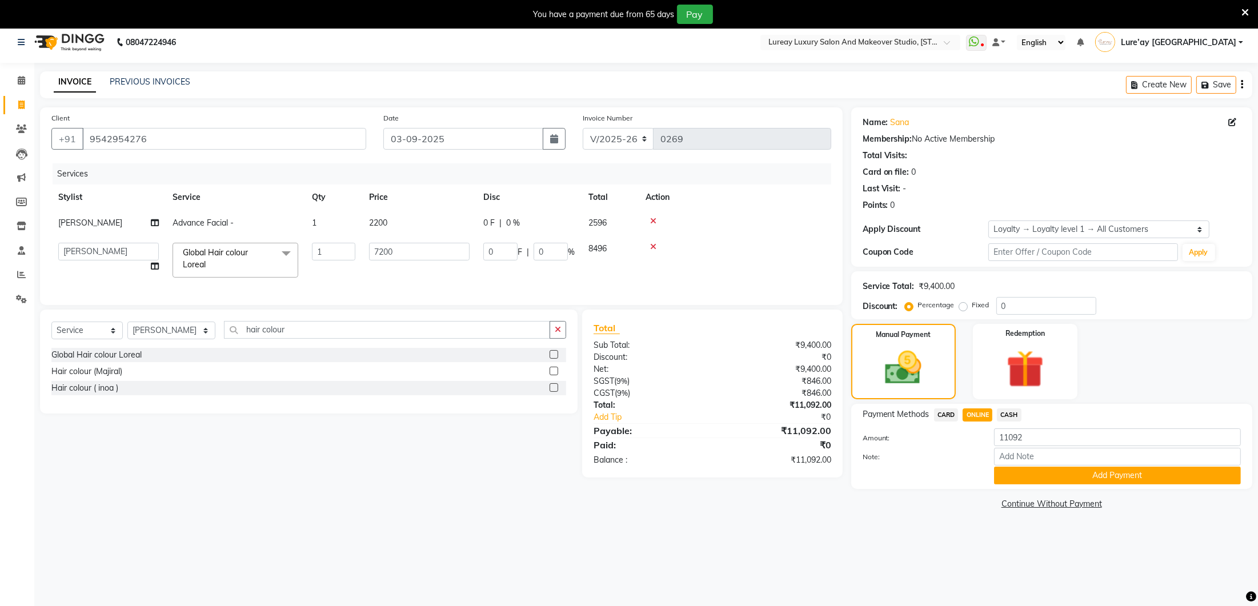
click at [1033, 475] on button "Add Payment" at bounding box center [1117, 476] width 247 height 18
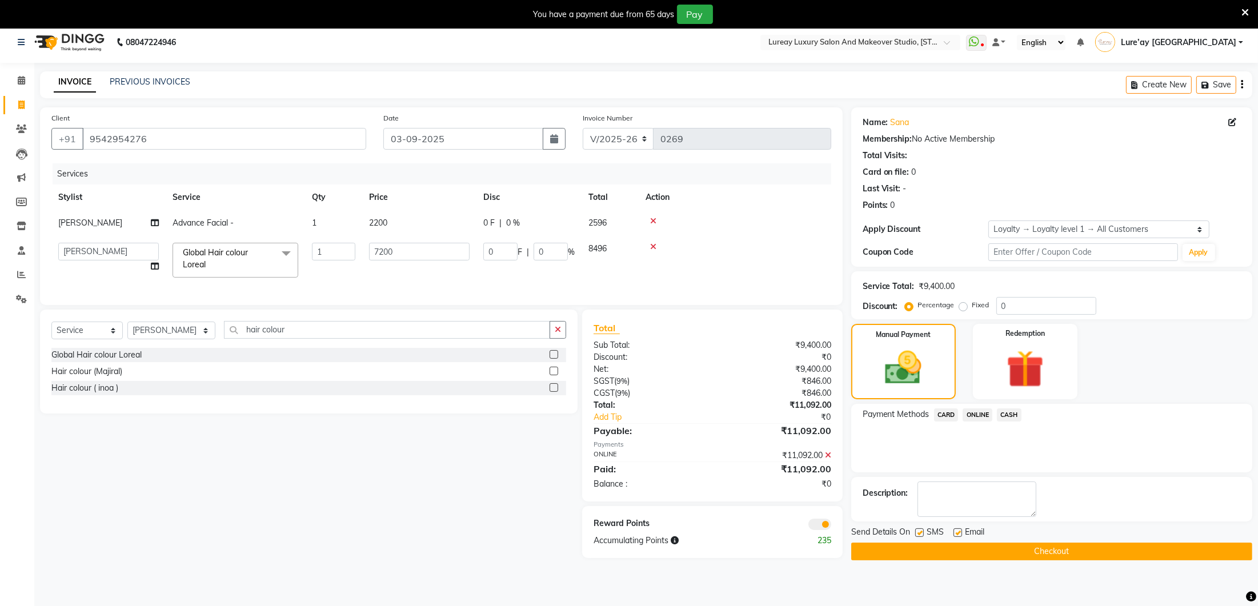
click at [967, 548] on button "Checkout" at bounding box center [1051, 552] width 401 height 18
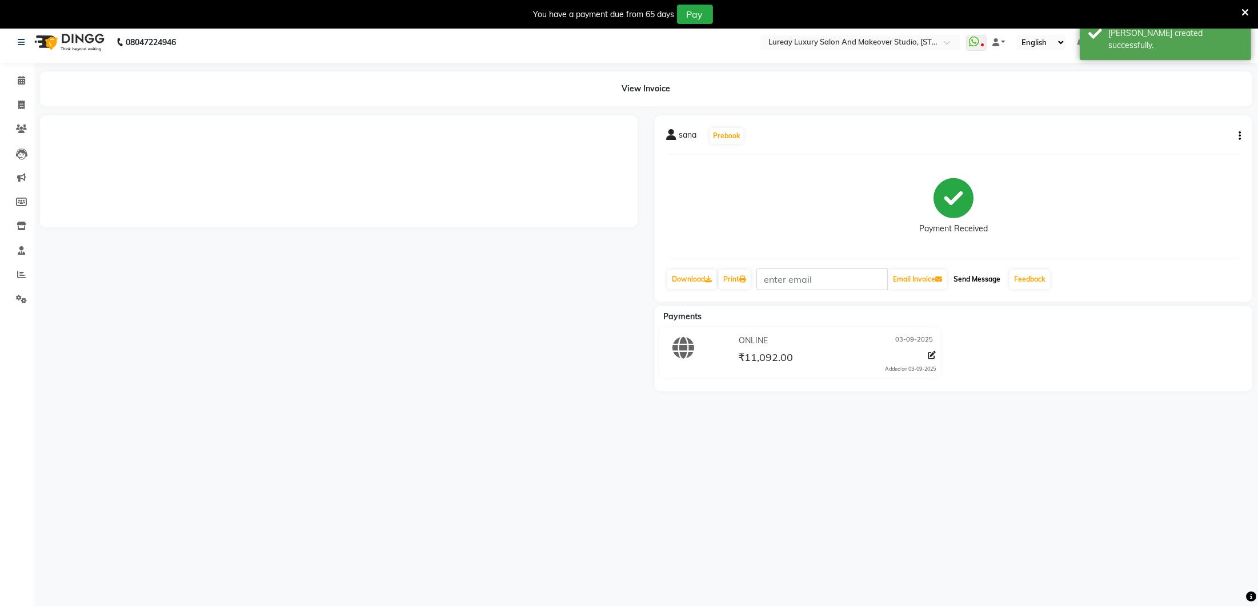
click at [991, 274] on button "Send Message" at bounding box center [977, 279] width 56 height 19
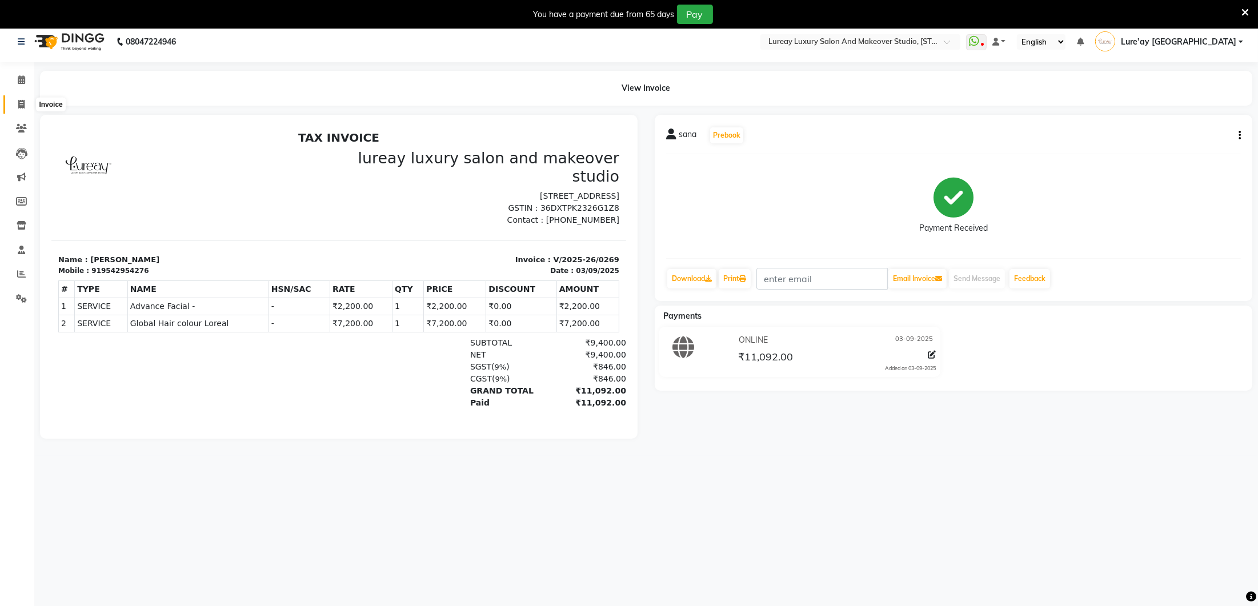
click at [15, 101] on span at bounding box center [21, 104] width 20 height 13
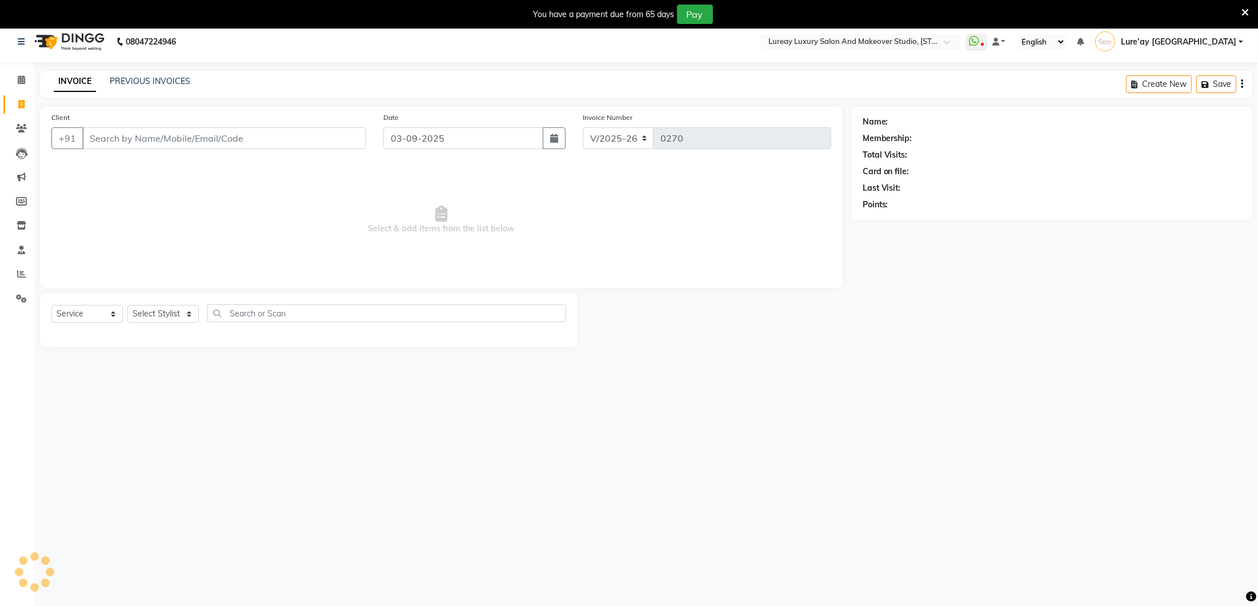
click at [126, 134] on input "Client" at bounding box center [224, 138] width 284 height 22
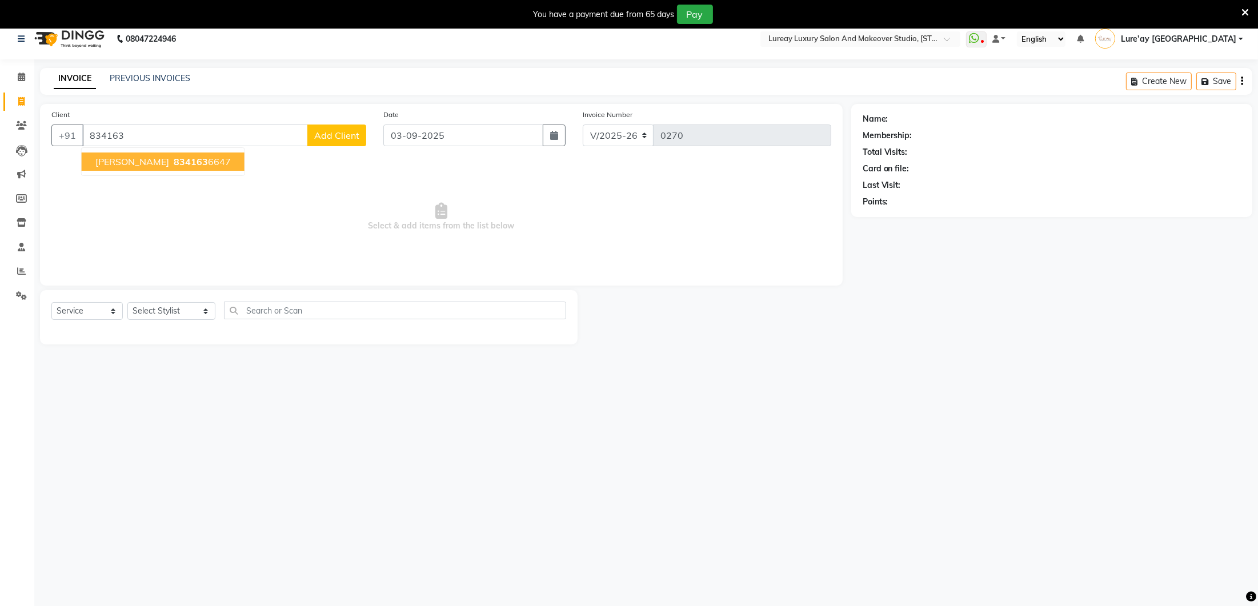
scroll to position [11, 0]
click at [174, 159] on span "834163" at bounding box center [191, 159] width 34 height 11
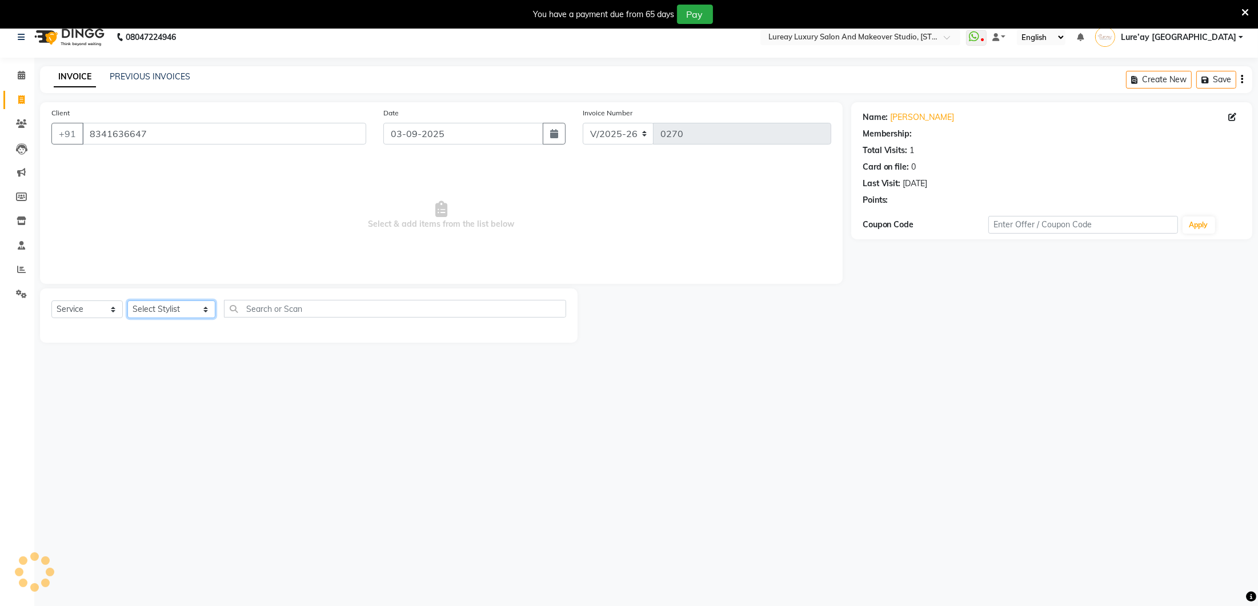
click at [177, 309] on select "Select Stylist [PERSON_NAME] [GEOGRAPHIC_DATA] [PERSON_NAME]" at bounding box center [171, 309] width 88 height 18
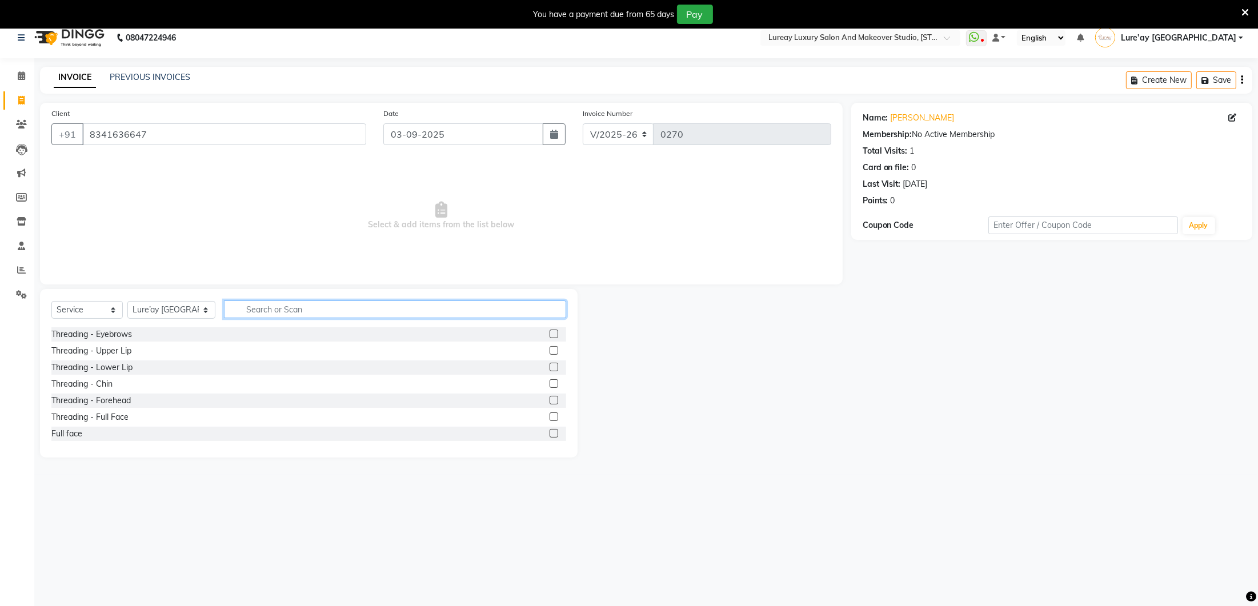
click at [231, 309] on input "text" at bounding box center [395, 309] width 342 height 18
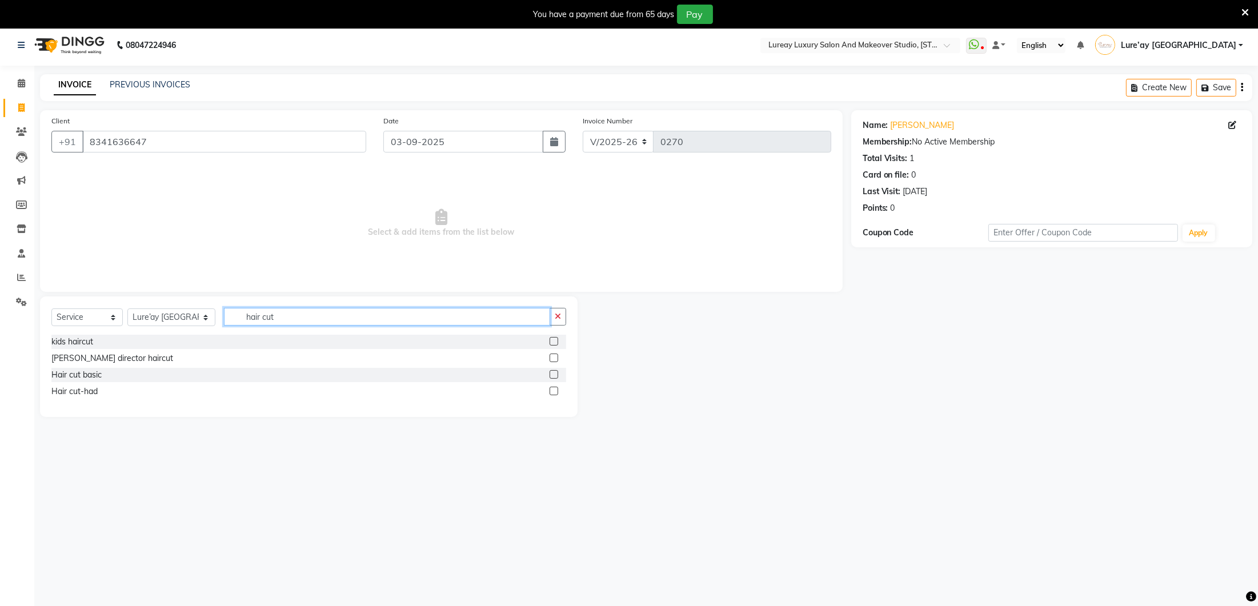
scroll to position [0, 0]
click at [553, 357] on label at bounding box center [554, 361] width 9 height 9
click at [553, 358] on input "checkbox" at bounding box center [553, 361] width 7 height 7
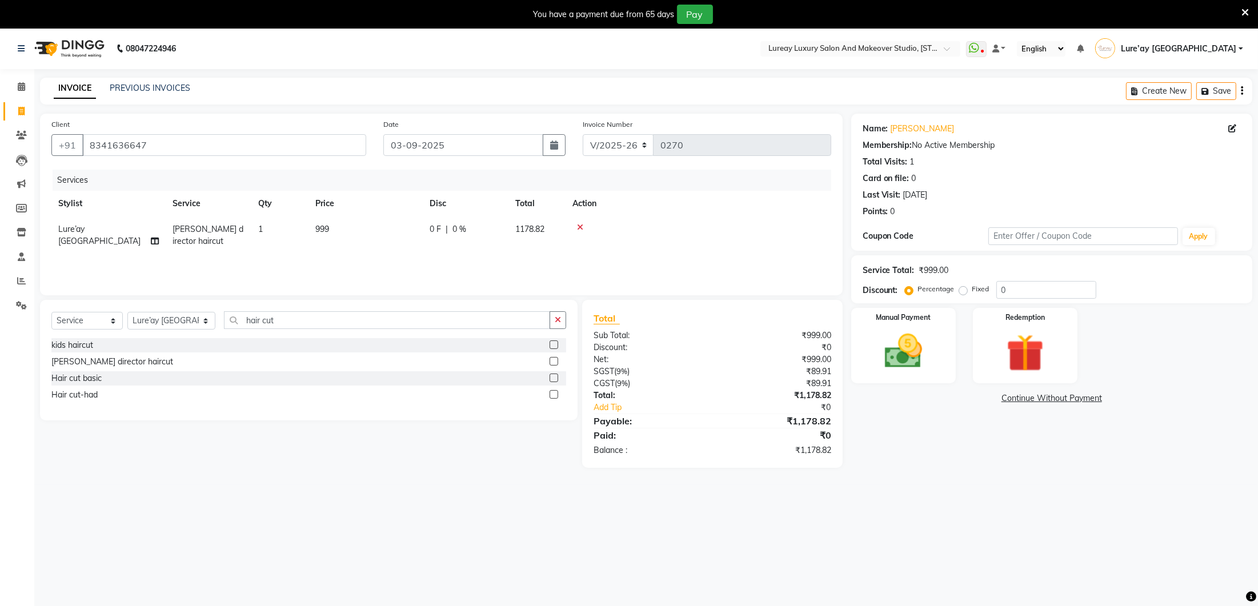
drag, startPoint x: 355, startPoint y: 225, endPoint x: 367, endPoint y: 230, distance: 13.1
click at [355, 225] on td "999" at bounding box center [365, 236] width 114 height 38
click at [448, 241] on td "999" at bounding box center [419, 241] width 114 height 49
click at [450, 231] on input "999" at bounding box center [419, 232] width 101 height 18
click at [449, 271] on div "Services Stylist Service Qty Price Disc Total Action Ancy Lure’ay [GEOGRAPHIC_D…" at bounding box center [441, 227] width 780 height 114
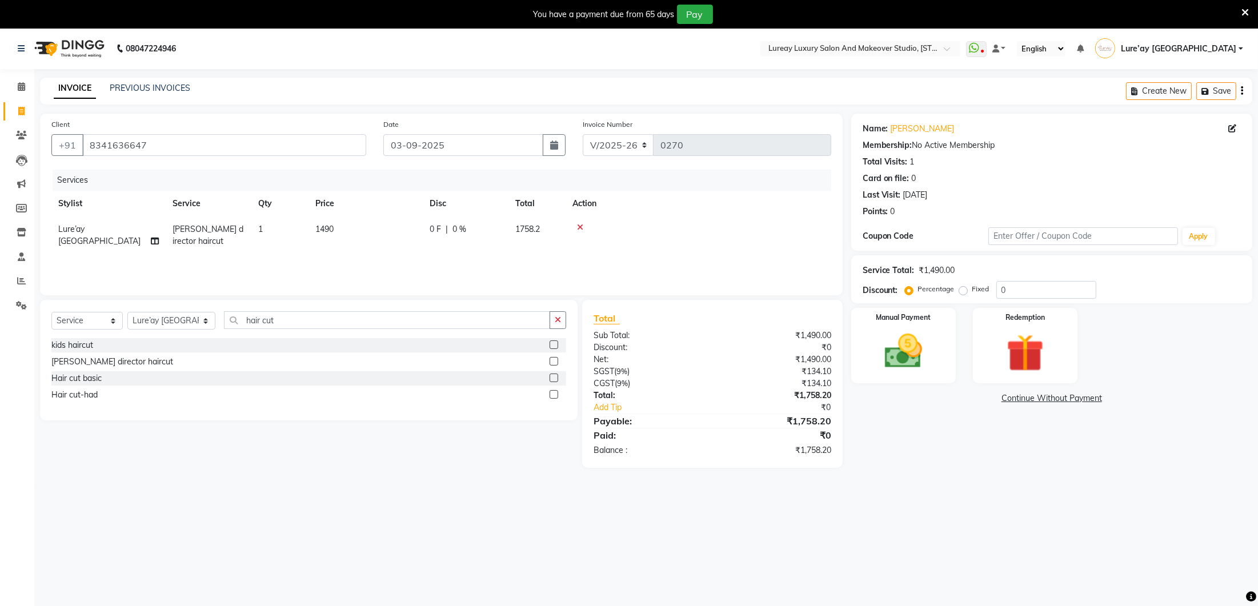
click at [352, 231] on td "1490" at bounding box center [365, 236] width 114 height 38
click at [402, 230] on input "1490" at bounding box center [419, 232] width 101 height 18
click at [398, 267] on div "Services Stylist Service Qty Price Disc Total Action Lure’ay [GEOGRAPHIC_DATA] …" at bounding box center [441, 227] width 780 height 114
click at [342, 228] on td "1390" at bounding box center [365, 236] width 114 height 38
click at [402, 232] on input "1390" at bounding box center [419, 232] width 101 height 18
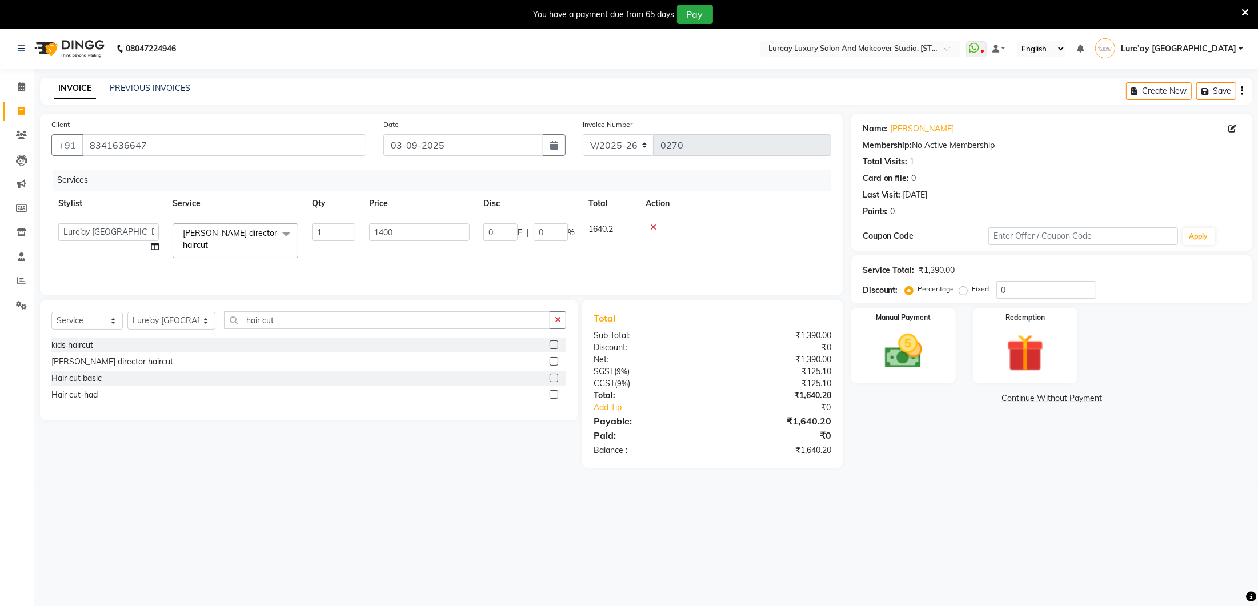
click at [402, 245] on td "1400" at bounding box center [419, 241] width 114 height 49
click at [407, 235] on input "1400" at bounding box center [419, 232] width 101 height 18
click at [406, 271] on div "Services Stylist Service Qty Price Disc Total Action Lure’ay [GEOGRAPHIC_DATA] …" at bounding box center [441, 227] width 780 height 114
click at [354, 228] on td "1480" at bounding box center [365, 236] width 114 height 38
click at [390, 229] on input "1480" at bounding box center [419, 232] width 101 height 18
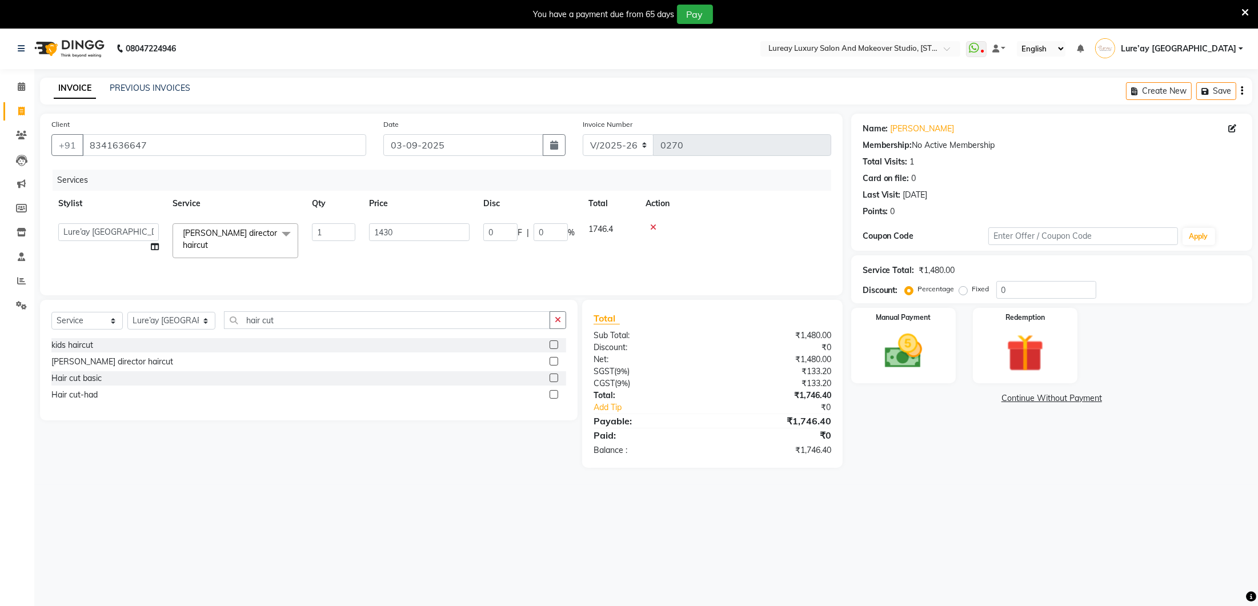
click at [432, 256] on div "Services Stylist Service Qty Price Disc Total Action Ancy Lure’ay [GEOGRAPHIC_D…" at bounding box center [441, 227] width 780 height 114
click at [350, 224] on td "1430" at bounding box center [365, 236] width 114 height 38
click at [400, 231] on input "1430" at bounding box center [419, 232] width 101 height 18
click at [403, 249] on td "1470" at bounding box center [419, 241] width 114 height 49
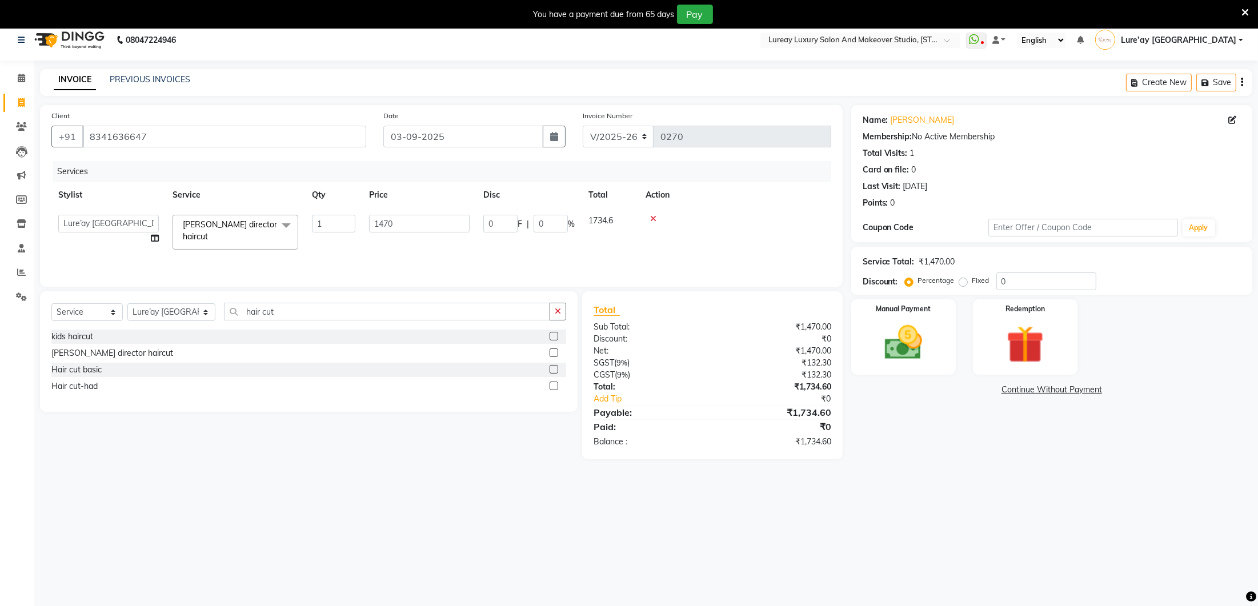
scroll to position [7, 0]
click at [414, 225] on input "1470" at bounding box center [419, 226] width 101 height 18
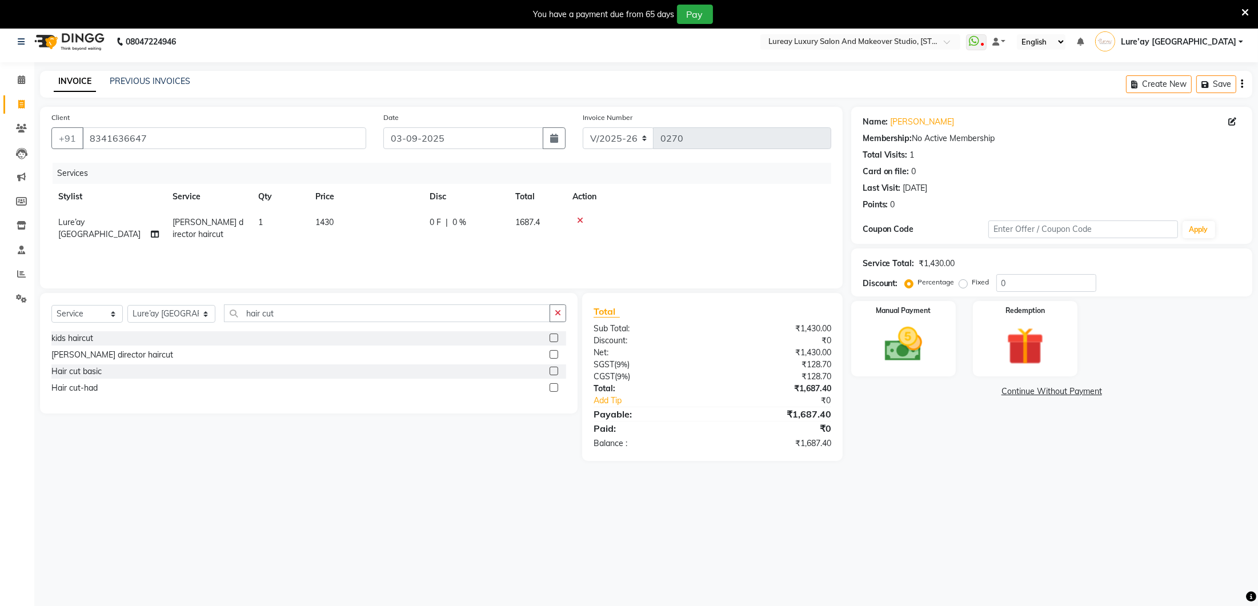
click at [413, 264] on div "Services Stylist Service Qty Price Disc Total Action Lure’ay [GEOGRAPHIC_DATA] …" at bounding box center [441, 220] width 780 height 114
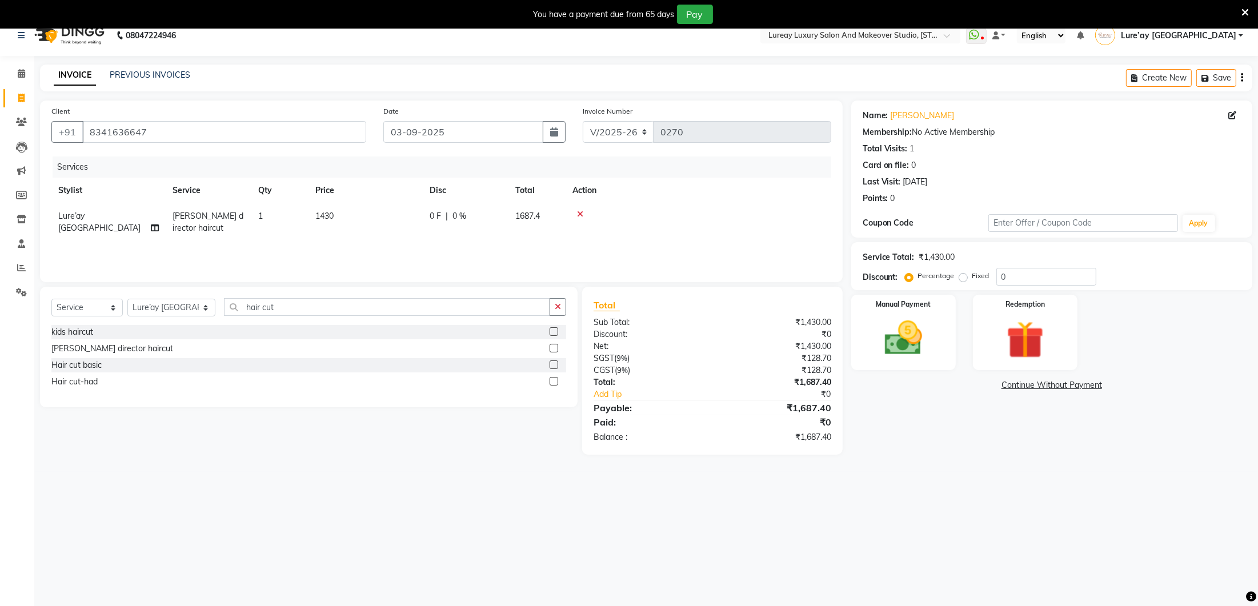
scroll to position [15, 0]
click at [345, 207] on td "1430" at bounding box center [365, 221] width 114 height 38
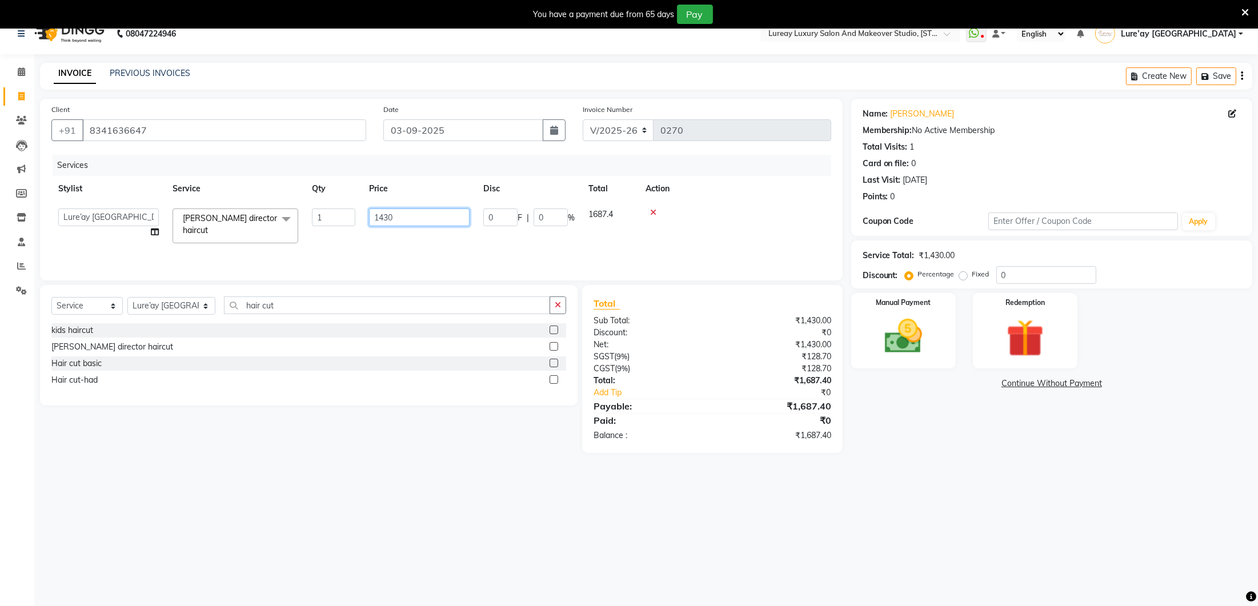
click at [436, 221] on input "1430" at bounding box center [419, 218] width 101 height 18
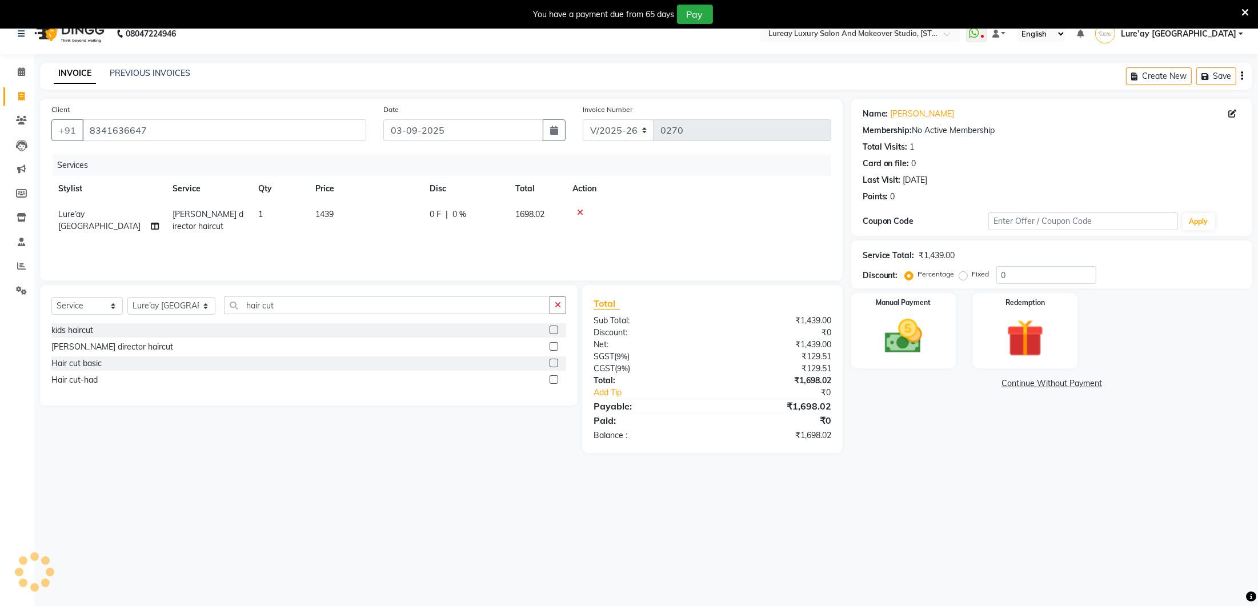
click at [506, 259] on div "Services Stylist Service Qty Price Disc Total Action Lure’ay [GEOGRAPHIC_DATA] …" at bounding box center [441, 212] width 780 height 114
drag, startPoint x: 351, startPoint y: 205, endPoint x: 351, endPoint y: 212, distance: 6.9
click at [351, 212] on td "1439" at bounding box center [365, 221] width 114 height 38
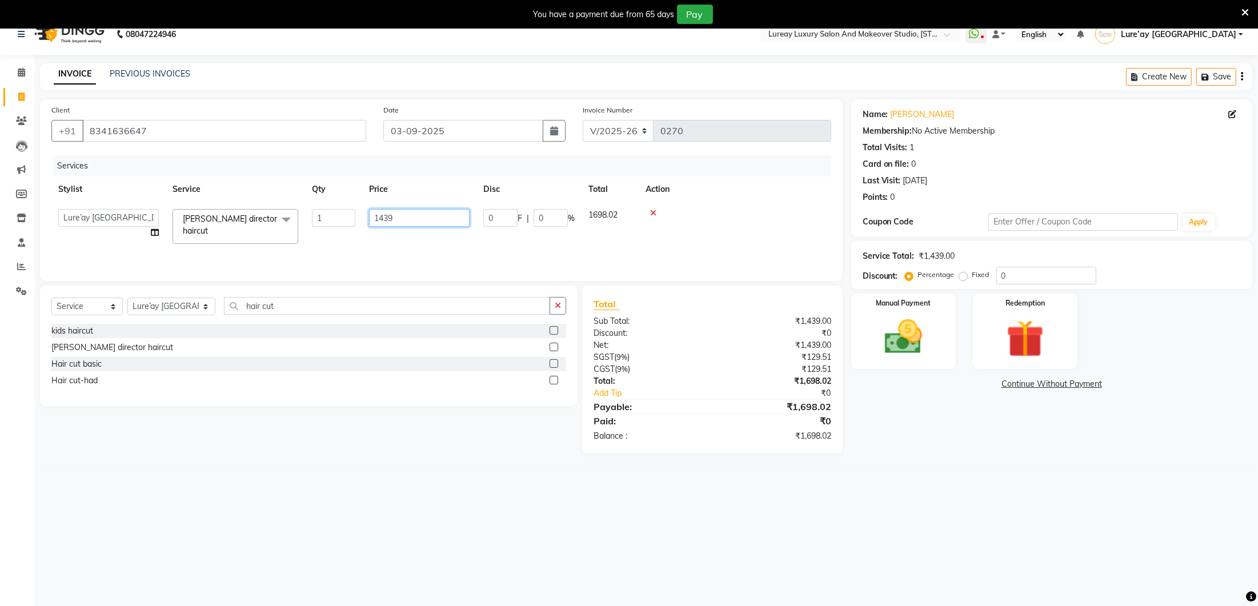
click at [402, 218] on input "1439" at bounding box center [419, 218] width 101 height 18
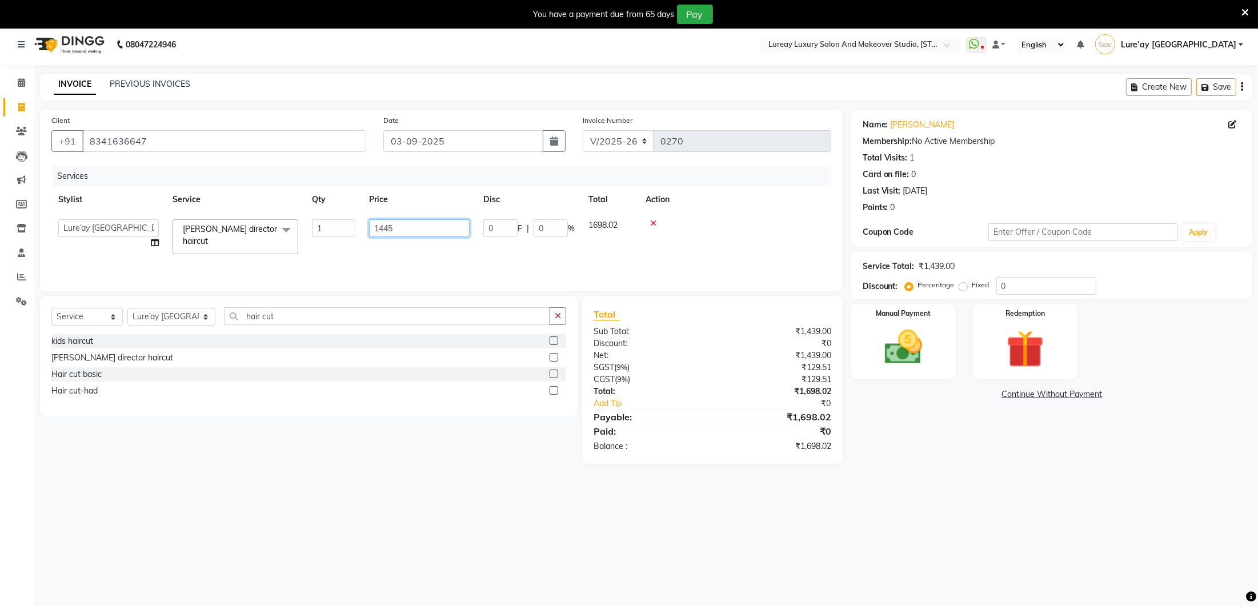
scroll to position [3, 0]
click at [383, 264] on div "Services Stylist Service Qty Price Disc Total Action Ancy Lure’ay [GEOGRAPHIC_D…" at bounding box center [441, 224] width 780 height 114
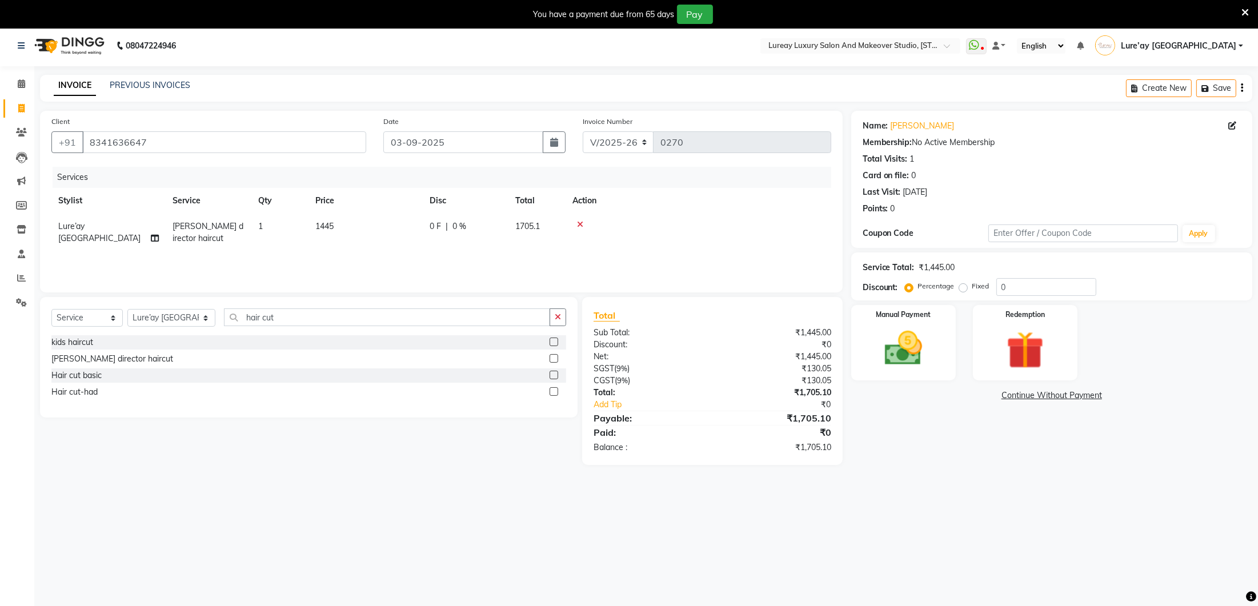
scroll to position [0, 0]
click at [370, 229] on td "1445" at bounding box center [365, 236] width 114 height 38
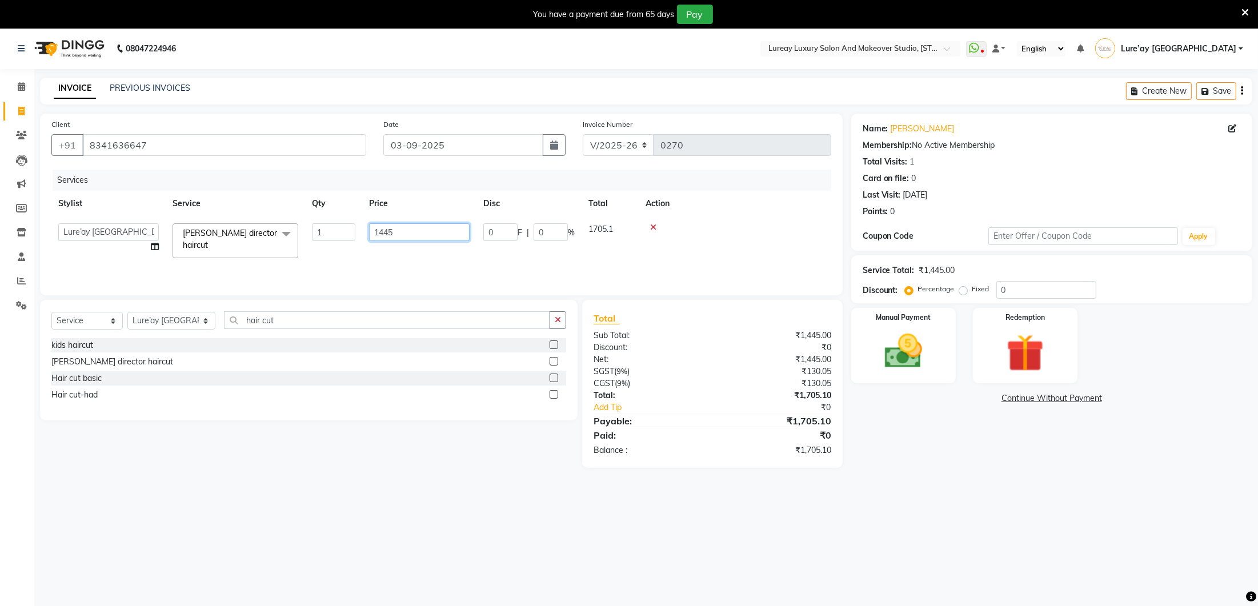
click at [403, 232] on input "1445" at bounding box center [419, 232] width 101 height 18
click at [399, 252] on td "1440" at bounding box center [365, 236] width 114 height 38
click at [895, 360] on img at bounding box center [903, 349] width 64 height 45
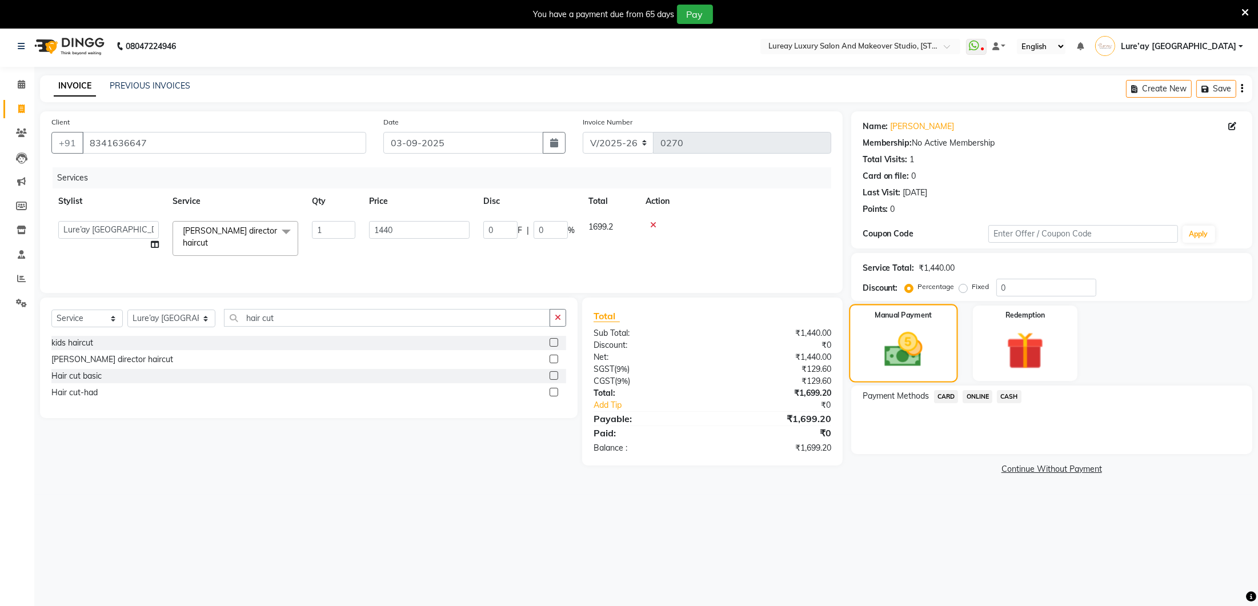
scroll to position [8, 0]
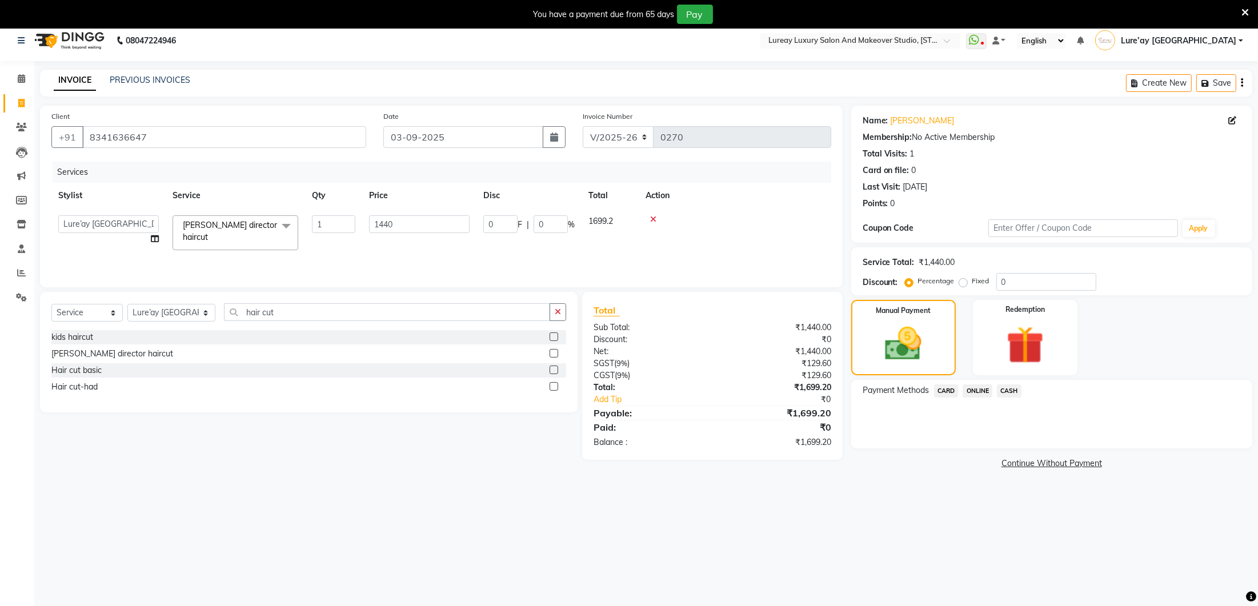
click at [1014, 391] on span "CASH" at bounding box center [1009, 390] width 25 height 13
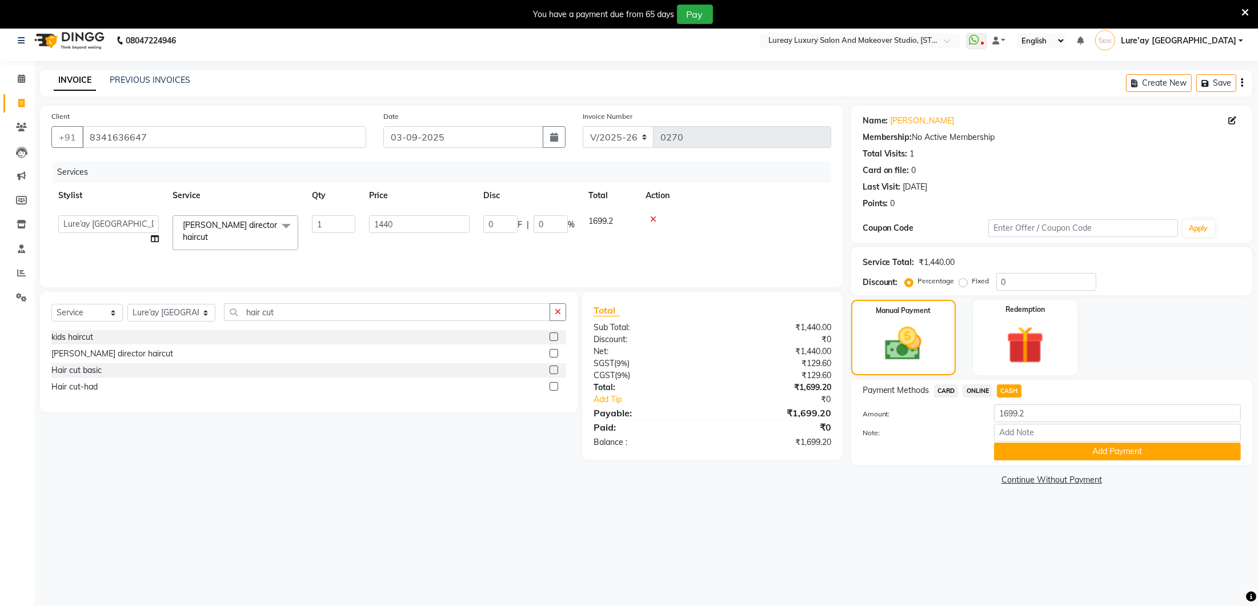
drag, startPoint x: 1003, startPoint y: 453, endPoint x: 1003, endPoint y: 444, distance: 8.6
click at [1003, 453] on button "Add Payment" at bounding box center [1117, 452] width 247 height 18
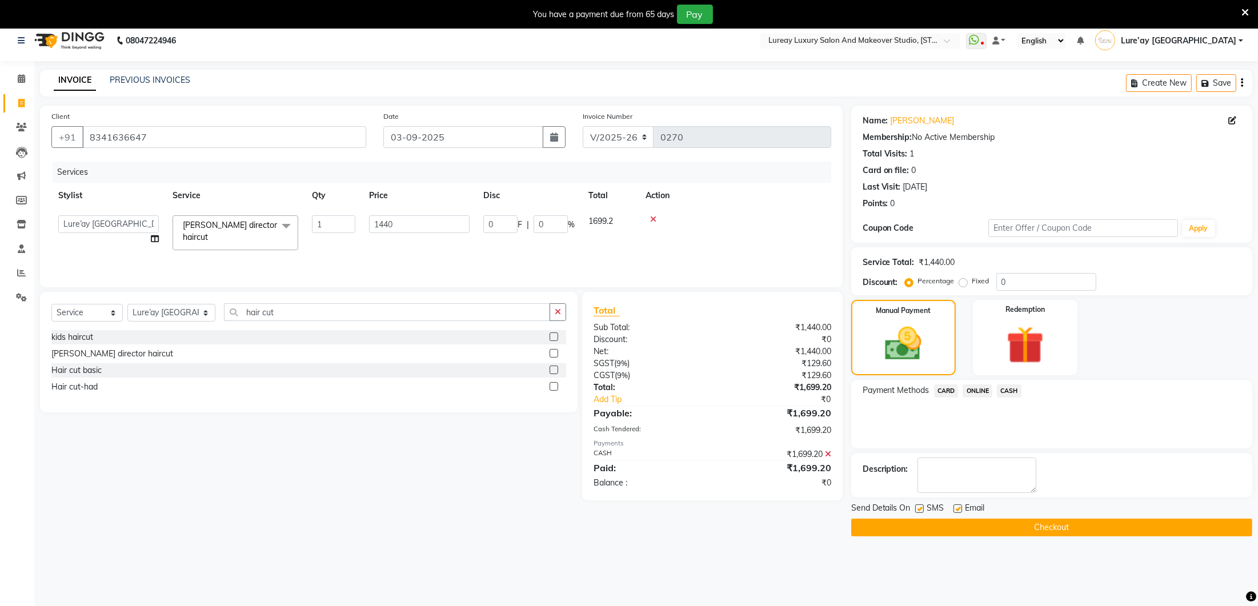
click at [982, 522] on button "Checkout" at bounding box center [1051, 528] width 401 height 18
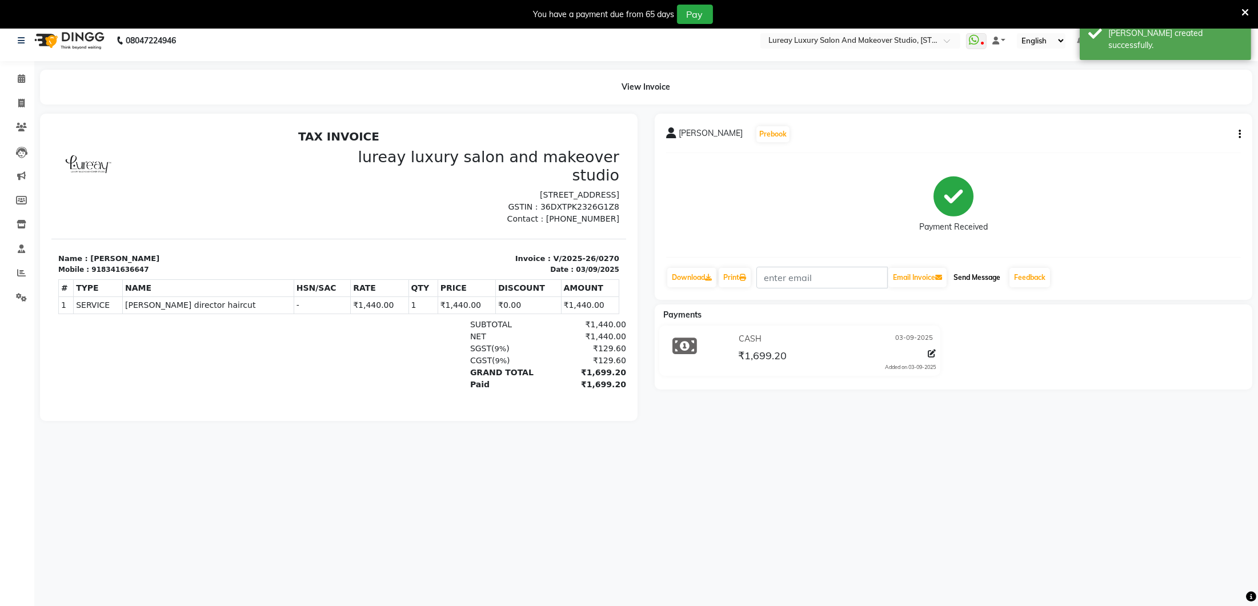
click at [986, 274] on button "Send Message" at bounding box center [977, 277] width 56 height 19
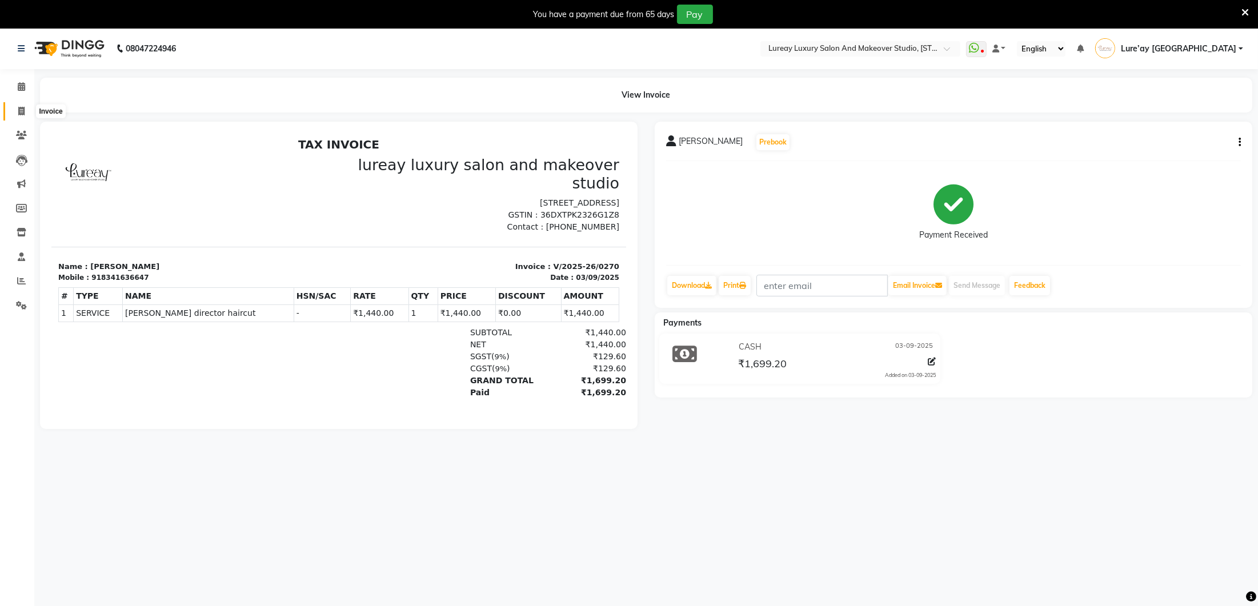
click at [25, 109] on span at bounding box center [21, 111] width 20 height 13
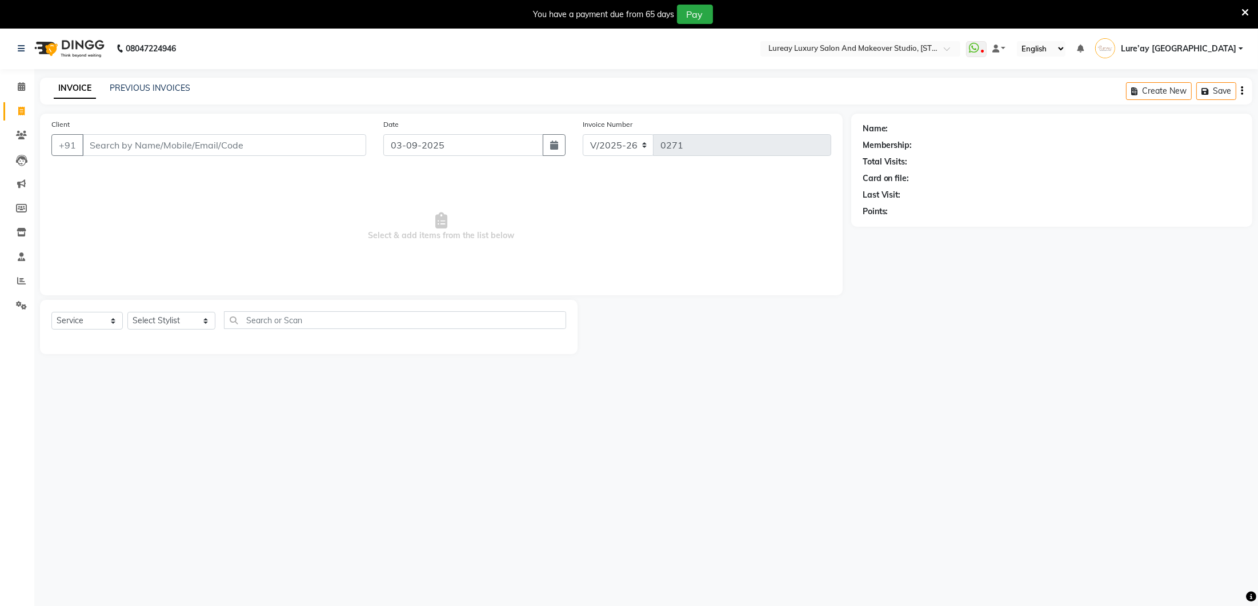
click at [157, 82] on div "PREVIOUS INVOICES" at bounding box center [150, 88] width 81 height 12
click at [162, 85] on link "PREVIOUS INVOICES" at bounding box center [150, 86] width 81 height 10
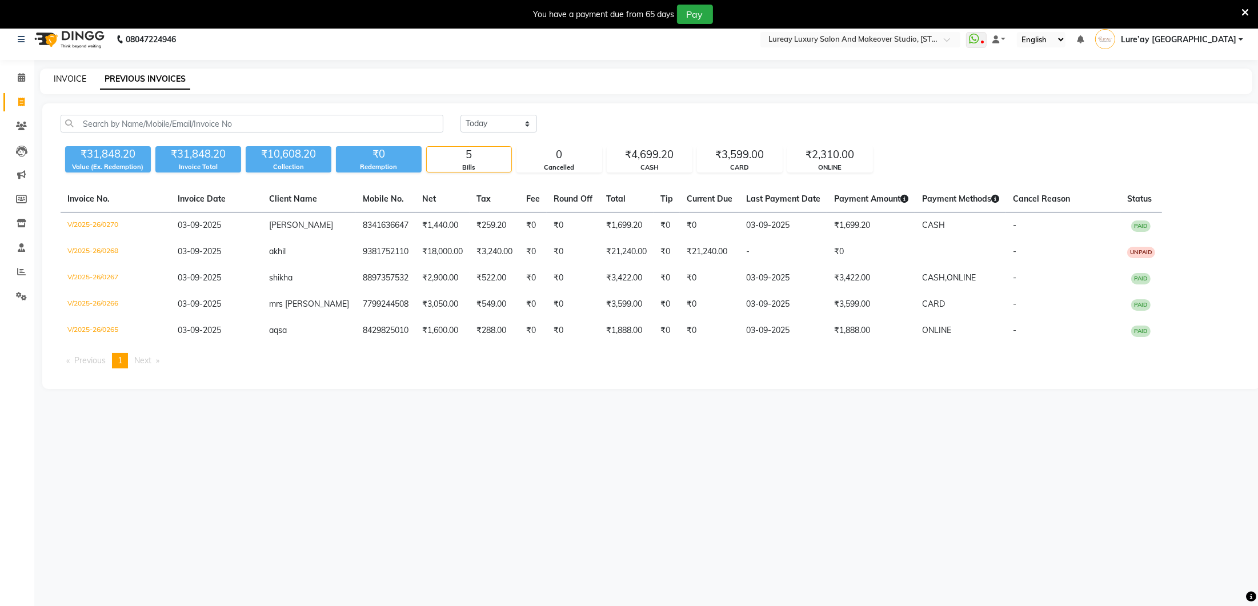
scroll to position [13, 0]
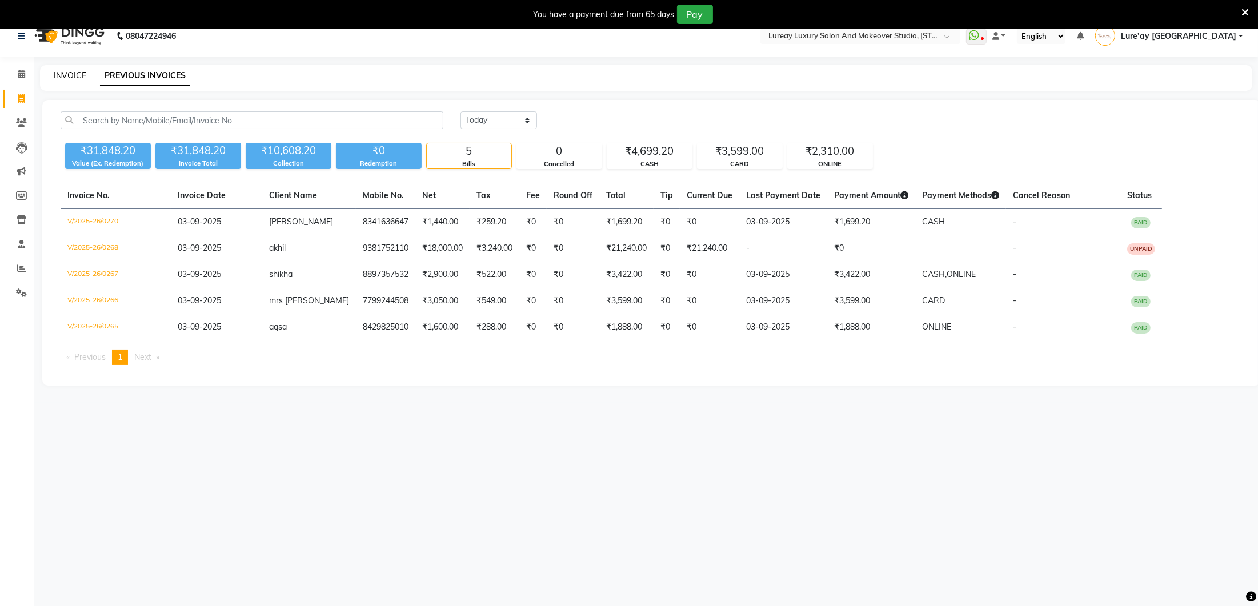
click at [73, 76] on link "INVOICE" at bounding box center [70, 75] width 33 height 10
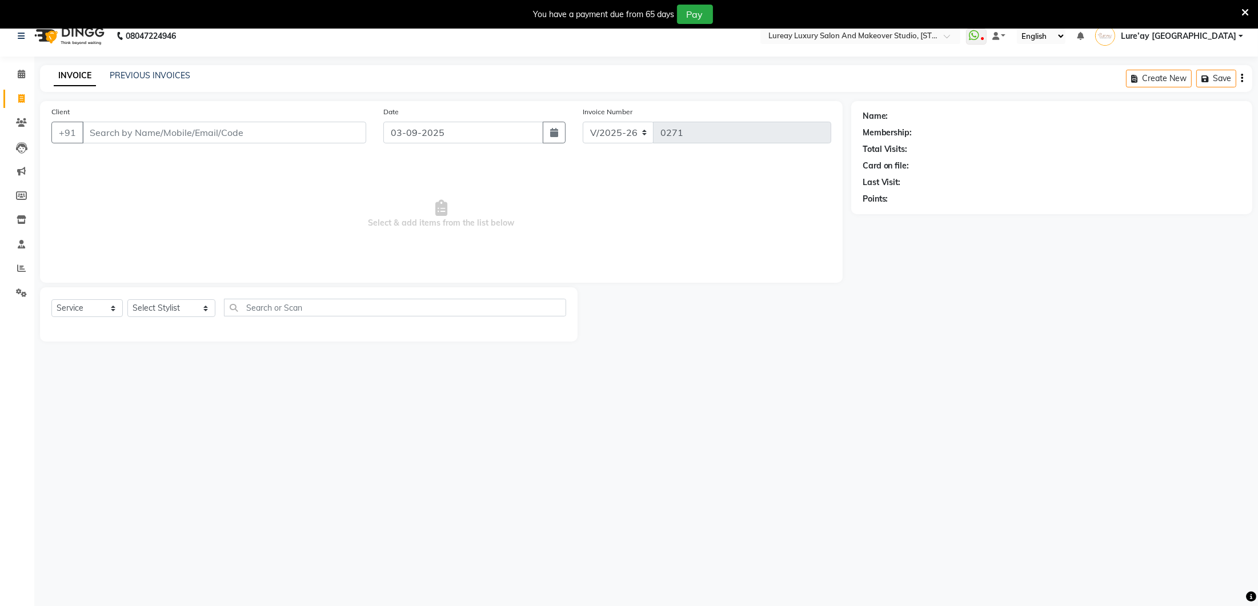
click at [116, 138] on input "Client" at bounding box center [224, 133] width 284 height 22
click at [123, 70] on div "PREVIOUS INVOICES" at bounding box center [150, 76] width 81 height 12
click at [127, 75] on link "PREVIOUS INVOICES" at bounding box center [150, 75] width 81 height 10
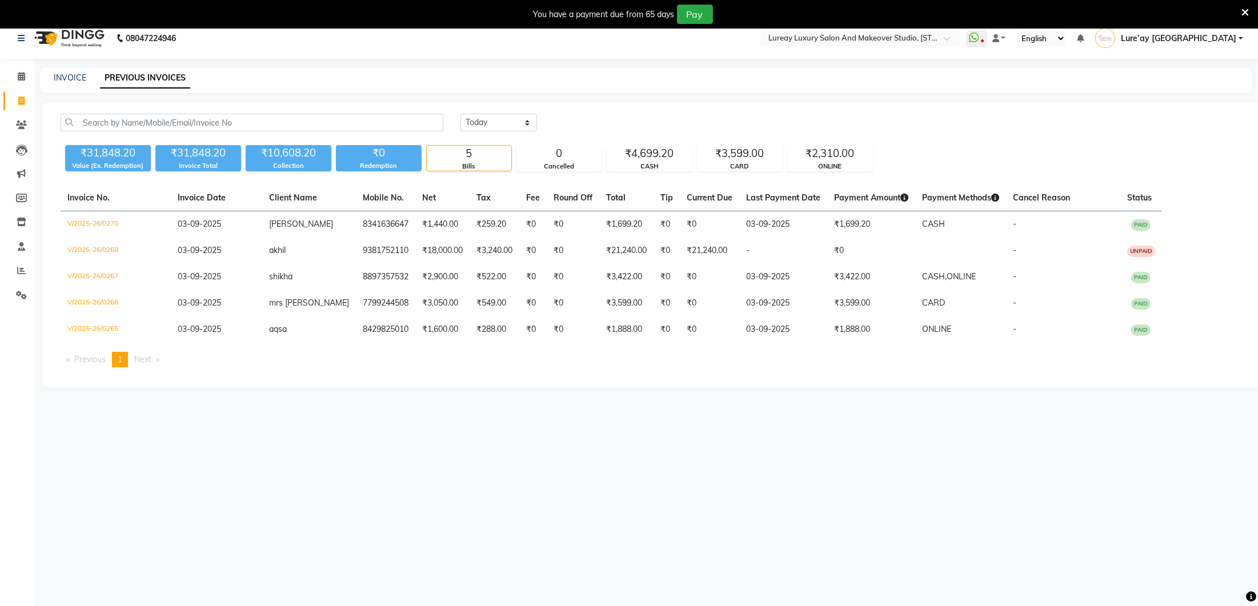
scroll to position [11, 0]
click at [64, 79] on link "INVOICE" at bounding box center [70, 76] width 33 height 10
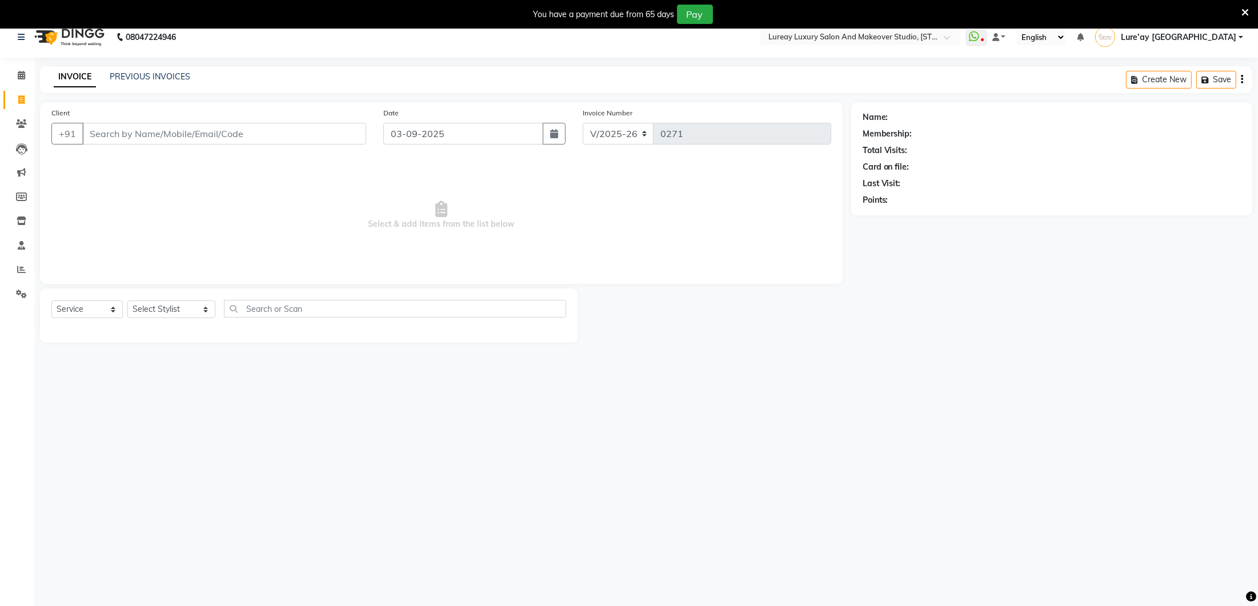
click at [95, 126] on input "Client" at bounding box center [224, 134] width 284 height 22
click at [123, 77] on link "PREVIOUS INVOICES" at bounding box center [150, 76] width 81 height 10
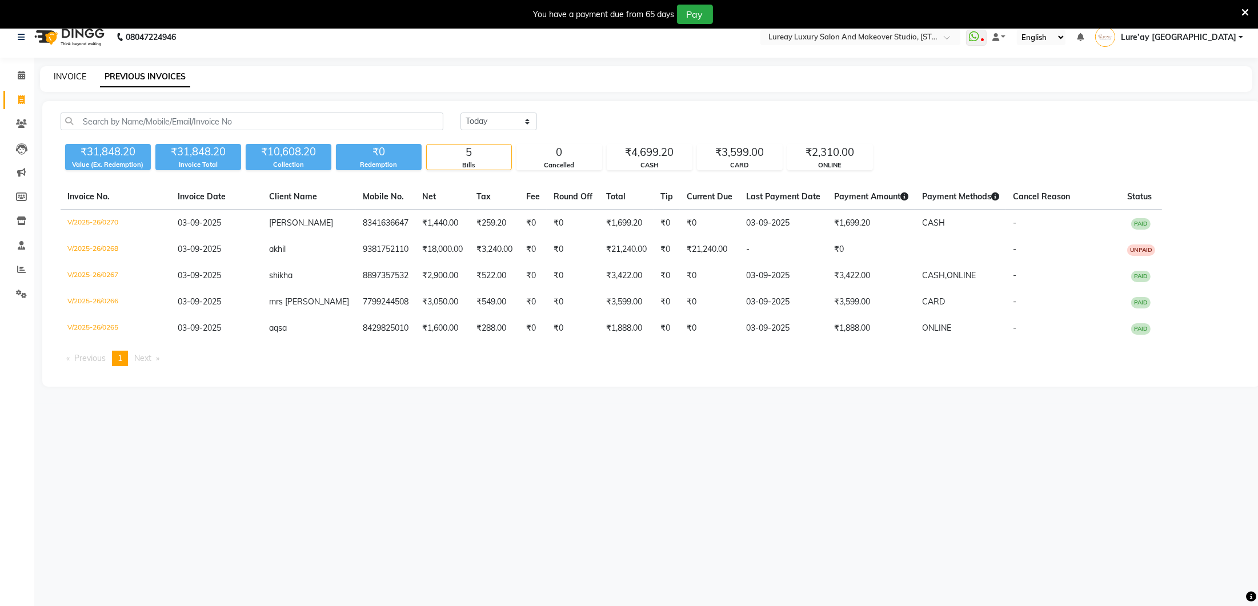
click at [79, 77] on link "INVOICE" at bounding box center [70, 76] width 33 height 10
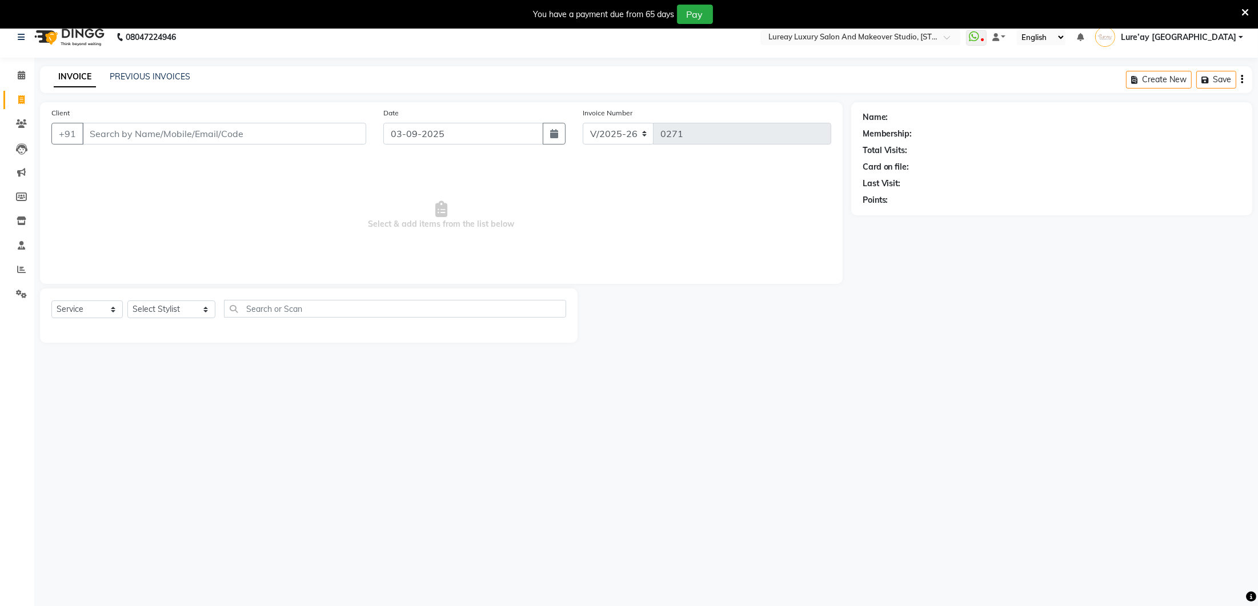
click at [103, 129] on input "Client" at bounding box center [224, 134] width 284 height 22
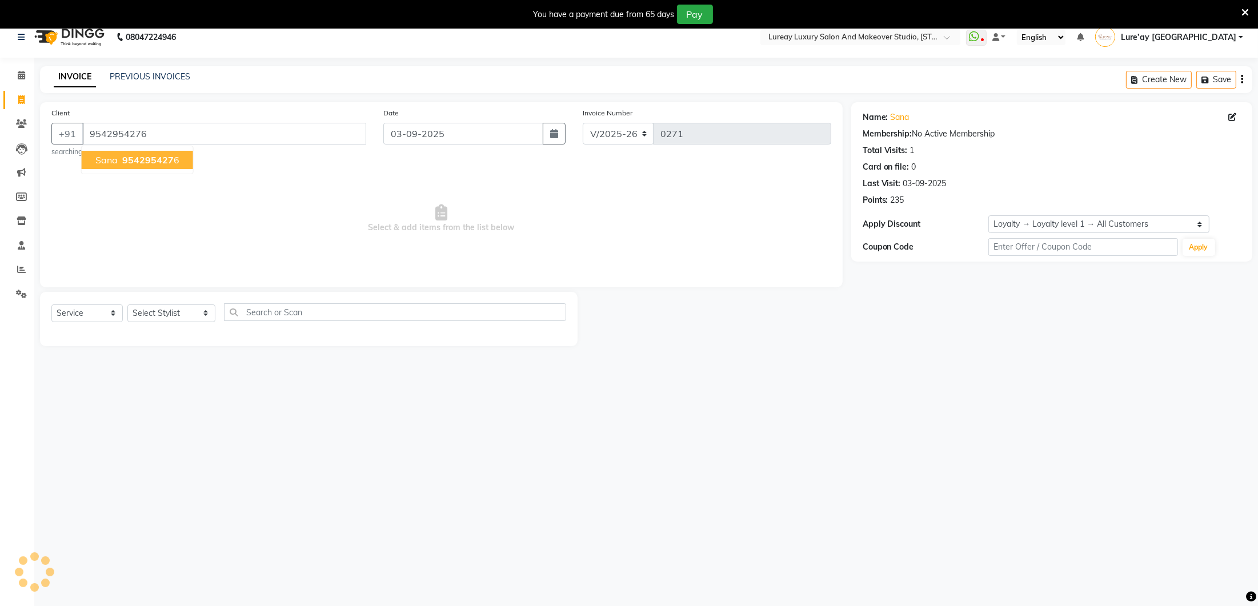
click at [107, 155] on span "sana" at bounding box center [106, 159] width 22 height 11
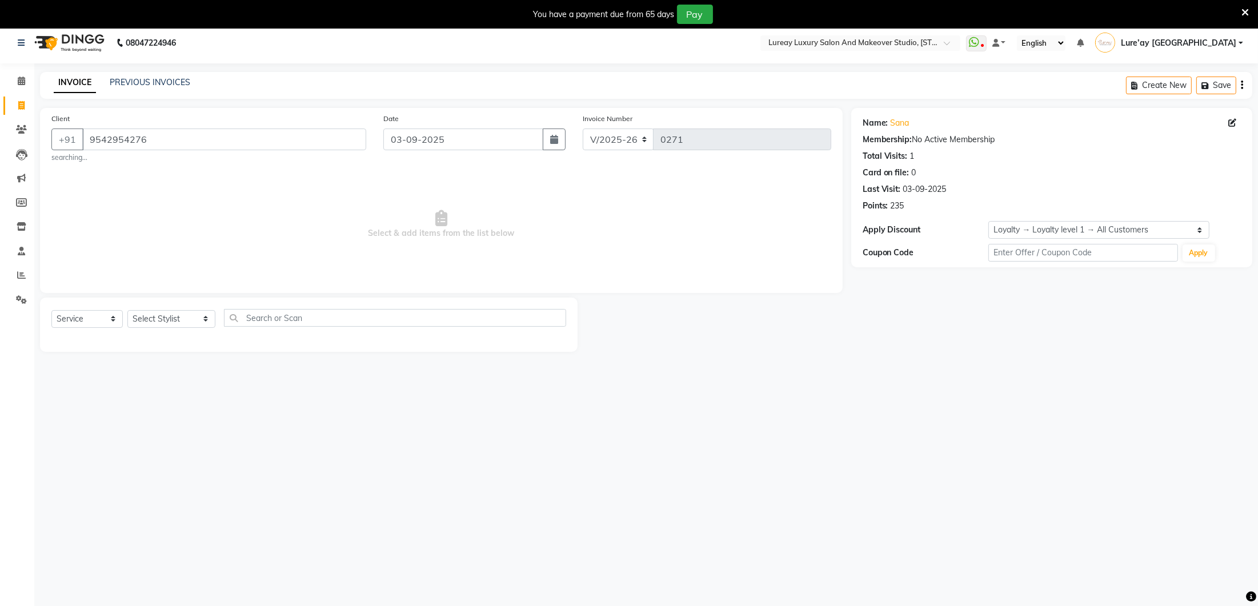
scroll to position [9, 0]
click at [179, 317] on select "Select Stylist [PERSON_NAME] [GEOGRAPHIC_DATA] [PERSON_NAME]" at bounding box center [171, 316] width 88 height 18
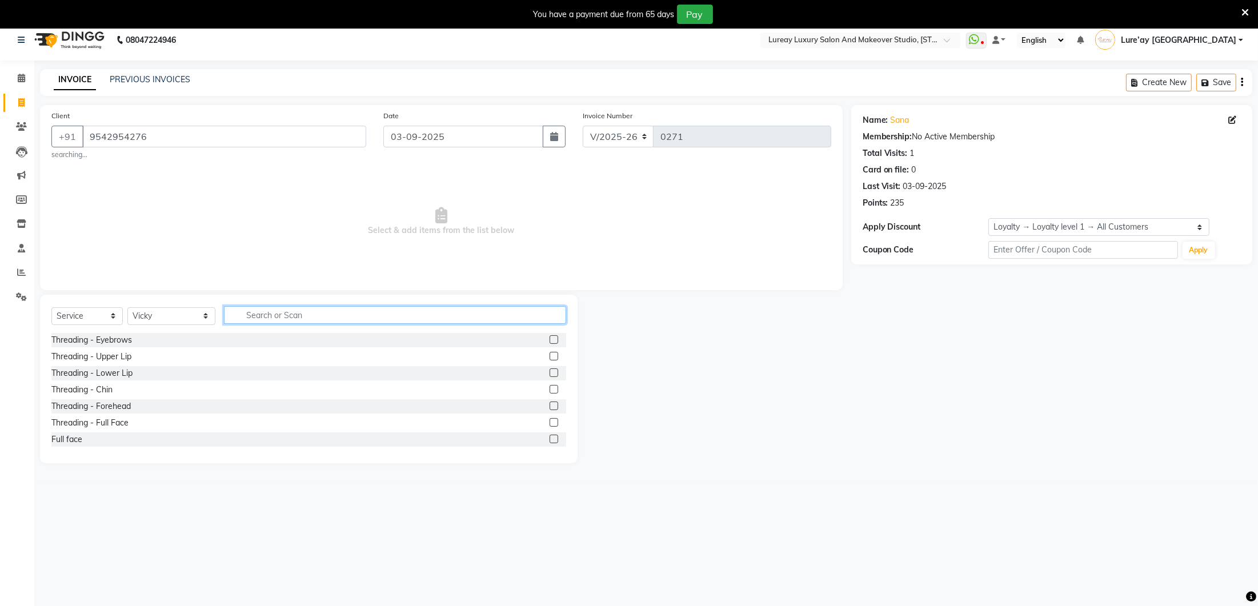
click at [293, 317] on input "text" at bounding box center [395, 315] width 342 height 18
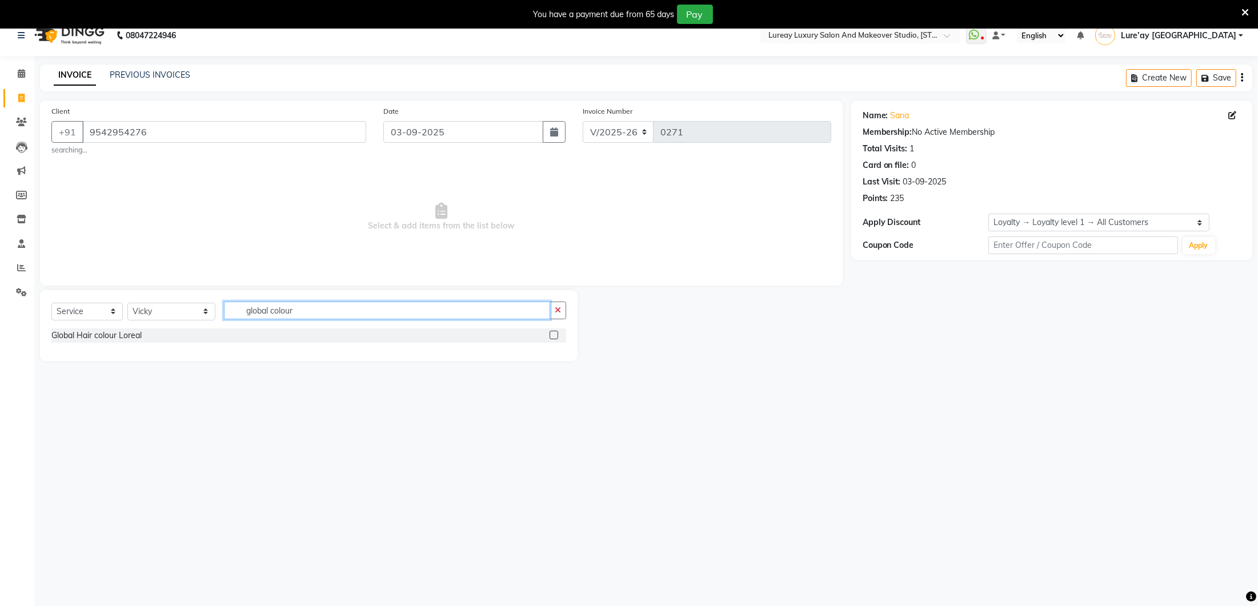
scroll to position [10, 0]
click at [552, 336] on label at bounding box center [554, 338] width 9 height 9
click at [552, 336] on input "checkbox" at bounding box center [553, 338] width 7 height 7
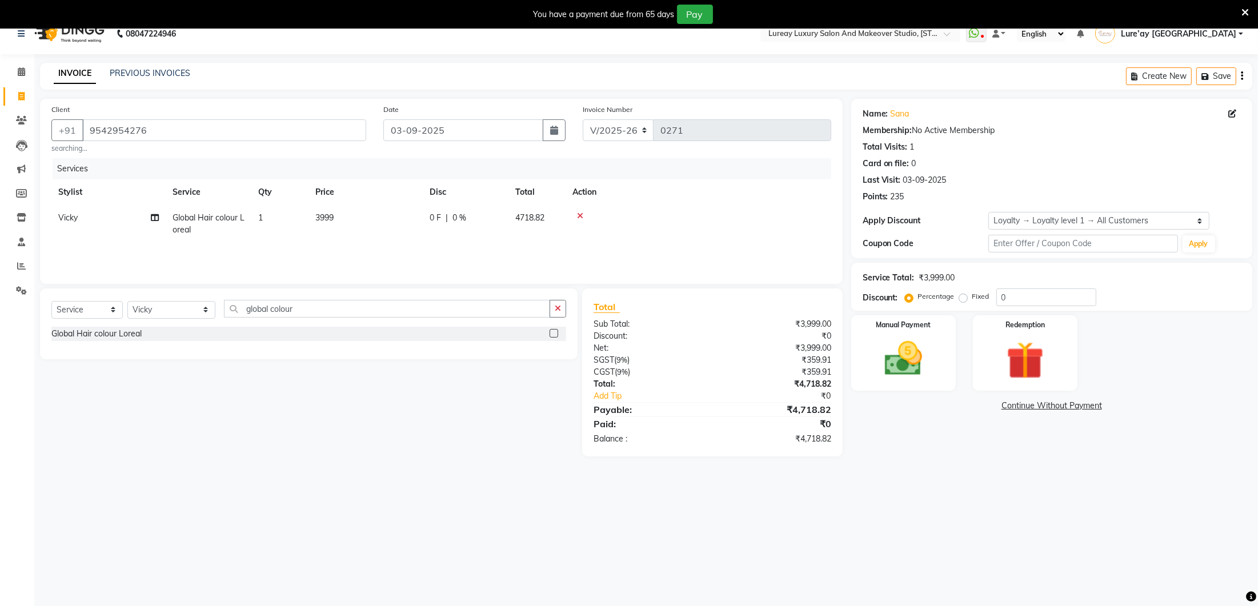
click at [371, 209] on td "3999" at bounding box center [365, 224] width 114 height 38
click at [404, 219] on input "3999" at bounding box center [419, 220] width 101 height 18
click at [377, 243] on div "Services Stylist Service Qty Price Disc Total Action [PERSON_NAME] Global Hair …" at bounding box center [441, 214] width 780 height 114
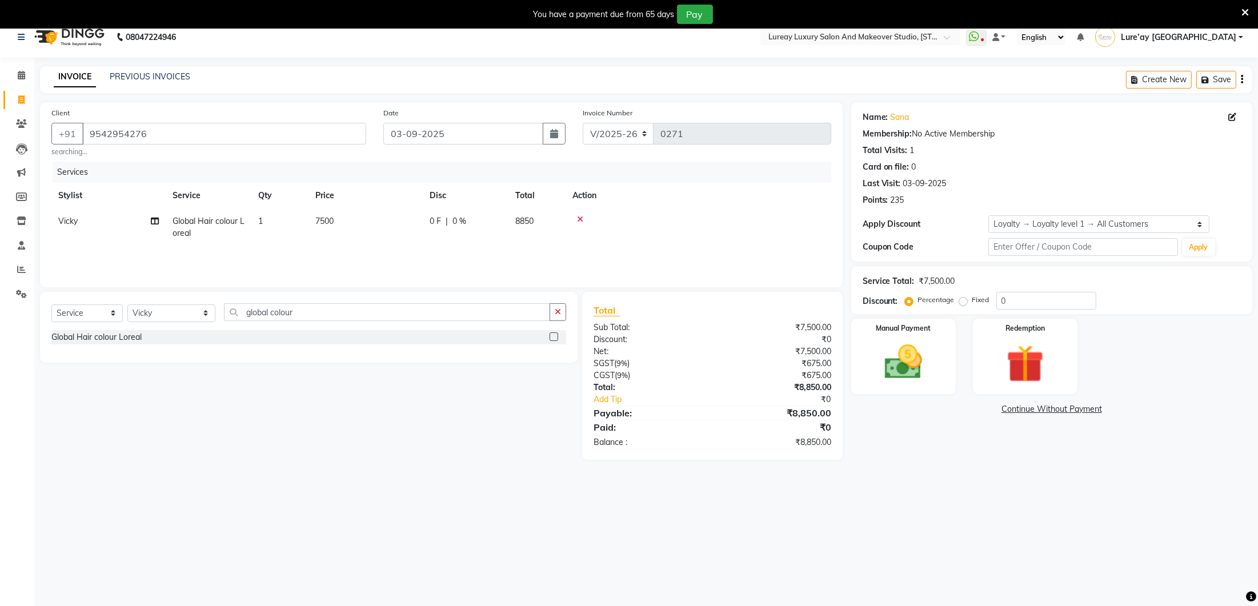
scroll to position [11, 0]
click at [339, 214] on td "7500" at bounding box center [365, 229] width 114 height 38
click at [383, 223] on input "7500" at bounding box center [419, 226] width 101 height 18
click at [382, 241] on td "7200" at bounding box center [419, 231] width 114 height 49
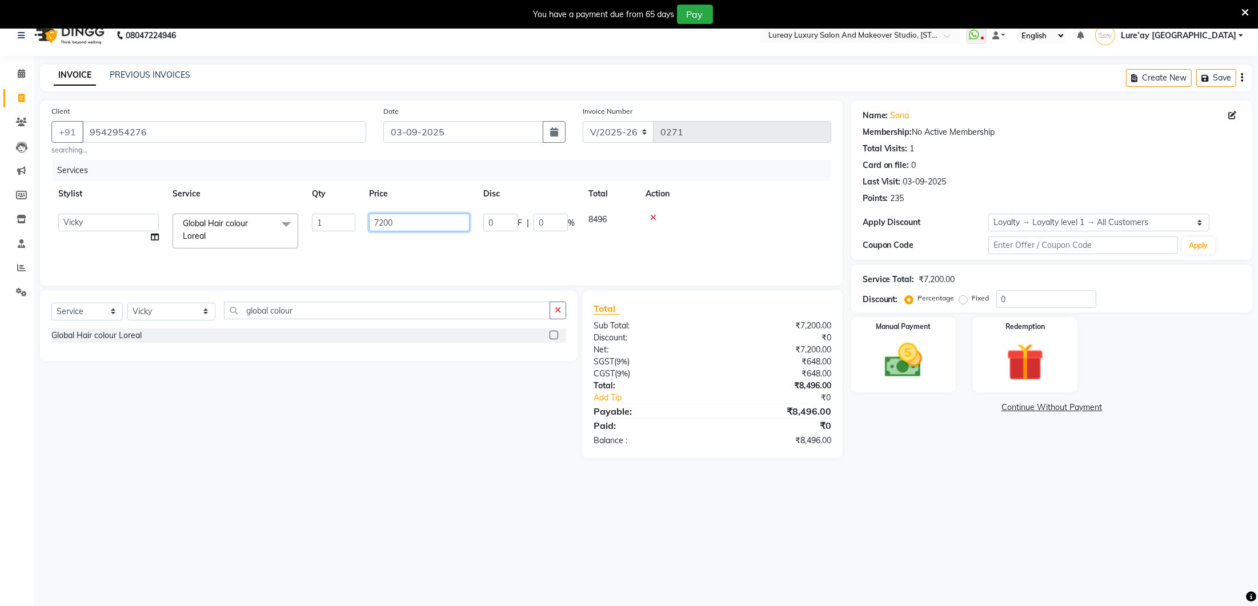
click at [384, 221] on input "7200" at bounding box center [419, 223] width 101 height 18
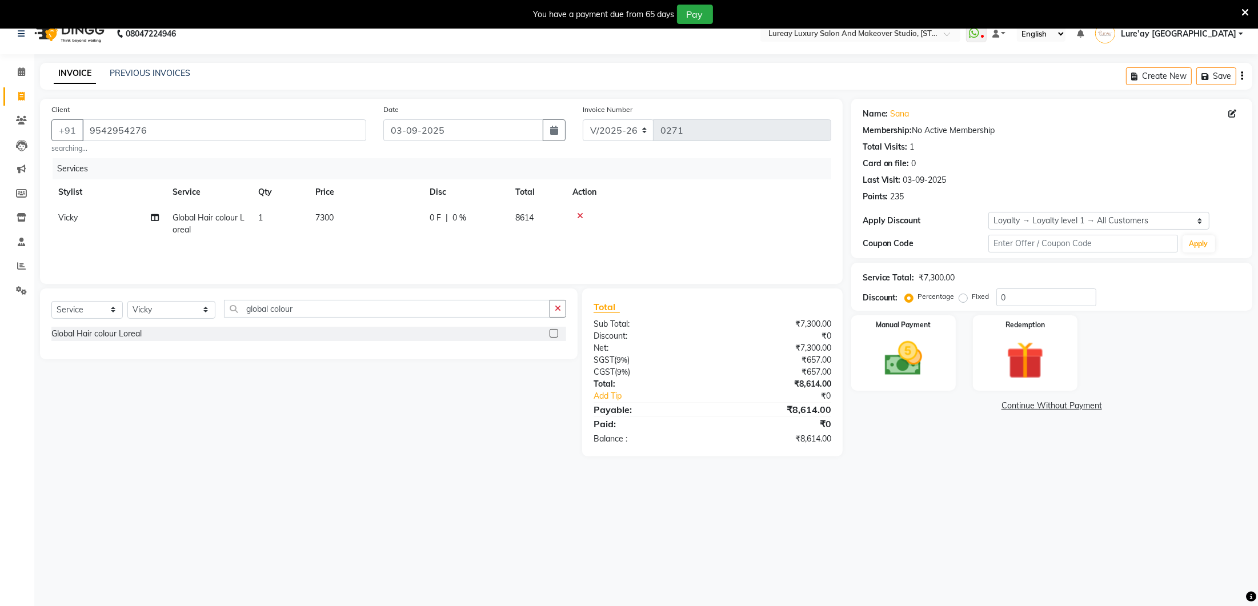
click at [384, 257] on div "Services Stylist Service Qty Price Disc Total Action [PERSON_NAME] Global Hair …" at bounding box center [441, 215] width 780 height 114
click at [348, 213] on td "7300" at bounding box center [365, 221] width 114 height 38
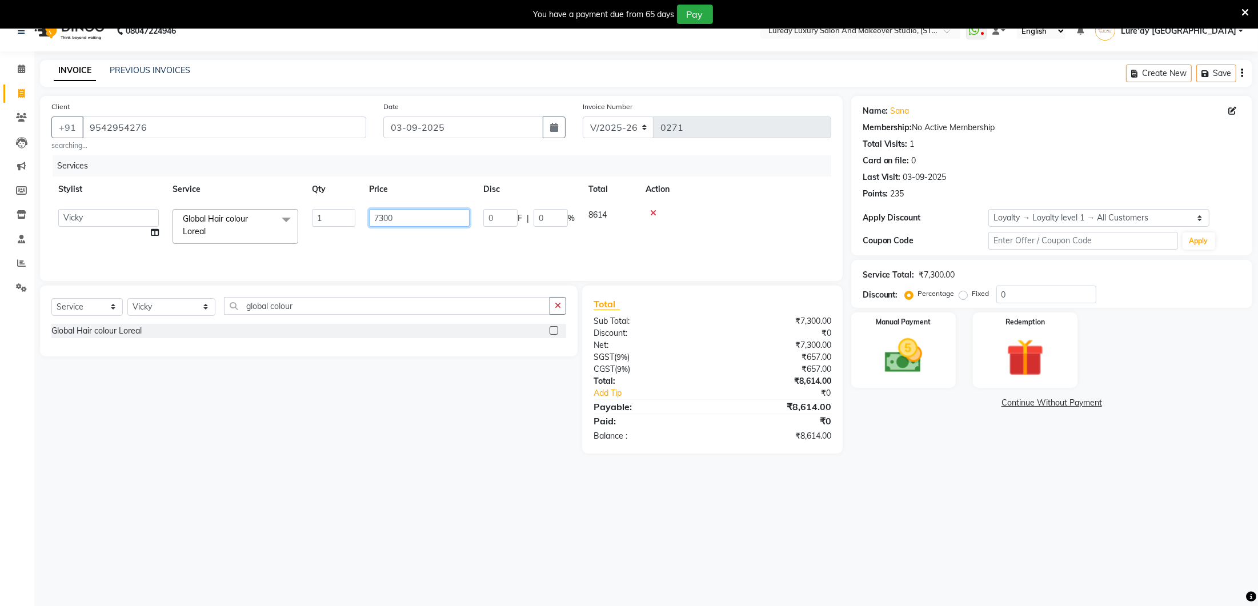
click at [394, 214] on input "7300" at bounding box center [419, 218] width 101 height 18
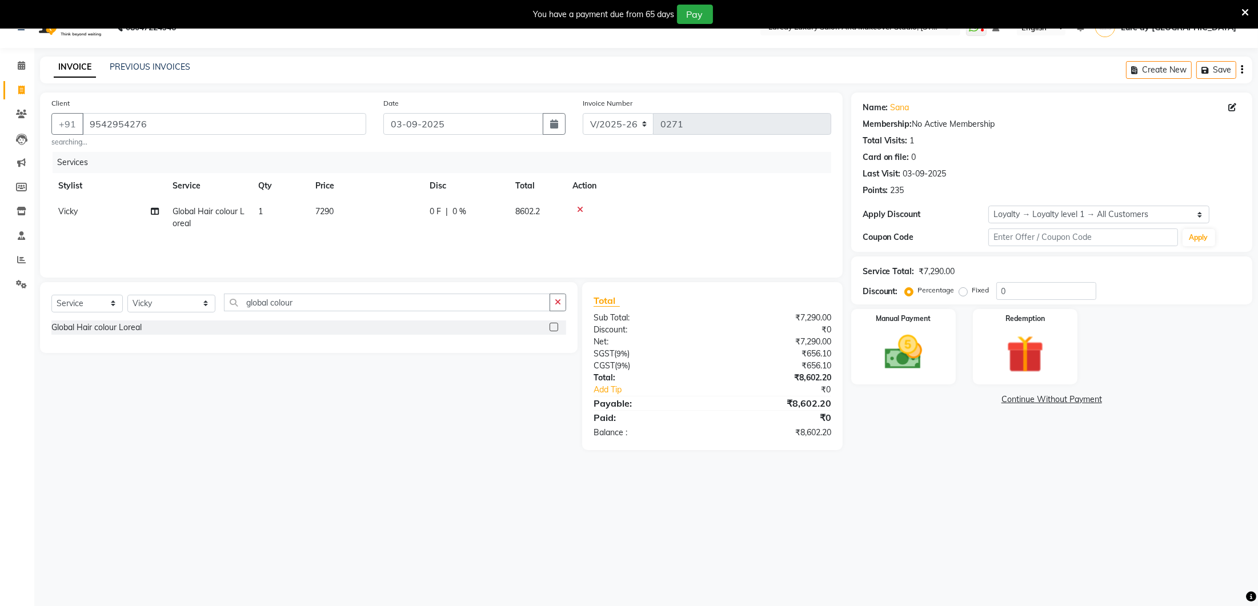
click at [395, 240] on div "Services Stylist Service Qty Price Disc Total Action [PERSON_NAME] Global Hair …" at bounding box center [441, 209] width 780 height 114
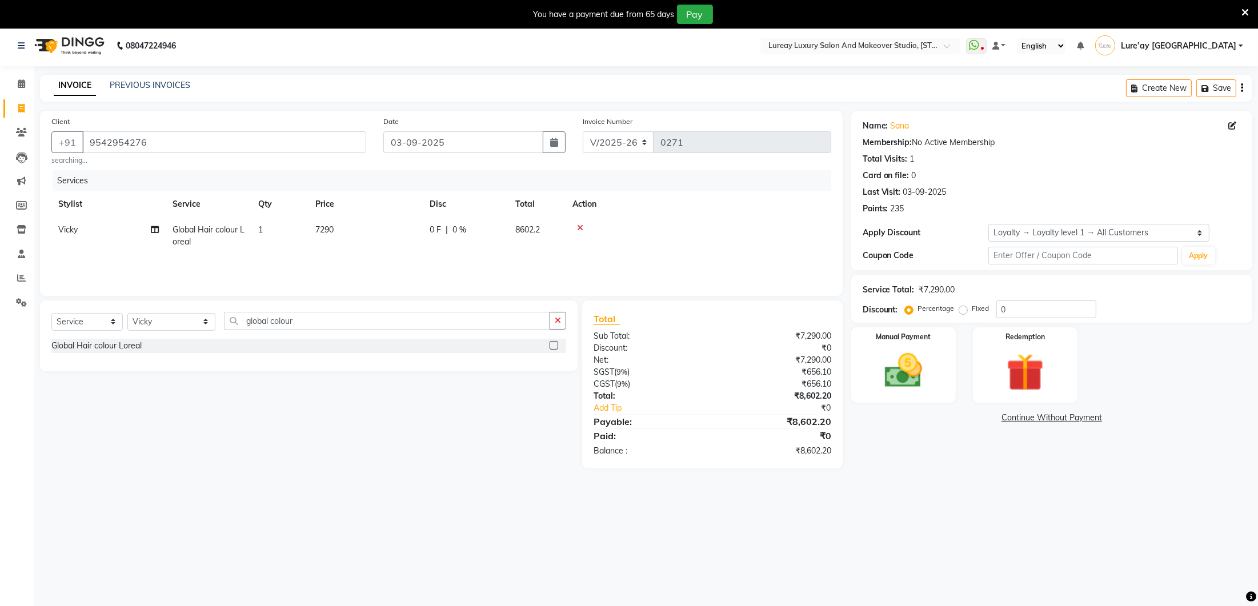
scroll to position [0, 0]
click at [371, 230] on td "7290" at bounding box center [365, 239] width 114 height 38
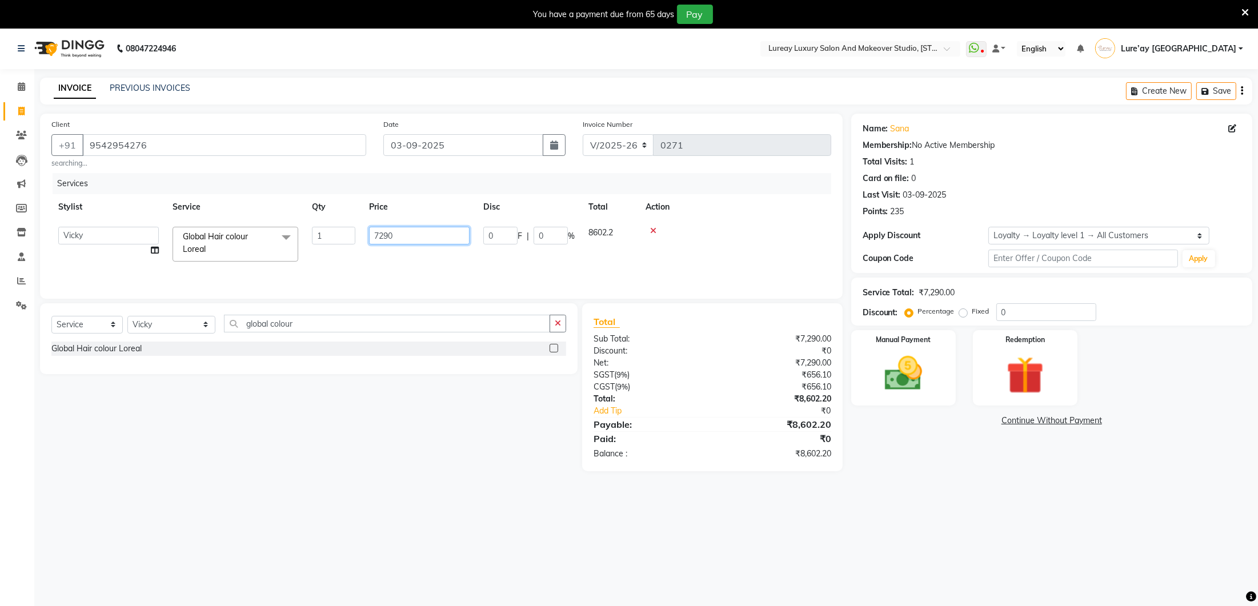
click at [417, 231] on input "7290" at bounding box center [419, 236] width 101 height 18
click at [408, 280] on div "Services Stylist Service Qty Price Disc Total Action [PERSON_NAME] Global Hair …" at bounding box center [441, 230] width 780 height 114
click at [359, 225] on td "7270" at bounding box center [365, 239] width 114 height 38
click at [422, 234] on input "7270" at bounding box center [419, 236] width 101 height 18
click at [418, 268] on div "Services Stylist Service Qty Price Disc Total Action [PERSON_NAME] Global Hair …" at bounding box center [441, 230] width 780 height 114
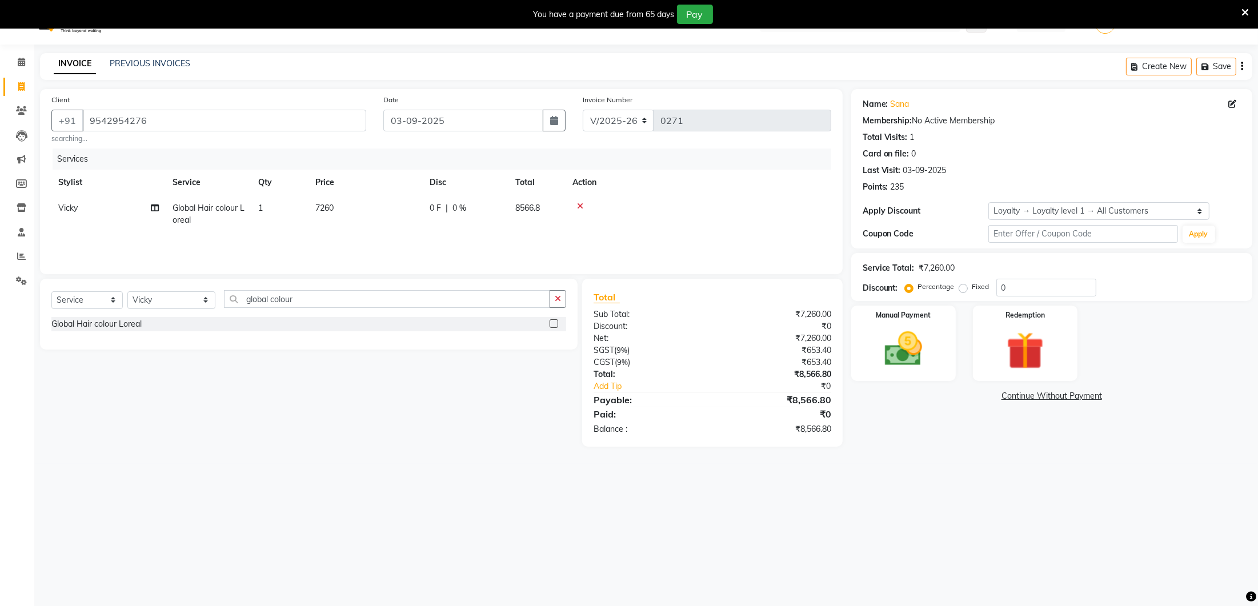
scroll to position [27, 0]
click at [355, 205] on td "7260" at bounding box center [365, 212] width 114 height 38
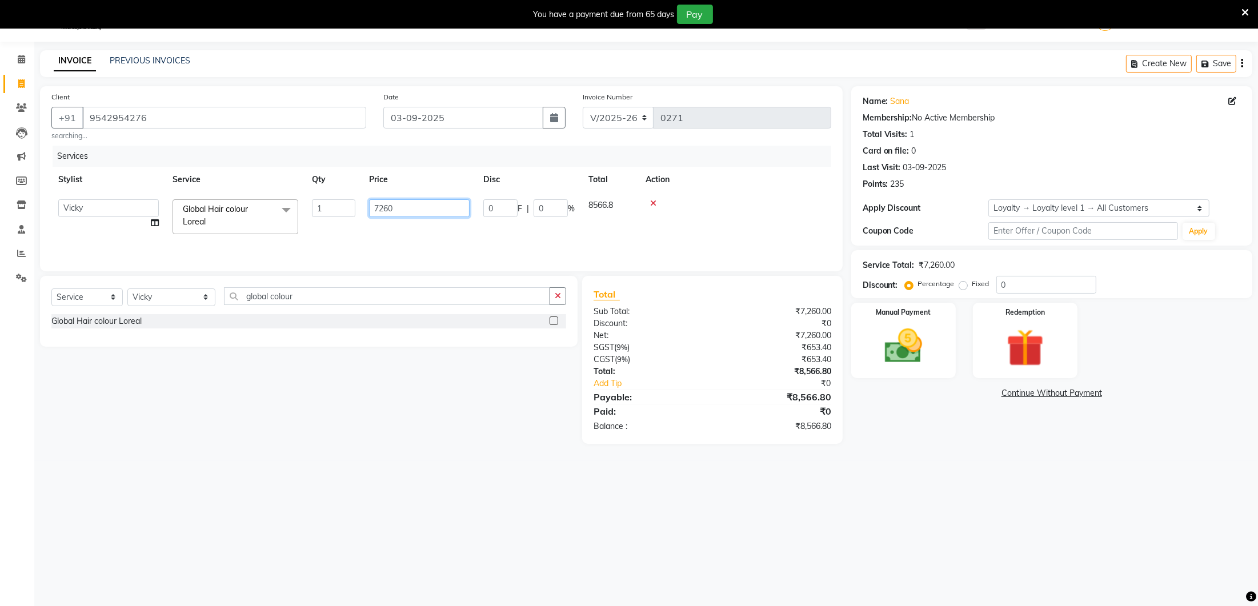
click at [403, 208] on input "7260" at bounding box center [419, 208] width 101 height 18
click at [396, 252] on div "Services Stylist Service Qty Price Disc Total Action [PERSON_NAME] Global Hair …" at bounding box center [441, 203] width 780 height 114
click at [393, 206] on td "7250" at bounding box center [365, 212] width 114 height 38
click at [405, 204] on input "7250" at bounding box center [419, 208] width 101 height 18
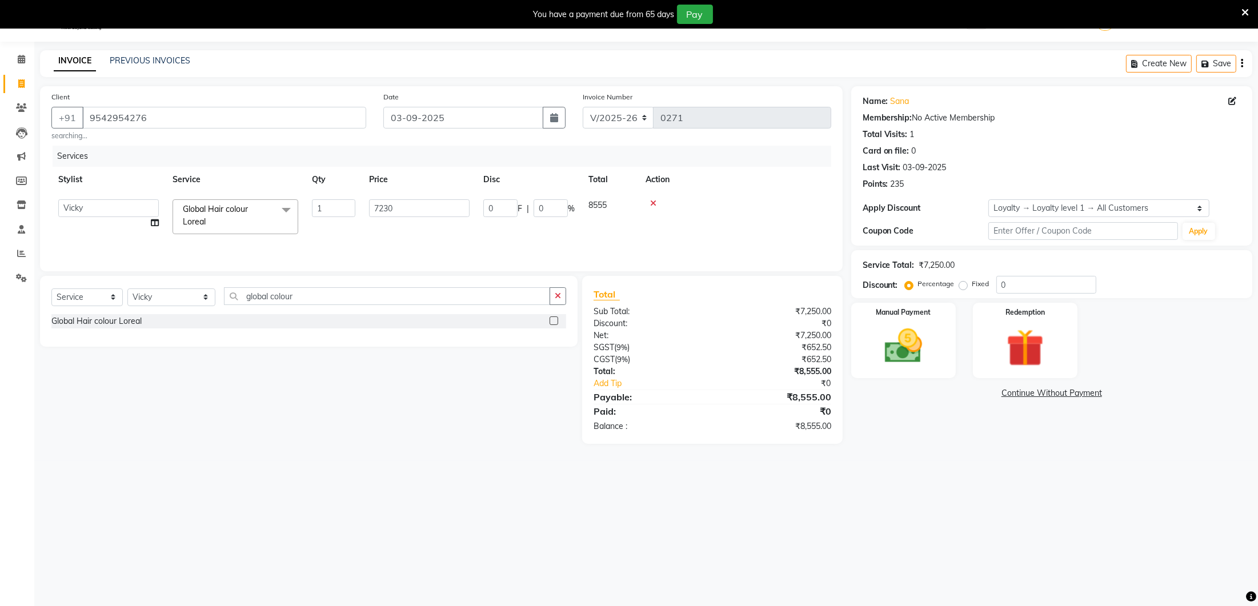
click at [395, 232] on div "Services Stylist Service Qty Price Disc Total Action Ancy Lure’ay [GEOGRAPHIC_D…" at bounding box center [441, 203] width 780 height 114
click at [349, 201] on td "7230" at bounding box center [365, 212] width 114 height 38
click at [400, 205] on input "7230" at bounding box center [419, 208] width 101 height 18
click at [396, 240] on div "Services Stylist Service Qty Price Disc Total Action [PERSON_NAME] Global Hair …" at bounding box center [441, 203] width 780 height 114
click at [337, 198] on td "7220" at bounding box center [360, 212] width 114 height 38
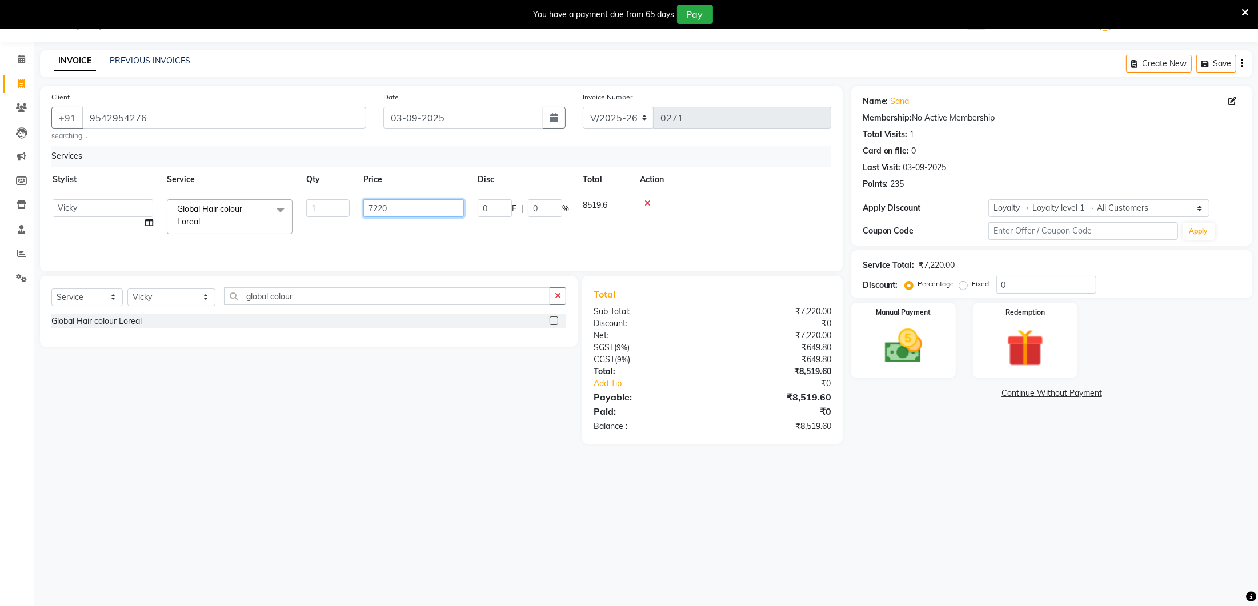
click at [416, 208] on input "7220" at bounding box center [413, 208] width 101 height 18
click at [403, 256] on div "Services Stylist Service Qty Price Disc Total Action Ancy Lure’ay [GEOGRAPHIC_D…" at bounding box center [441, 203] width 780 height 114
click at [366, 208] on td "7215" at bounding box center [357, 212] width 114 height 38
click at [412, 200] on input "7215" at bounding box center [410, 208] width 101 height 18
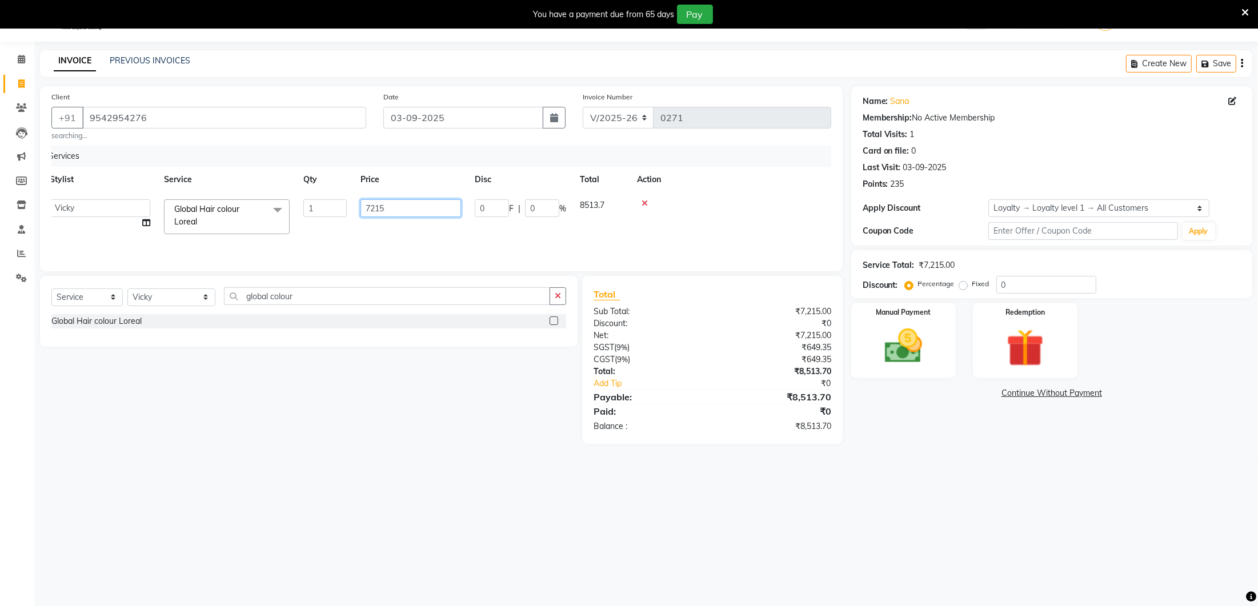
click at [415, 204] on input "7215" at bounding box center [410, 208] width 101 height 18
click at [390, 263] on div "Client [PHONE_NUMBER] searching... Date [DATE] Invoice Number V/2025 V/[PHONE_N…" at bounding box center [441, 178] width 803 height 185
click at [344, 213] on td "7210" at bounding box center [361, 212] width 114 height 38
click at [388, 204] on input "7210" at bounding box center [415, 208] width 101 height 18
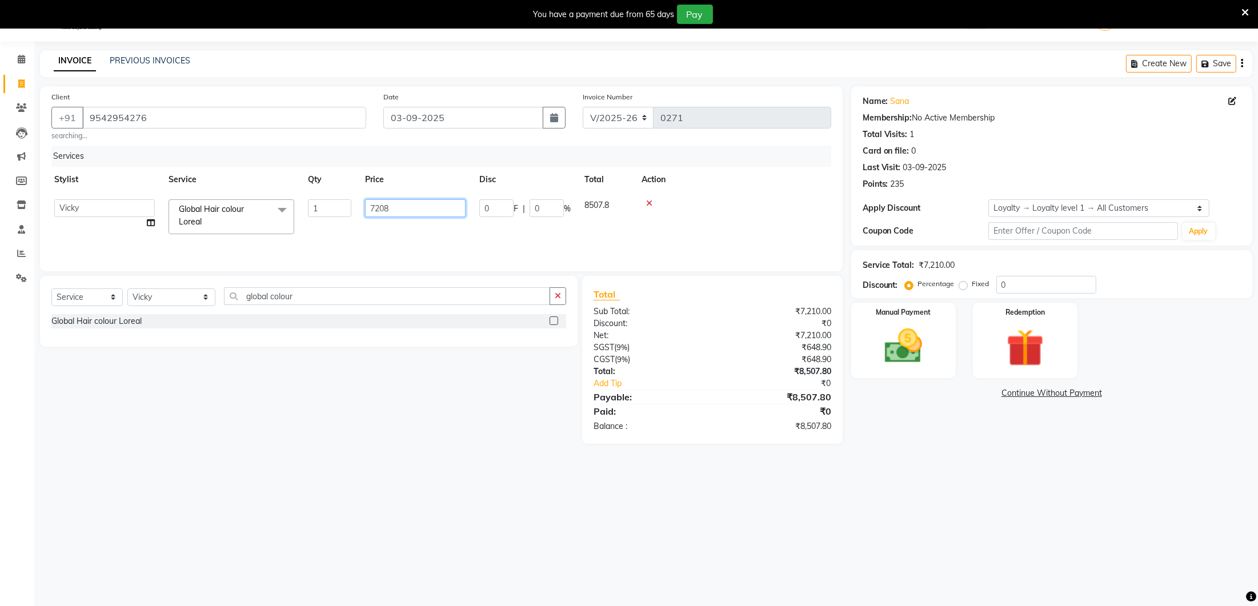
scroll to position [0, 0]
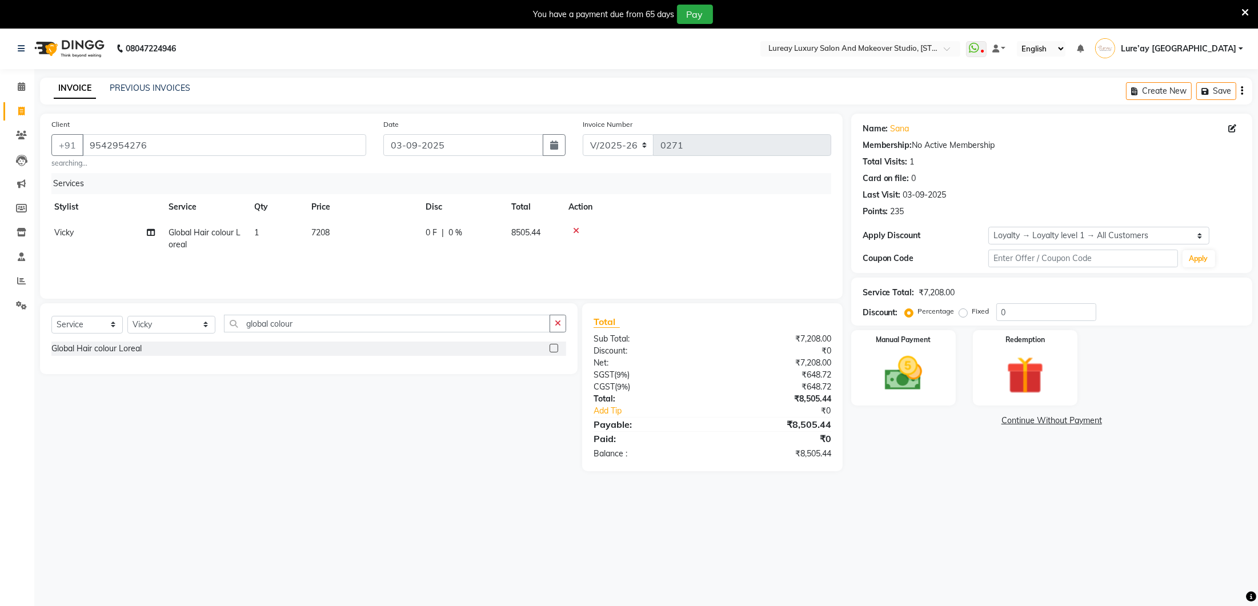
click at [414, 258] on div "Services Stylist Service Qty Price Disc Total Action [PERSON_NAME] Global Hair …" at bounding box center [441, 230] width 780 height 114
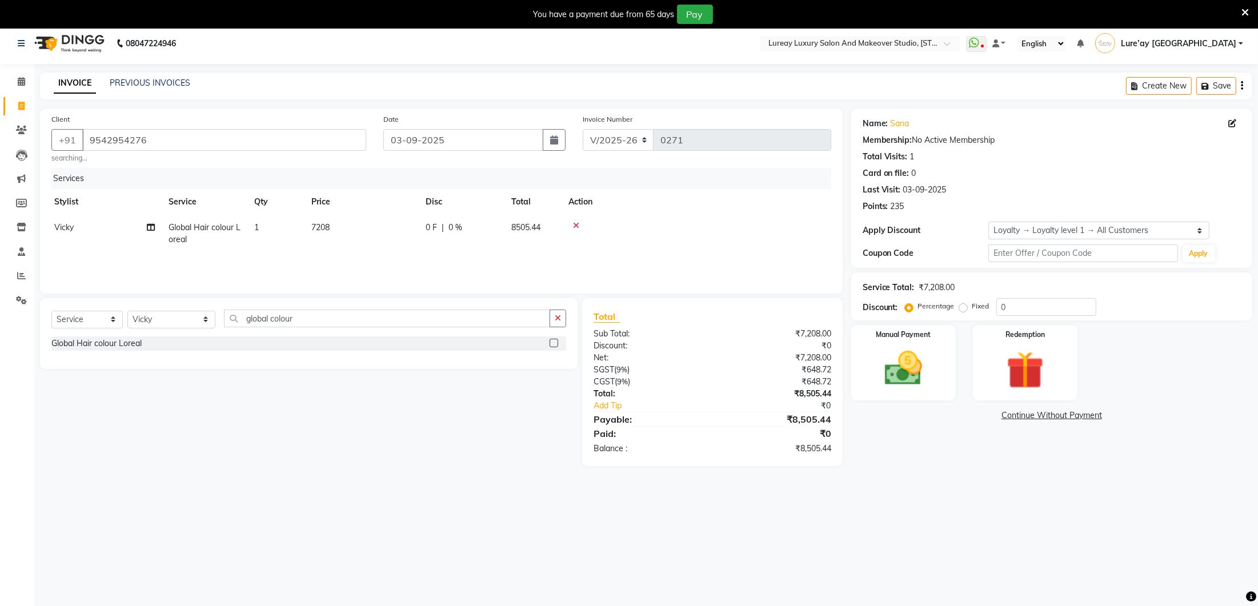
scroll to position [10, 0]
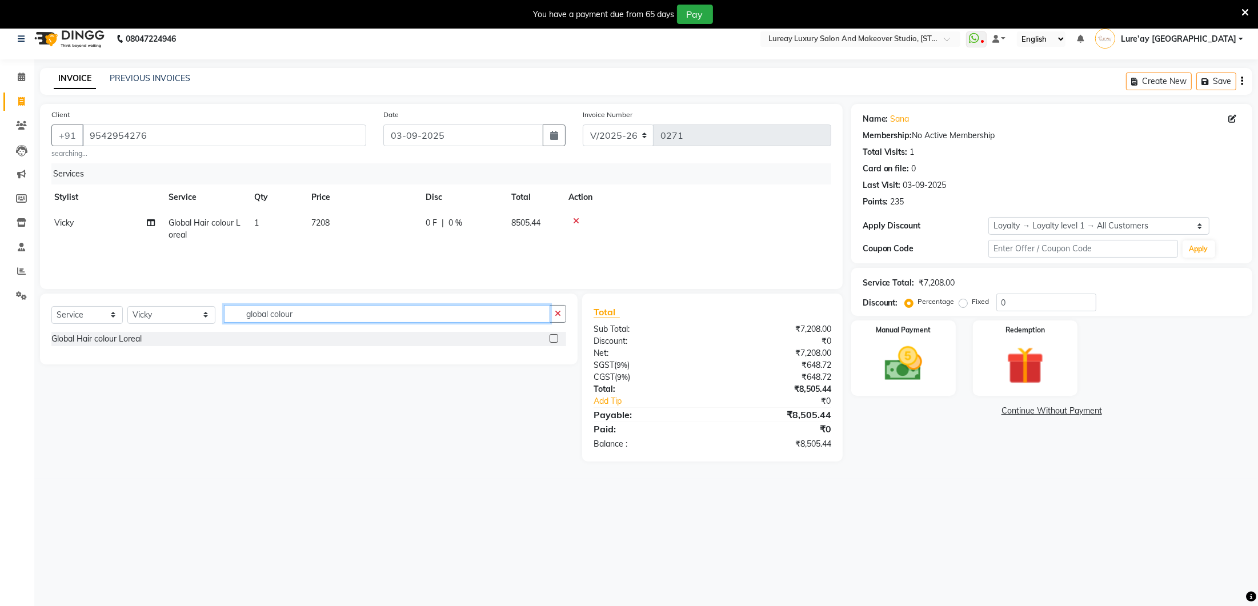
click at [379, 318] on input "global colour" at bounding box center [387, 314] width 326 height 18
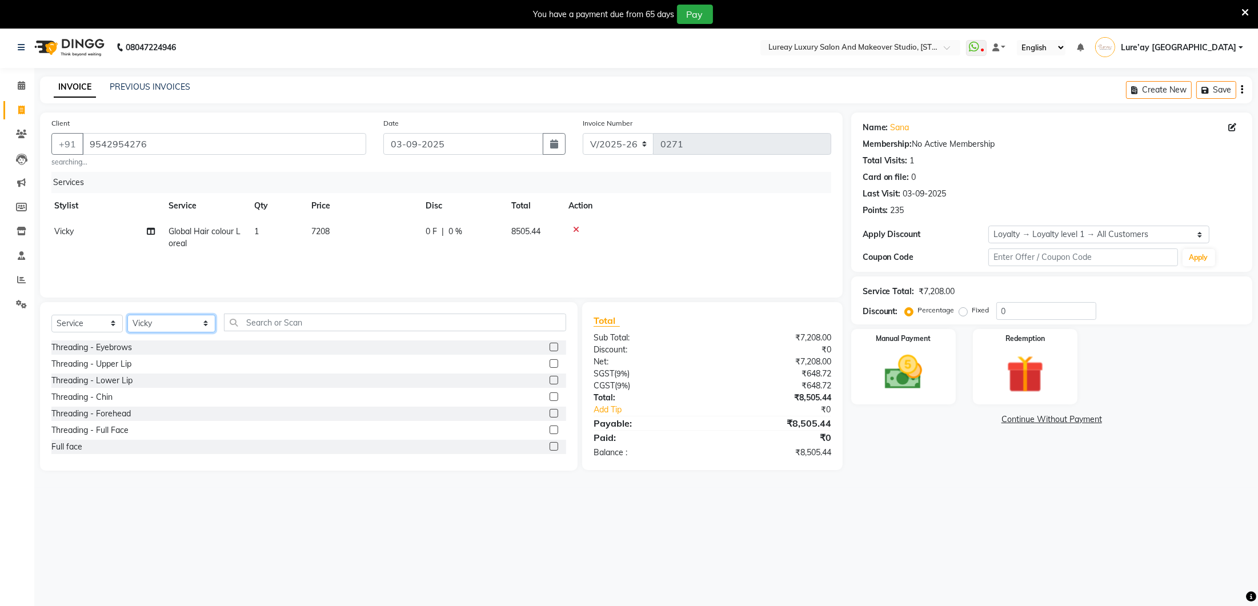
click at [186, 324] on select "Select Stylist [PERSON_NAME] [GEOGRAPHIC_DATA] [PERSON_NAME]" at bounding box center [171, 324] width 88 height 18
click at [162, 320] on select "Select Stylist [PERSON_NAME] [GEOGRAPHIC_DATA] [PERSON_NAME]" at bounding box center [171, 324] width 88 height 18
click at [260, 320] on input "text" at bounding box center [395, 323] width 342 height 18
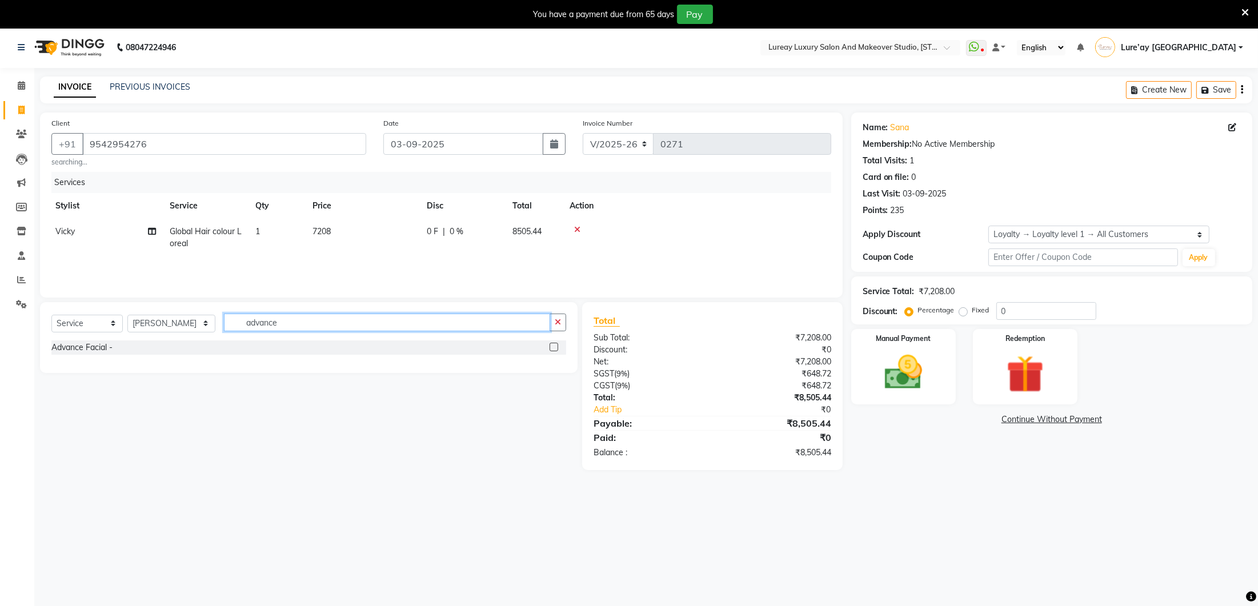
scroll to position [0, 4]
drag, startPoint x: 557, startPoint y: 345, endPoint x: 470, endPoint y: 299, distance: 98.6
click at [556, 345] on label at bounding box center [554, 347] width 9 height 9
click at [556, 345] on input "checkbox" at bounding box center [553, 347] width 7 height 7
click at [334, 263] on td "1999" at bounding box center [361, 269] width 114 height 26
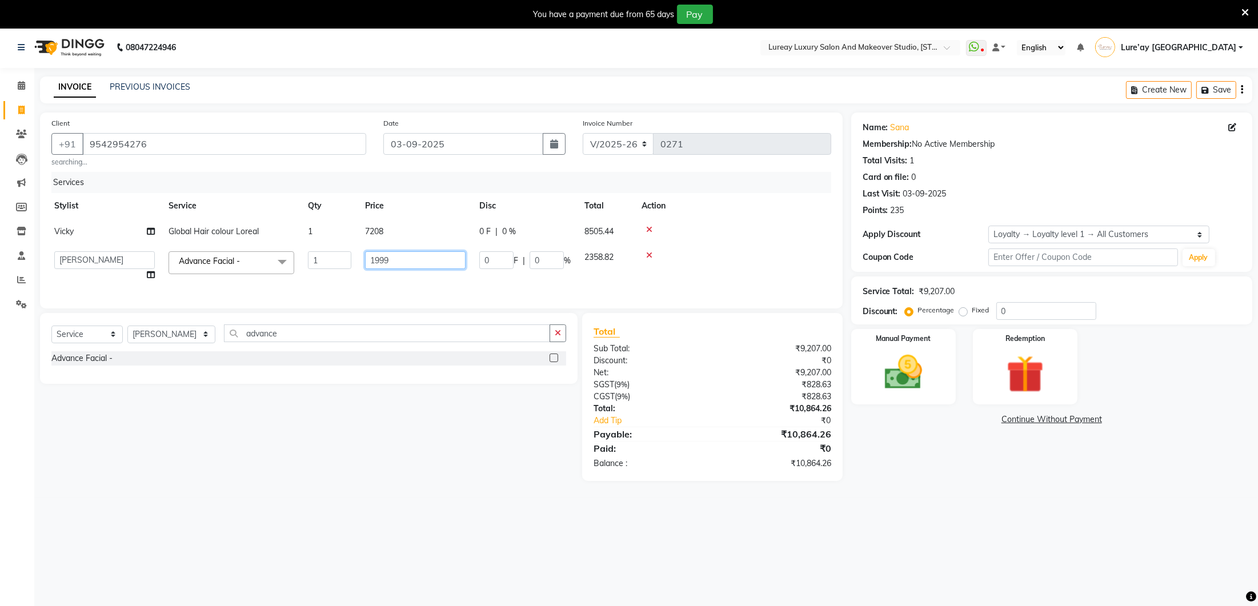
click at [402, 257] on input "1999" at bounding box center [415, 260] width 101 height 18
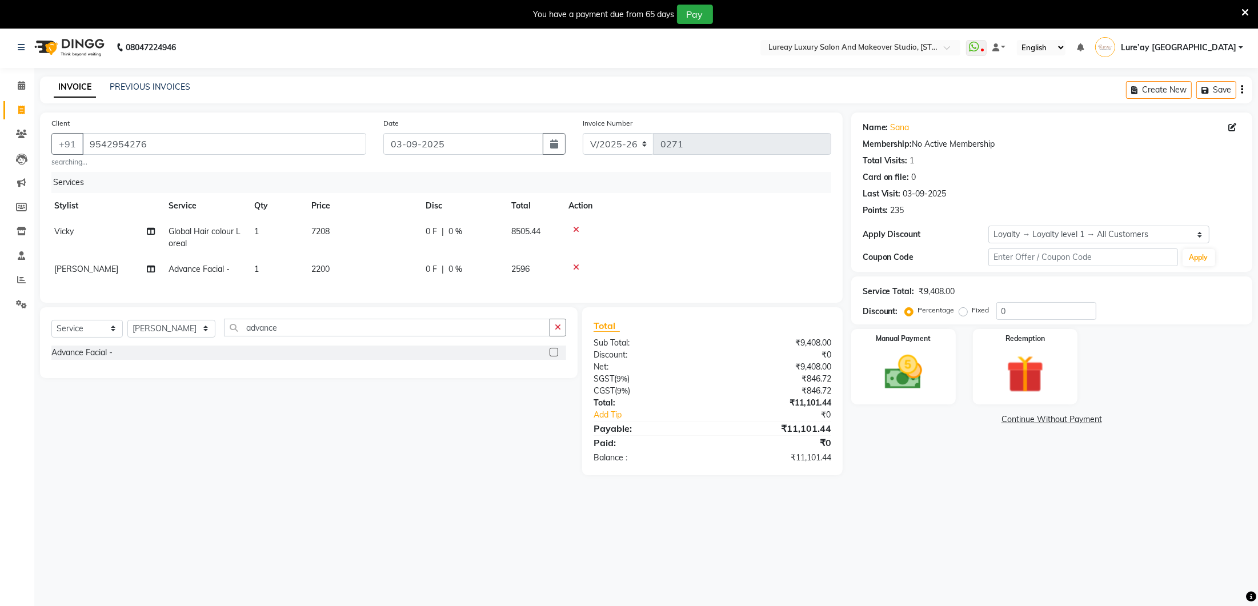
click at [490, 288] on div "Services Stylist Service Qty Price Disc Total Action [PERSON_NAME] Global Hair …" at bounding box center [441, 231] width 780 height 119
click at [357, 263] on td "2200" at bounding box center [365, 269] width 114 height 26
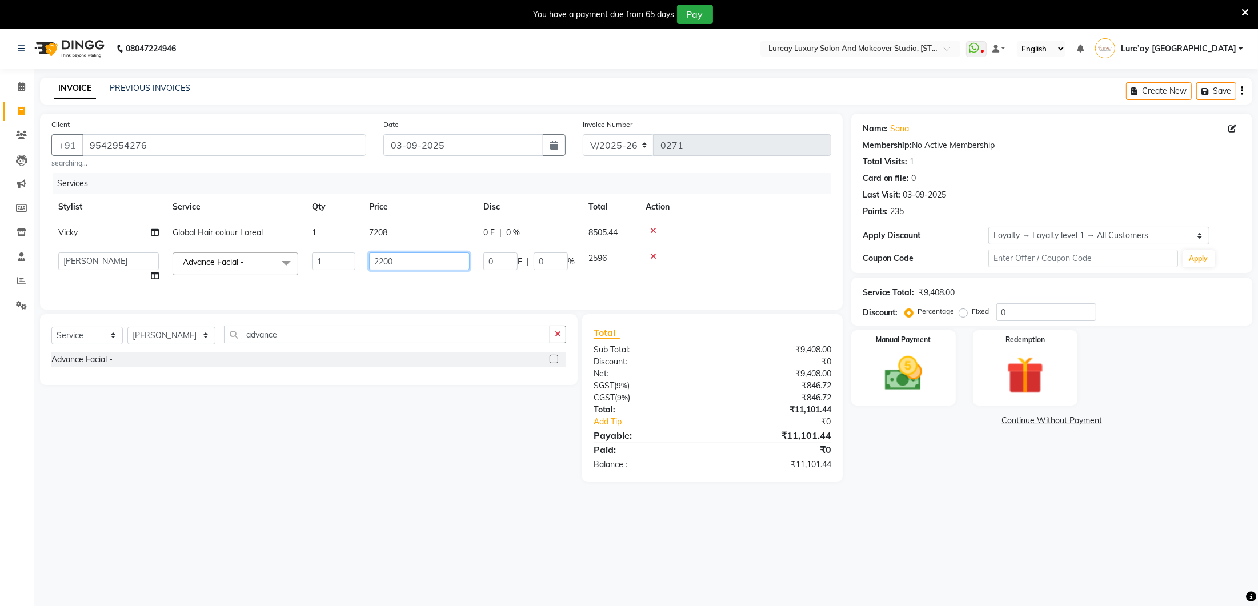
click at [406, 260] on input "2200" at bounding box center [419, 261] width 101 height 18
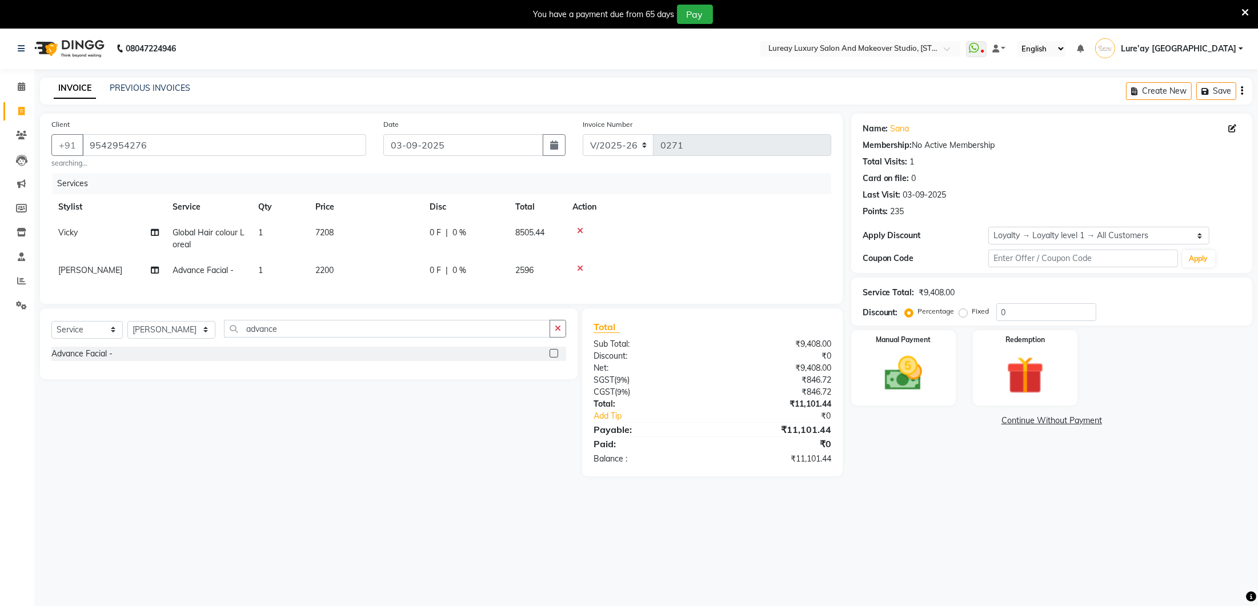
click at [402, 231] on td "7208" at bounding box center [365, 239] width 114 height 38
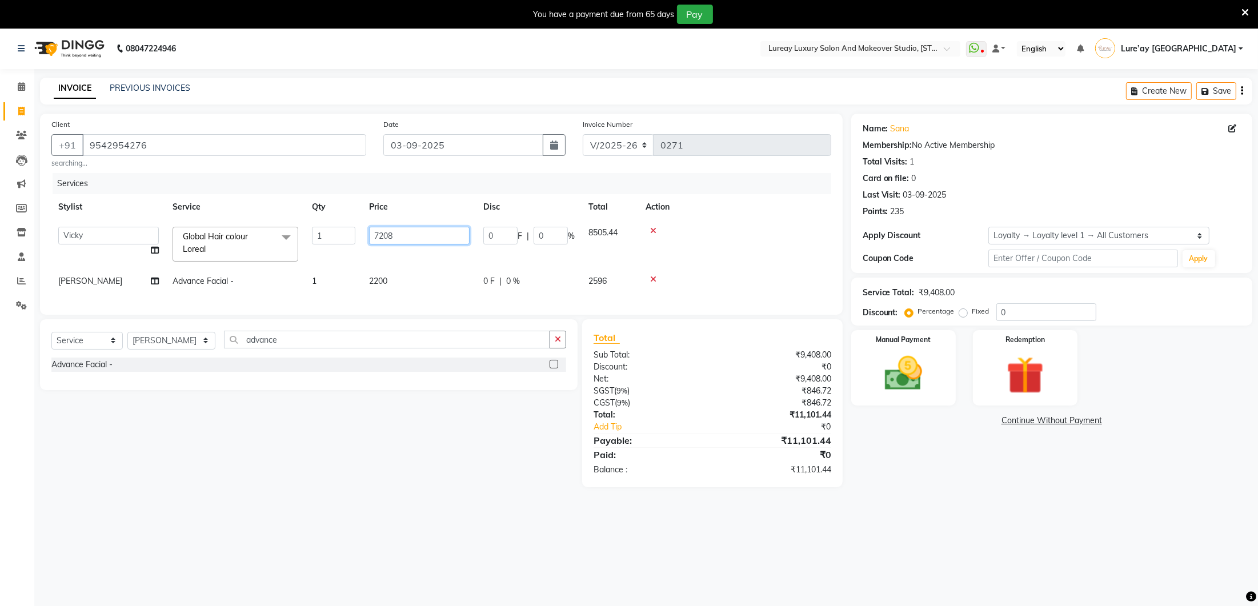
click at [402, 231] on input "7208" at bounding box center [419, 236] width 101 height 18
click at [402, 295] on div "Client [PHONE_NUMBER] searching... Date [DATE] Invoice Number V/2025 V/[PHONE_N…" at bounding box center [441, 214] width 803 height 201
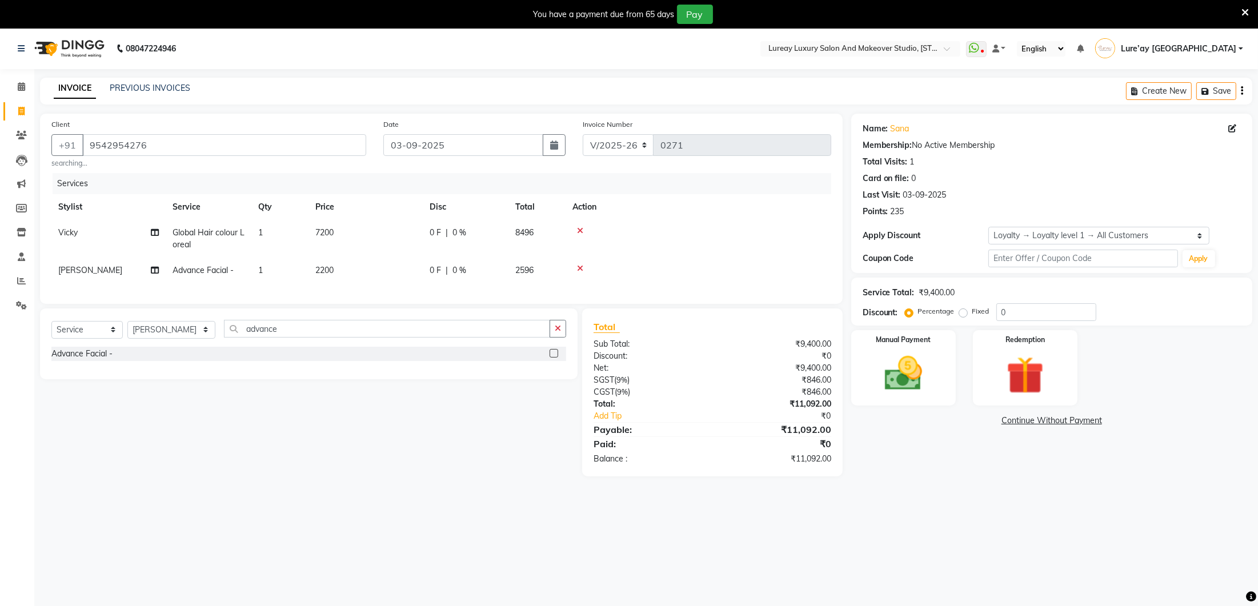
scroll to position [6, 0]
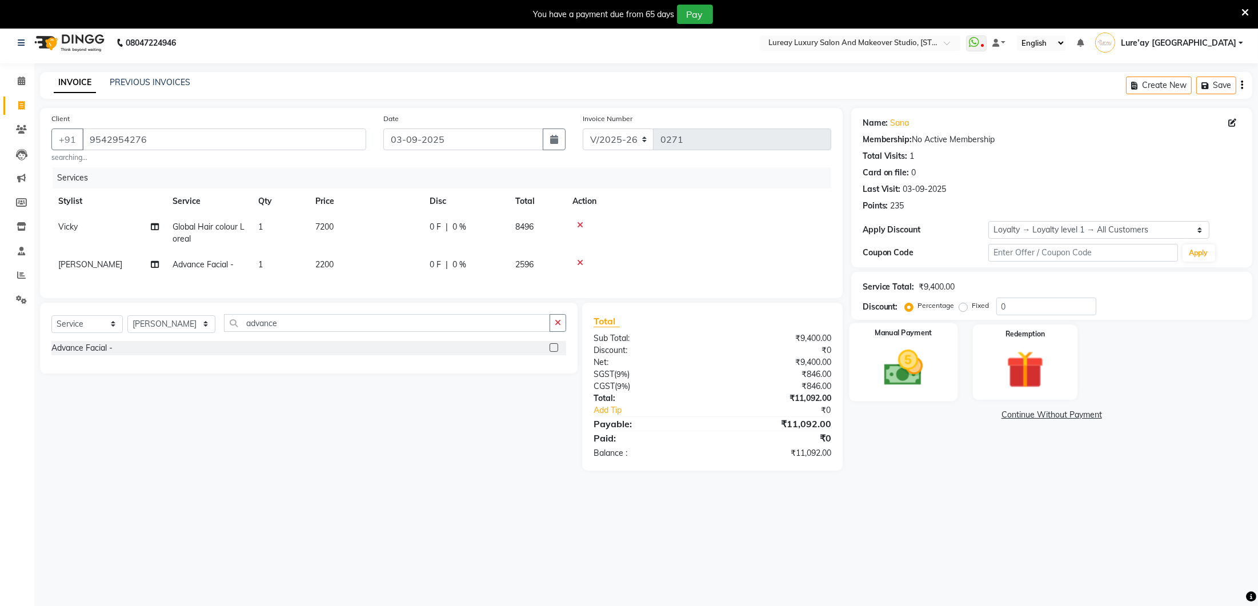
click at [925, 363] on img at bounding box center [903, 368] width 64 height 45
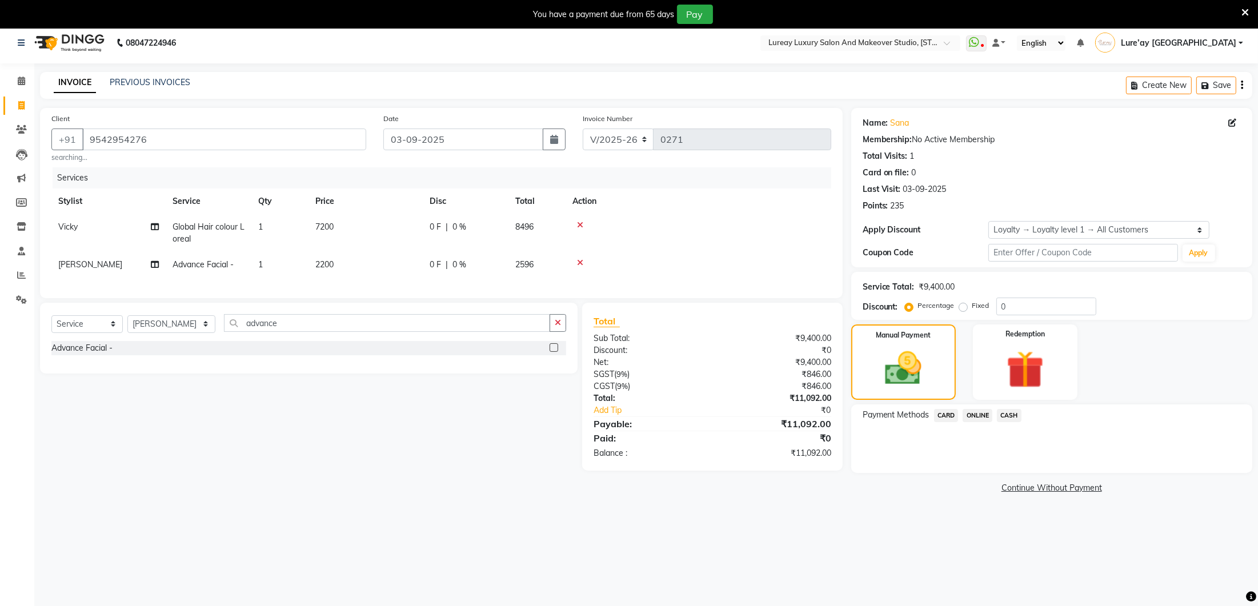
click at [972, 415] on span "ONLINE" at bounding box center [978, 415] width 30 height 13
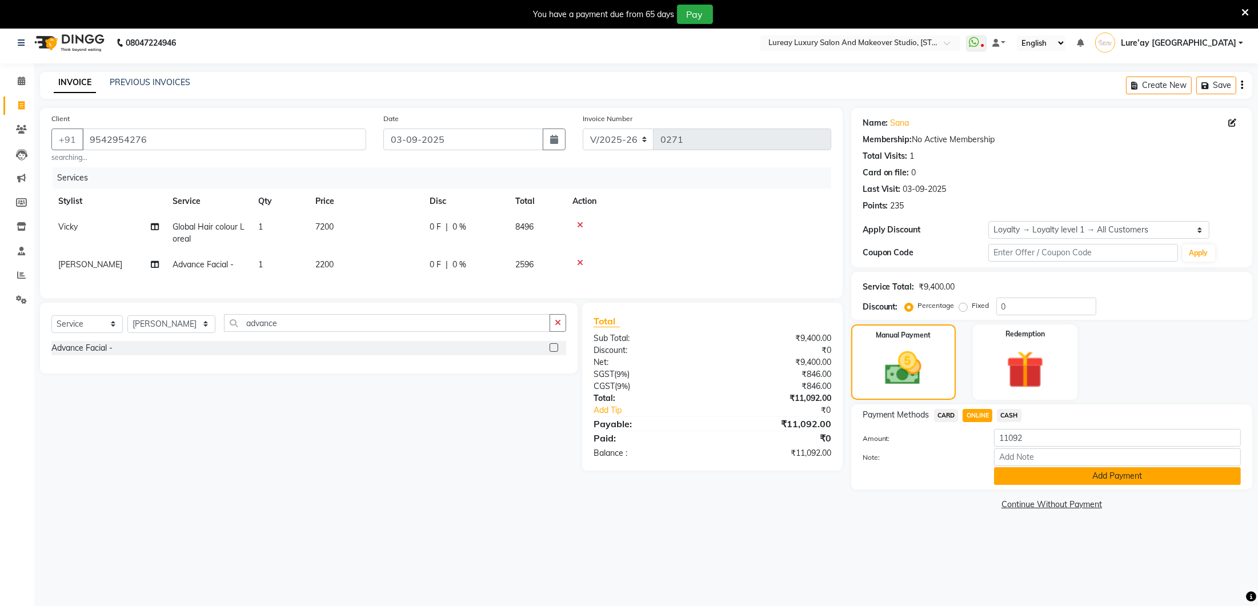
click at [1005, 471] on button "Add Payment" at bounding box center [1117, 476] width 247 height 18
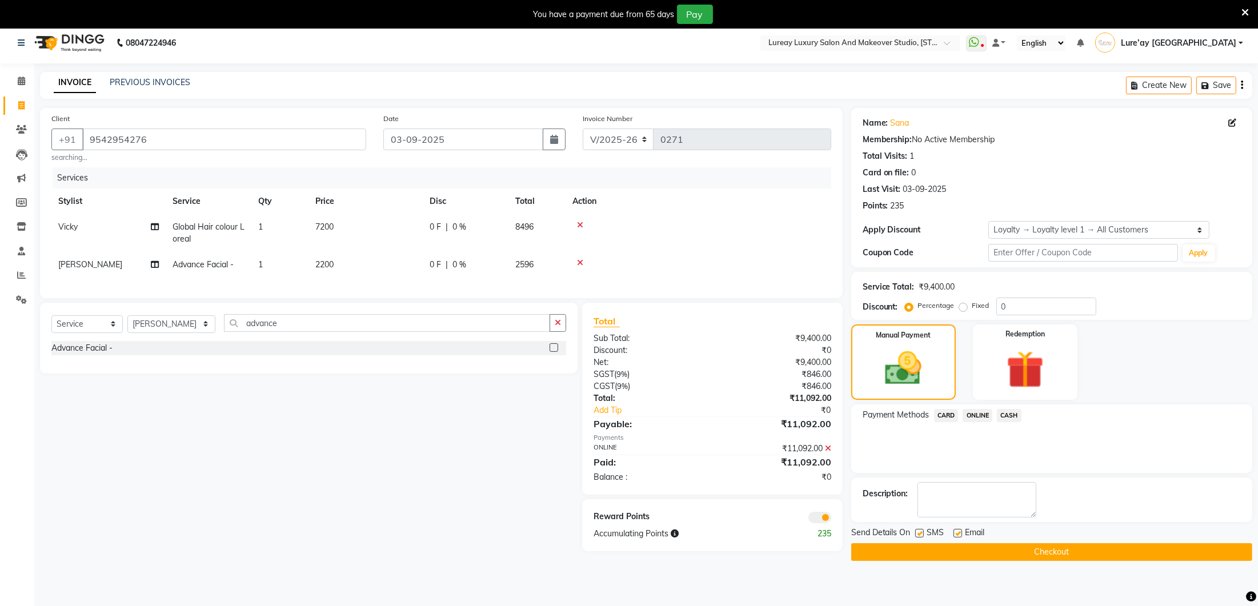
click at [976, 550] on button "Checkout" at bounding box center [1051, 552] width 401 height 18
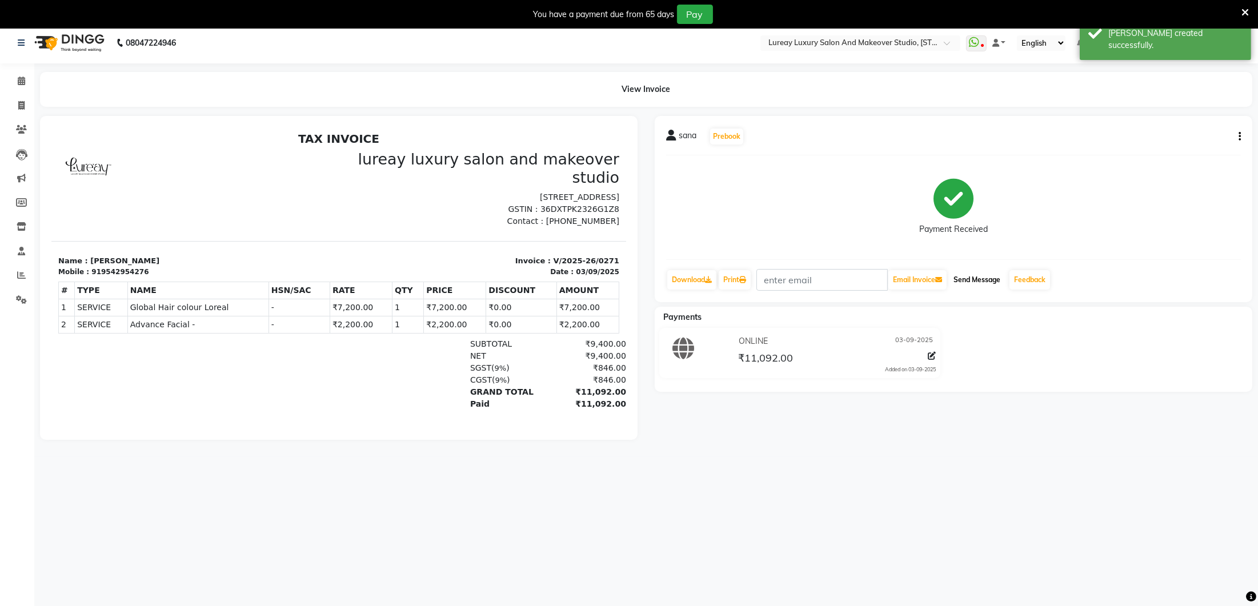
click at [987, 275] on button "Send Message" at bounding box center [977, 279] width 56 height 19
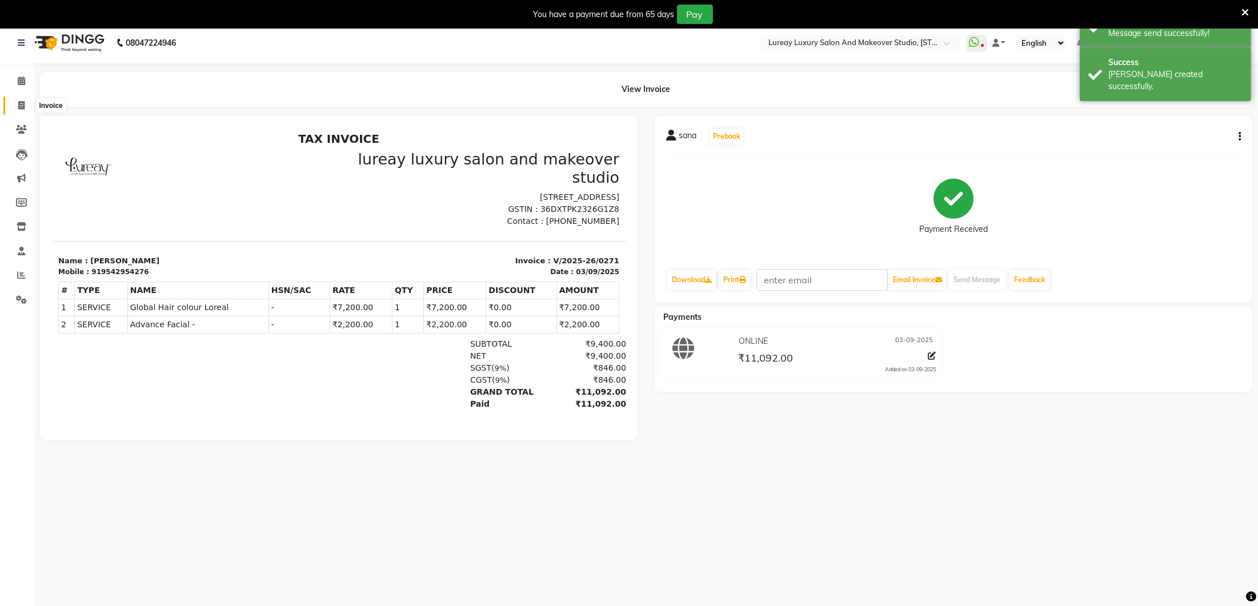
click at [21, 110] on span at bounding box center [21, 105] width 20 height 13
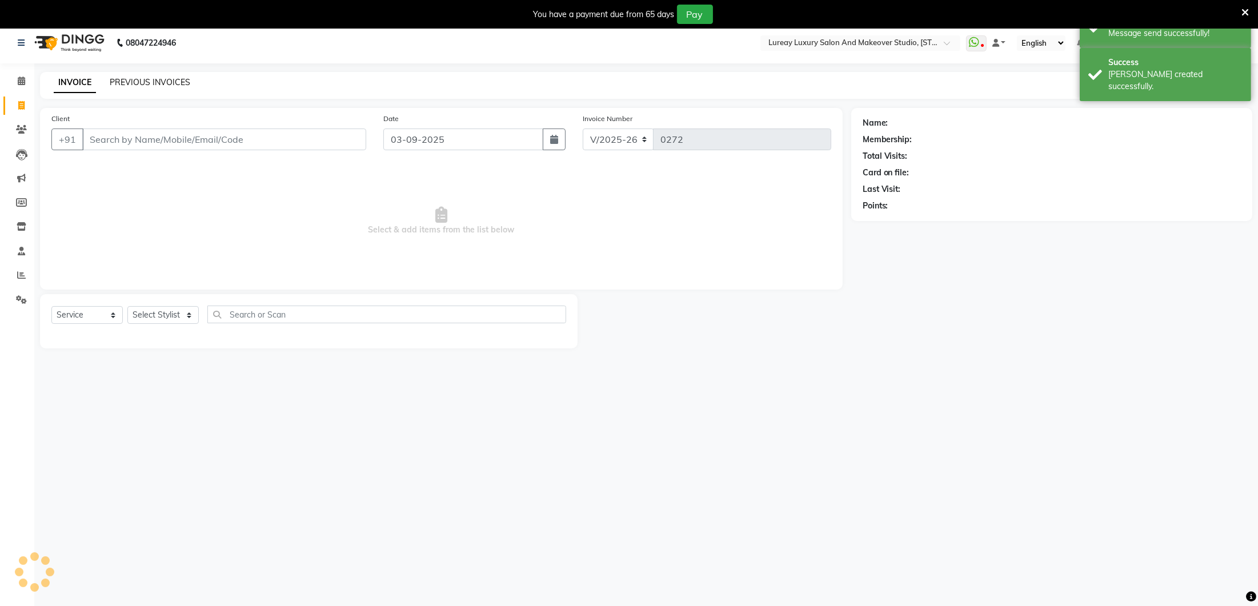
click at [127, 78] on link "PREVIOUS INVOICES" at bounding box center [150, 82] width 81 height 10
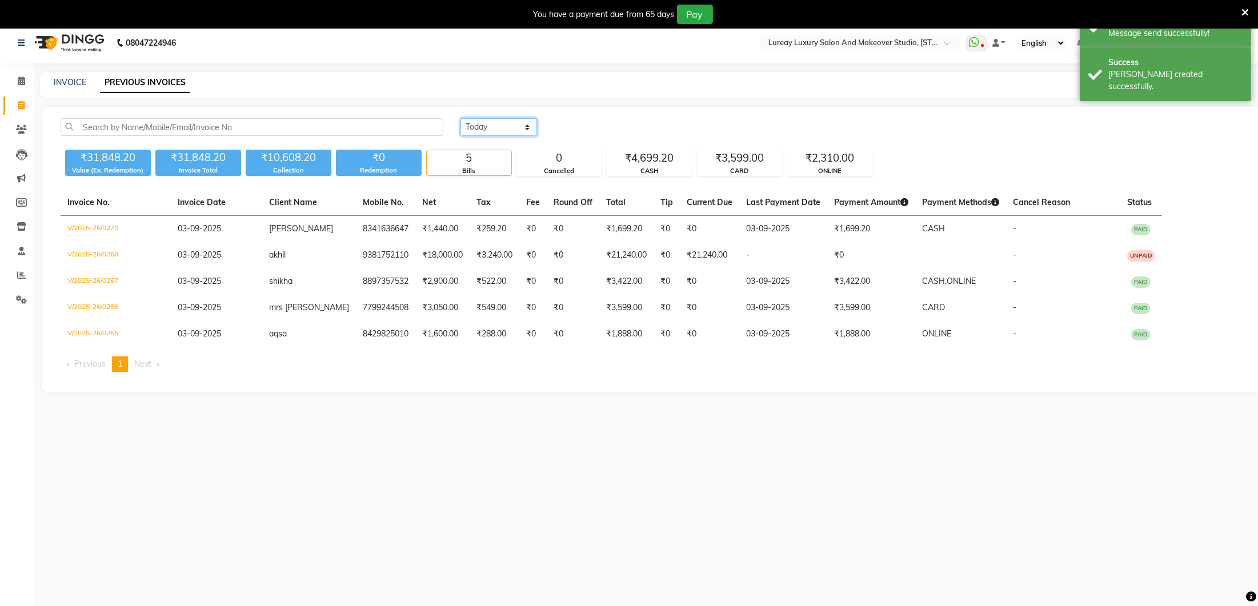
click at [474, 127] on select "[DATE] [DATE] Custom Range" at bounding box center [498, 127] width 77 height 18
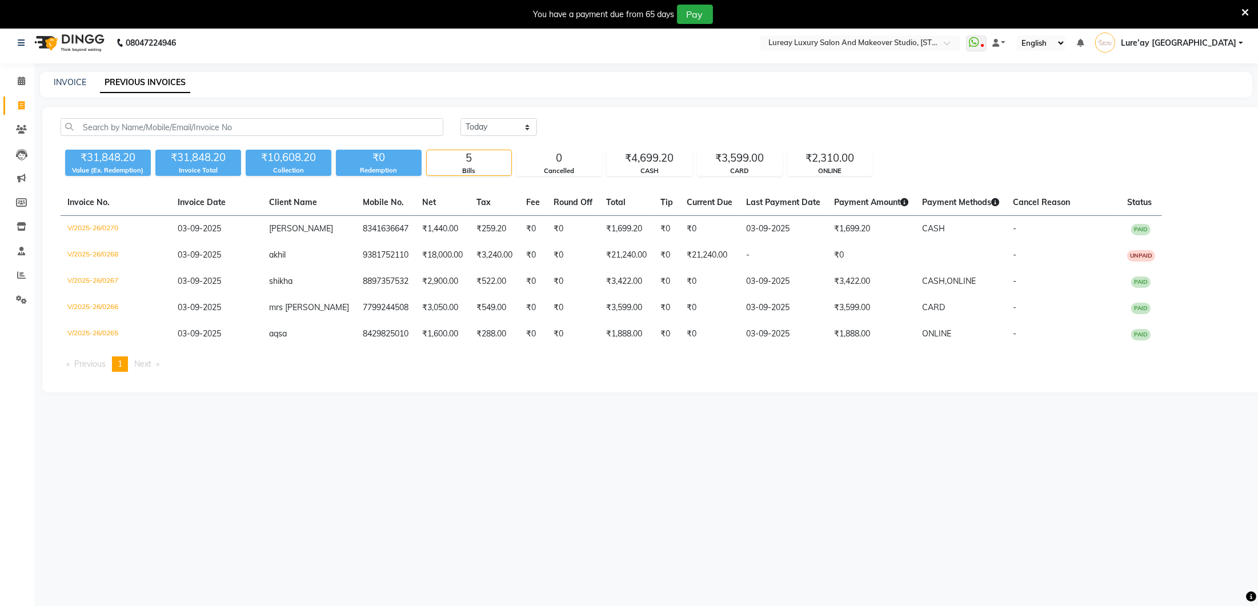
click at [159, 364] on li "Next page" at bounding box center [147, 363] width 37 height 15
click at [85, 363] on span "Previous page" at bounding box center [89, 364] width 31 height 10
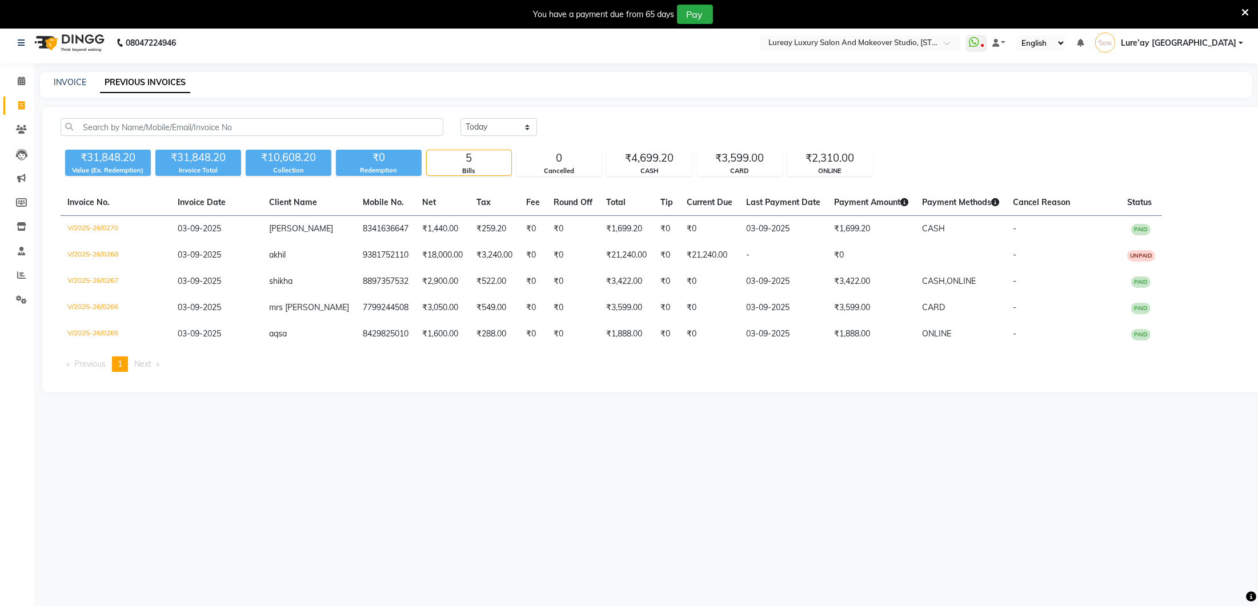
click at [85, 363] on span "Previous page" at bounding box center [89, 364] width 31 height 10
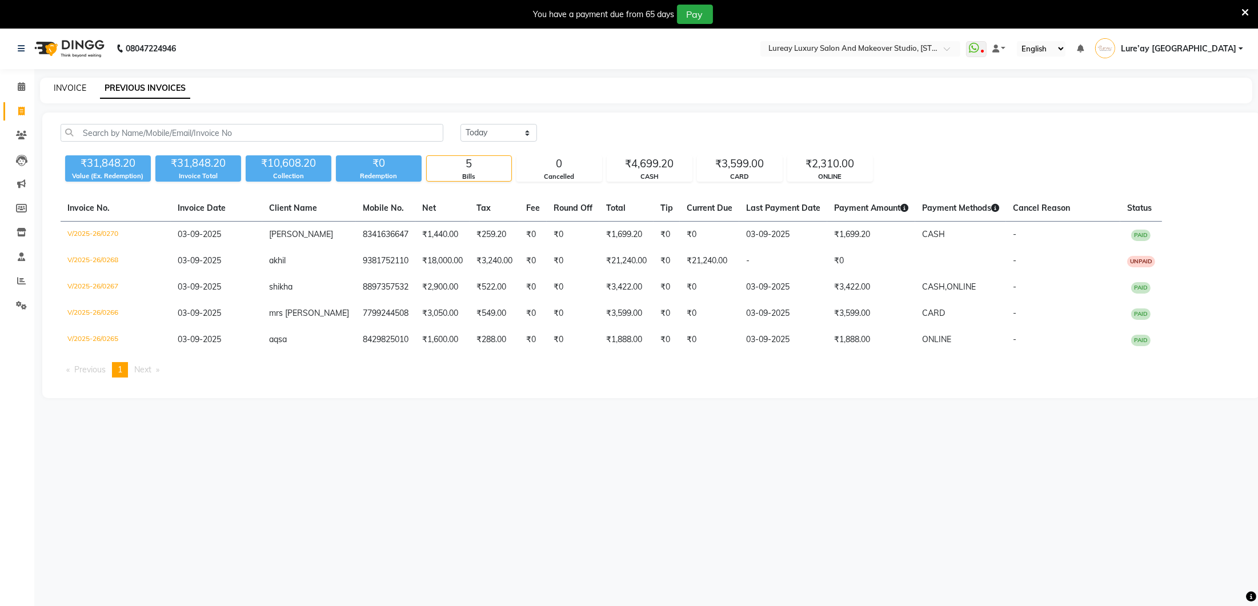
click at [61, 84] on link "INVOICE" at bounding box center [70, 88] width 33 height 10
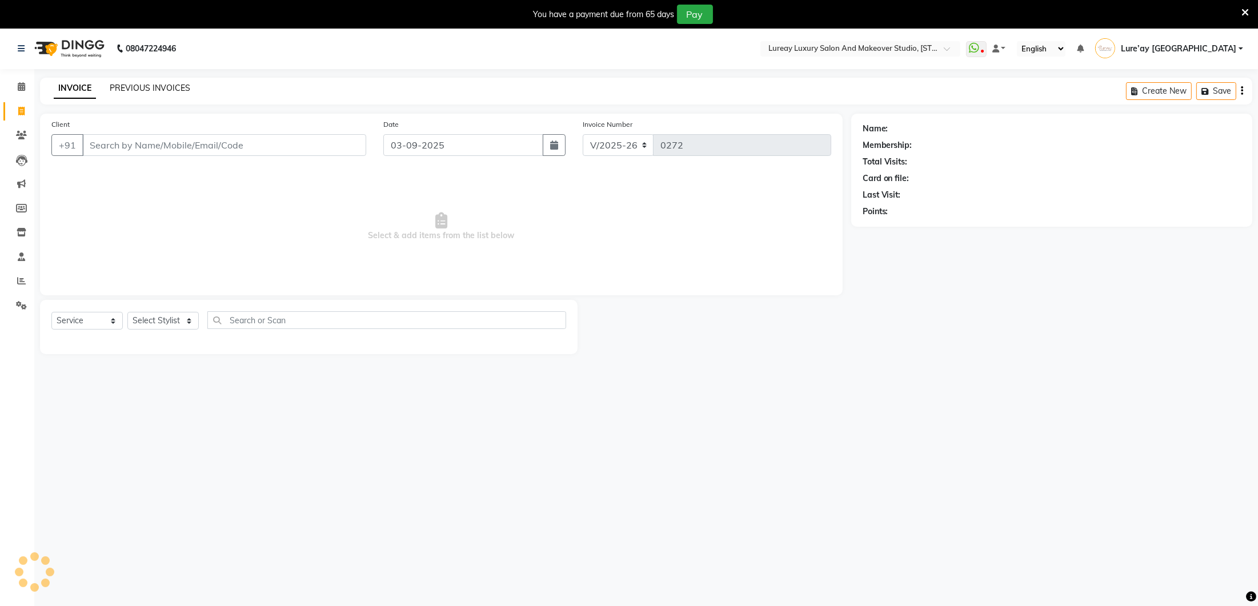
click at [170, 91] on link "PREVIOUS INVOICES" at bounding box center [150, 88] width 81 height 10
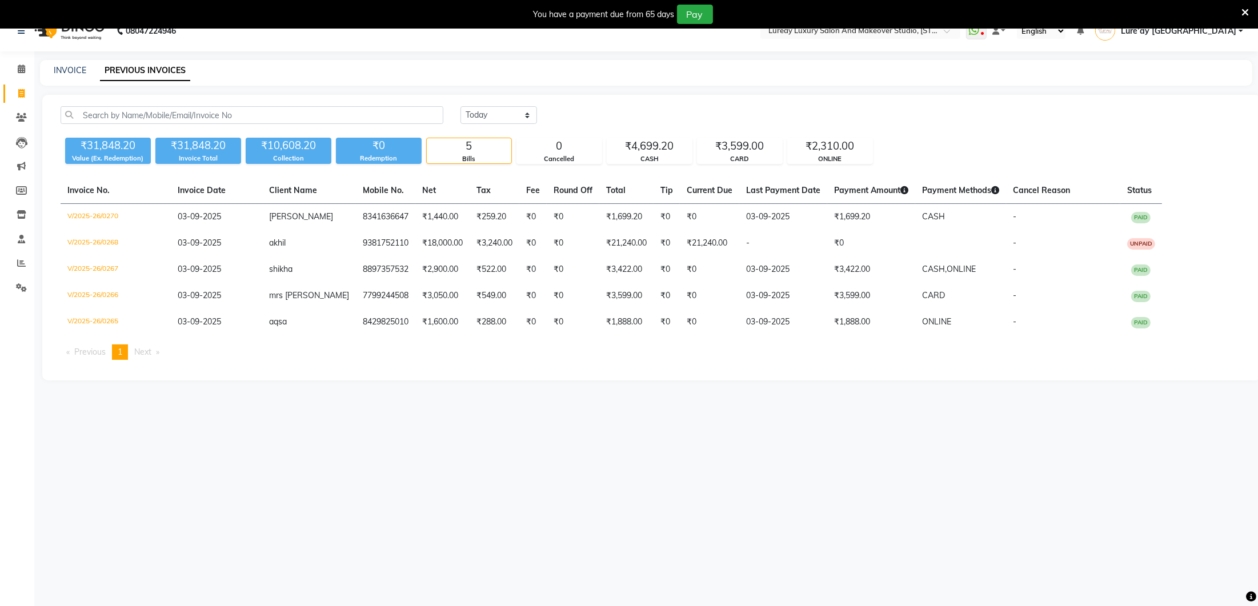
scroll to position [25, 0]
